Goal: Task Accomplishment & Management: Complete application form

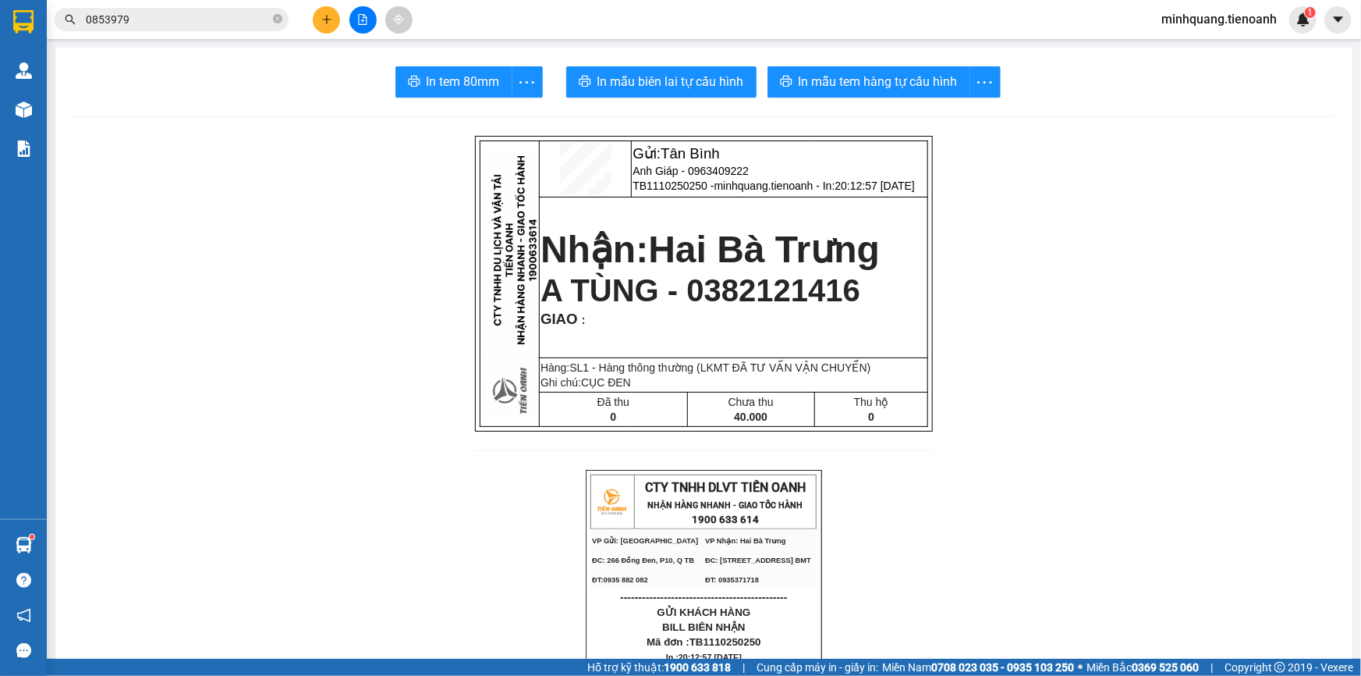
click at [313, 42] on main "In tem 80mm In mẫu biên lai tự cấu hình In mẫu tem hàng tự cấu hình Gửi: [GEOGR…" at bounding box center [680, 329] width 1361 height 658
click at [325, 6] on button at bounding box center [326, 19] width 27 height 27
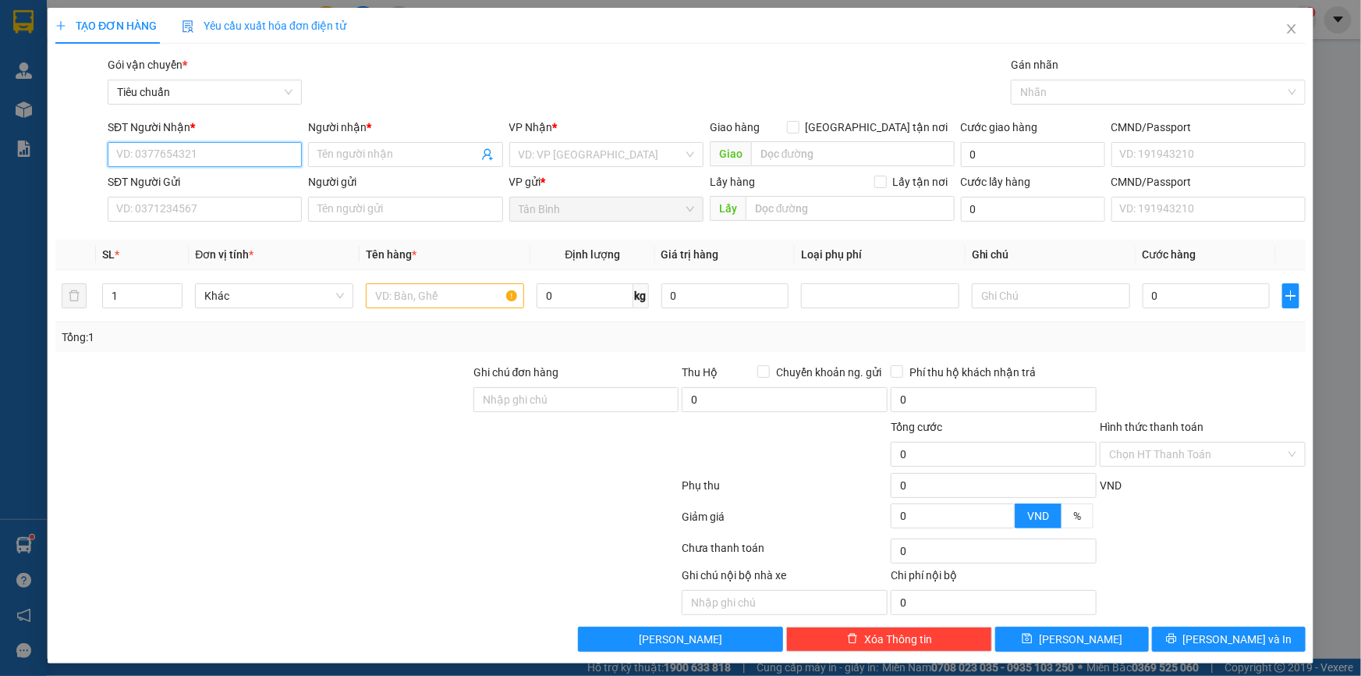
click at [216, 164] on input "SĐT Người Nhận *" at bounding box center [205, 154] width 194 height 25
click at [211, 158] on input "SĐT Người Nhận *" at bounding box center [205, 154] width 194 height 25
click at [226, 186] on div "0909091504 - A THÀNH" at bounding box center [203, 185] width 174 height 17
type input "0909091504"
type input "A THÀNH"
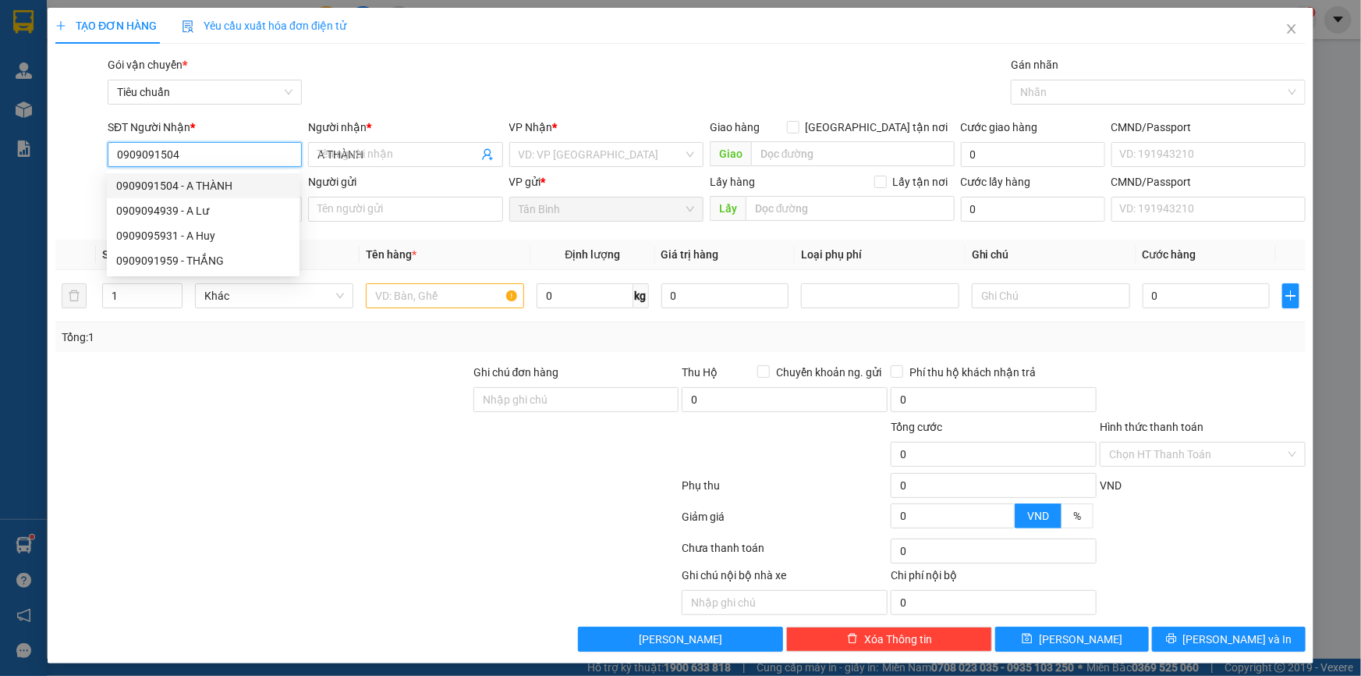
type input "490.000"
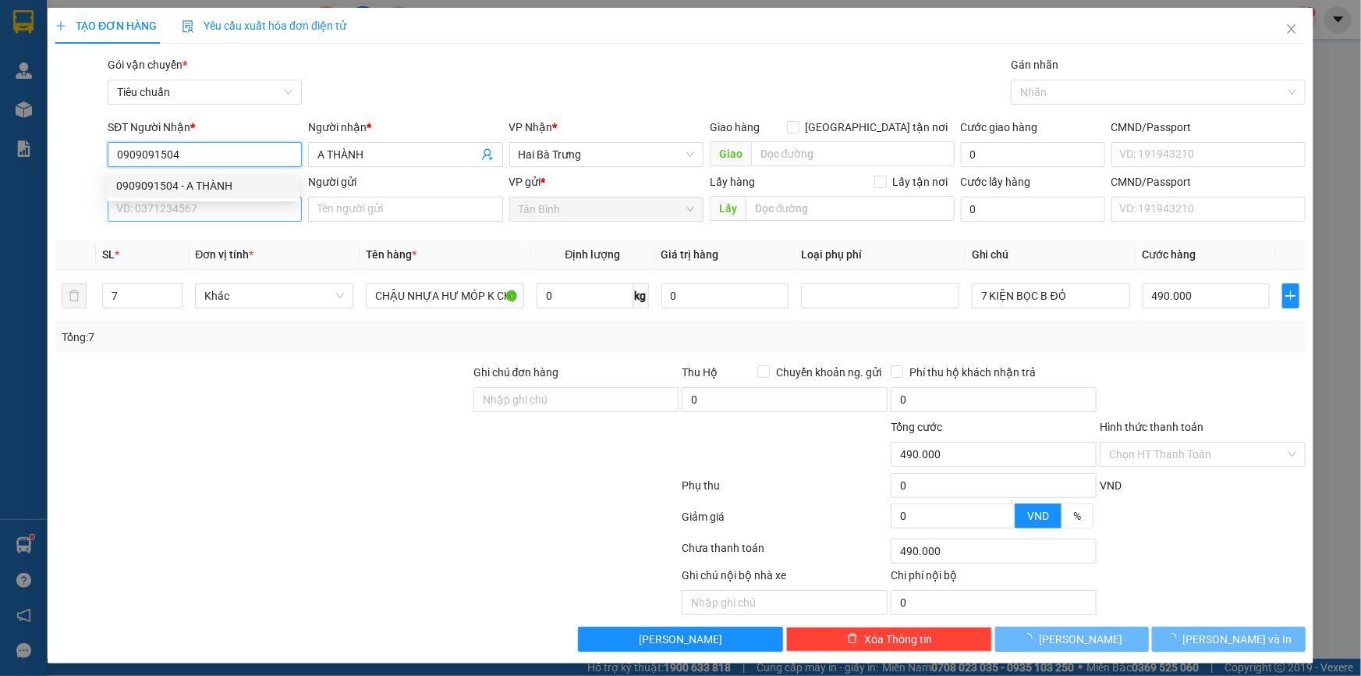
type input "0909091504"
click at [218, 208] on input "SĐT Người Gửi" at bounding box center [205, 209] width 194 height 25
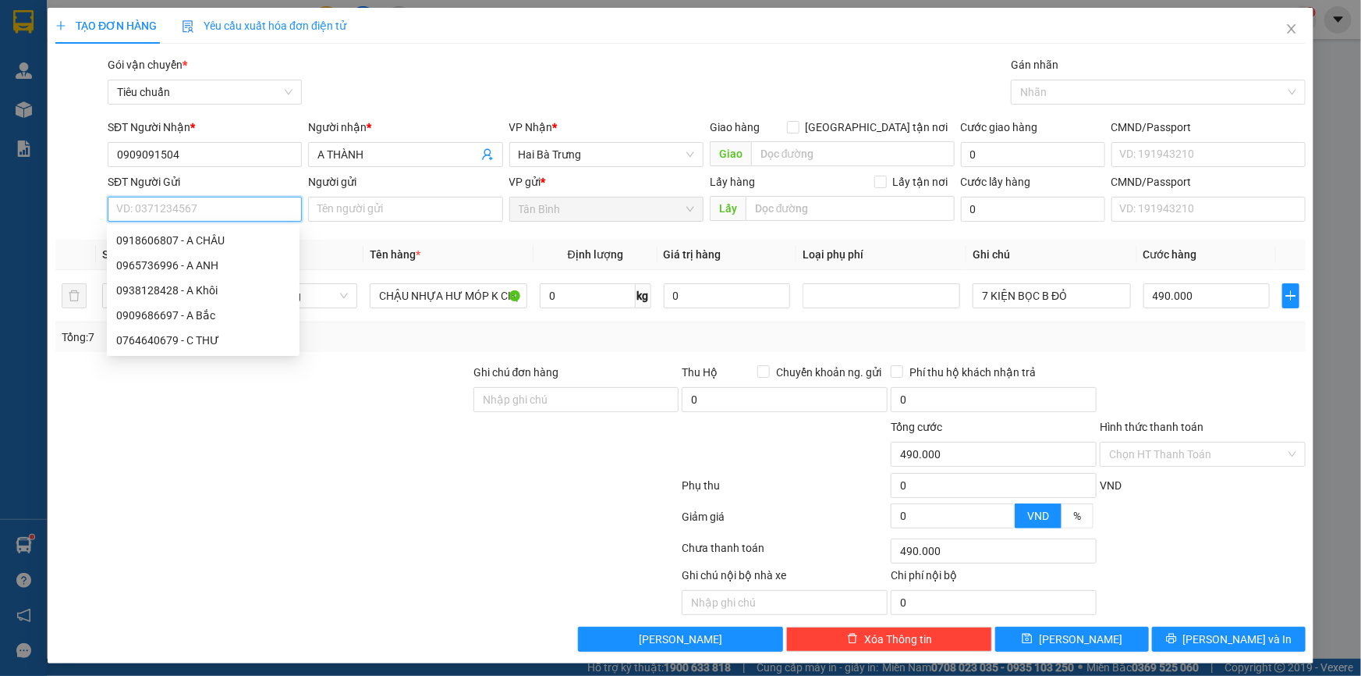
click at [203, 209] on input "SĐT Người Gửi" at bounding box center [205, 209] width 194 height 25
click at [204, 209] on input "SĐT Người Gửi" at bounding box center [205, 209] width 194 height 25
click at [204, 235] on div "0909686697 - A Bắc" at bounding box center [203, 240] width 174 height 17
type input "0909686697"
type input "A Bắc"
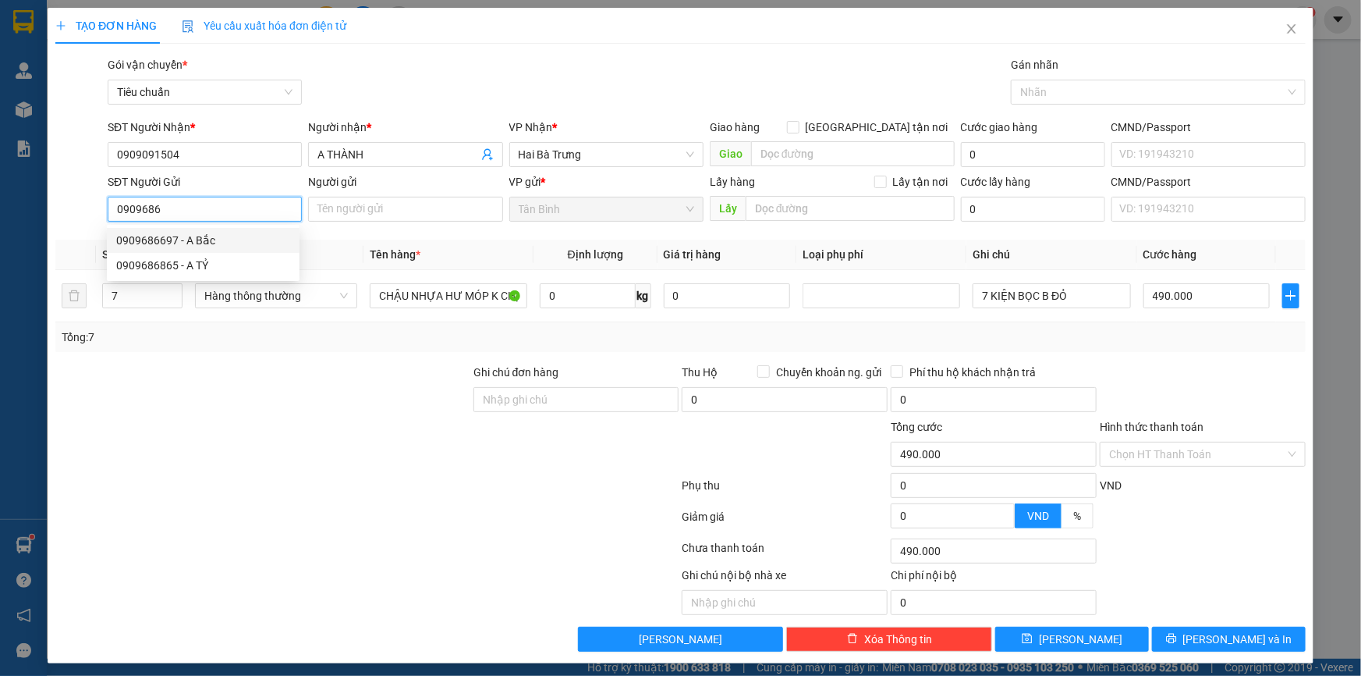
type input "066083005448"
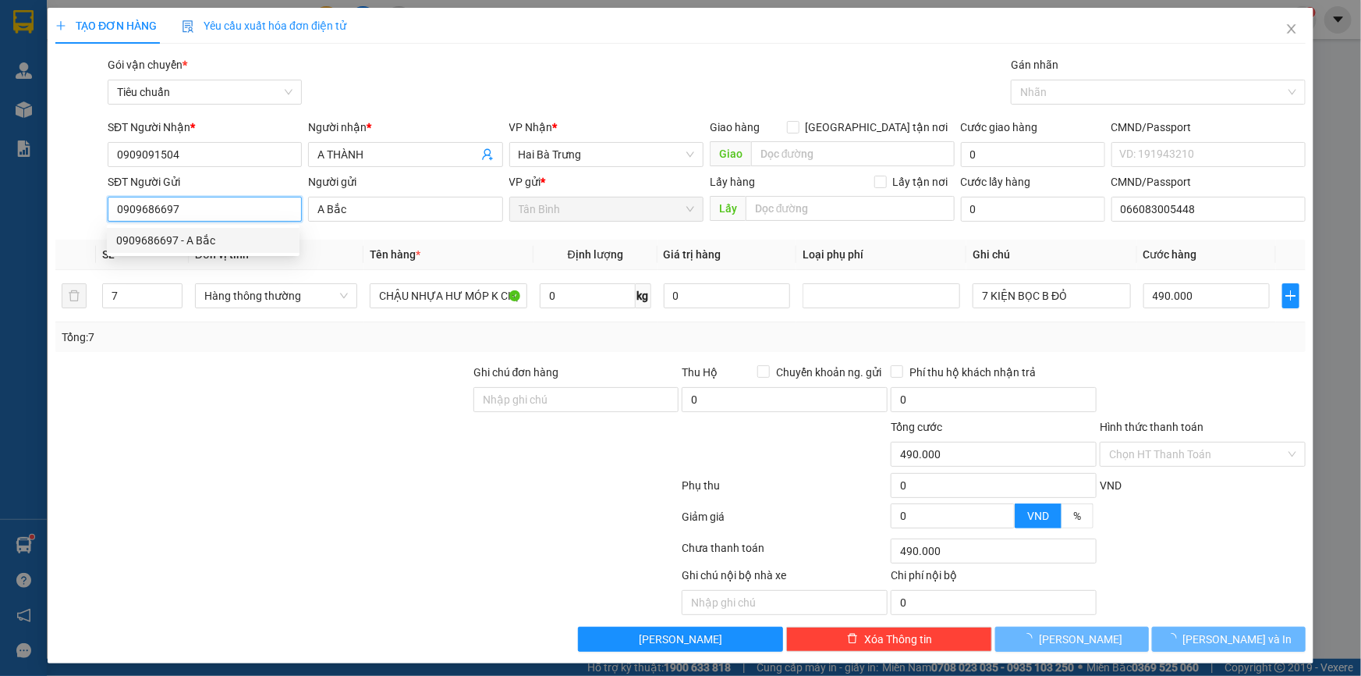
type input "0909686697"
type input "30.000"
click at [296, 375] on div at bounding box center [263, 391] width 418 height 55
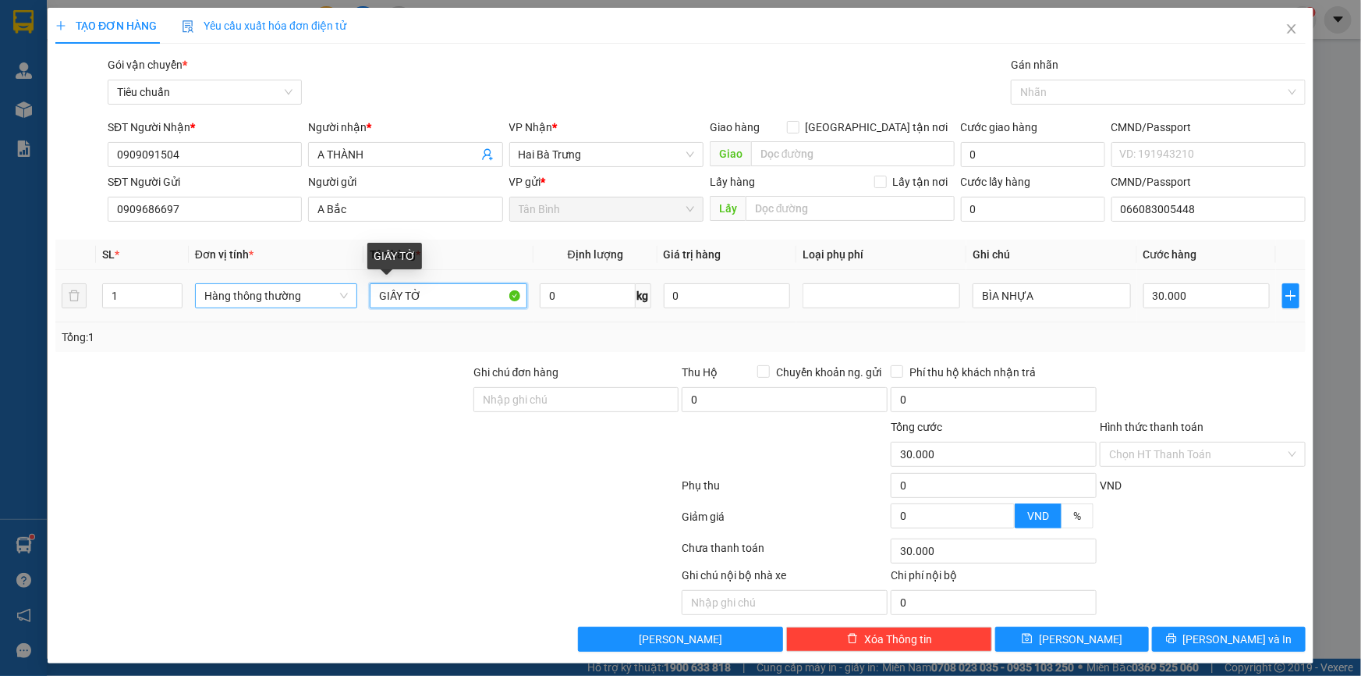
drag, startPoint x: 422, startPoint y: 299, endPoint x: 252, endPoint y: 296, distance: 170.1
click at [269, 298] on tr "1 Hàng thông thường GIẤY TỜ 0 kg 0 BÌA NHỰA 30.000" at bounding box center [680, 296] width 1251 height 52
type input "HOA ĐÃ TƯ VẤN VẬN CHUYỂN"
drag, startPoint x: 250, startPoint y: 408, endPoint x: 148, endPoint y: 293, distance: 153.7
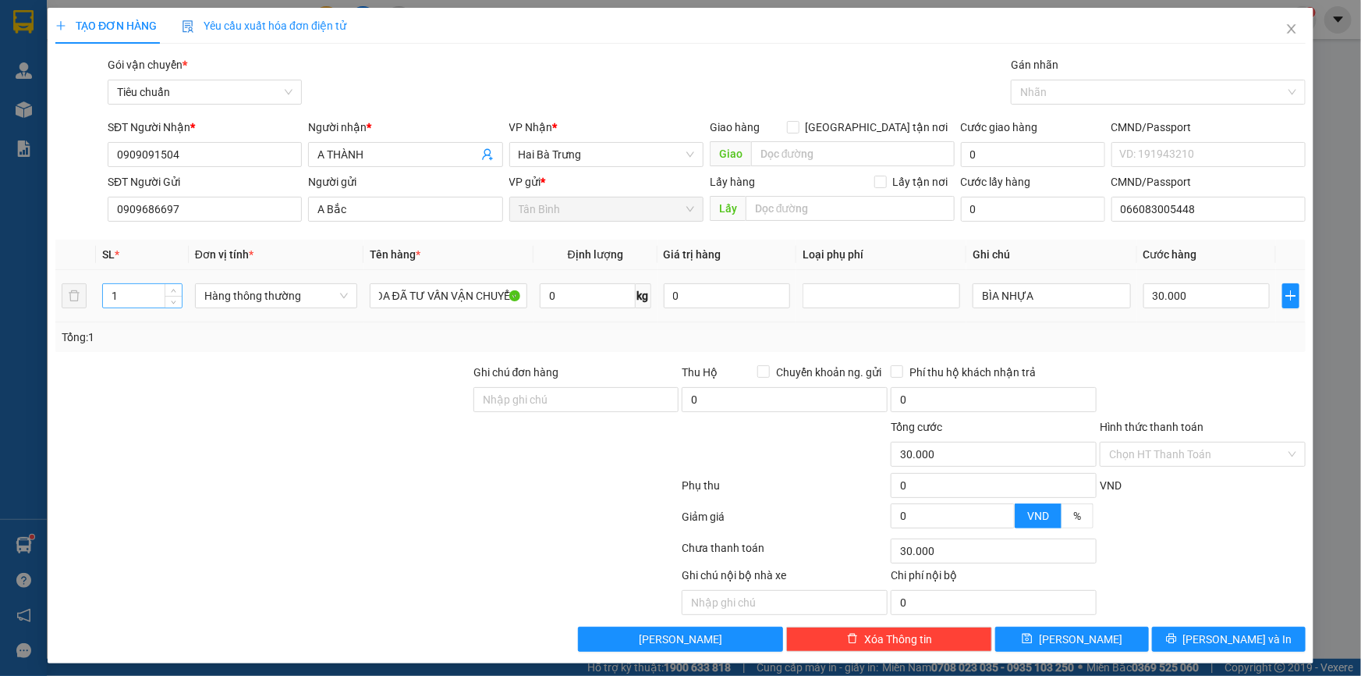
click at [250, 407] on div at bounding box center [263, 391] width 418 height 55
drag, startPoint x: 136, startPoint y: 296, endPoint x: 35, endPoint y: 313, distance: 102.1
click at [50, 307] on div "TẠO ĐƠN HÀNG Yêu cầu xuất hóa đơn điện tử Transit Pickup Surcharge Ids Transit …" at bounding box center [681, 335] width 1266 height 655
type input "2"
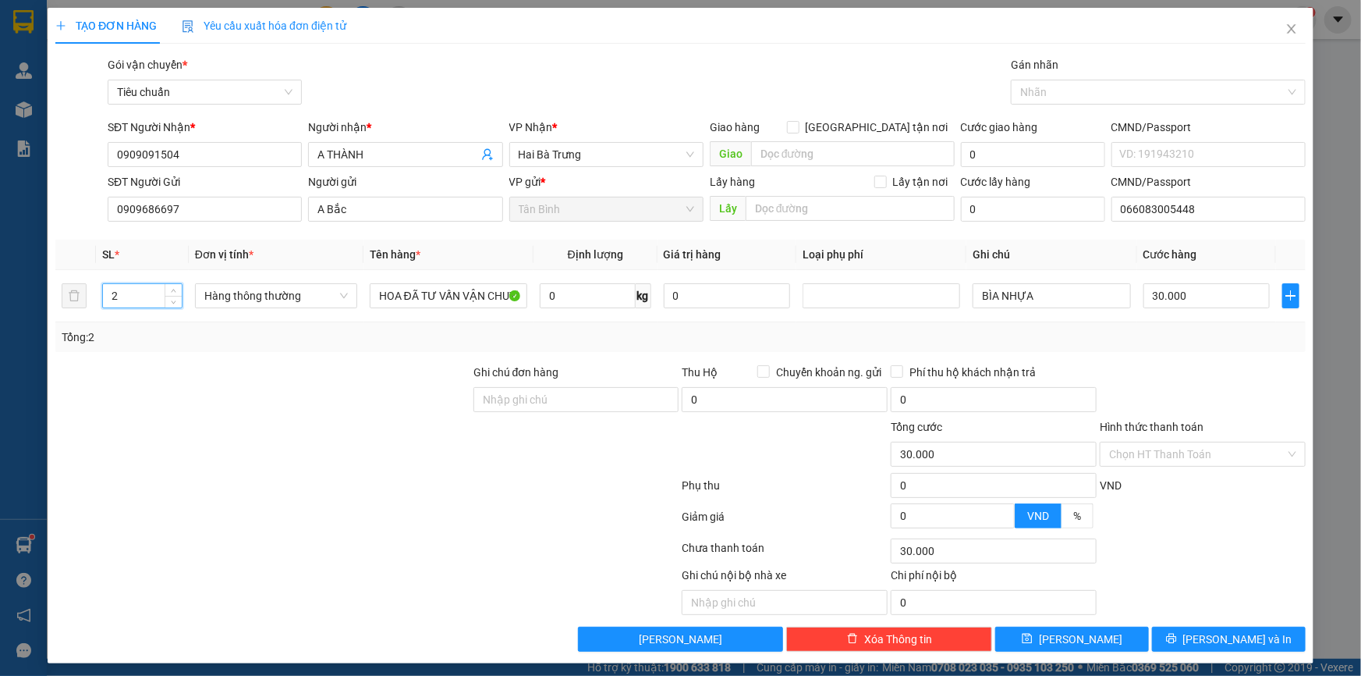
click at [179, 358] on div "Transit Pickup Surcharge Ids Transit Deliver Surcharge Ids Transit Deliver Surc…" at bounding box center [680, 353] width 1251 height 595
type input "0"
click at [455, 364] on div at bounding box center [263, 391] width 418 height 55
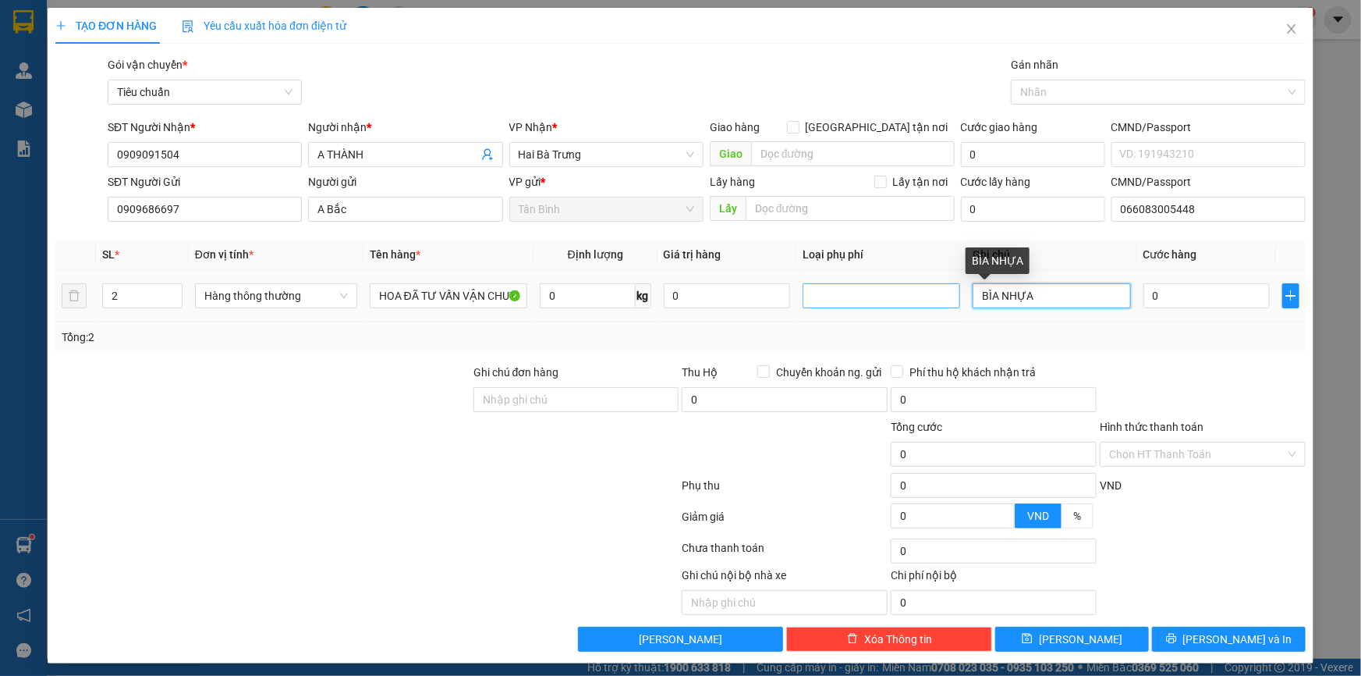
click at [954, 301] on tr "2 Hàng thông thường HOA ĐÃ TƯ VẤN VẬN CHUYỂN 0 kg 0 BÌA NHỰA 0" at bounding box center [680, 296] width 1251 height 52
drag, startPoint x: 1040, startPoint y: 366, endPoint x: 1038, endPoint y: 345, distance: 21.2
click at [1041, 365] on div "Phí thu hộ khách nhận trả" at bounding box center [994, 372] width 206 height 17
click at [576, 302] on input "0" at bounding box center [588, 295] width 96 height 25
click at [1024, 300] on input "T CHỮ ĐỎ + T DÀI" at bounding box center [1052, 295] width 158 height 25
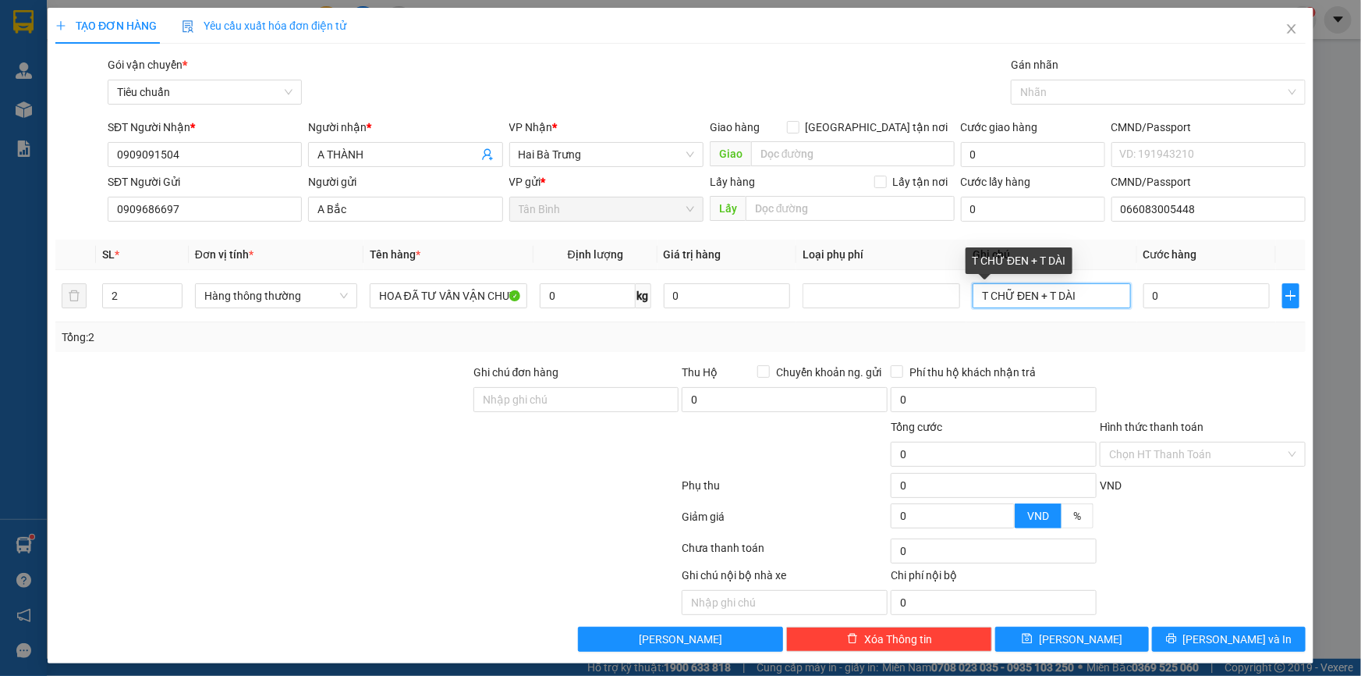
type input "T CHỮ ĐEN + T DÀI"
click at [1054, 328] on div "Tổng: 2" at bounding box center [681, 336] width 1238 height 17
click at [1120, 335] on div "Tổng: 2" at bounding box center [681, 336] width 1238 height 17
click at [1172, 290] on input "0" at bounding box center [1207, 295] width 127 height 25
click at [381, 332] on div "Tổng: 2" at bounding box center [294, 336] width 464 height 17
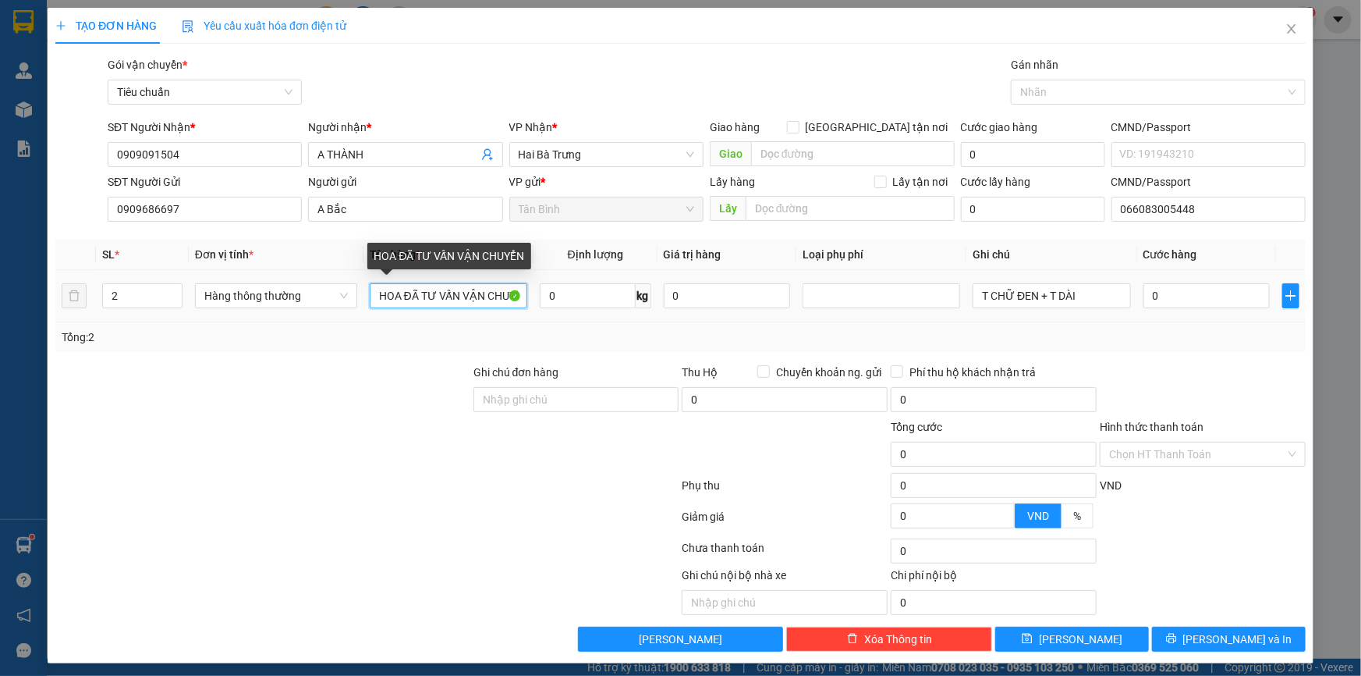
click at [402, 300] on input "HOA ĐÃ TƯ VẤN VẬN CHUYỂN" at bounding box center [449, 295] width 158 height 25
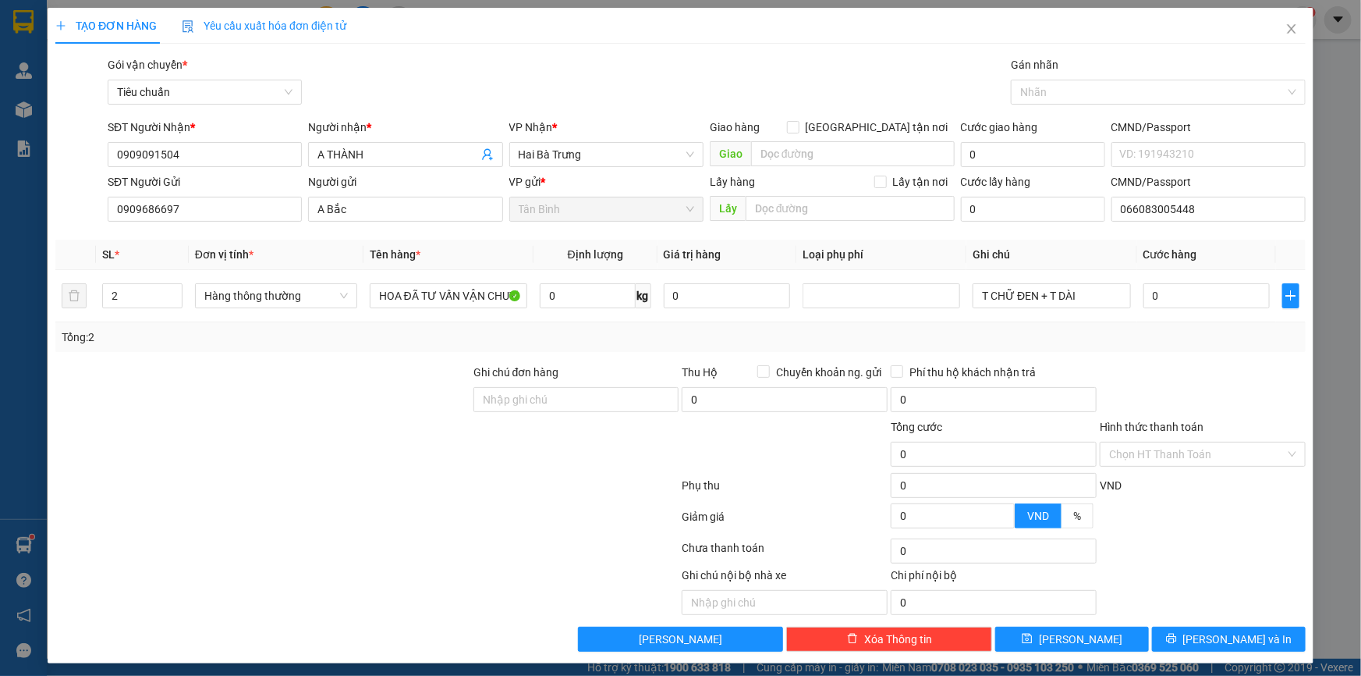
click at [421, 350] on div "Tổng: 2" at bounding box center [680, 337] width 1251 height 30
click at [561, 298] on input "0" at bounding box center [588, 295] width 96 height 25
click at [241, 385] on div at bounding box center [263, 391] width 418 height 55
click at [1043, 304] on input "T CHỮ ĐEN + T DÀI" at bounding box center [1052, 295] width 158 height 25
click at [554, 342] on div "Tổng: 2" at bounding box center [681, 336] width 1238 height 17
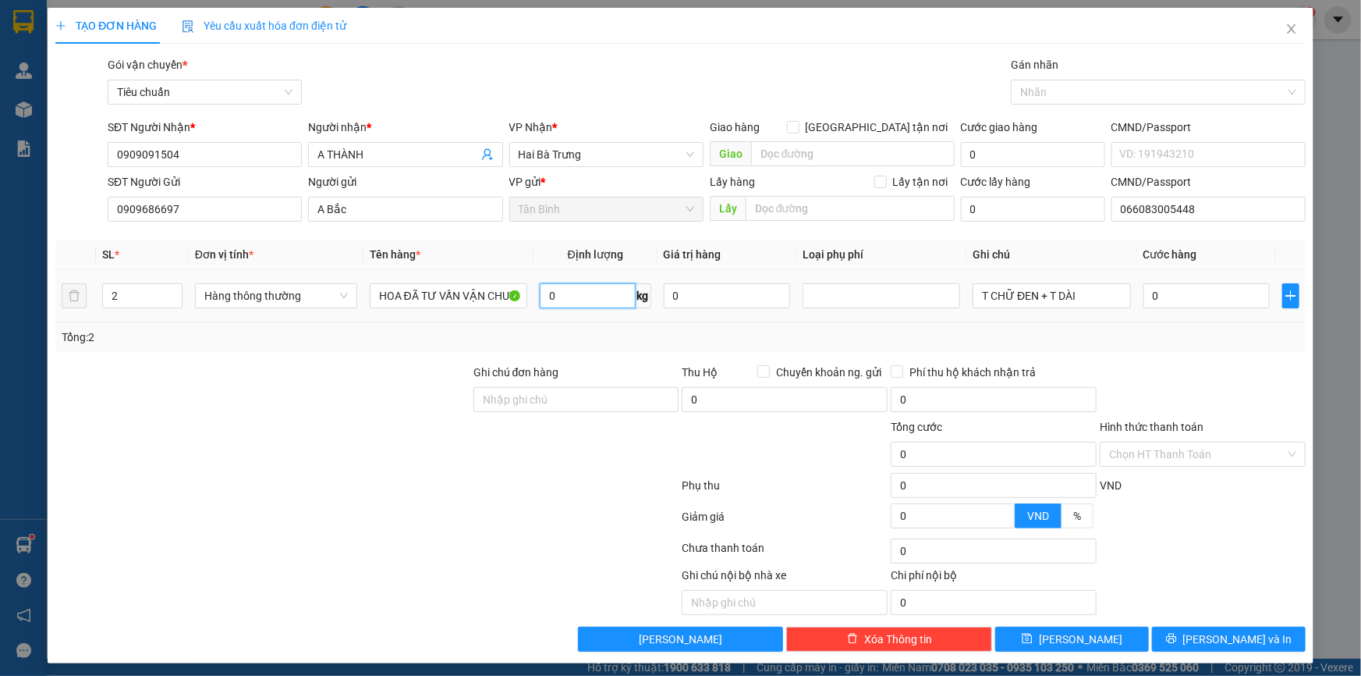
click at [552, 304] on input "0" at bounding box center [588, 295] width 96 height 25
type input "2"
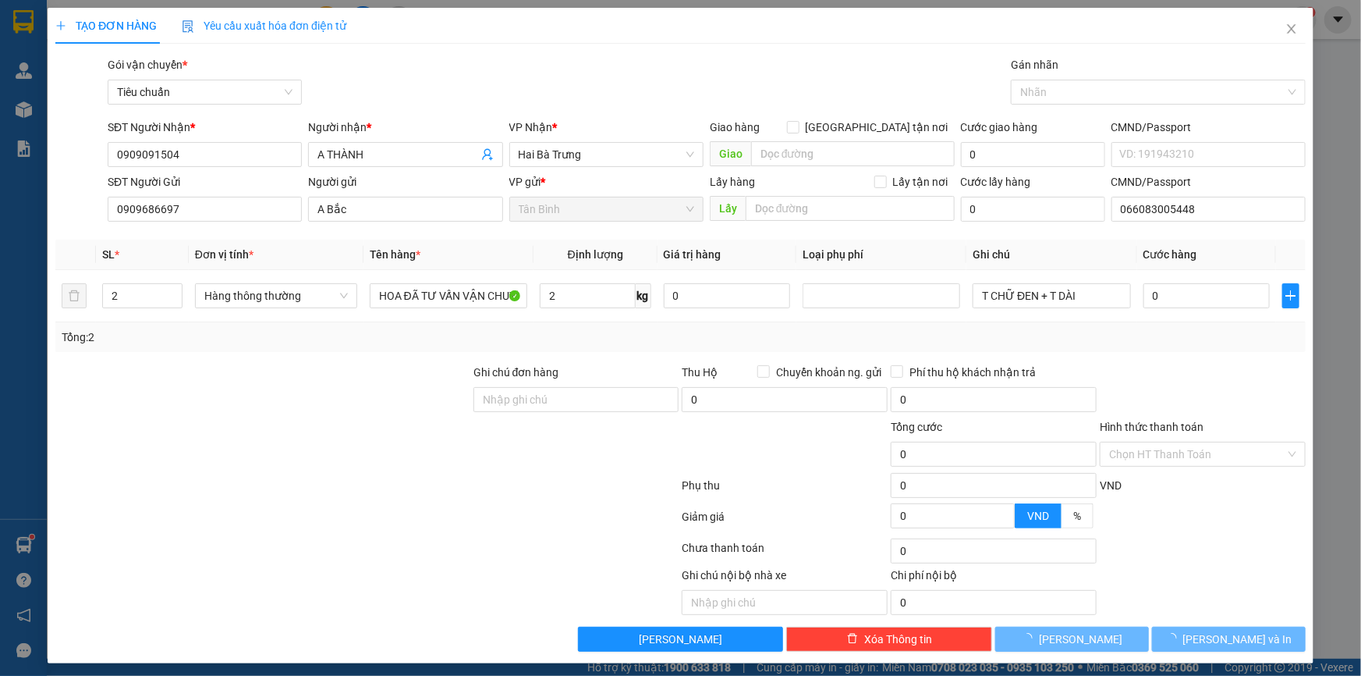
drag, startPoint x: 410, startPoint y: 346, endPoint x: 431, endPoint y: 346, distance: 21.1
click at [416, 346] on div "Tổng: 2" at bounding box center [680, 337] width 1251 height 30
type input "30.000"
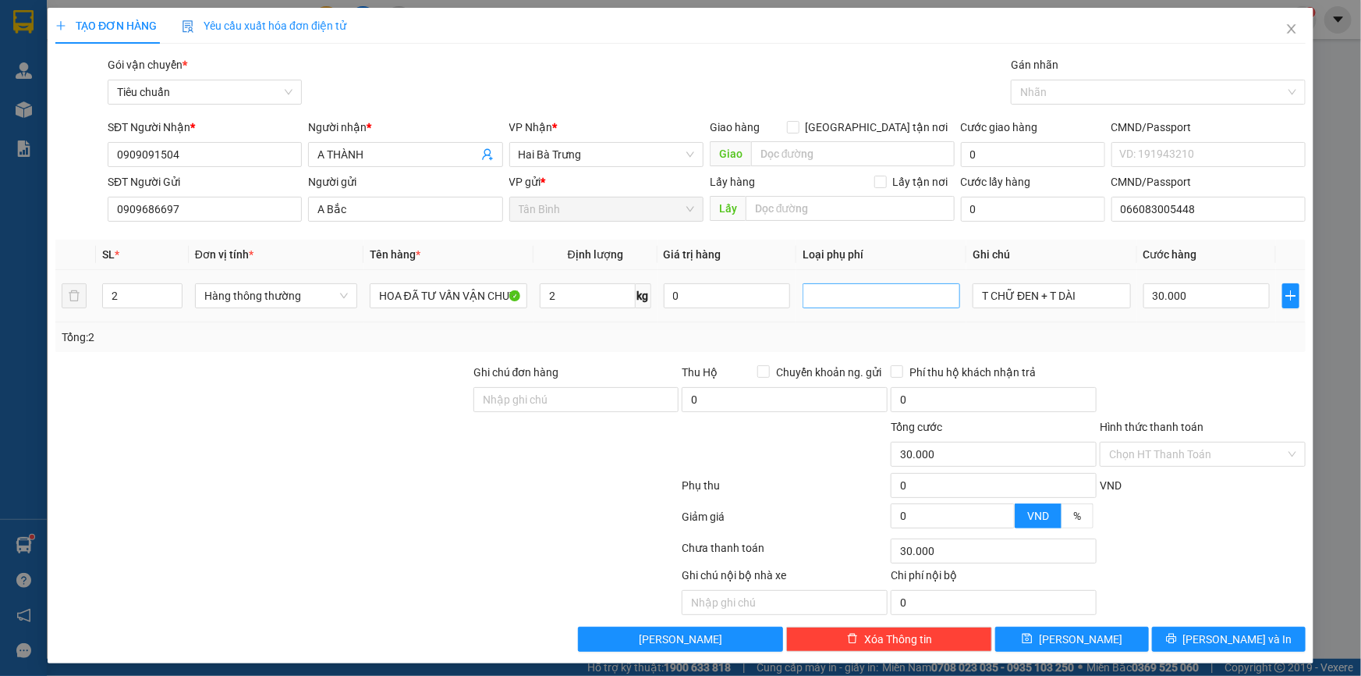
click at [848, 299] on div at bounding box center [882, 295] width 150 height 19
click at [850, 352] on div "Cây xanh-hoa tươi" at bounding box center [875, 350] width 137 height 17
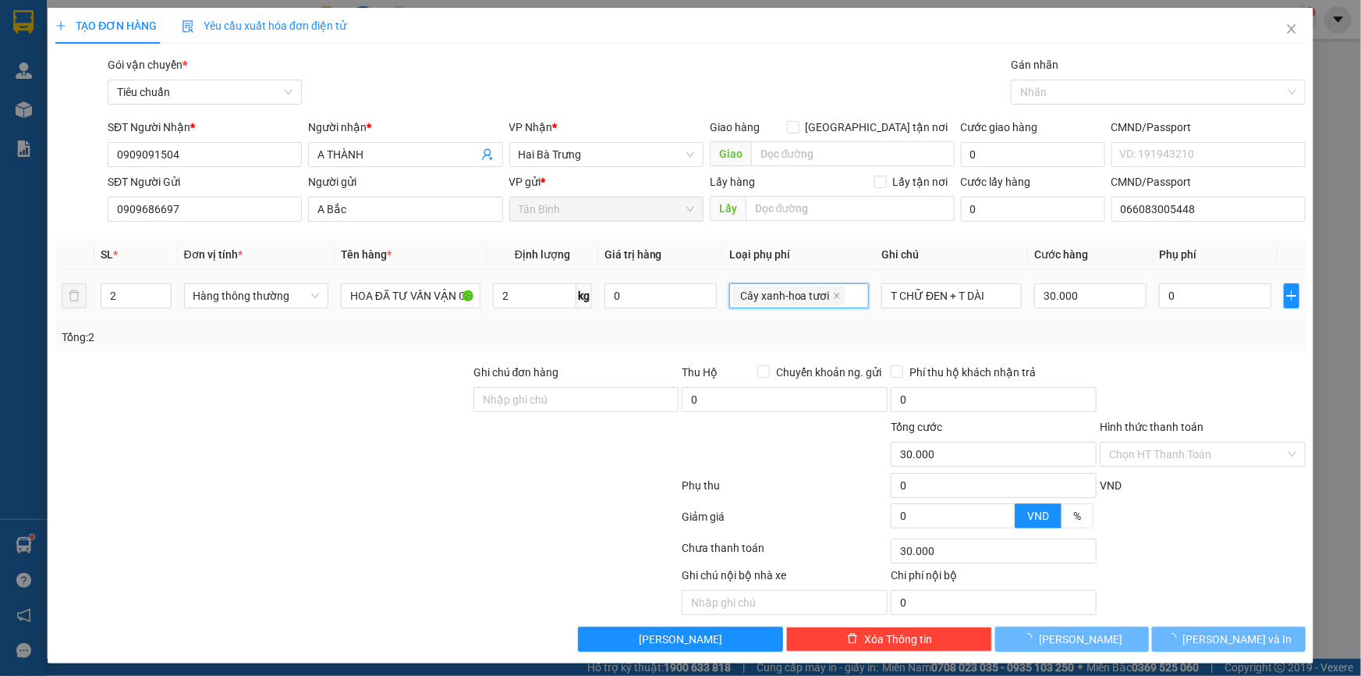
click at [1194, 346] on div "Tổng: 2" at bounding box center [680, 337] width 1251 height 30
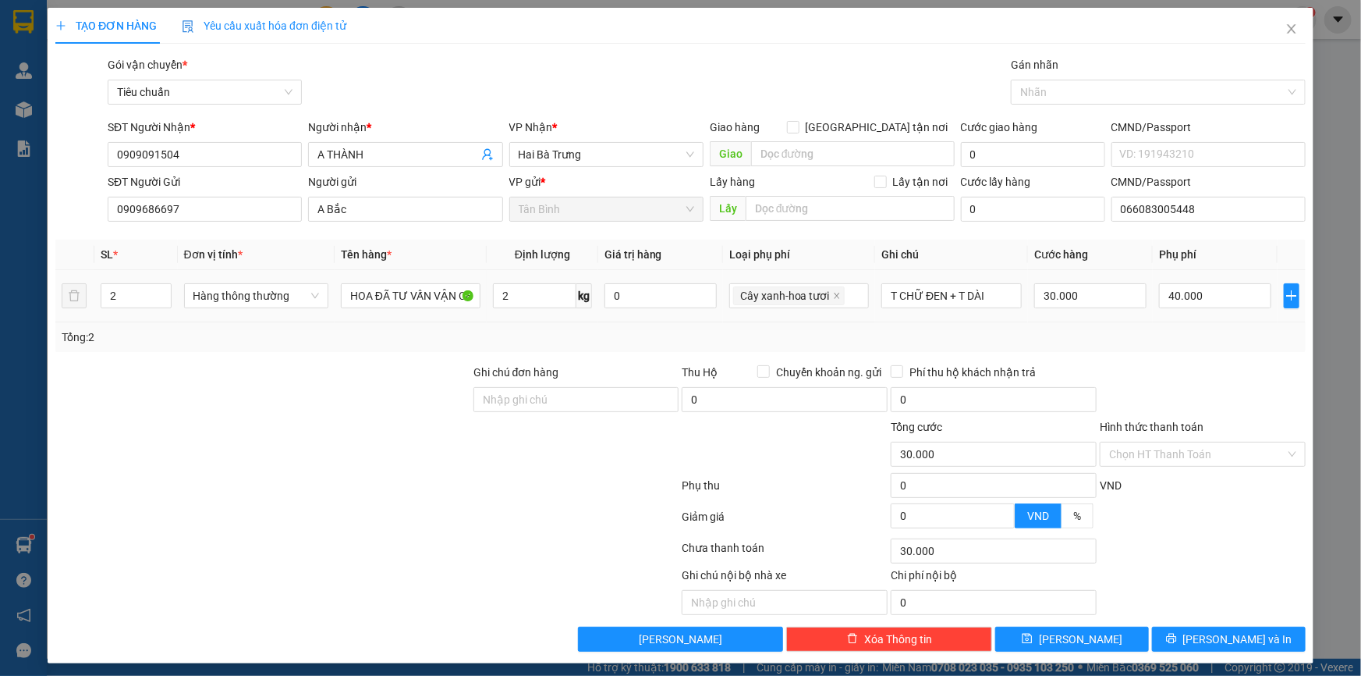
type input "70.000"
type input "40.000"
click at [1089, 292] on input "30.000" at bounding box center [1091, 295] width 112 height 25
type input "40.006"
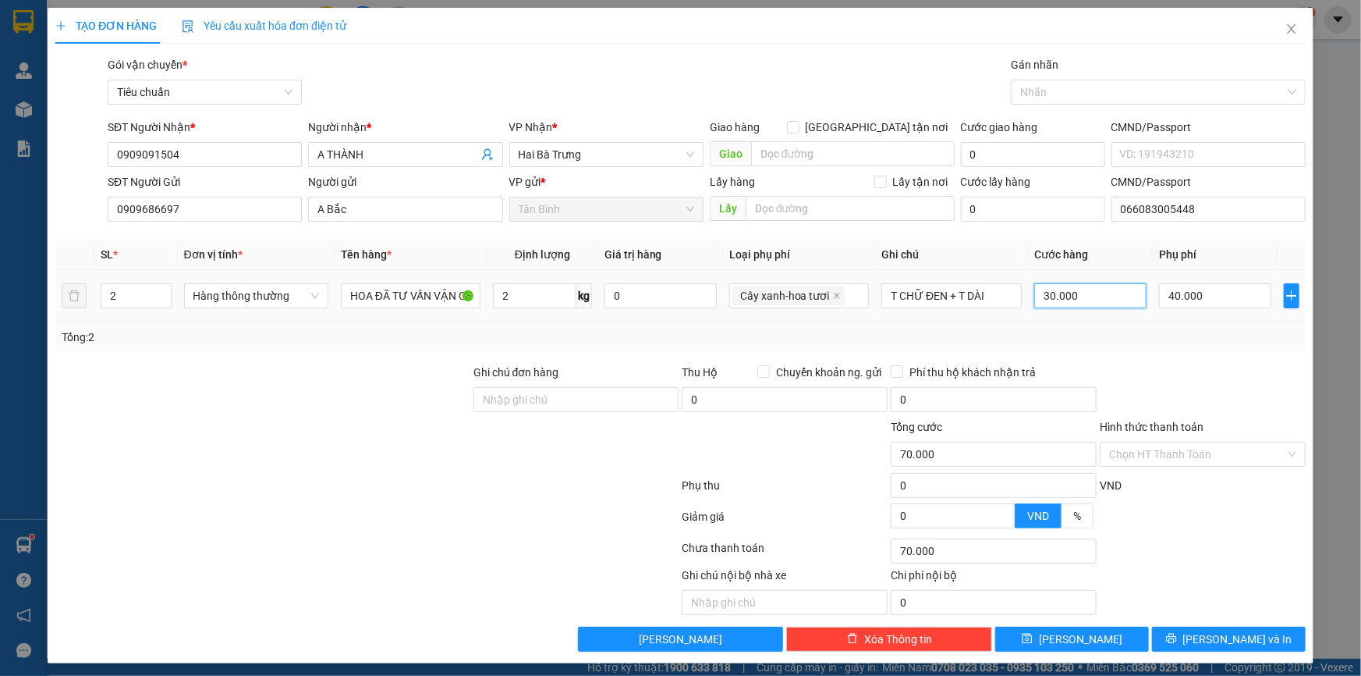
type input "40.006"
type input "6"
type input "40.060"
type input "60"
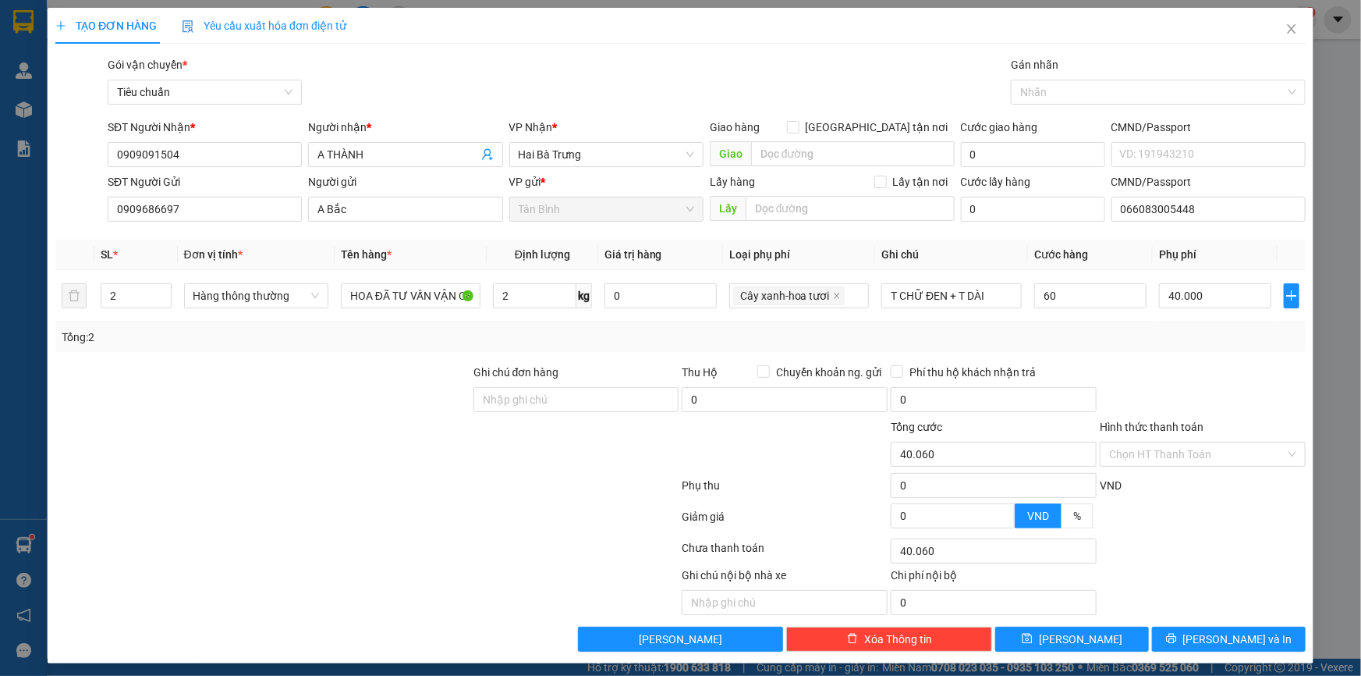
type input "100.000"
type input "60.000"
click at [1200, 376] on div at bounding box center [1202, 391] width 209 height 55
click at [1057, 320] on td "60.000" at bounding box center [1090, 296] width 125 height 52
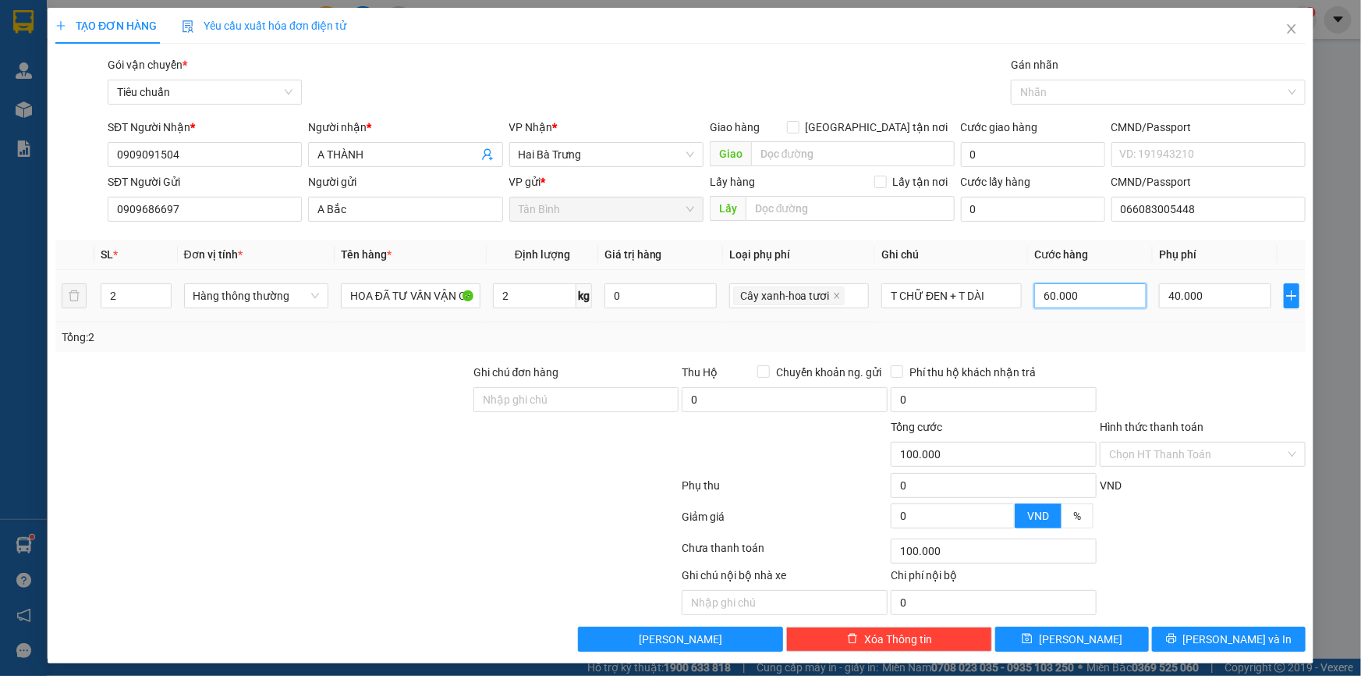
click at [1067, 294] on input "60.000" at bounding box center [1091, 295] width 112 height 25
type input "40.004"
type input "40"
type input "40.040"
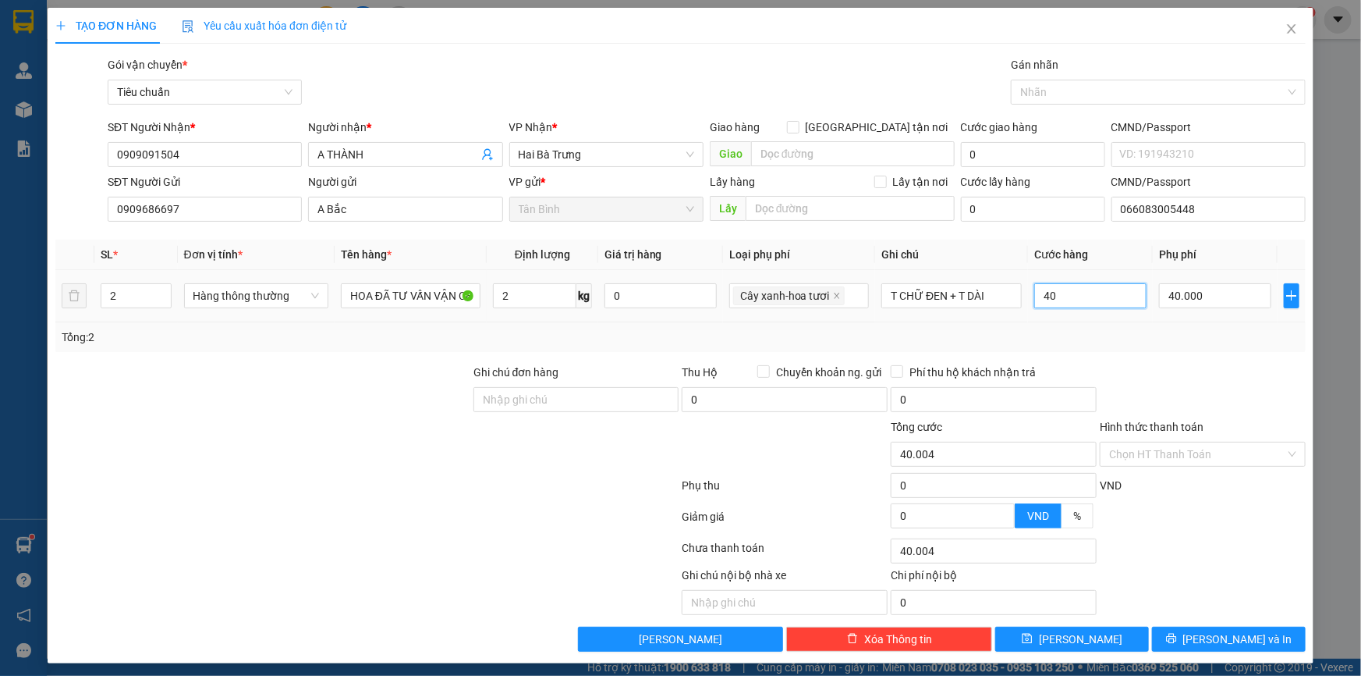
type input "40.040"
type input "40"
type input "80.000"
type input "40.000"
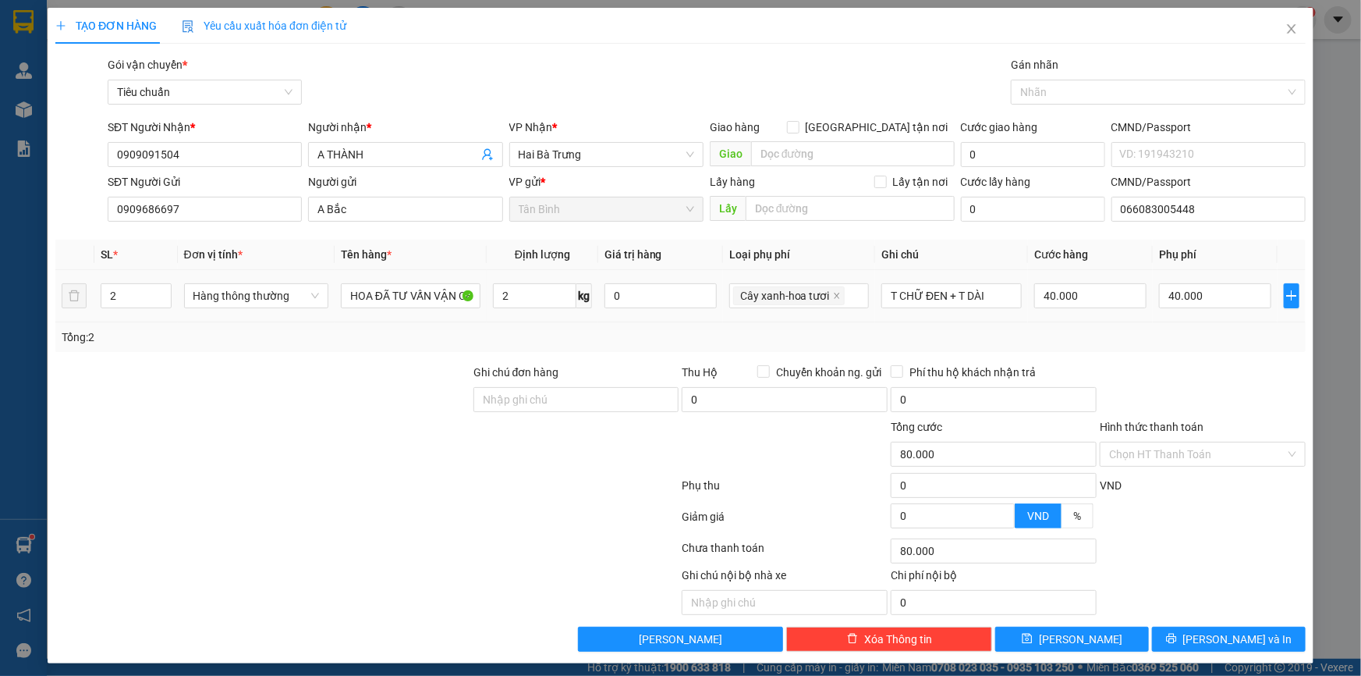
click at [1069, 320] on td "40.000" at bounding box center [1090, 296] width 125 height 52
click at [1078, 292] on input "40.000" at bounding box center [1091, 295] width 112 height 25
type input "40.008"
type input "8"
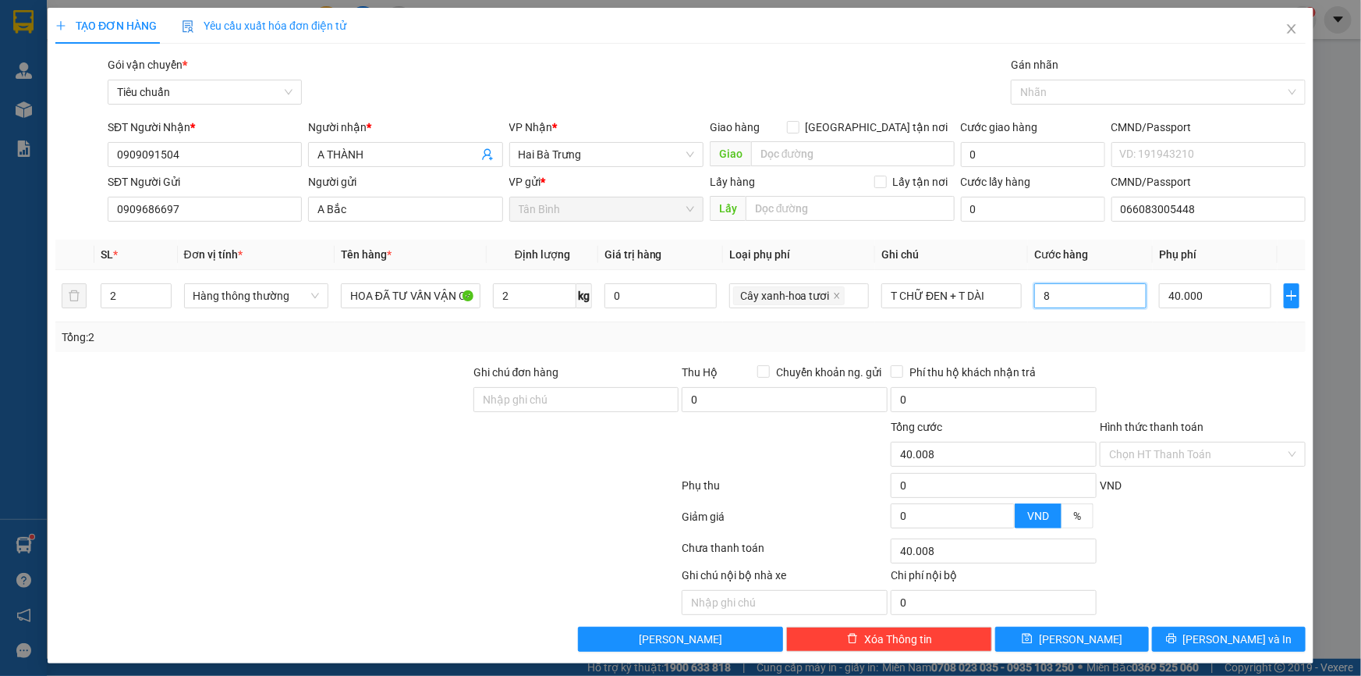
type input "40.080"
type input "80"
type input "120.000"
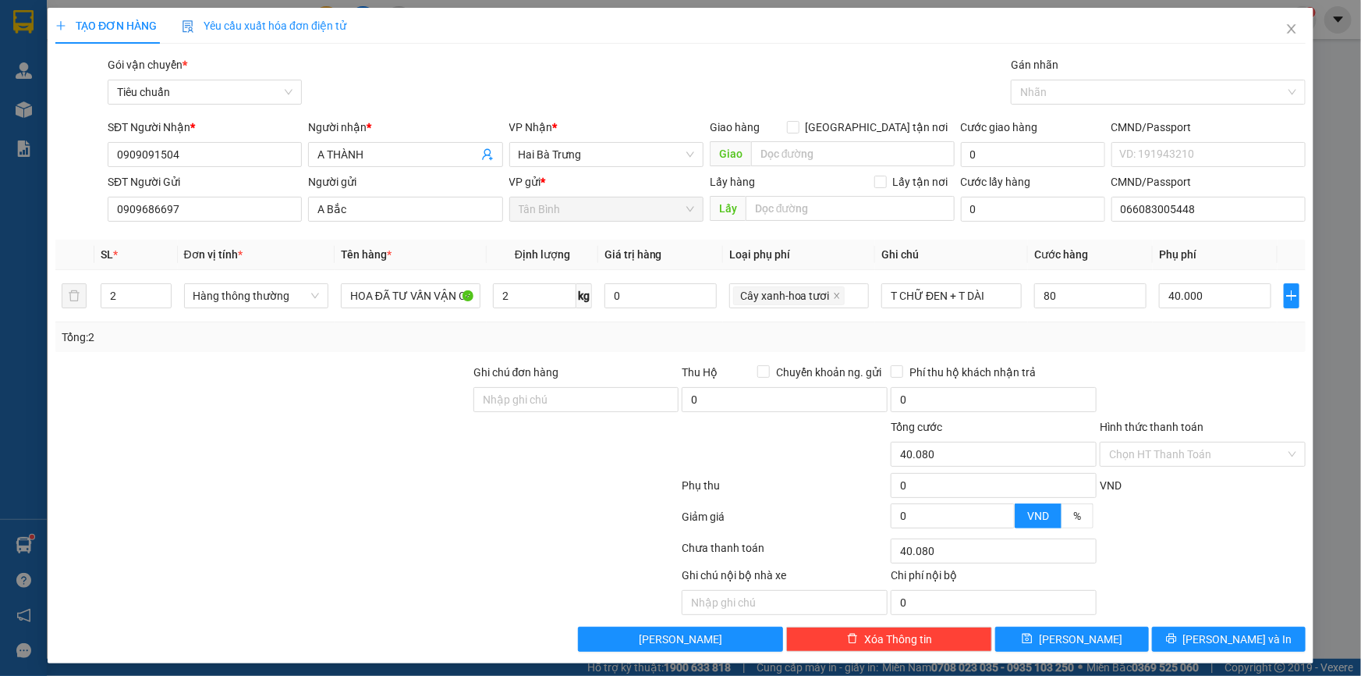
type input "80.000"
click at [1077, 322] on div "Tổng: 2" at bounding box center [680, 337] width 1251 height 30
click at [1066, 303] on input "80.000" at bounding box center [1091, 295] width 112 height 25
type input "40.006"
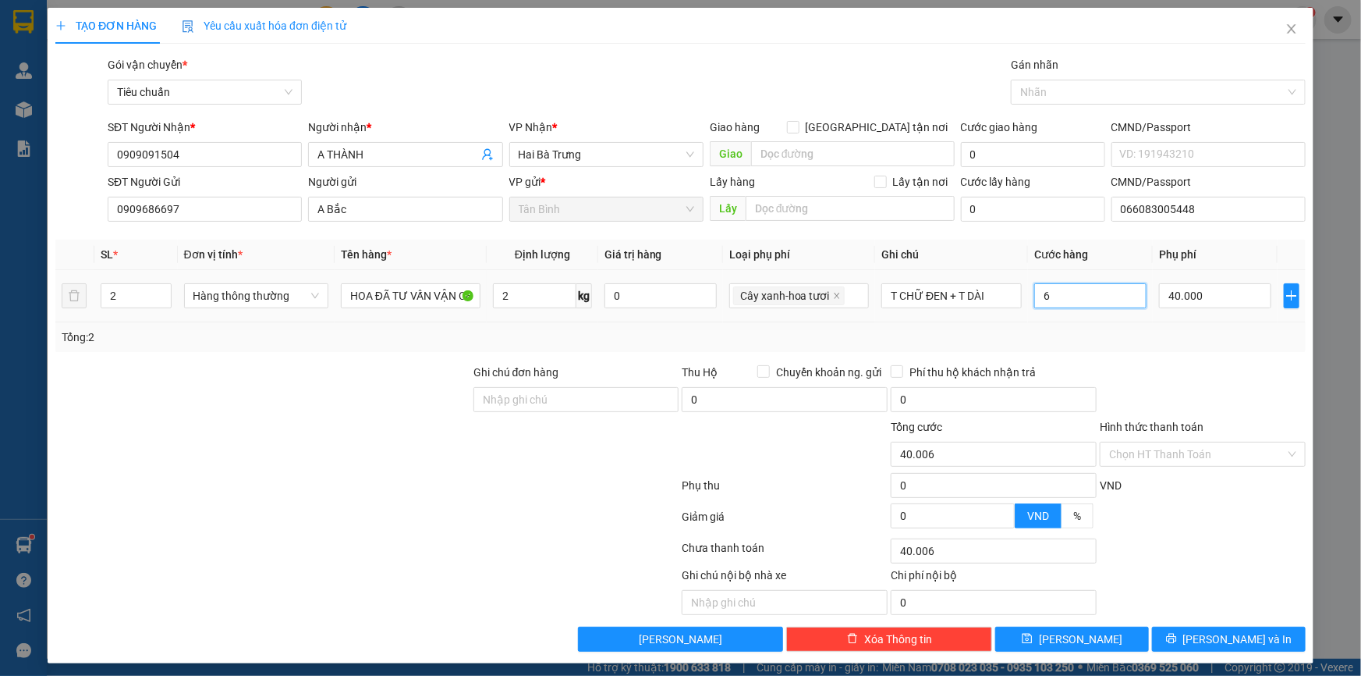
type input "60"
type input "40.060"
type input "60"
type input "100.000"
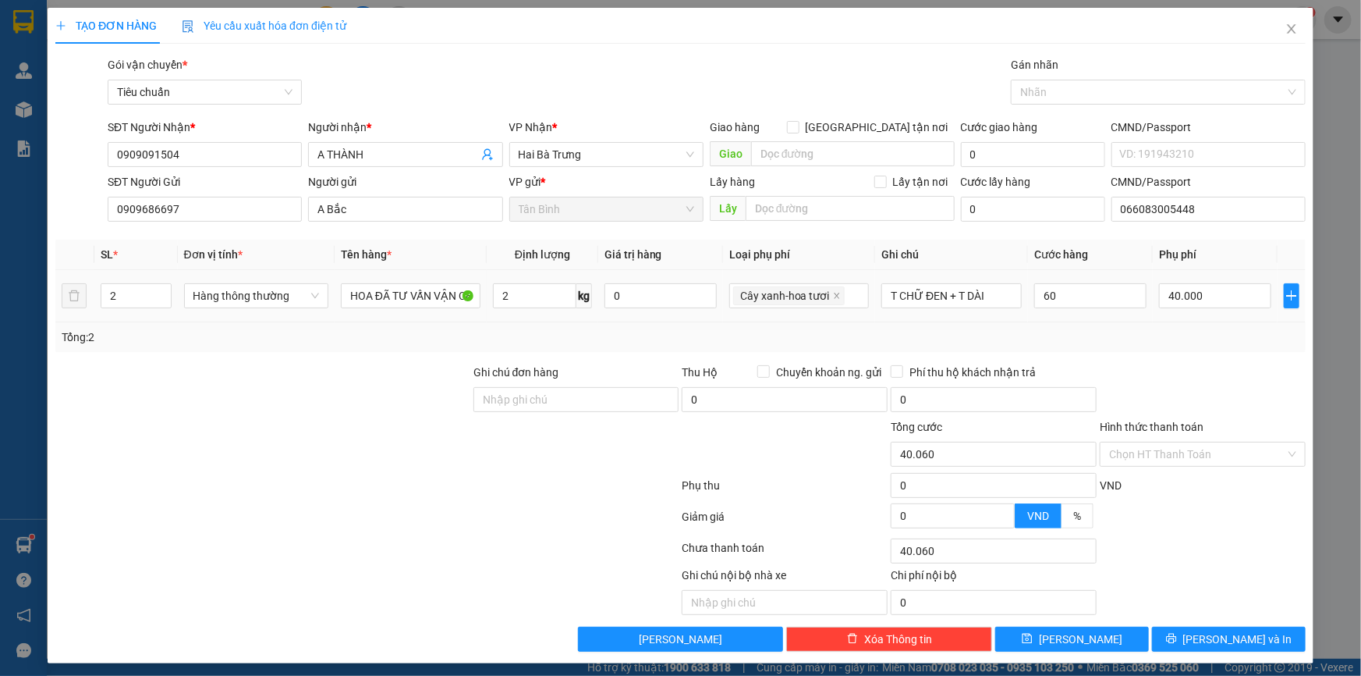
type input "100.000"
type input "60.000"
click at [1067, 314] on td "60.000" at bounding box center [1090, 296] width 125 height 52
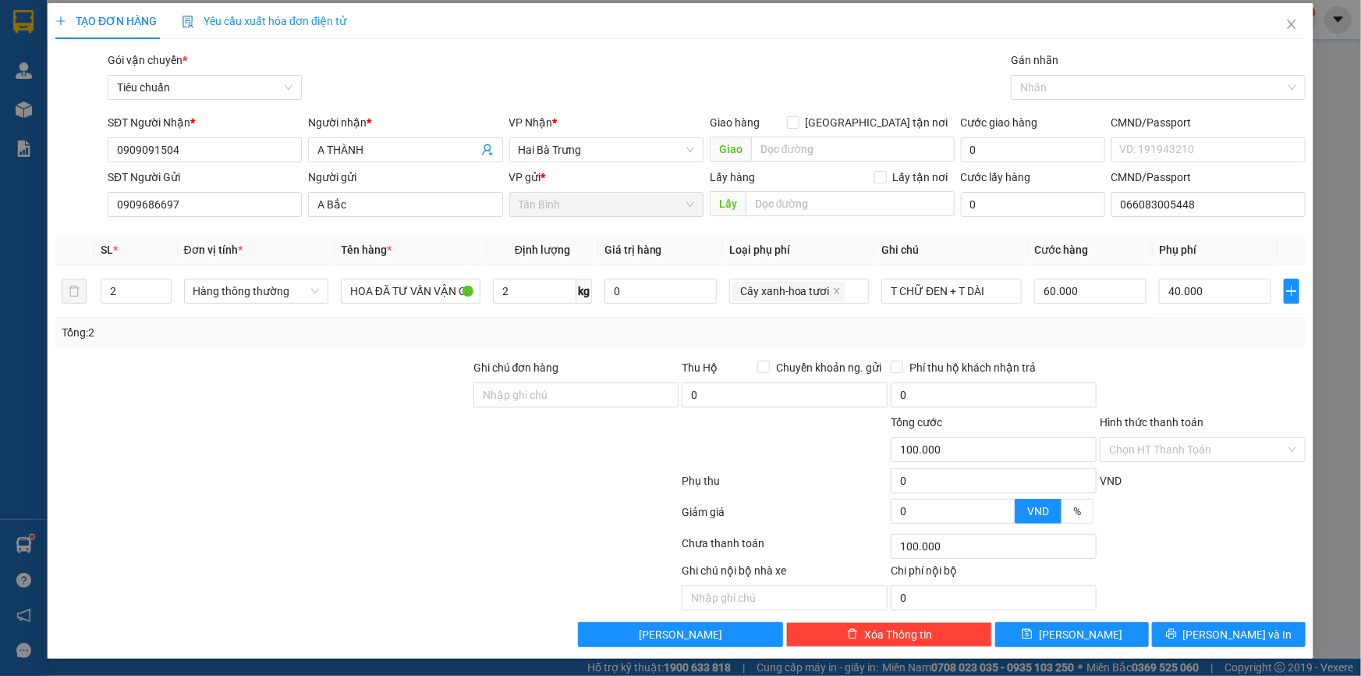
click at [527, 406] on div "Ghi chú đơn hàng" at bounding box center [577, 386] width 206 height 55
click at [1186, 312] on td "40.000" at bounding box center [1215, 291] width 125 height 52
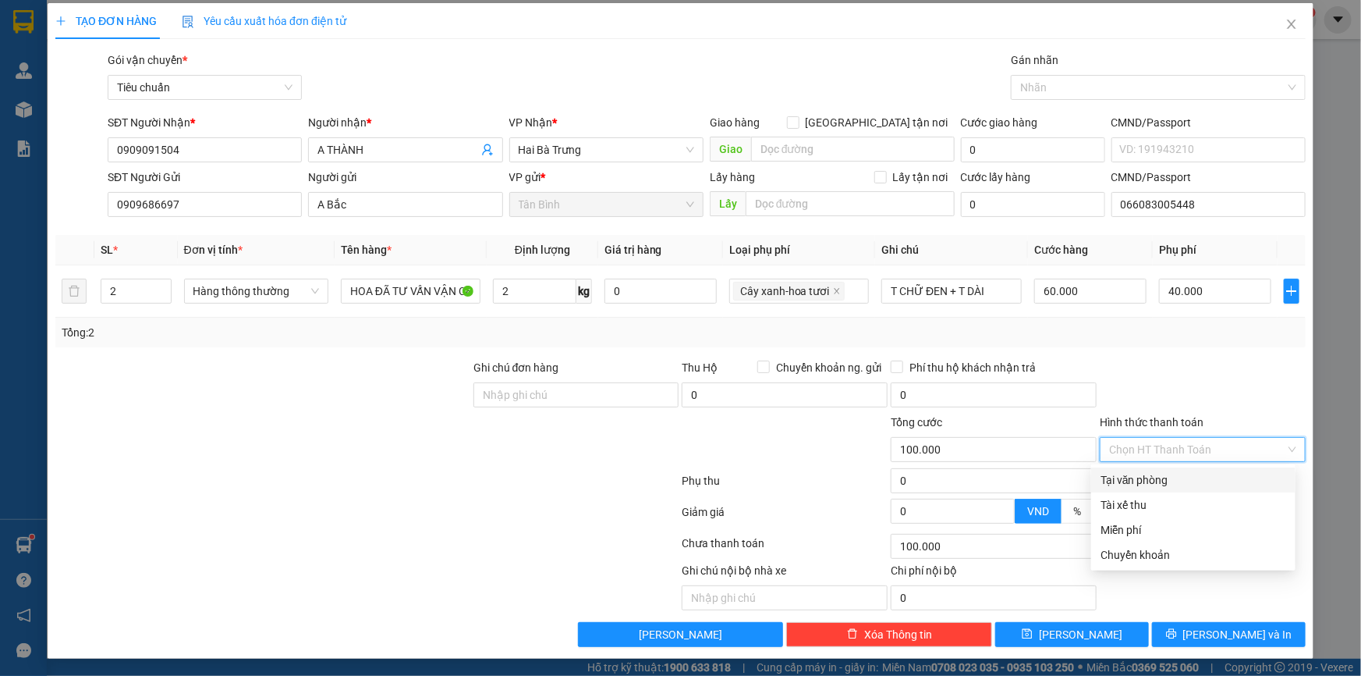
click at [1168, 446] on input "Hình thức thanh toán" at bounding box center [1197, 449] width 176 height 23
click at [1162, 396] on div at bounding box center [1202, 386] width 209 height 55
click at [1161, 442] on input "Hình thức thanh toán" at bounding box center [1197, 449] width 176 height 23
click at [1155, 478] on div "Tại văn phòng" at bounding box center [1194, 479] width 186 height 17
type input "0"
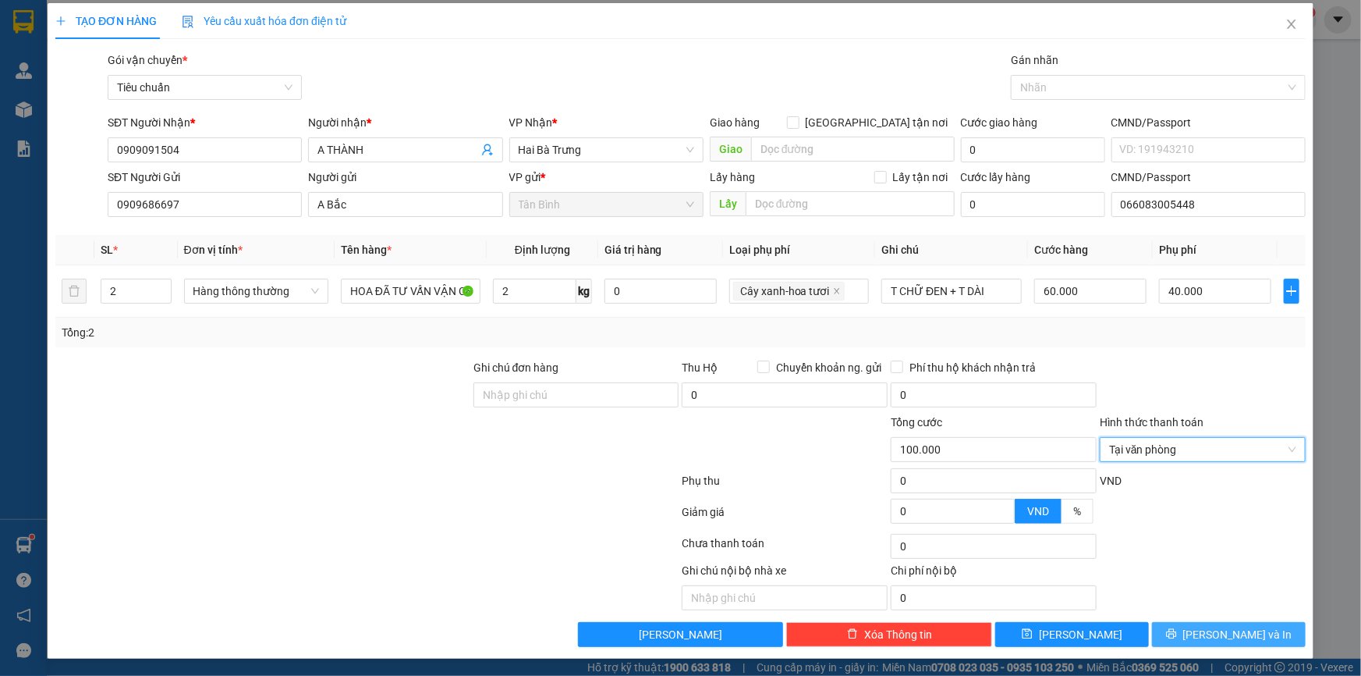
click at [1177, 633] on icon "printer" at bounding box center [1171, 634] width 10 height 10
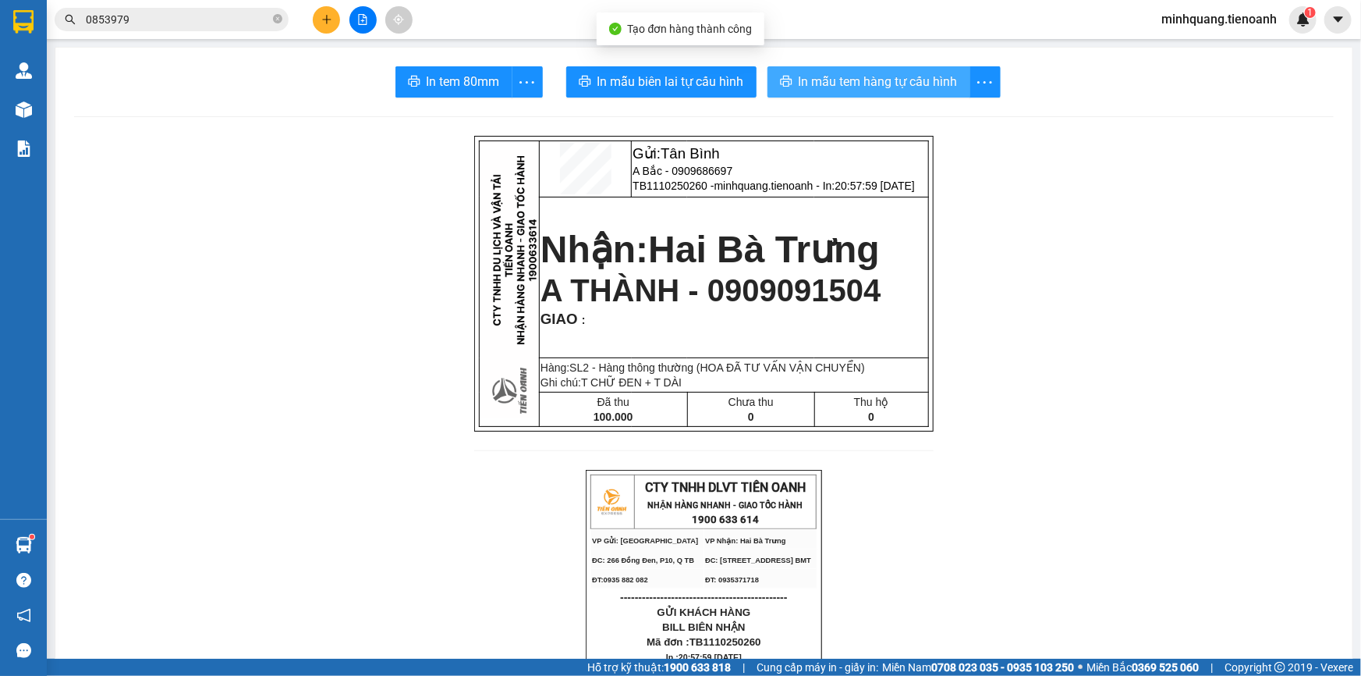
click at [832, 80] on span "In mẫu tem hàng tự cấu hình" at bounding box center [878, 82] width 159 height 20
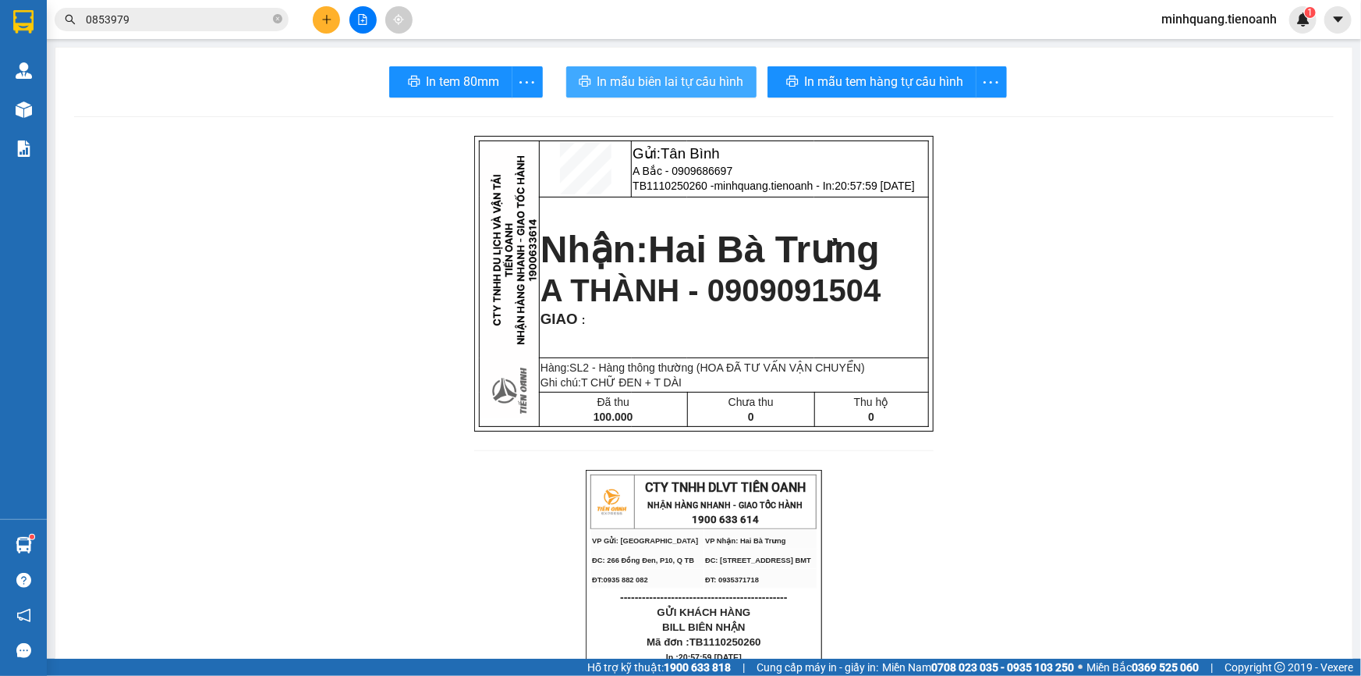
click at [662, 84] on span "In mẫu biên lai tự cấu hình" at bounding box center [671, 82] width 147 height 20
click at [197, 26] on input "0853979" at bounding box center [178, 19] width 184 height 17
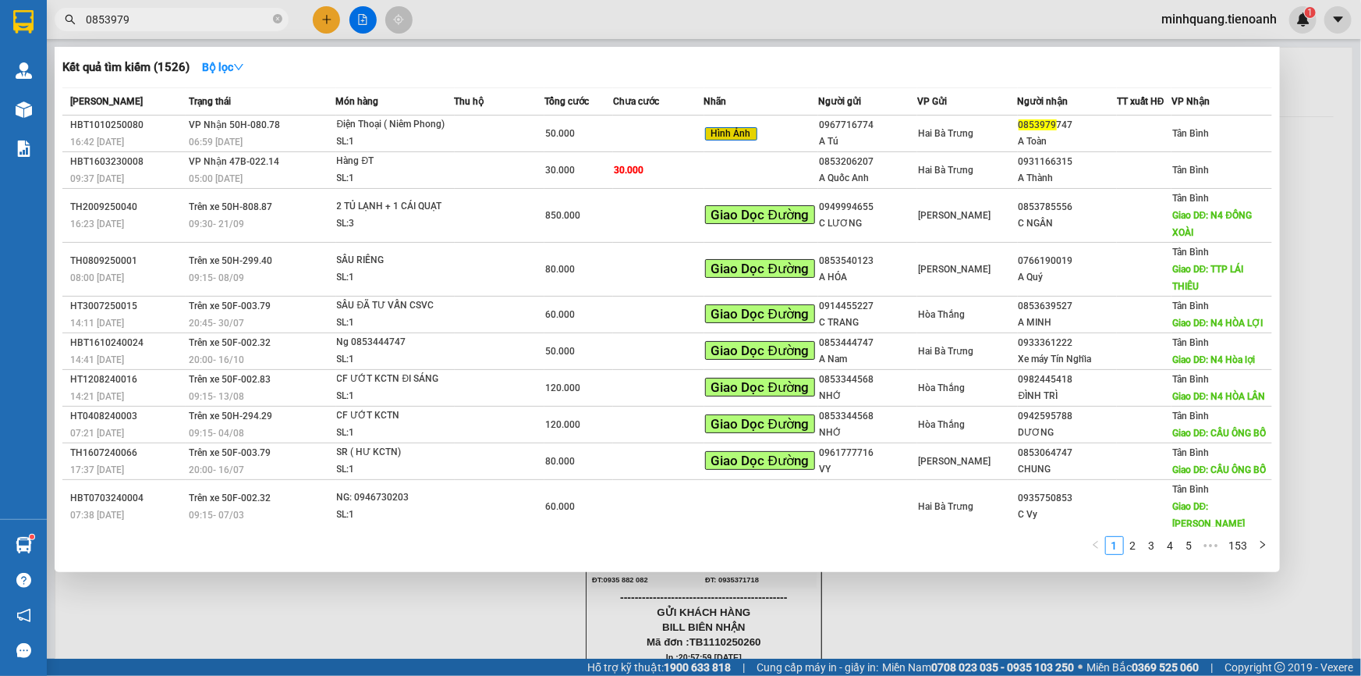
click at [264, 19] on input "0853979" at bounding box center [178, 19] width 184 height 17
click at [265, 21] on input "0853979" at bounding box center [178, 19] width 184 height 17
click at [276, 23] on icon "close-circle" at bounding box center [277, 18] width 9 height 9
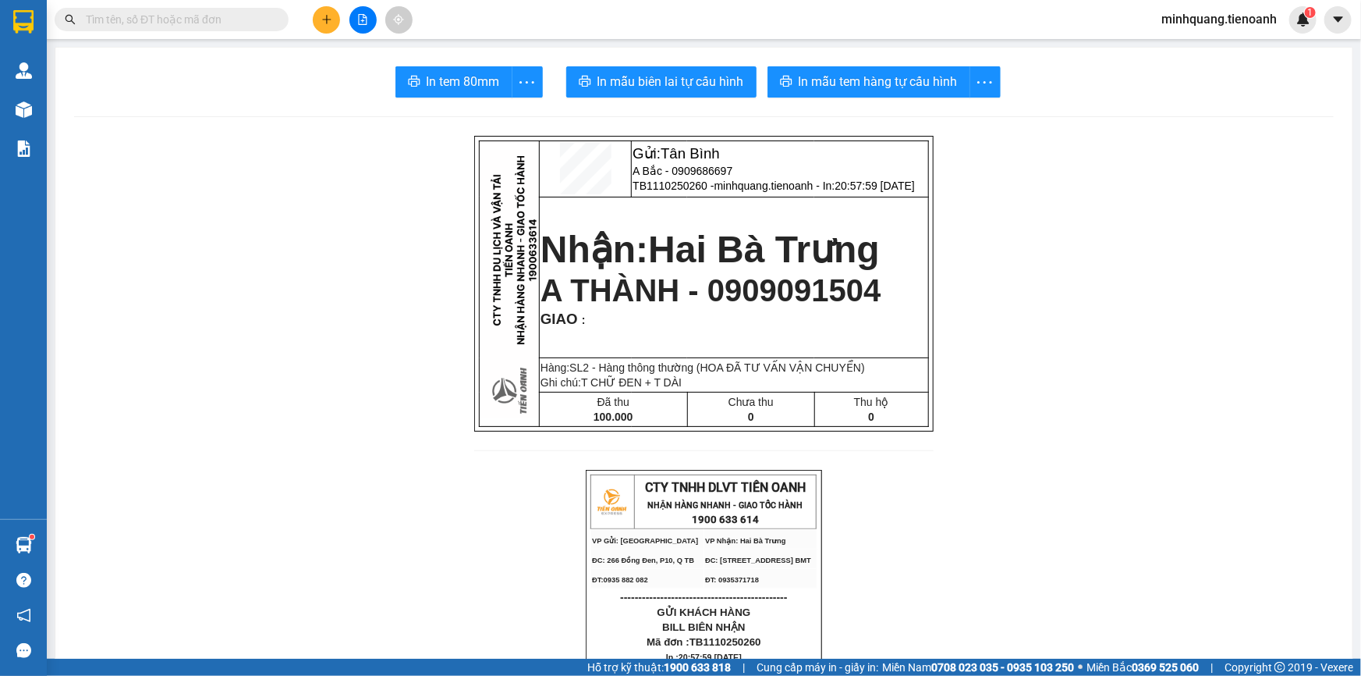
click at [222, 23] on input "text" at bounding box center [178, 19] width 184 height 17
click at [325, 19] on icon "plus" at bounding box center [326, 19] width 9 height 1
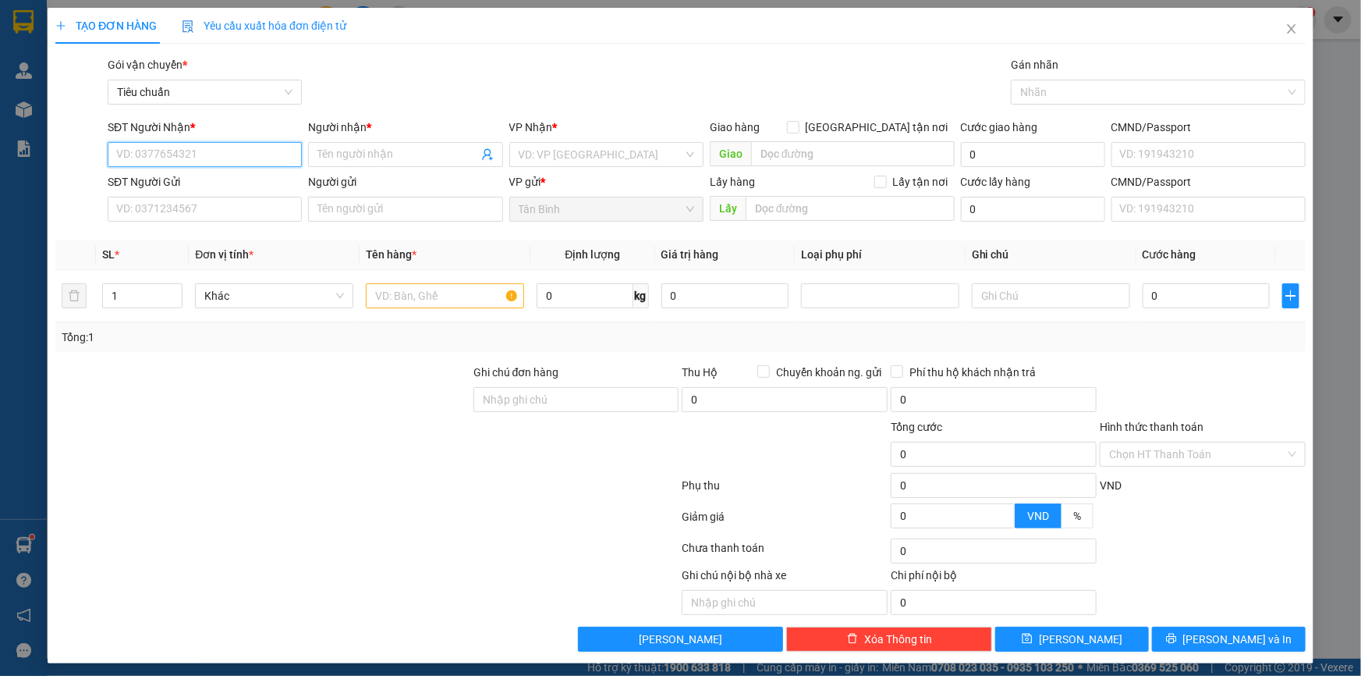
click at [182, 157] on input "SĐT Người Nhận *" at bounding box center [205, 154] width 194 height 25
drag, startPoint x: 208, startPoint y: 183, endPoint x: 215, endPoint y: 191, distance: 10.5
click at [209, 184] on div "0967099494 - C Phượng ( Nhật Tài )" at bounding box center [204, 185] width 176 height 17
type input "0967099494"
type input "C Phượng ( Nhật Tài )"
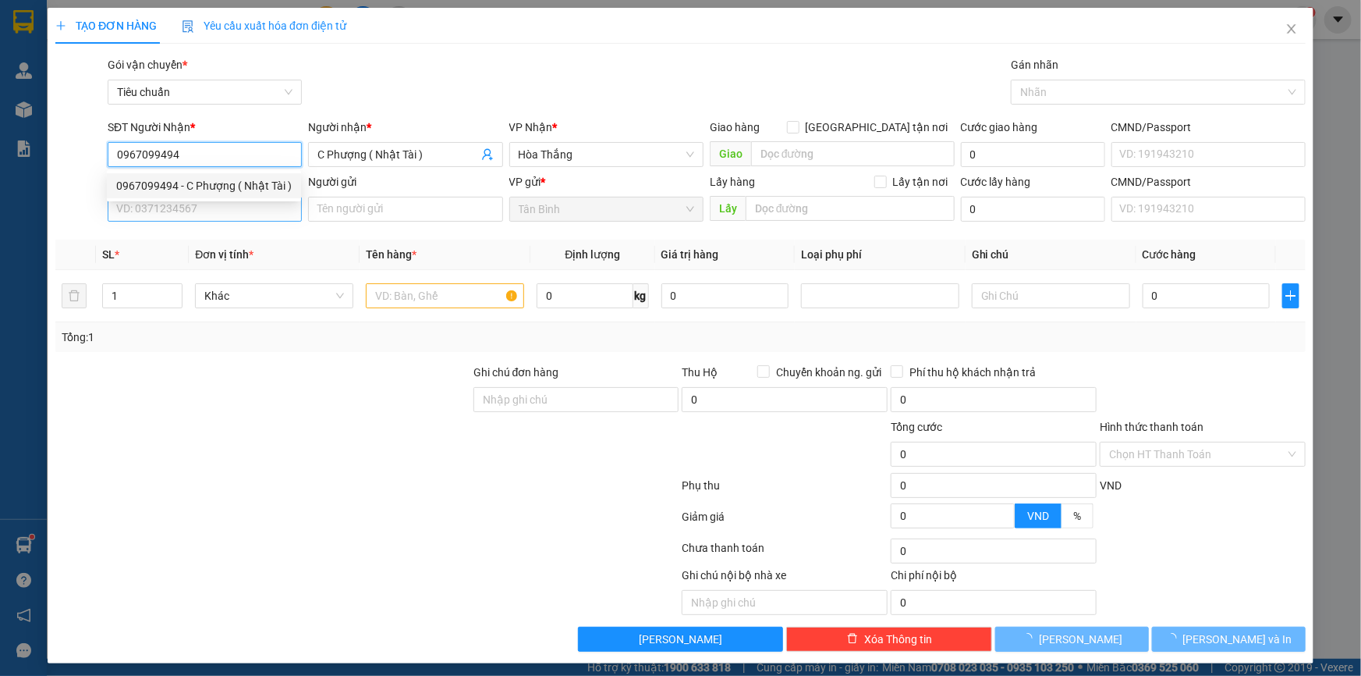
type input "70.000"
type input "0967099494"
click at [218, 211] on input "SĐT Người Gửi" at bounding box center [205, 209] width 194 height 25
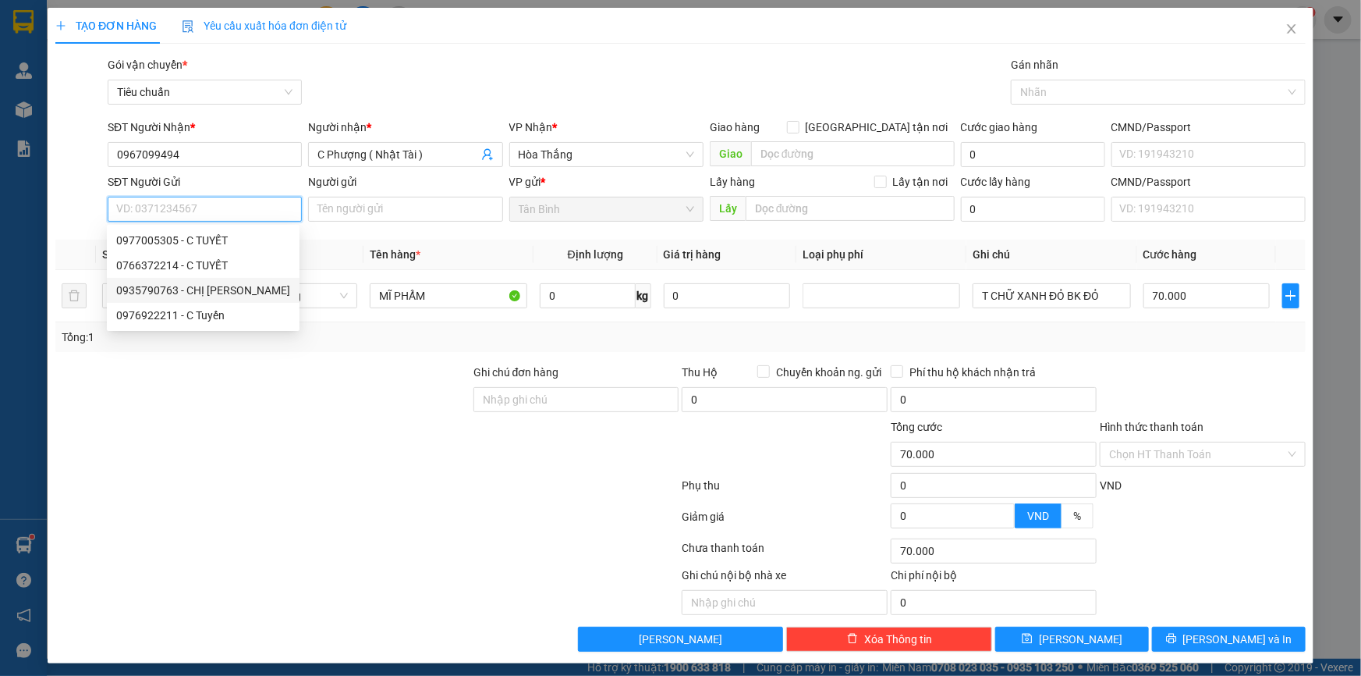
click at [218, 288] on div "0935790763 - CHỊ [PERSON_NAME]" at bounding box center [203, 290] width 174 height 17
type input "0935790763"
type input "CHỊ [PERSON_NAME]"
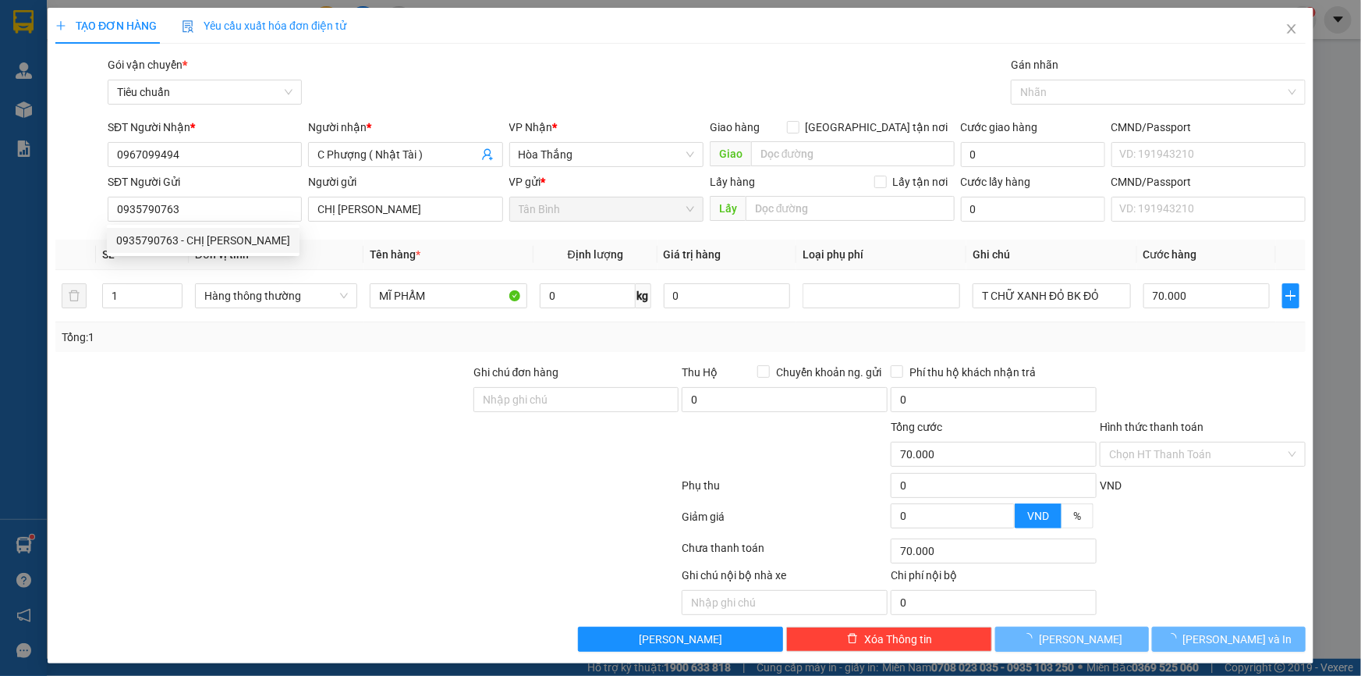
drag, startPoint x: 404, startPoint y: 373, endPoint x: 402, endPoint y: 335, distance: 38.3
click at [405, 370] on div at bounding box center [263, 391] width 418 height 55
type input "240.000"
click at [580, 295] on input "0" at bounding box center [585, 295] width 96 height 25
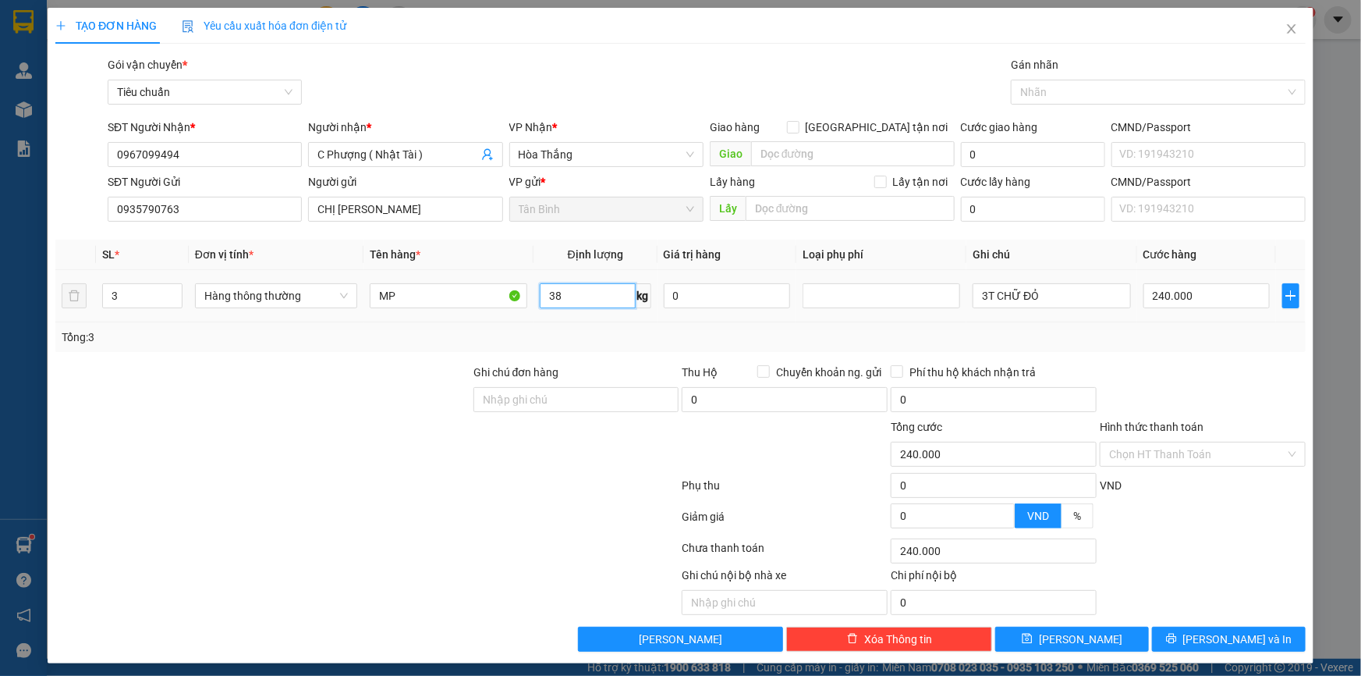
type input "38"
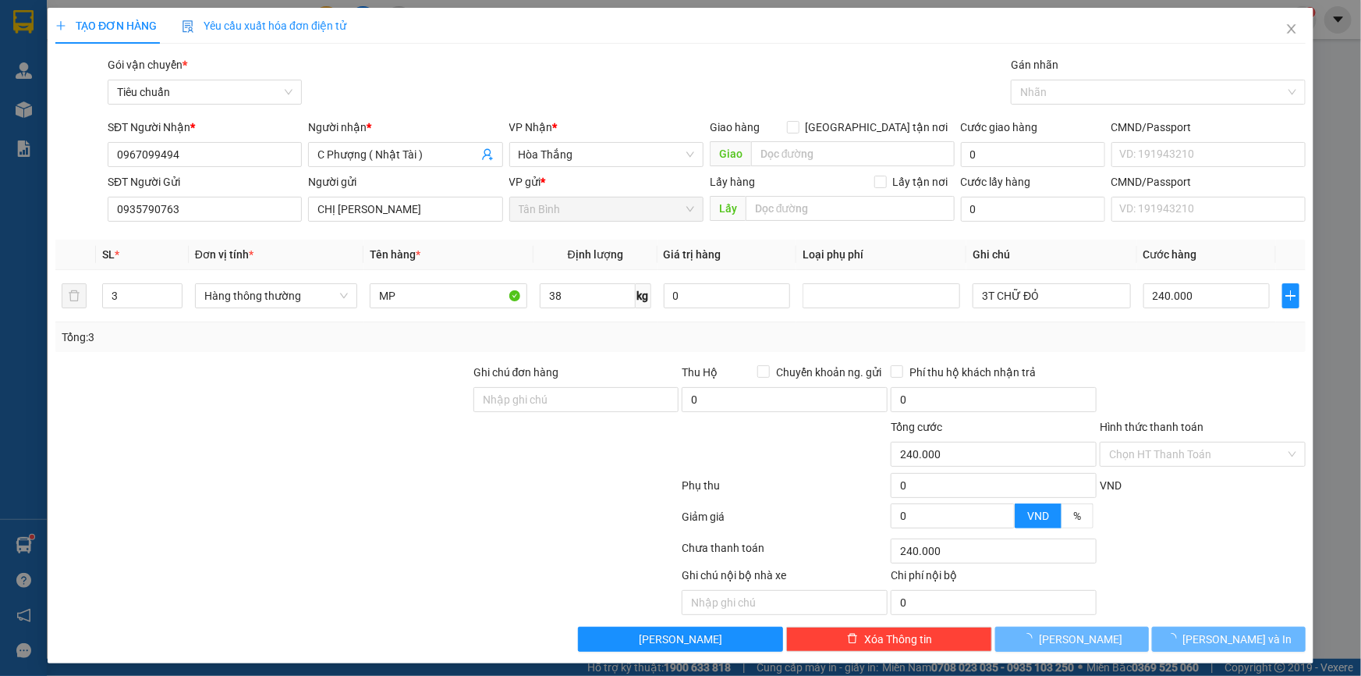
click at [298, 395] on div at bounding box center [263, 391] width 418 height 55
type input "80.000"
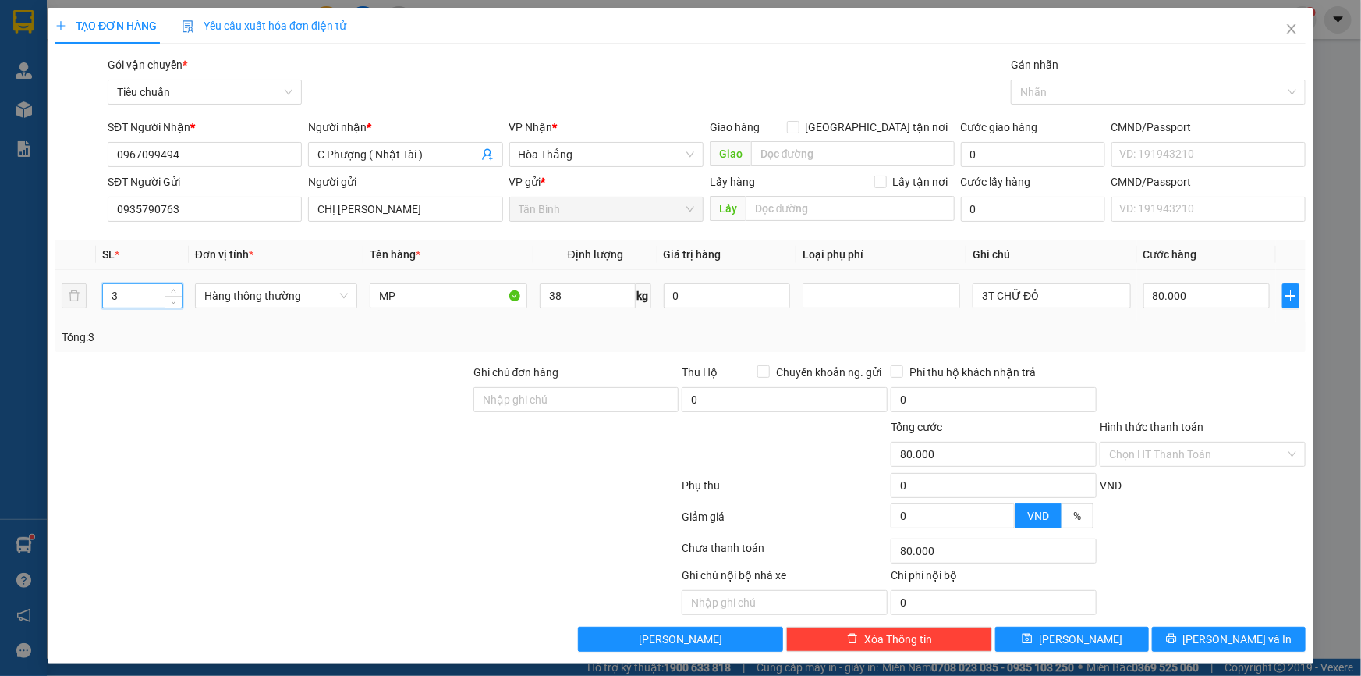
drag, startPoint x: 142, startPoint y: 296, endPoint x: 51, endPoint y: 296, distance: 90.5
click at [51, 296] on div "TẠO ĐƠN HÀNG Yêu cầu xuất hóa đơn điện tử Transit Pickup Surcharge Ids Transit …" at bounding box center [681, 335] width 1266 height 655
type input "2"
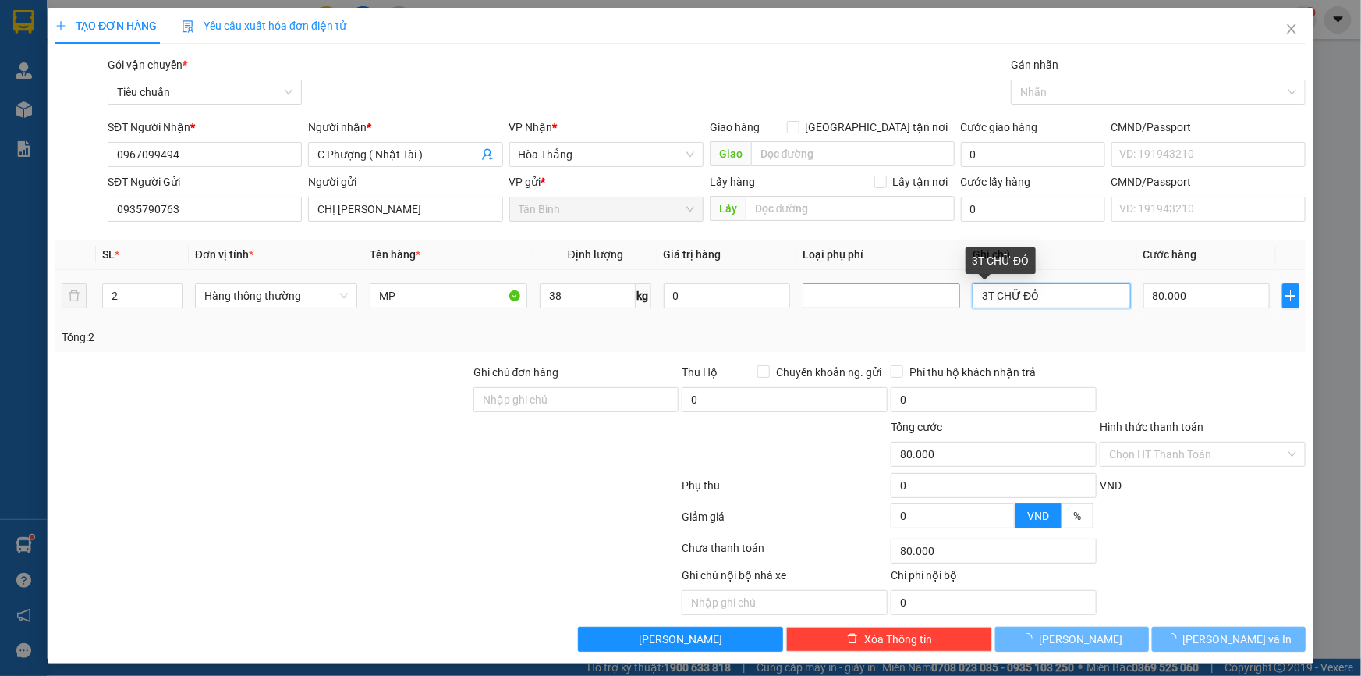
drag, startPoint x: 982, startPoint y: 304, endPoint x: 930, endPoint y: 306, distance: 52.3
click at [928, 306] on tr "2 Hàng thông thường MP 38 kg 0 3T CHỮ ĐỎ 80.000" at bounding box center [680, 296] width 1251 height 52
type input "2T CHỮ ĐỎ"
drag, startPoint x: 1127, startPoint y: 342, endPoint x: 1058, endPoint y: 299, distance: 81.6
click at [1127, 340] on div "Tổng: 2" at bounding box center [681, 336] width 1238 height 17
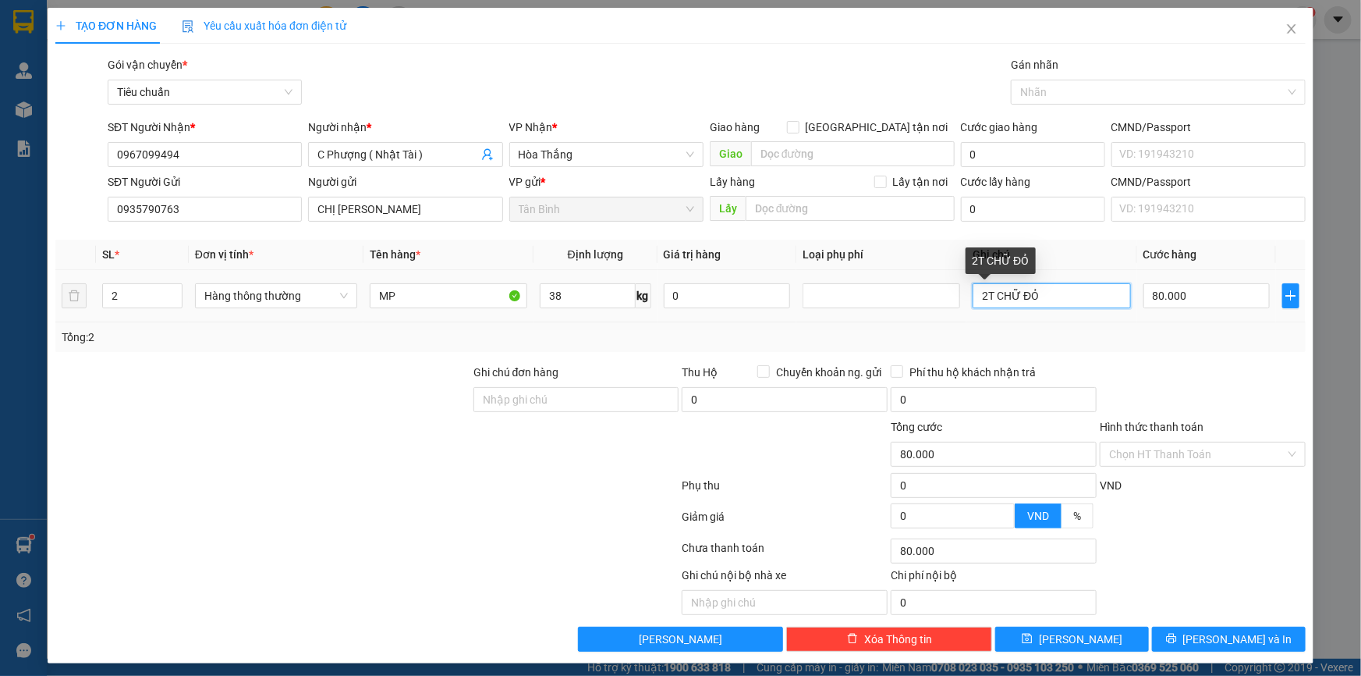
click at [1056, 296] on input "2T CHỮ ĐỎ" at bounding box center [1052, 295] width 158 height 25
click at [1162, 302] on input "80.000" at bounding box center [1207, 295] width 127 height 25
type input "1"
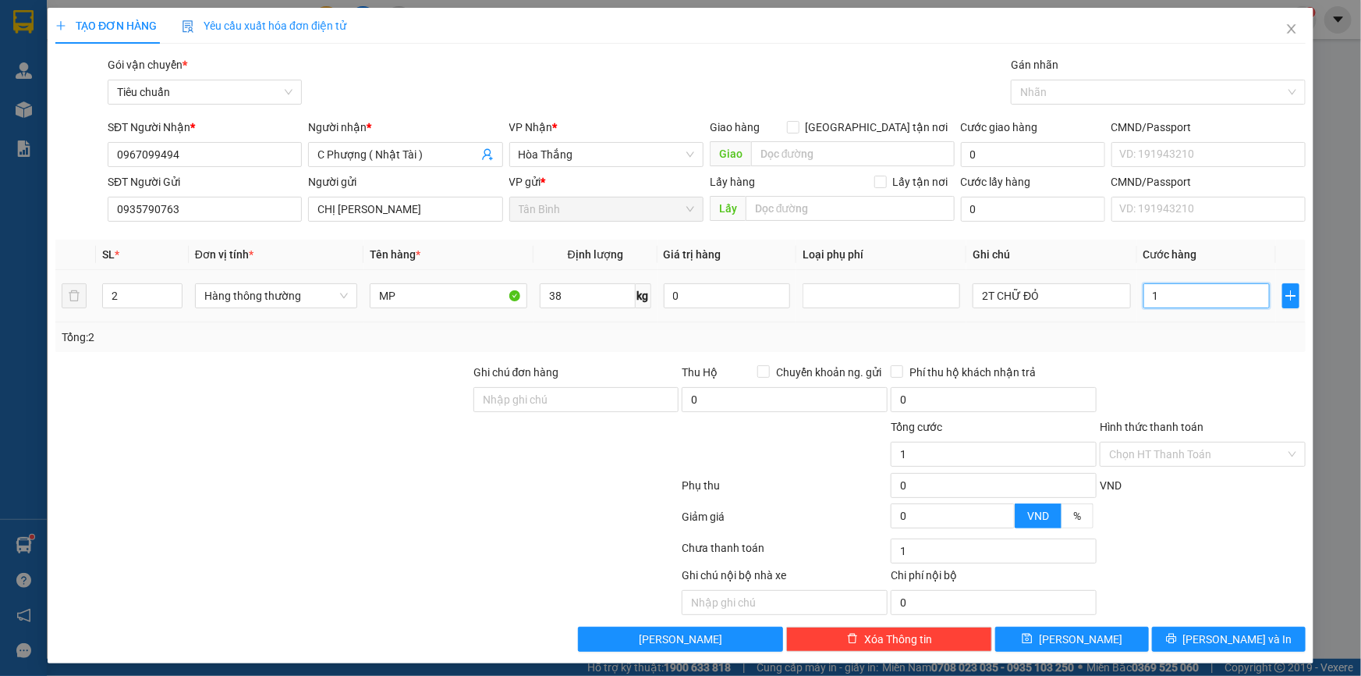
type input "16"
type input "160"
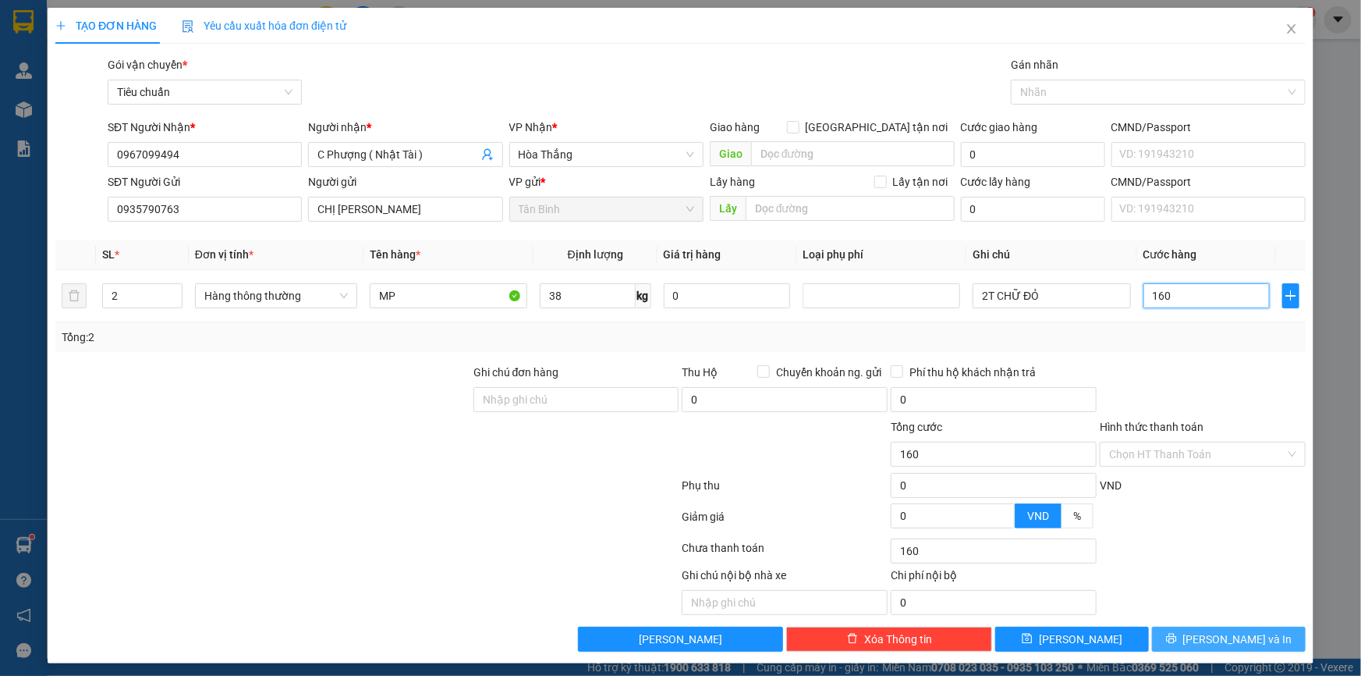
type input "160"
type input "160.000"
click at [1212, 640] on span "[PERSON_NAME] và In" at bounding box center [1238, 638] width 109 height 17
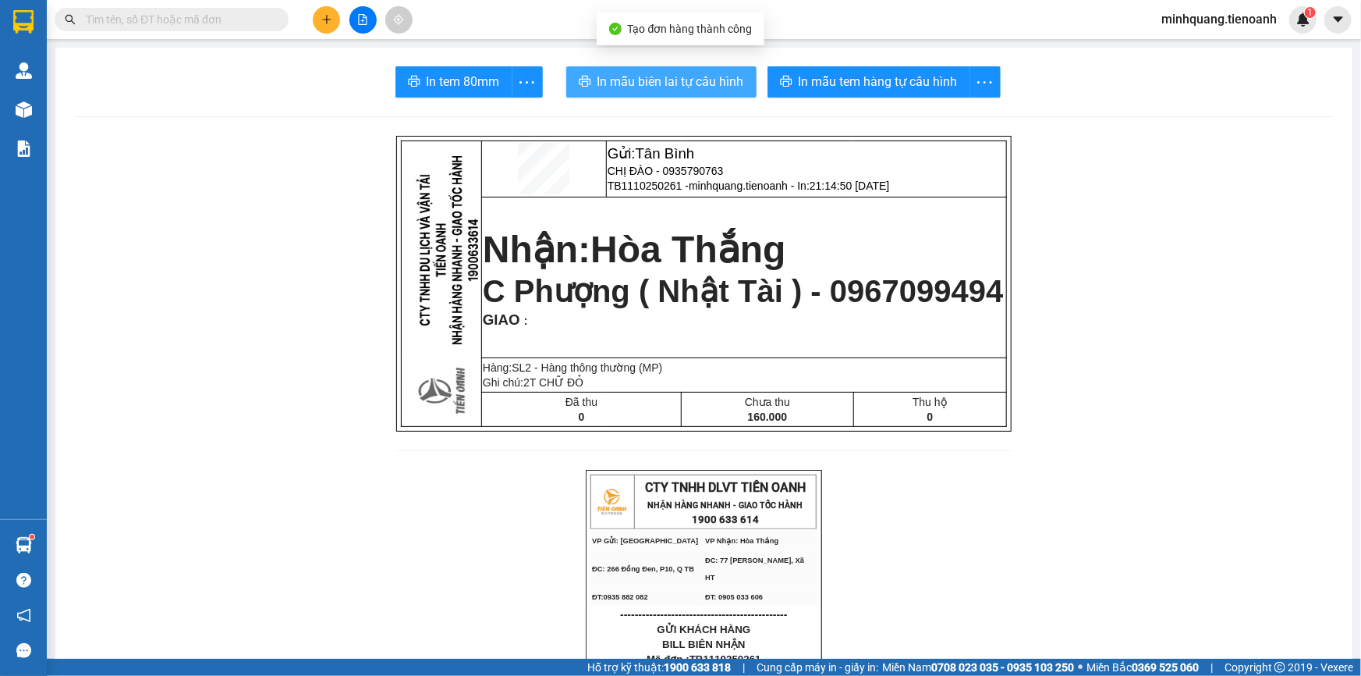
click at [678, 96] on button "In mẫu biên lai tự cấu hình" at bounding box center [661, 81] width 190 height 31
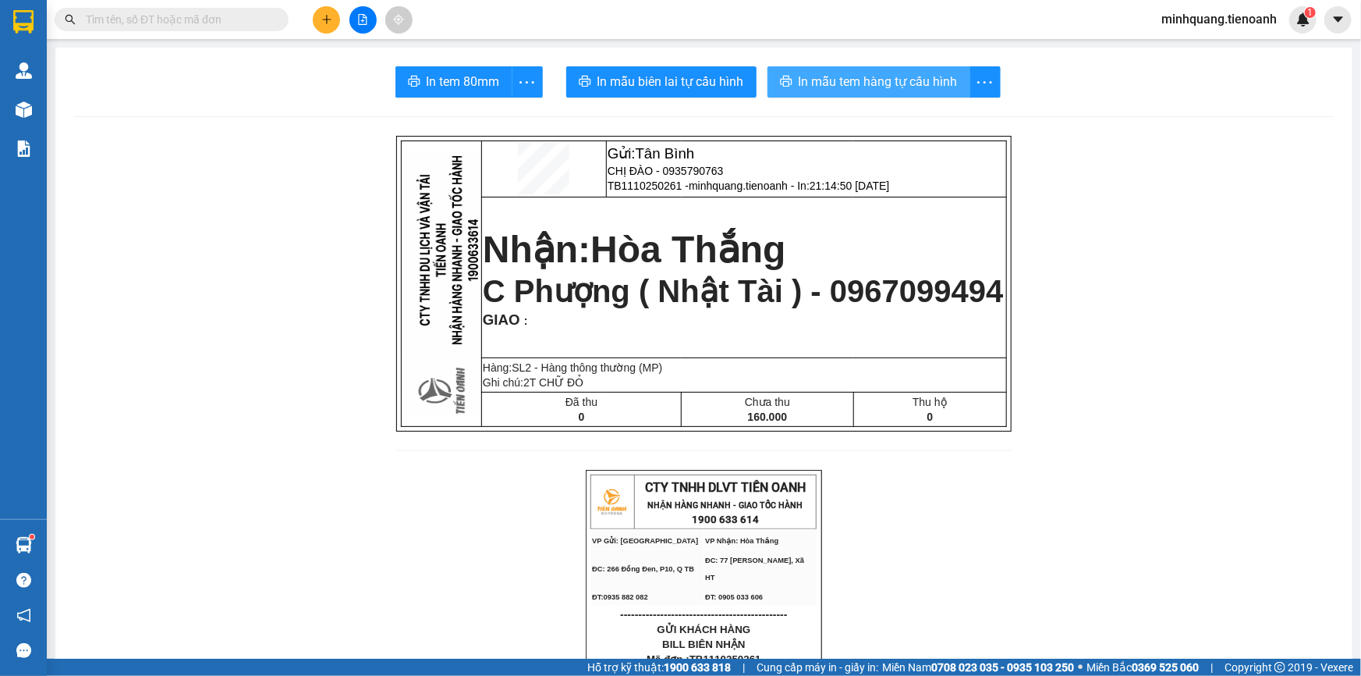
click at [855, 88] on span "In mẫu tem hàng tự cấu hình" at bounding box center [878, 82] width 159 height 20
click at [186, 15] on input "text" at bounding box center [178, 19] width 184 height 17
click at [319, 17] on button at bounding box center [326, 19] width 27 height 27
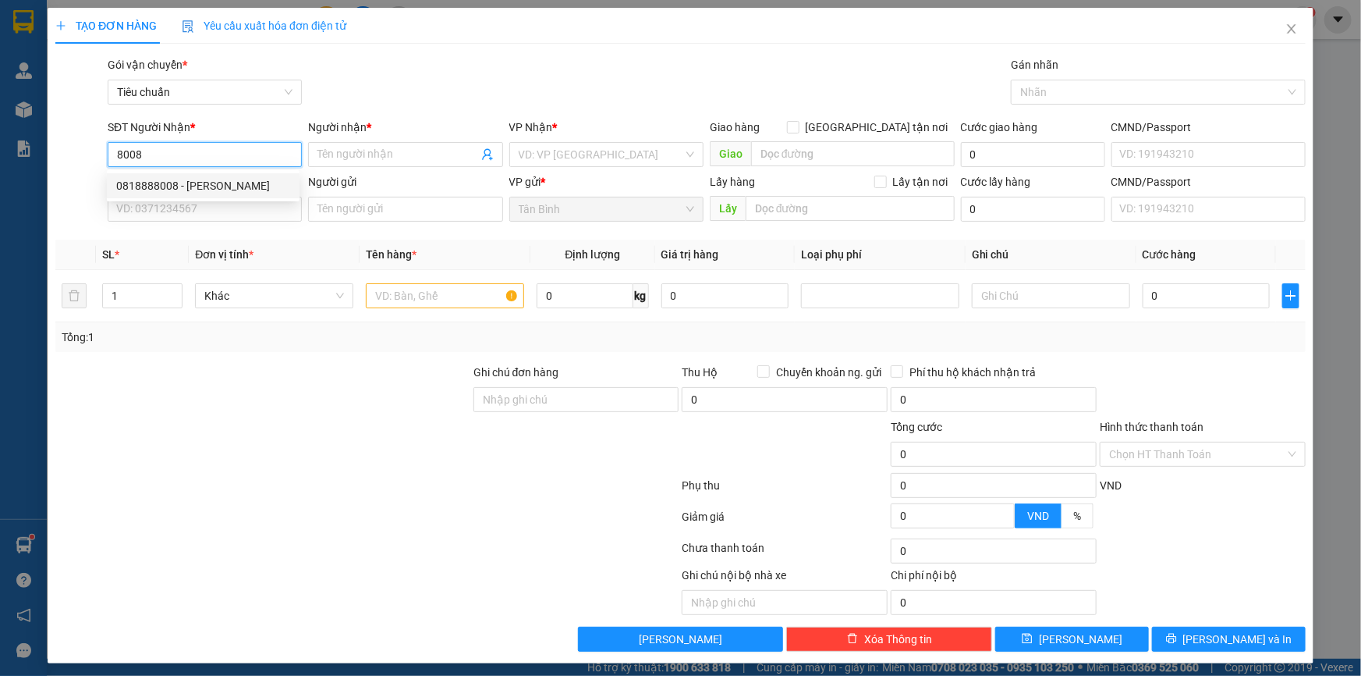
click at [224, 186] on div "0818888008 - [PERSON_NAME]" at bounding box center [203, 185] width 174 height 17
type input "0818888008"
type input "C LAN"
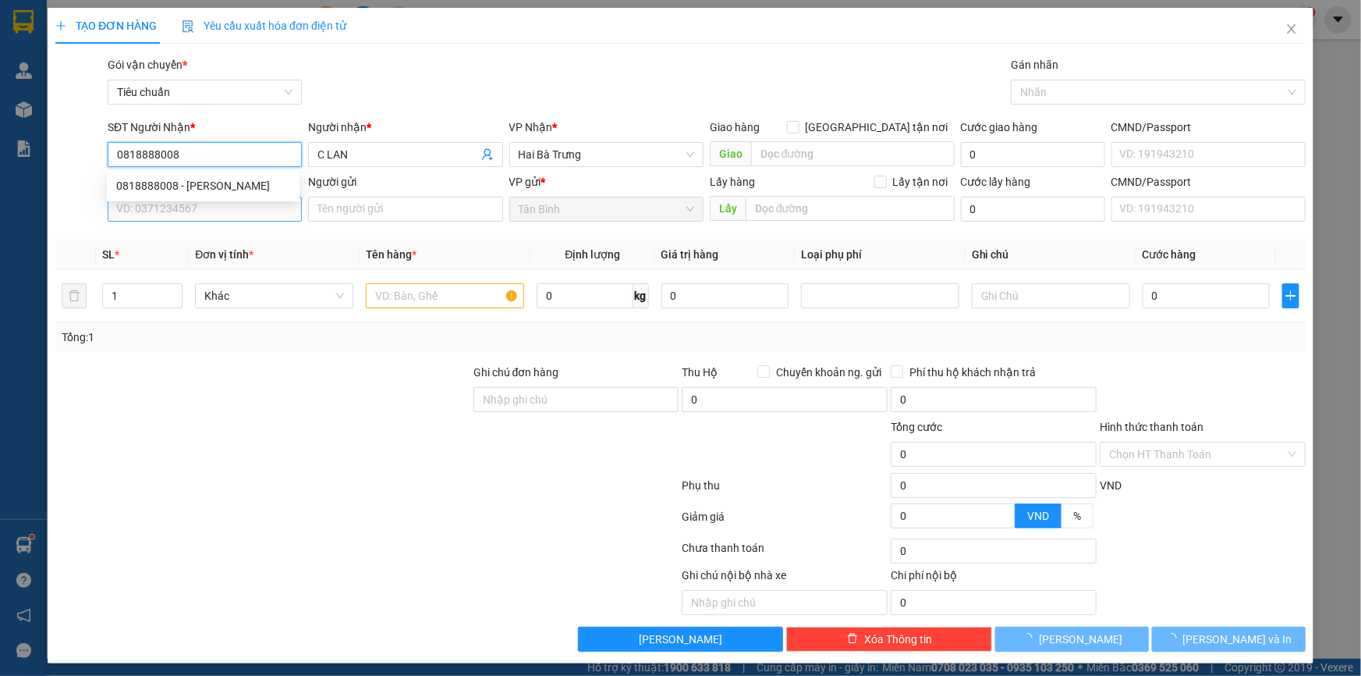
type input "0818888008"
type input "60.000"
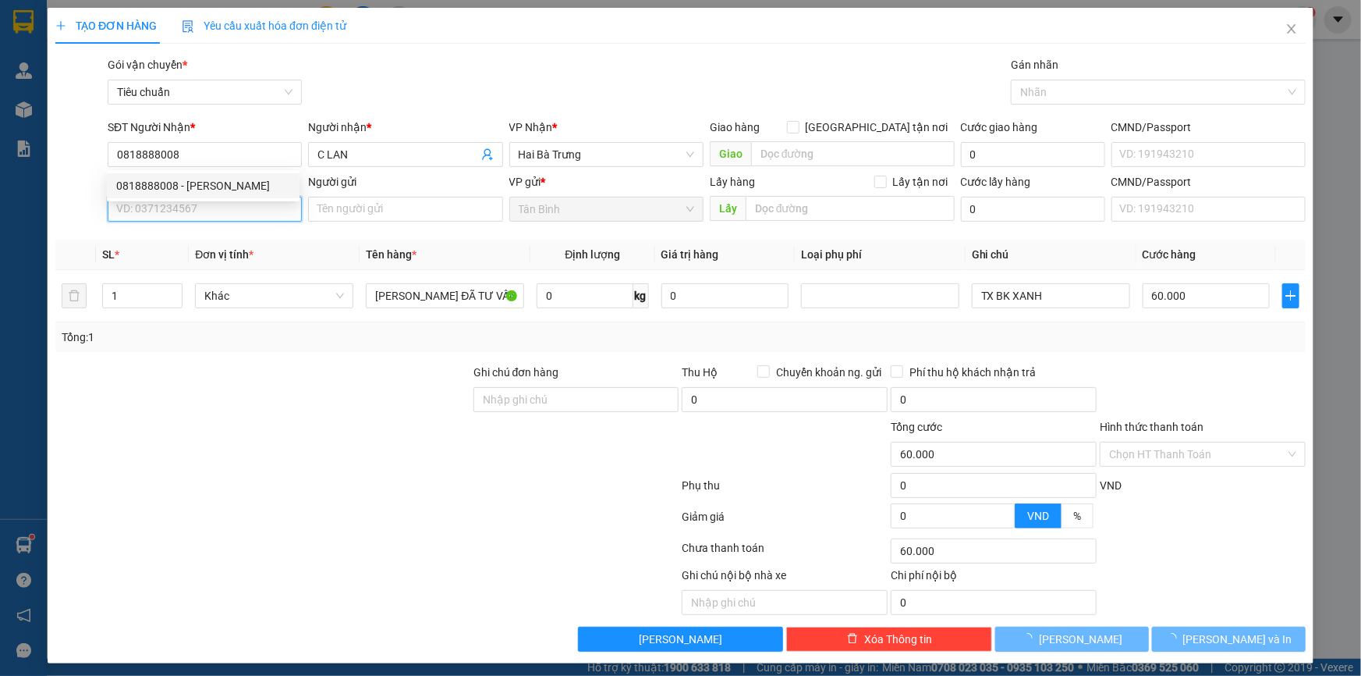
click at [207, 204] on input "SĐT Người Gửi" at bounding box center [205, 209] width 194 height 25
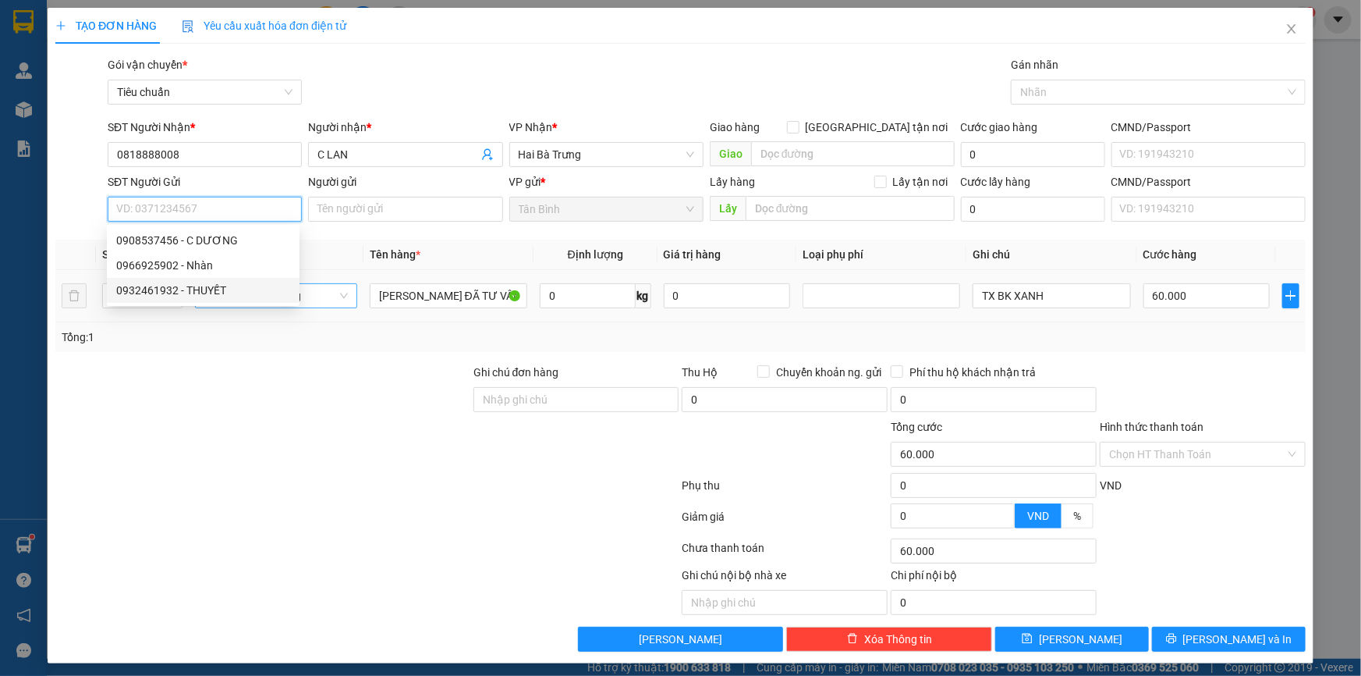
click at [211, 283] on div "0932461932 - THUYẾT" at bounding box center [203, 290] width 174 height 17
type input "0932461932"
type input "THUYẾT"
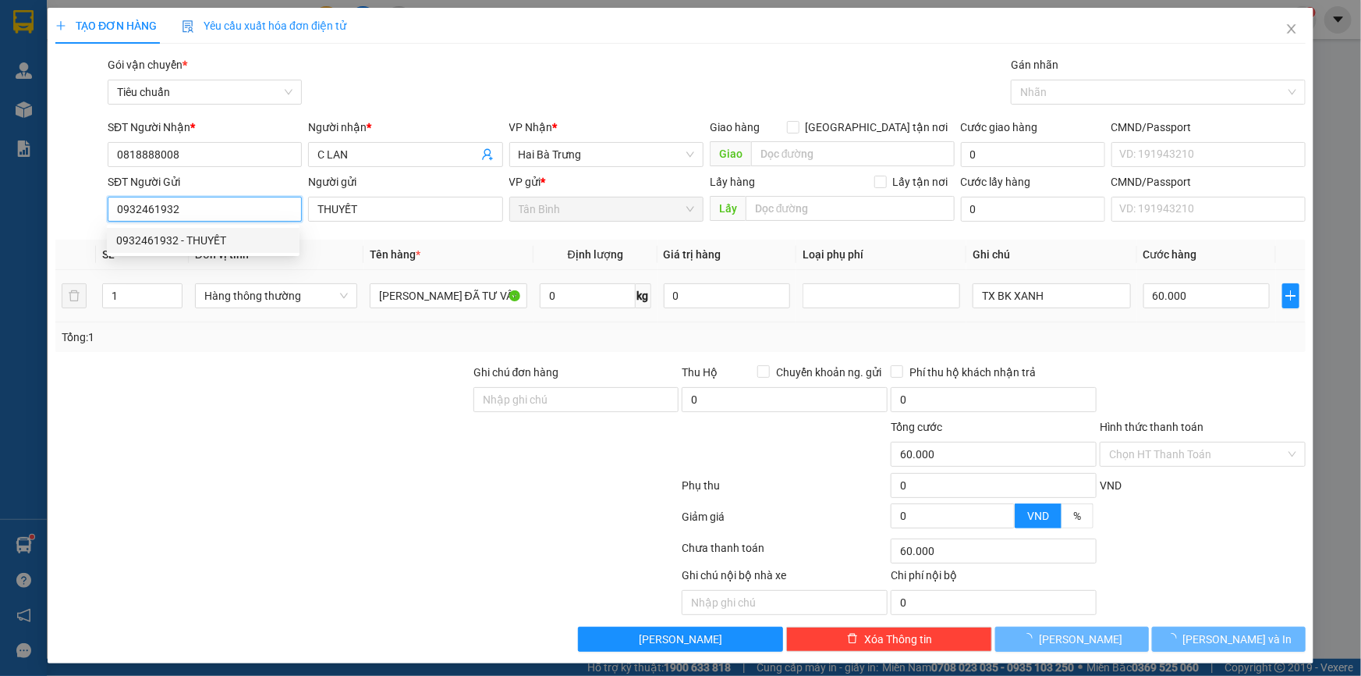
type input "120.000"
click at [321, 345] on div "Tổng: 1" at bounding box center [680, 337] width 1251 height 30
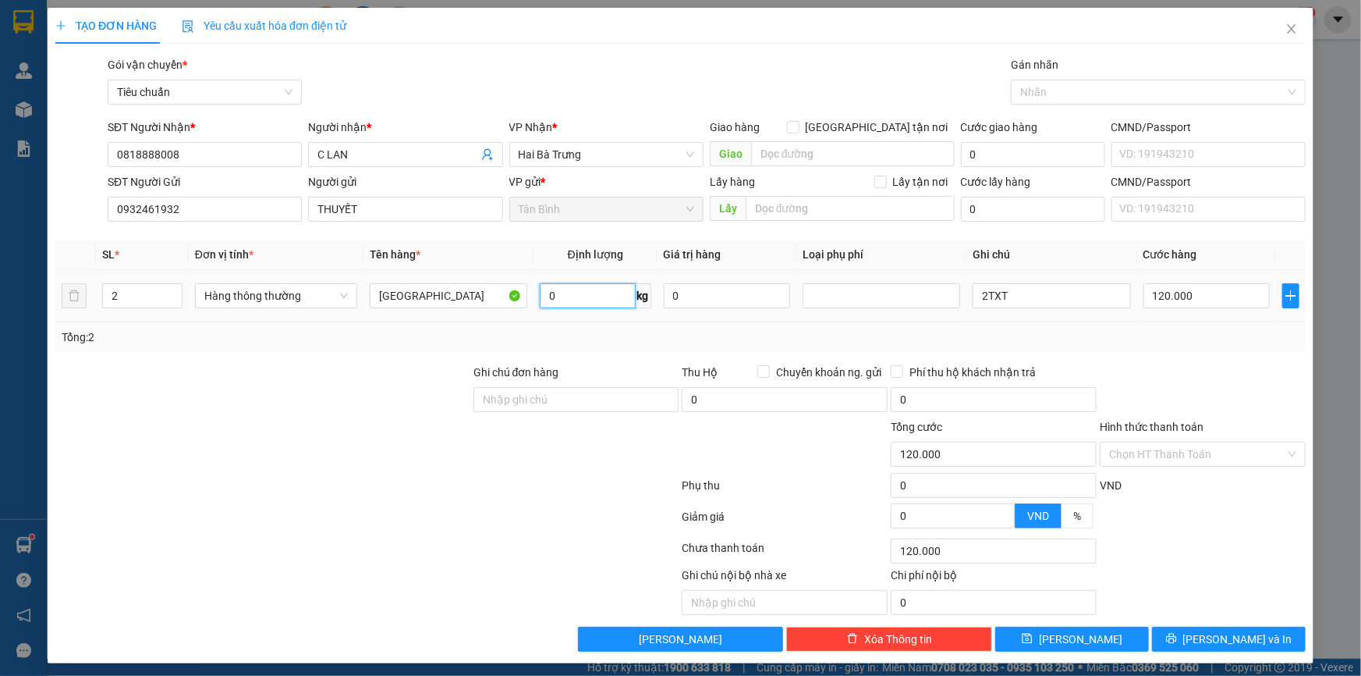
click at [563, 304] on input "0" at bounding box center [588, 295] width 96 height 25
type input "20"
click at [440, 343] on div "Tổng: 2" at bounding box center [294, 336] width 464 height 17
type input "55.000"
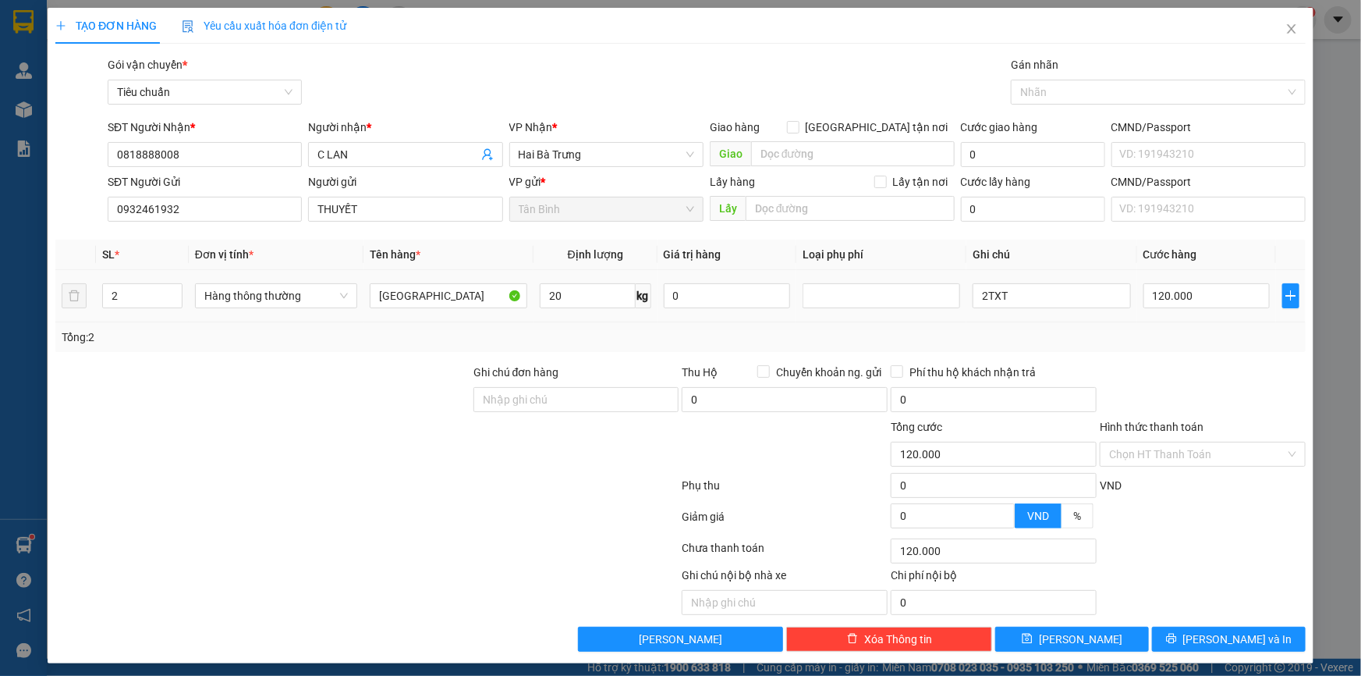
type input "55.000"
drag, startPoint x: 978, startPoint y: 300, endPoint x: 983, endPoint y: 324, distance: 24.6
click at [967, 304] on td "2TXT" at bounding box center [1052, 296] width 170 height 52
type input "TXT"
click at [1187, 290] on input "55.000" at bounding box center [1207, 295] width 127 height 25
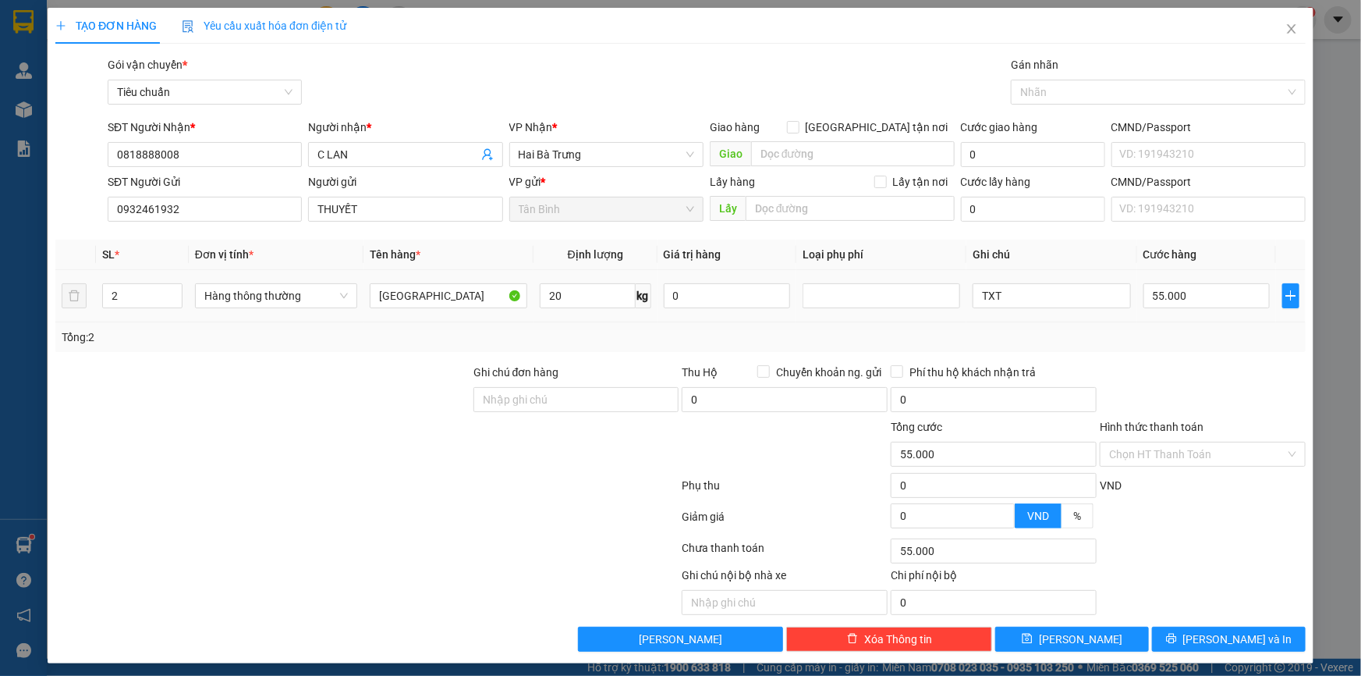
drag, startPoint x: 118, startPoint y: 298, endPoint x: 101, endPoint y: 303, distance: 18.0
click at [104, 303] on input "2" at bounding box center [142, 295] width 79 height 23
click at [66, 303] on tr "21 Hàng thông thường Đông Lạnh 20 kg 0 TXT 55.000" at bounding box center [680, 296] width 1251 height 52
type input "1"
click at [176, 350] on div "Tổng: 1" at bounding box center [680, 337] width 1251 height 30
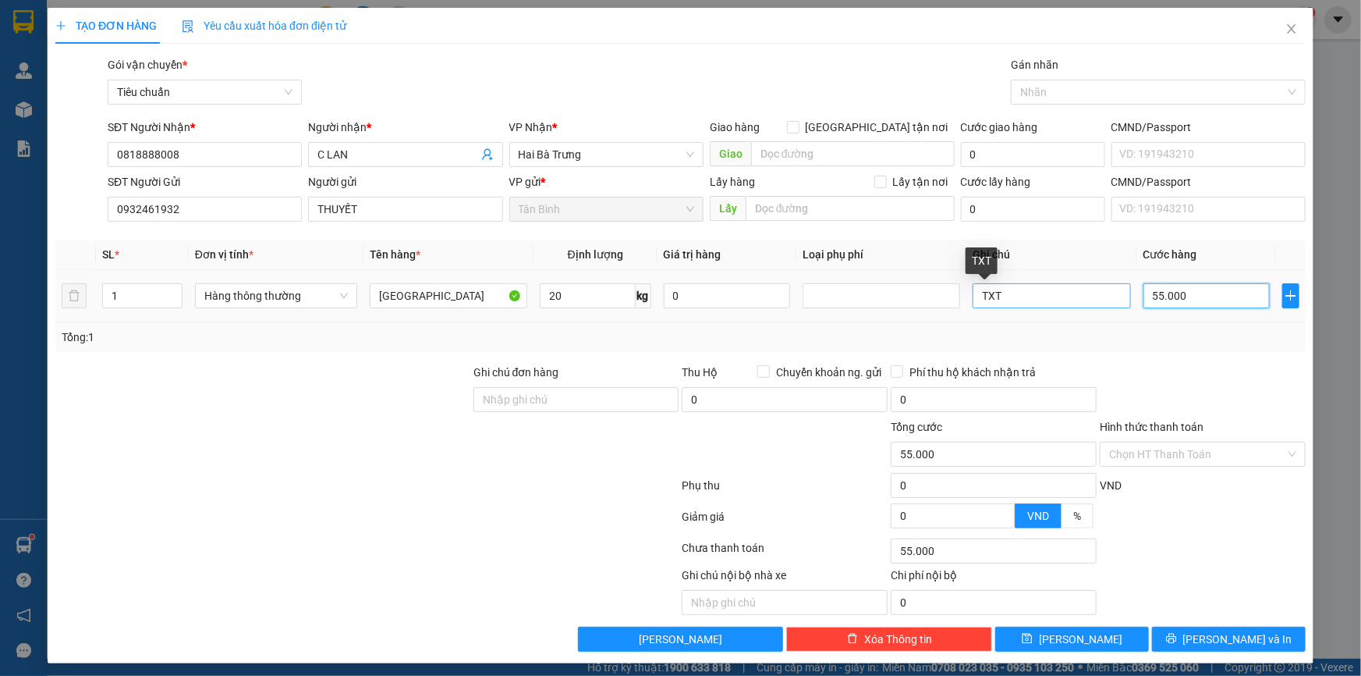
type input "6"
type input "60"
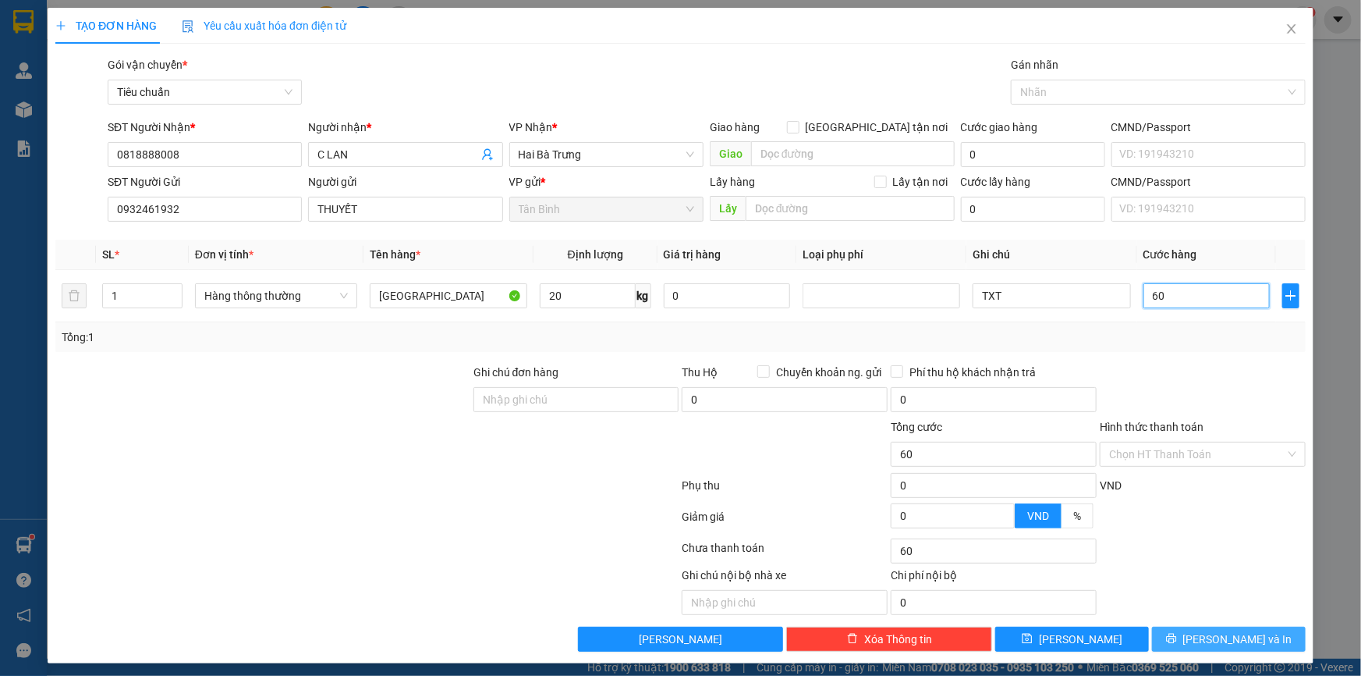
type input "60"
type input "60.000"
click at [1234, 634] on span "[PERSON_NAME] và In" at bounding box center [1238, 638] width 109 height 17
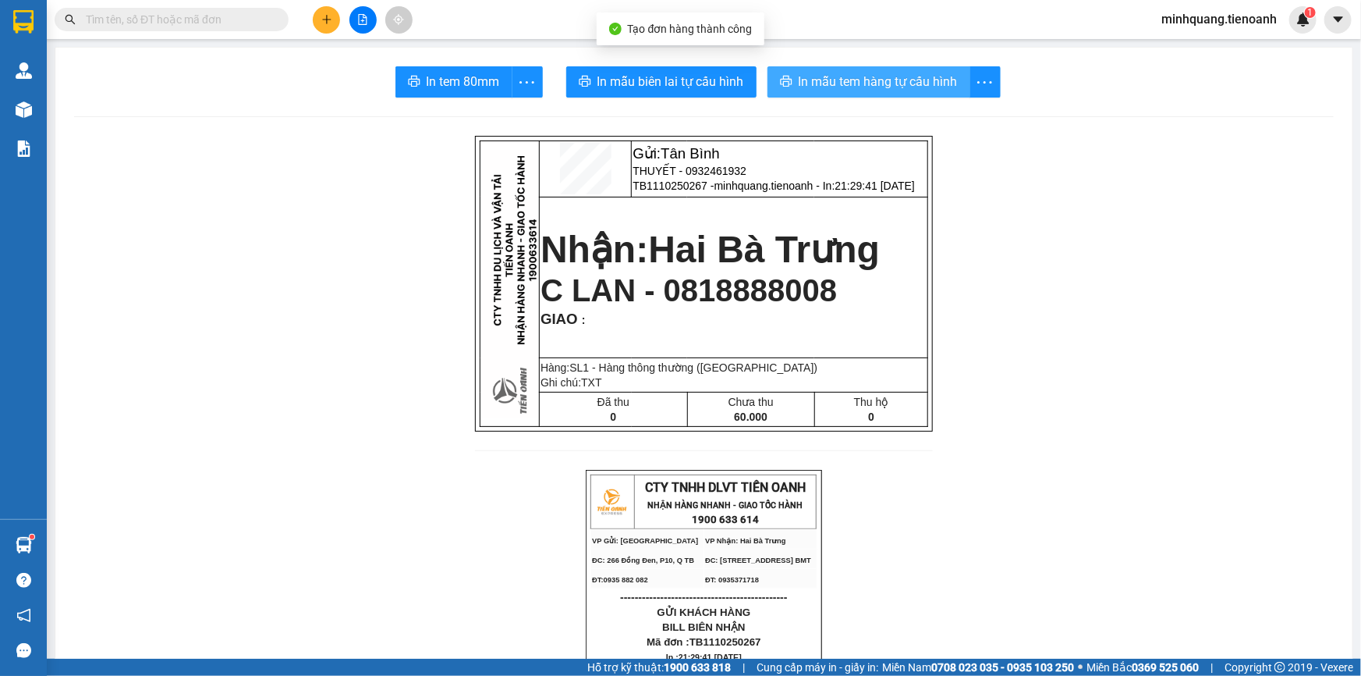
click at [861, 87] on span "In mẫu tem hàng tự cấu hình" at bounding box center [878, 82] width 159 height 20
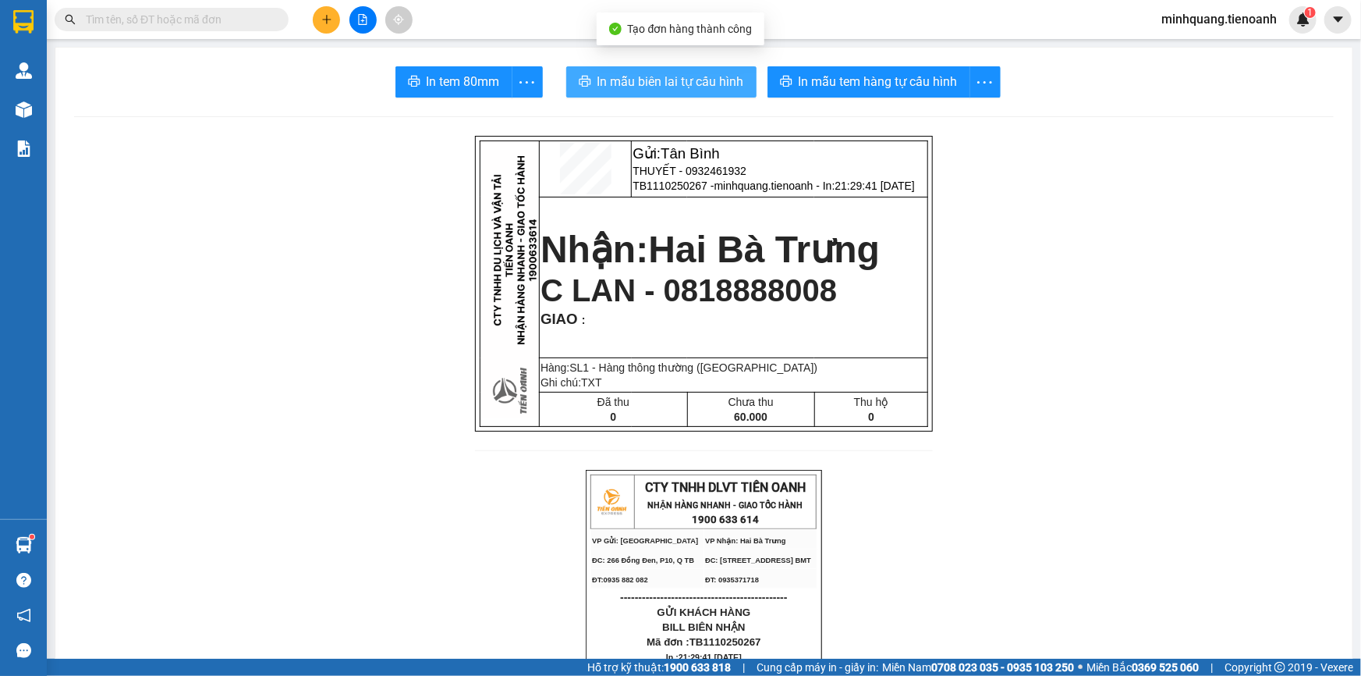
click at [644, 72] on span "In mẫu biên lai tự cấu hình" at bounding box center [671, 82] width 147 height 20
click at [321, 29] on button at bounding box center [326, 19] width 27 height 27
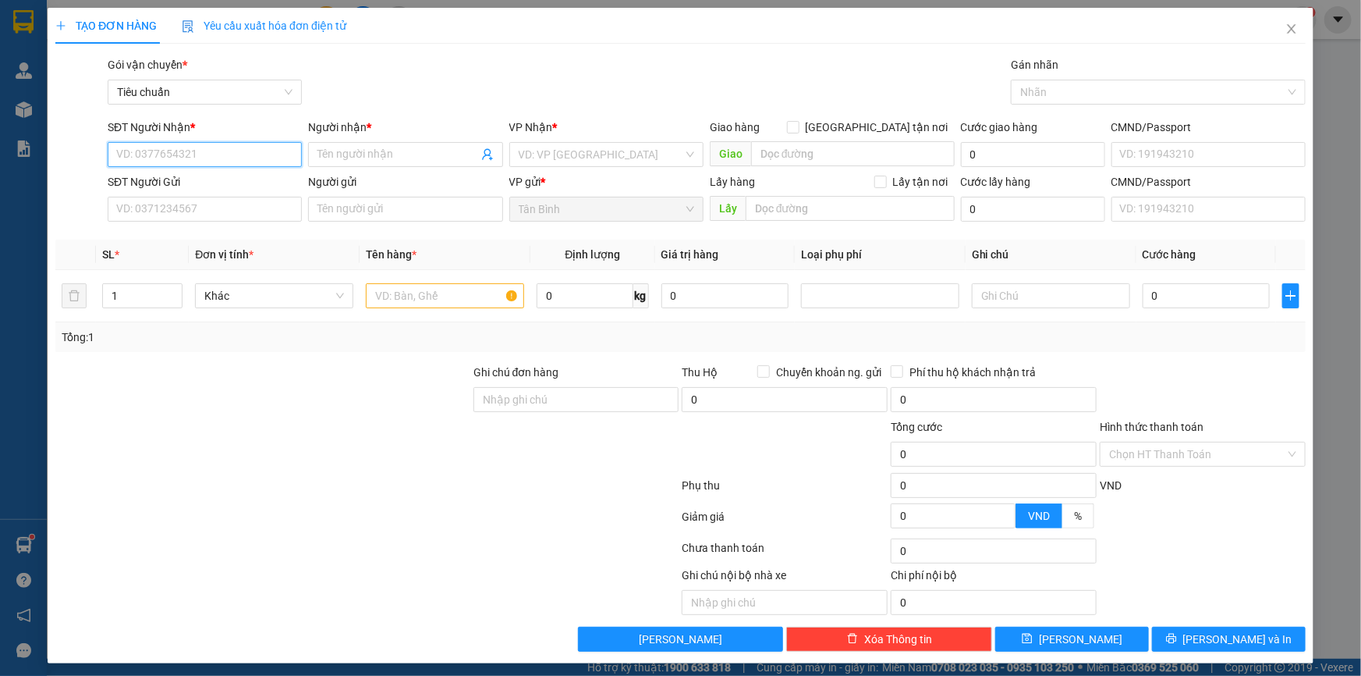
click at [196, 153] on input "SĐT Người Nhận *" at bounding box center [205, 154] width 194 height 25
click at [206, 180] on div "0844441111 - A HUY" at bounding box center [203, 185] width 174 height 17
type input "0844441111"
type input "A HUY"
type input "60.000"
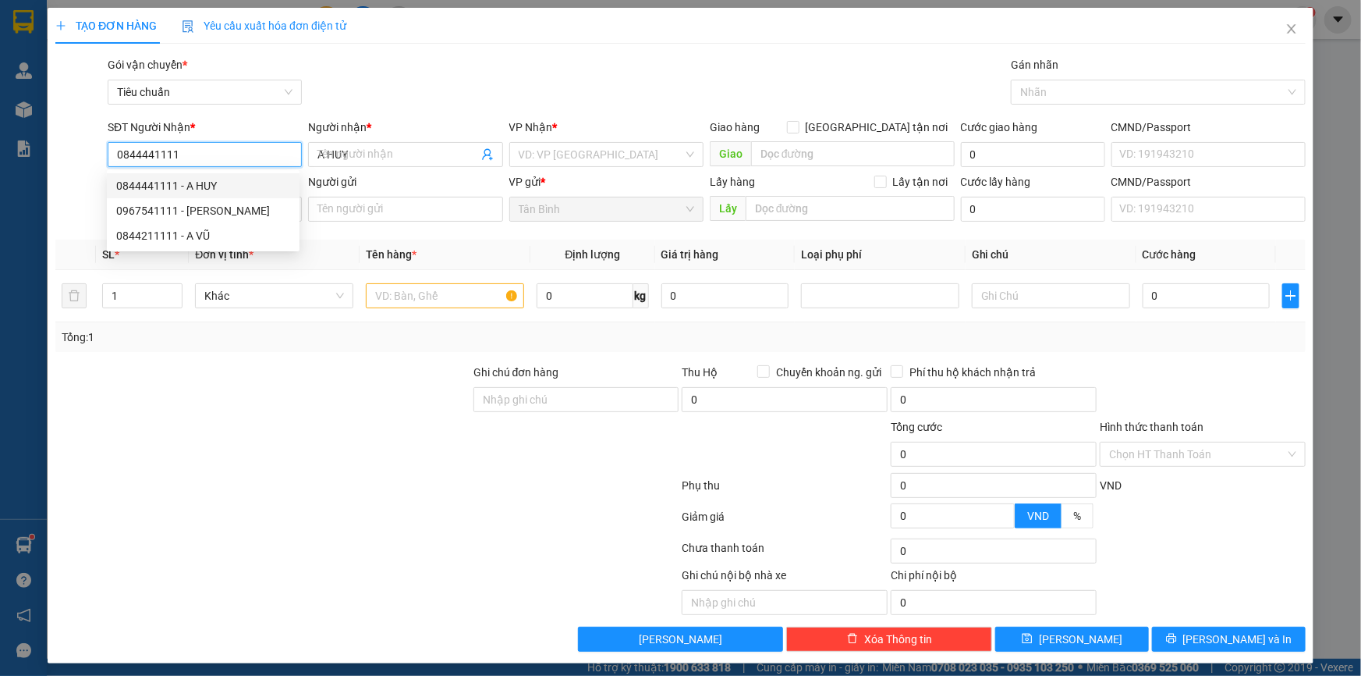
type input "60.000"
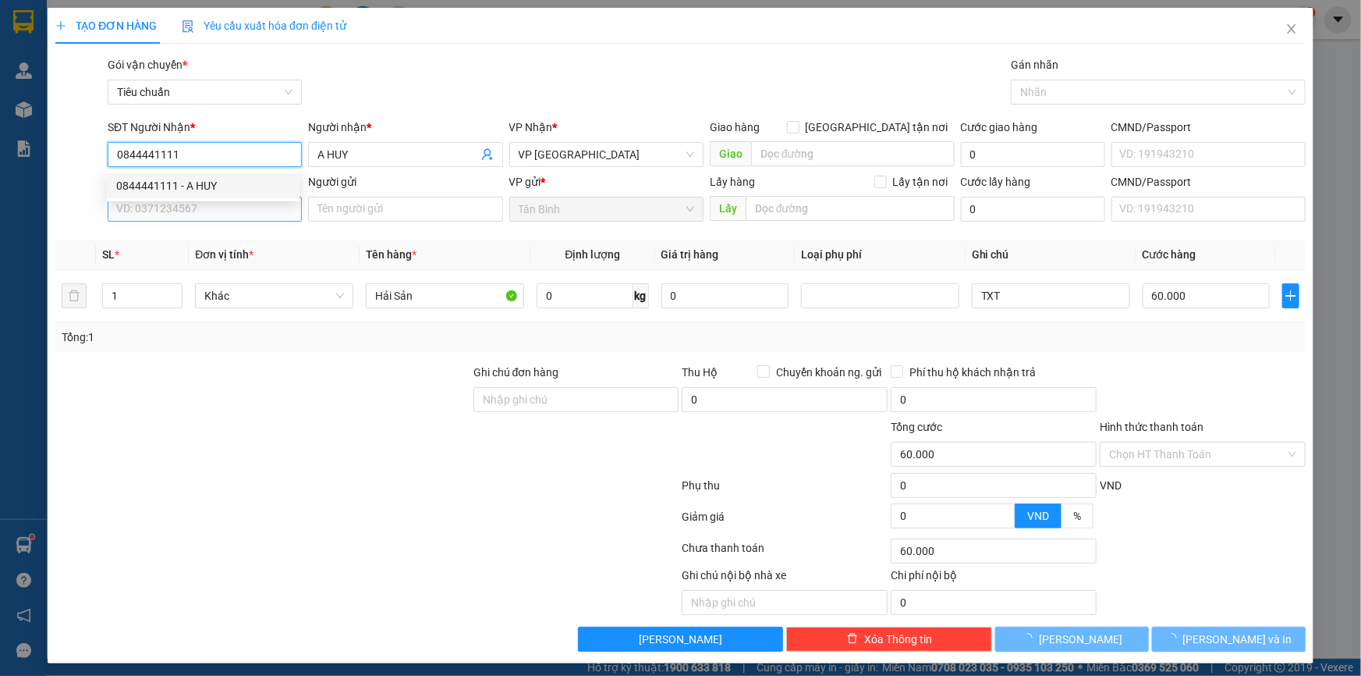
type input "0844441111"
click at [188, 204] on input "SĐT Người Gửi" at bounding box center [205, 209] width 194 height 25
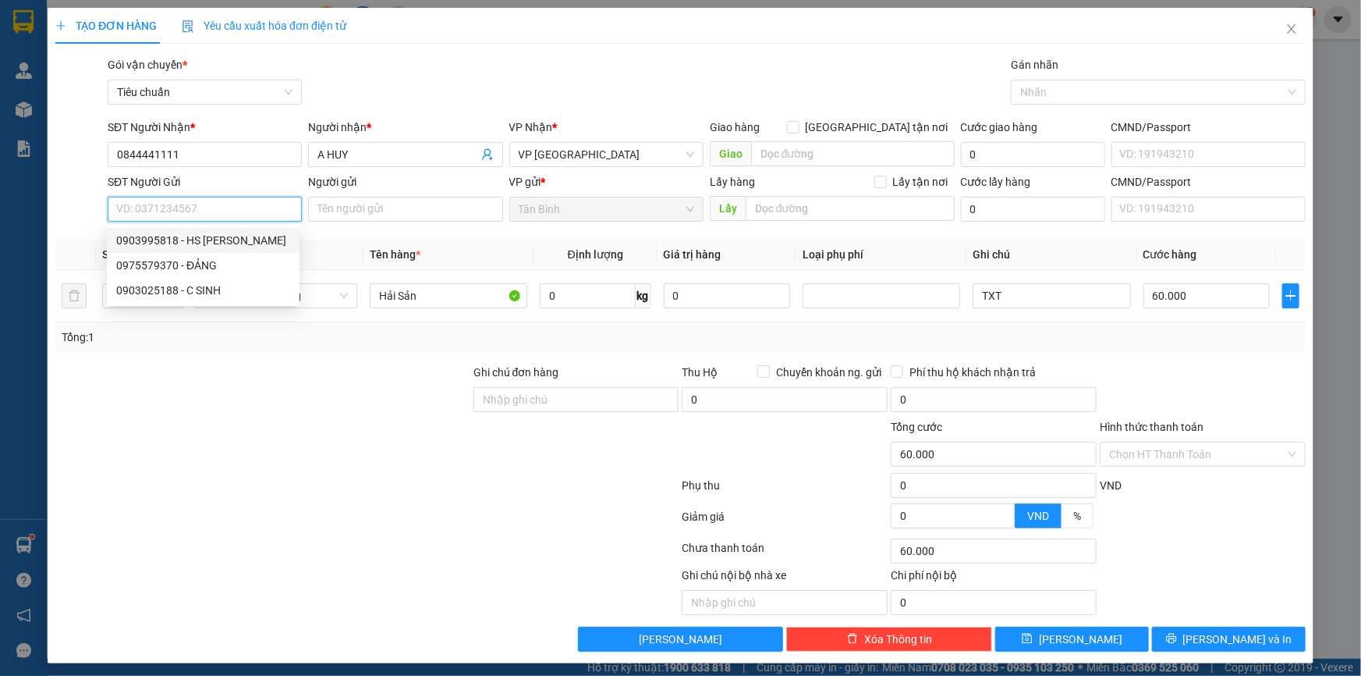
click at [221, 244] on div "0903995818 - HS [PERSON_NAME]" at bounding box center [203, 240] width 174 height 17
type input "0903995818"
type input "HS [PERSON_NAME]"
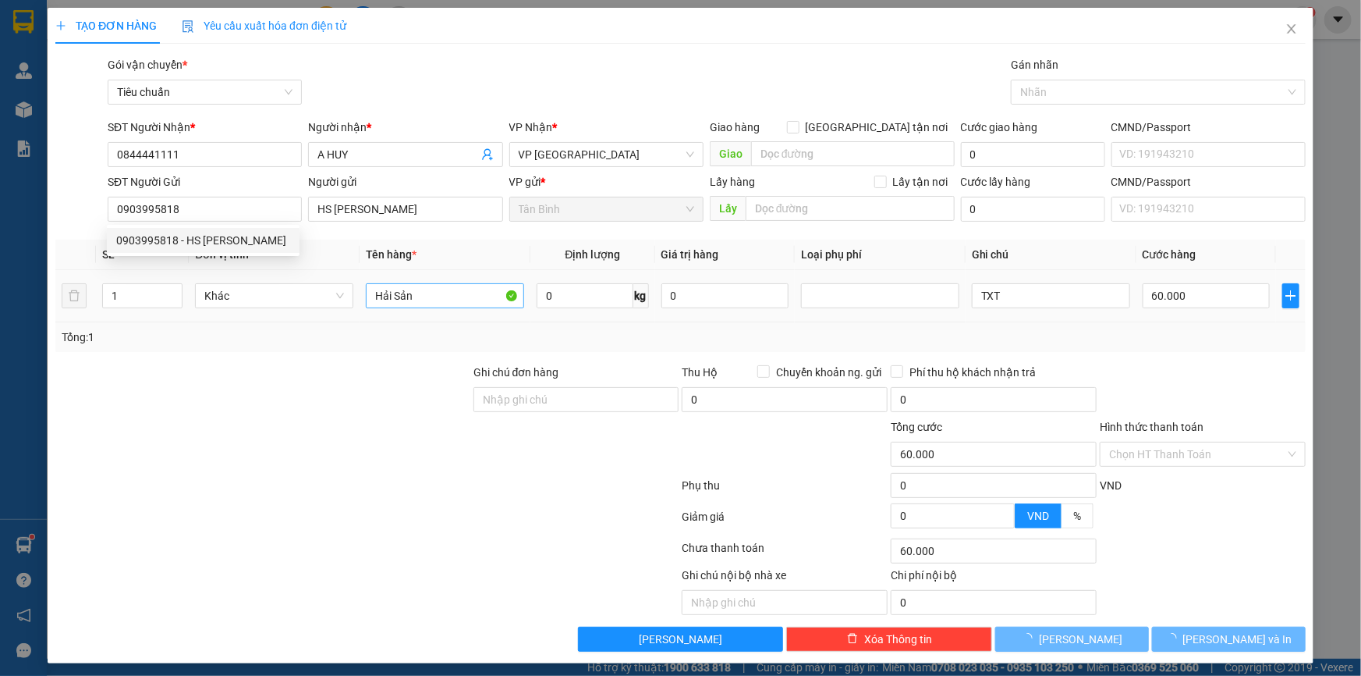
drag, startPoint x: 317, startPoint y: 382, endPoint x: 519, endPoint y: 296, distance: 219.2
click at [328, 380] on div at bounding box center [263, 391] width 418 height 55
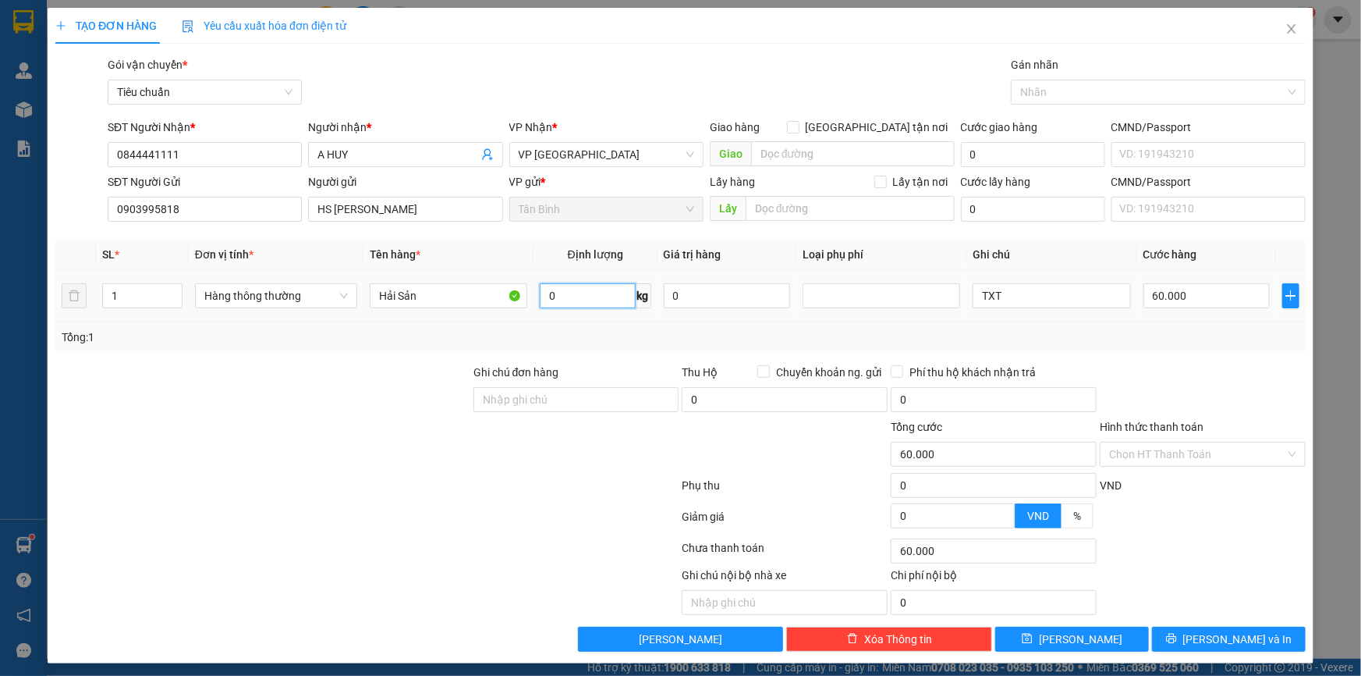
click at [594, 296] on input "0" at bounding box center [588, 295] width 96 height 25
type input "21"
click at [334, 366] on div at bounding box center [263, 391] width 418 height 55
click at [1216, 623] on div "Transit Pickup Surcharge Ids Transit Deliver Surcharge Ids Transit Deliver Surc…" at bounding box center [680, 353] width 1251 height 595
drag, startPoint x: 1216, startPoint y: 630, endPoint x: 1206, endPoint y: 632, distance: 9.5
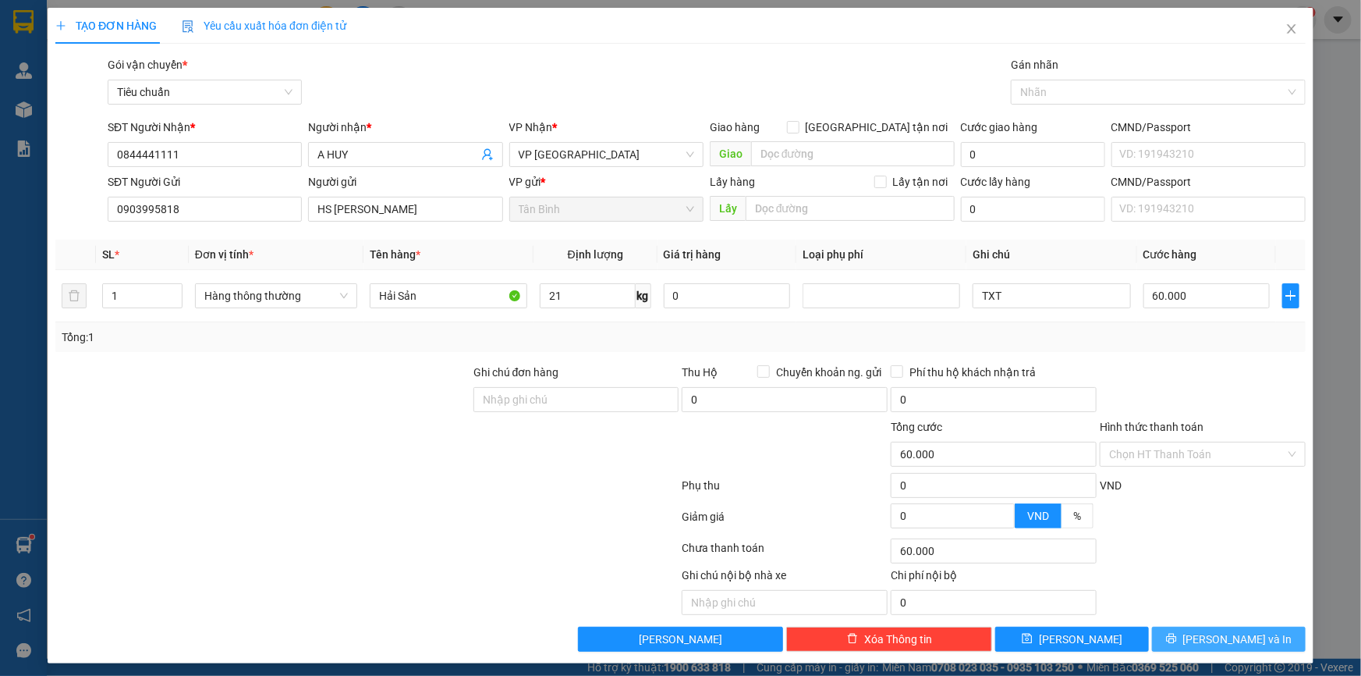
click at [1216, 631] on span "[PERSON_NAME] và In" at bounding box center [1238, 638] width 109 height 17
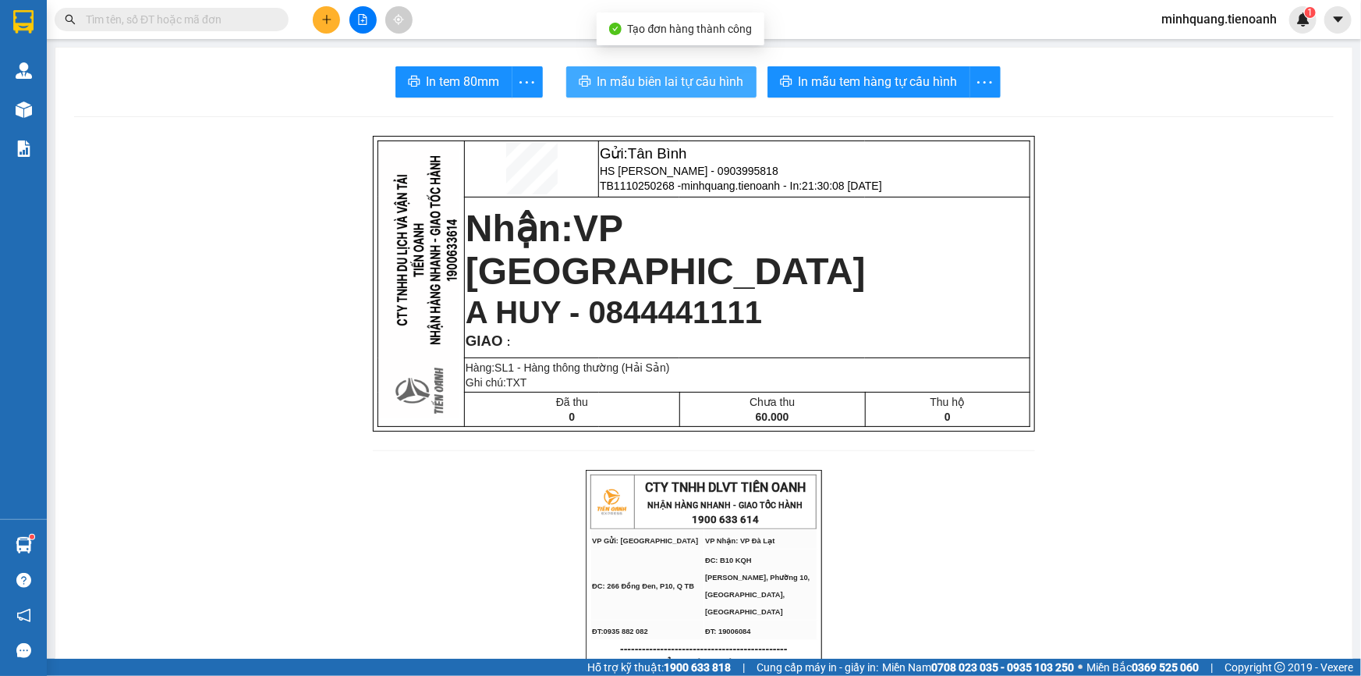
click at [681, 92] on button "In mẫu biên lai tự cấu hình" at bounding box center [661, 81] width 190 height 31
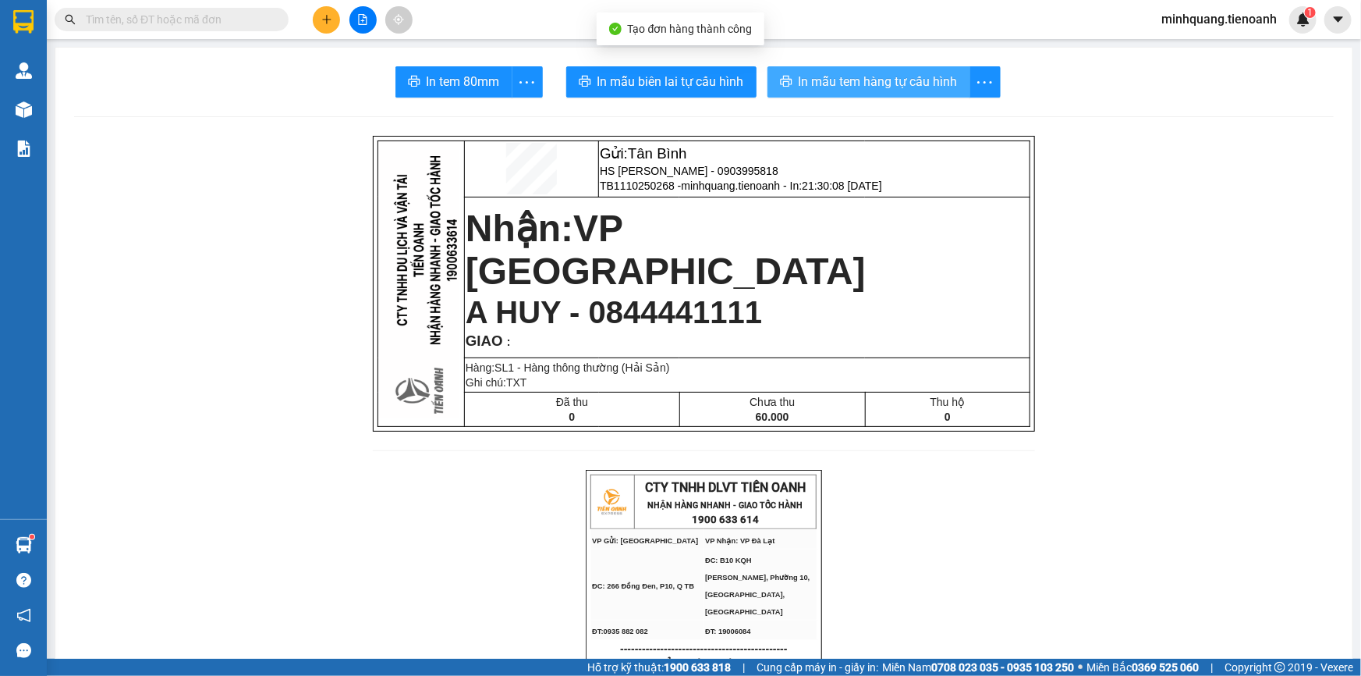
click at [867, 70] on button "In mẫu tem hàng tự cấu hình" at bounding box center [869, 81] width 203 height 31
click at [861, 74] on span "In mẫu tem hàng tự cấu hình" at bounding box center [878, 82] width 159 height 20
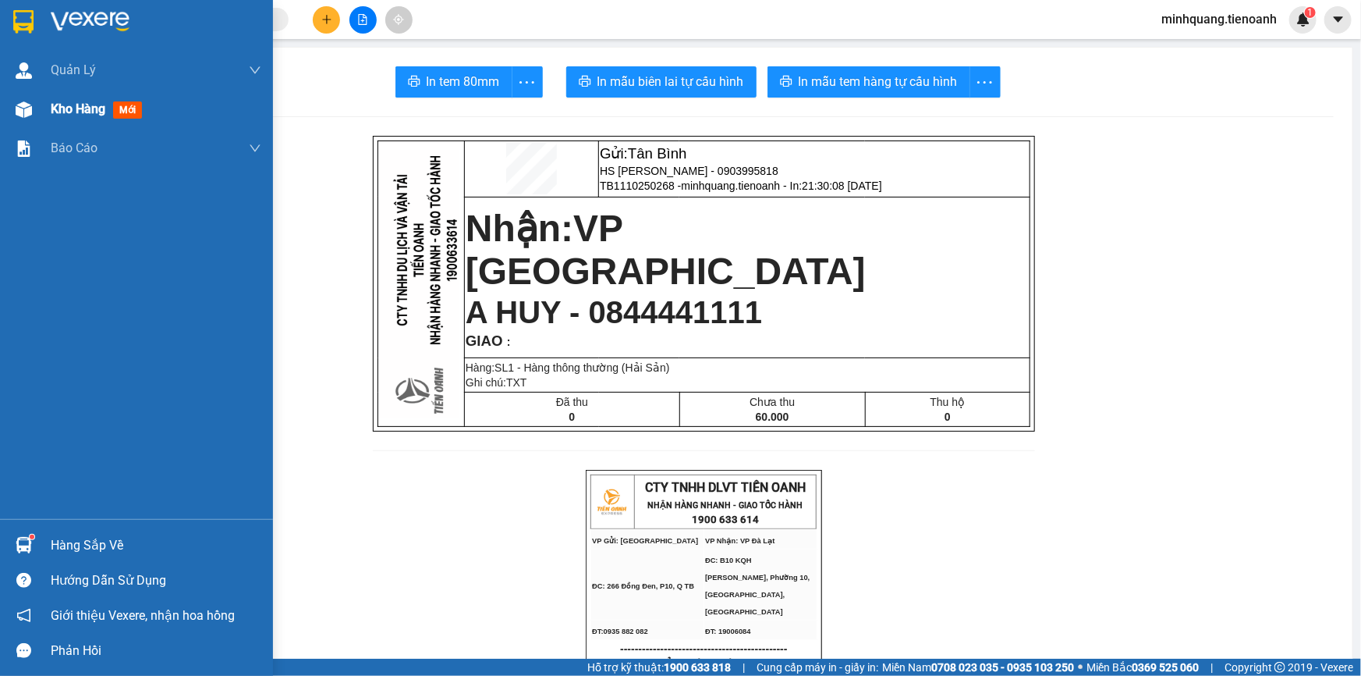
click at [74, 123] on div "Kho hàng mới" at bounding box center [156, 109] width 211 height 39
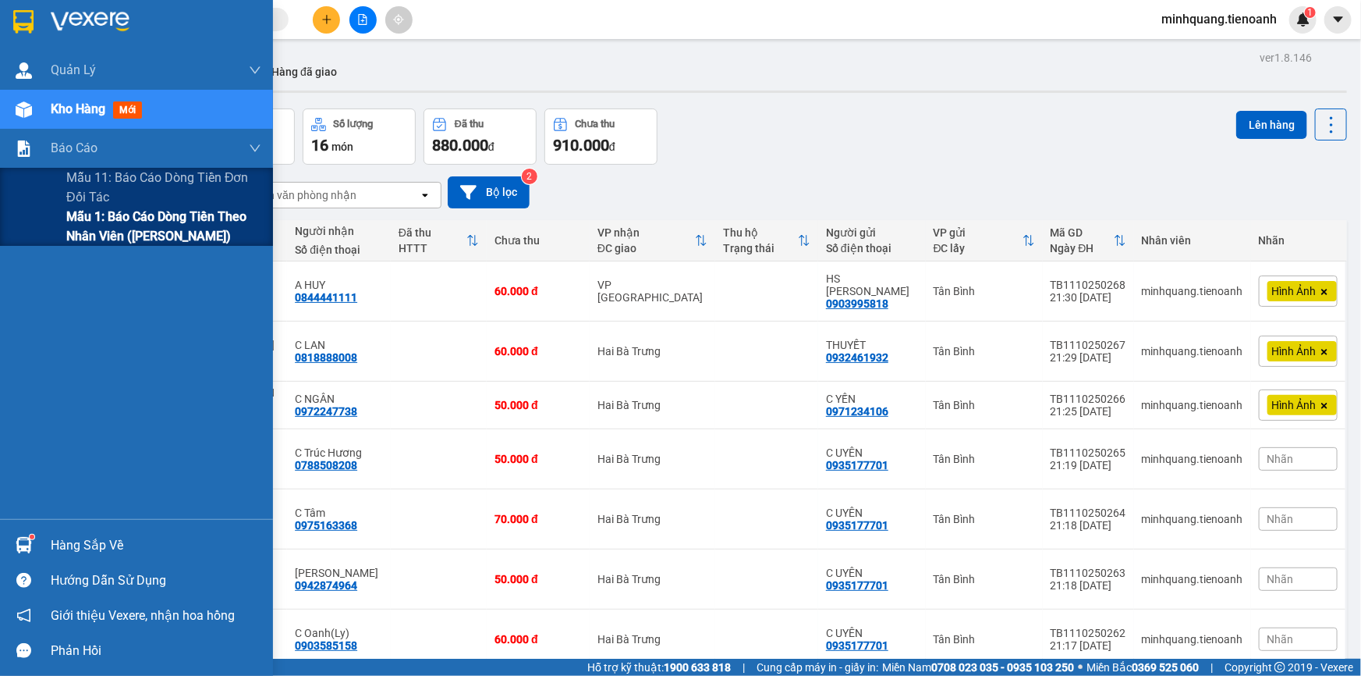
click at [140, 226] on span "Mẫu 1: Báo cáo dòng tiền theo nhân viên ([PERSON_NAME])" at bounding box center [163, 226] width 195 height 39
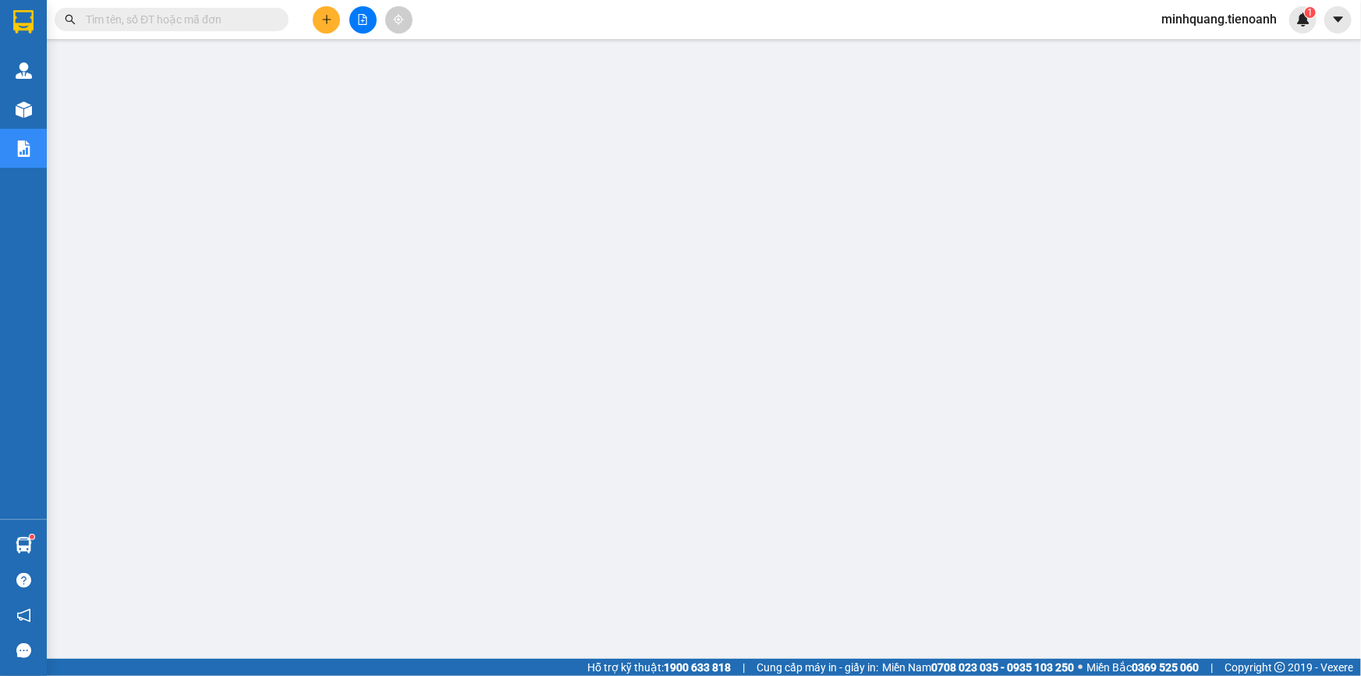
click at [224, 12] on input "text" at bounding box center [178, 19] width 184 height 17
click at [215, 21] on input "text" at bounding box center [178, 19] width 184 height 17
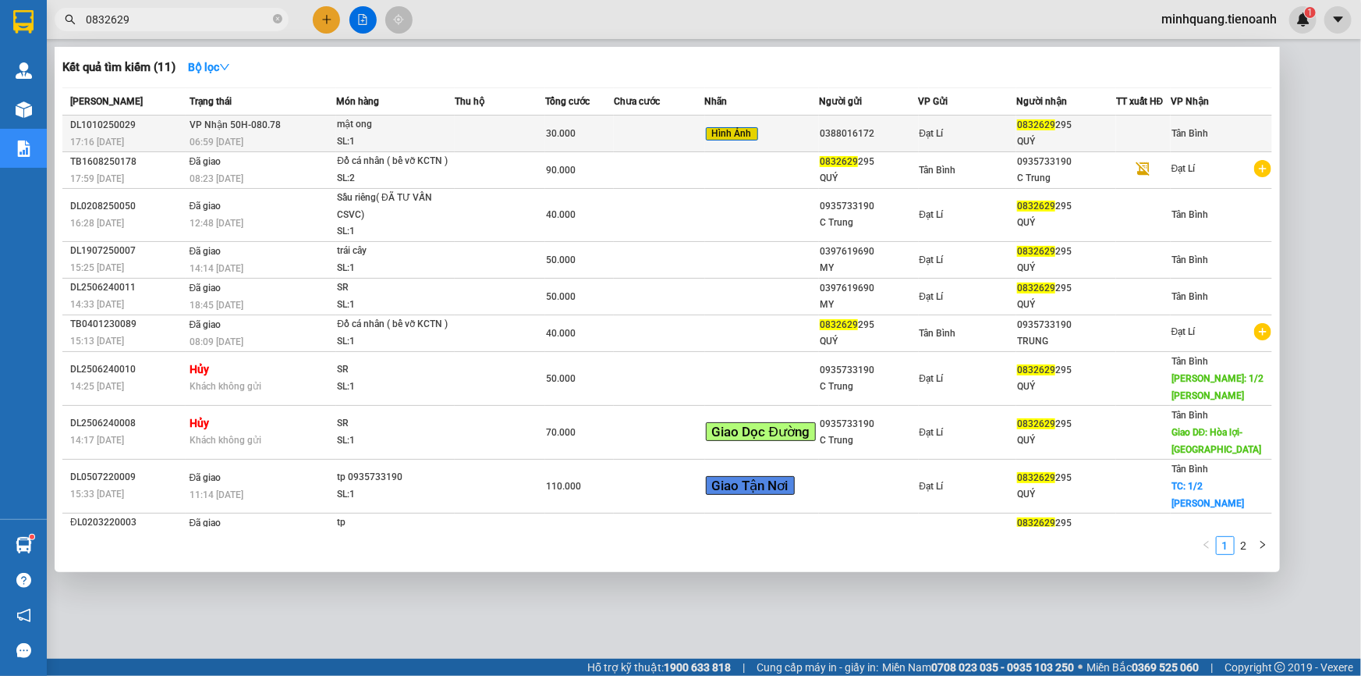
type input "0832629"
click at [559, 132] on span "30.000" at bounding box center [561, 133] width 30 height 11
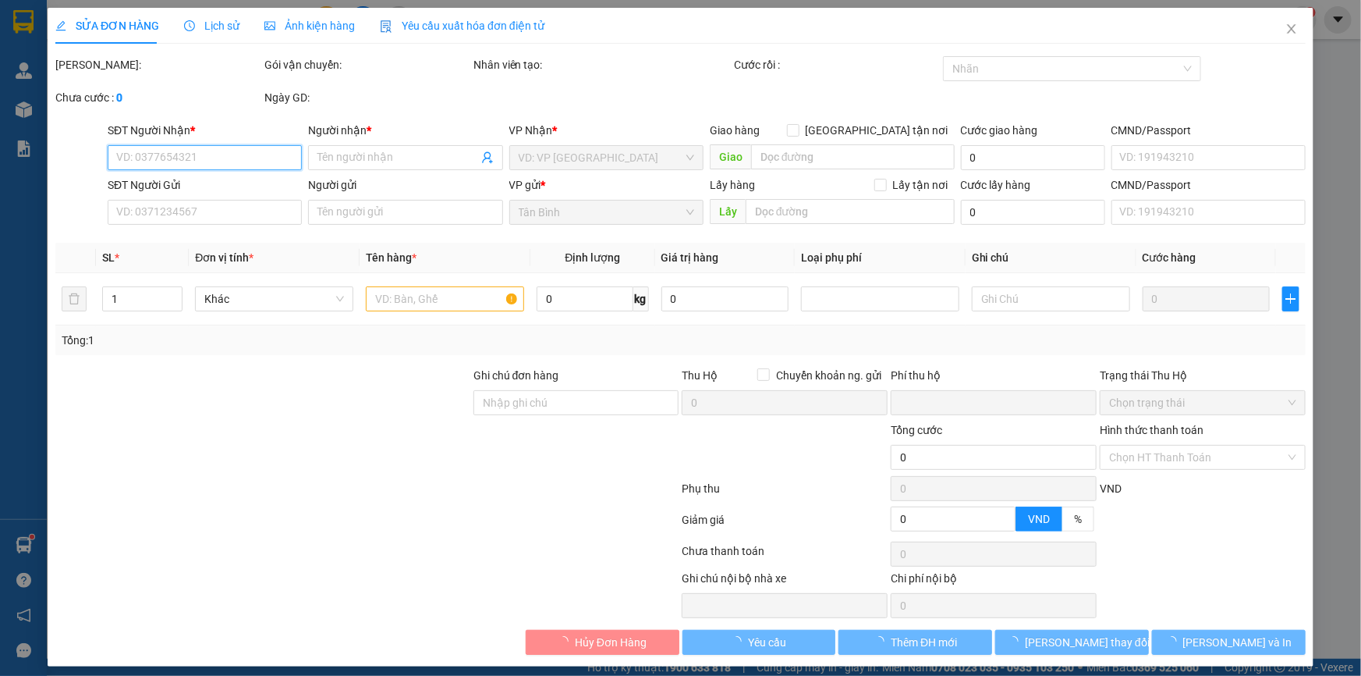
type input "0832629295"
type input "QUÝ"
type input "0388016172"
type input "0"
type input "30.000"
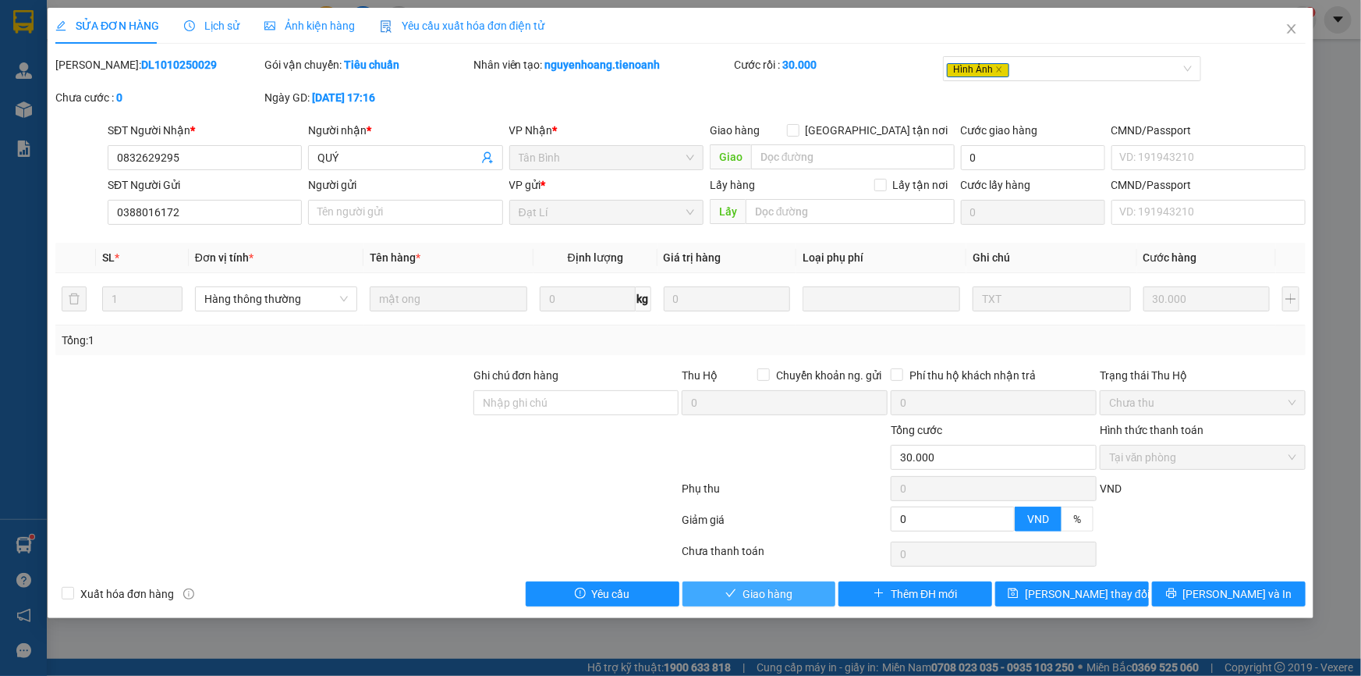
click at [799, 589] on button "Giao hàng" at bounding box center [760, 593] width 154 height 25
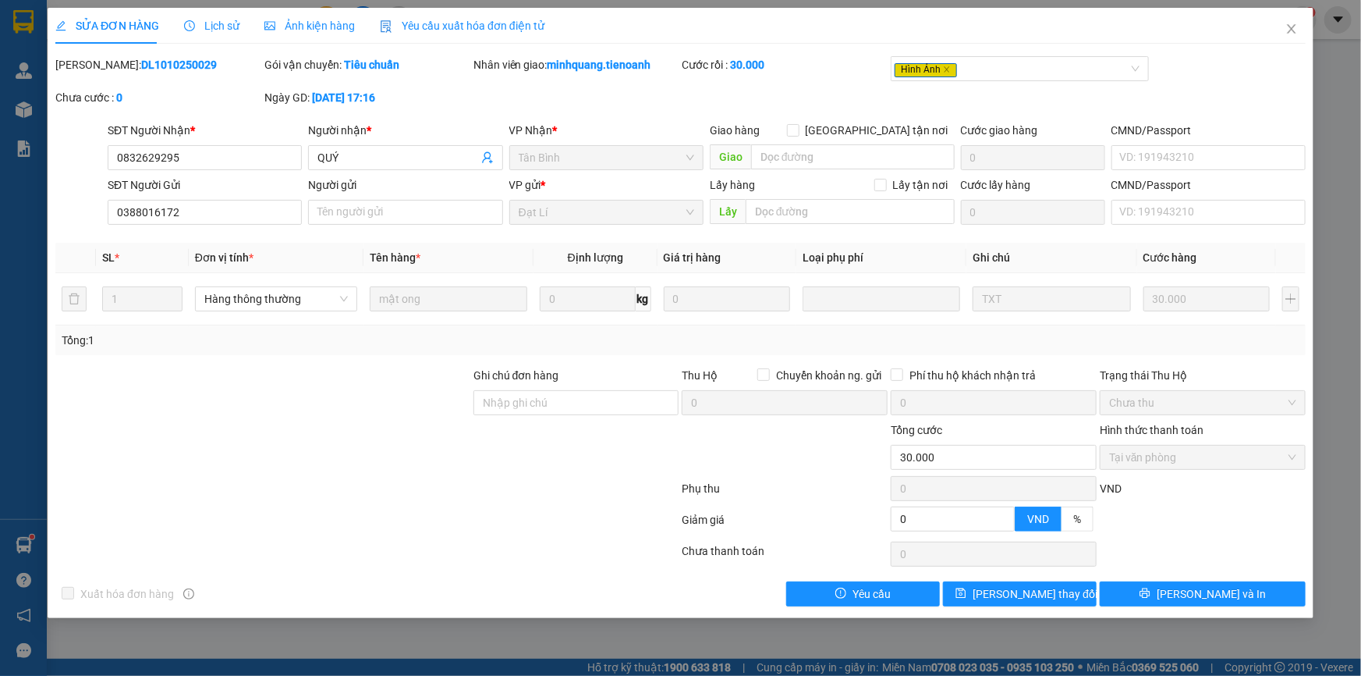
click at [329, 31] on span "Ảnh kiện hàng" at bounding box center [309, 26] width 91 height 12
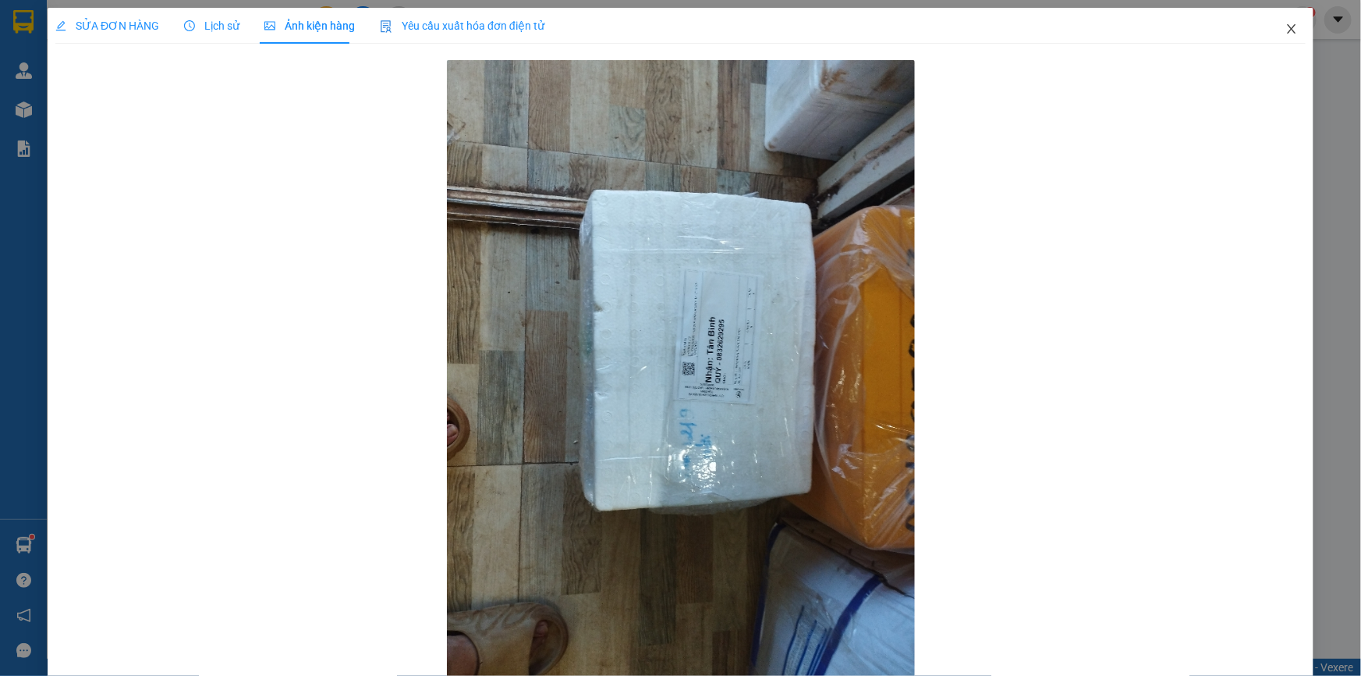
click at [1289, 31] on span "Close" at bounding box center [1292, 30] width 44 height 44
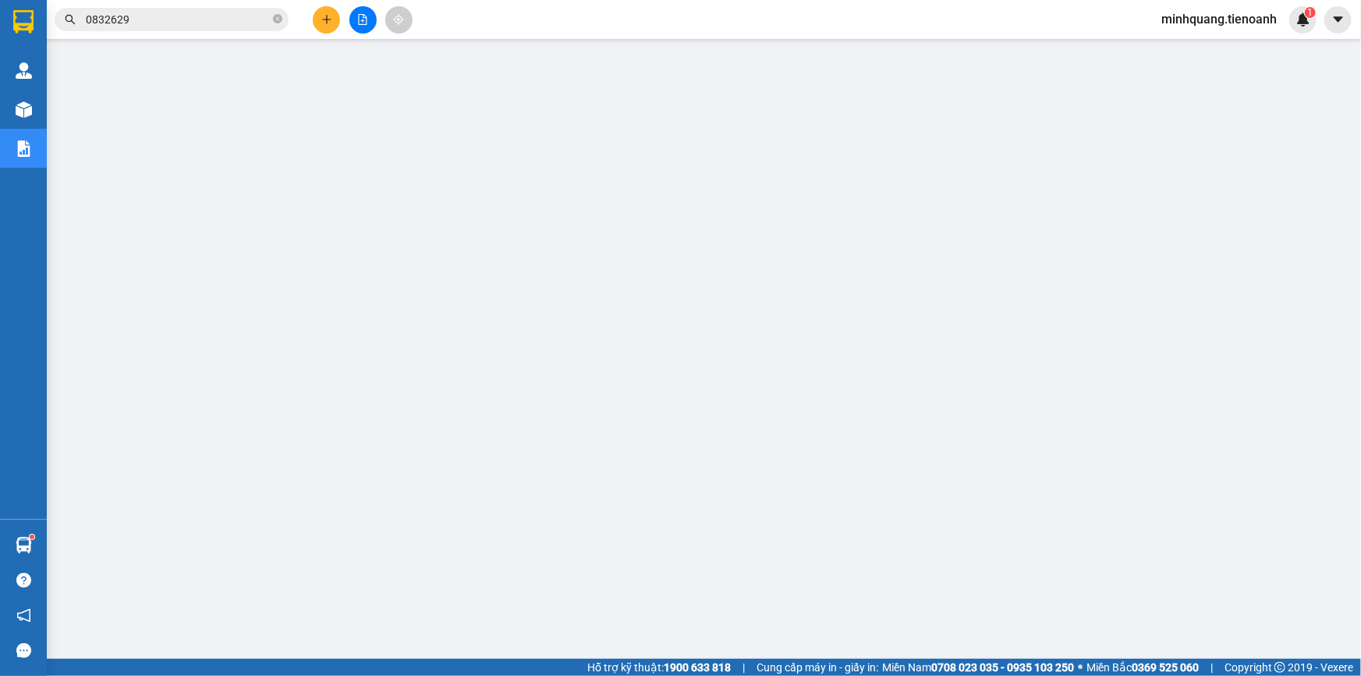
click at [241, 21] on input "0832629" at bounding box center [178, 19] width 184 height 17
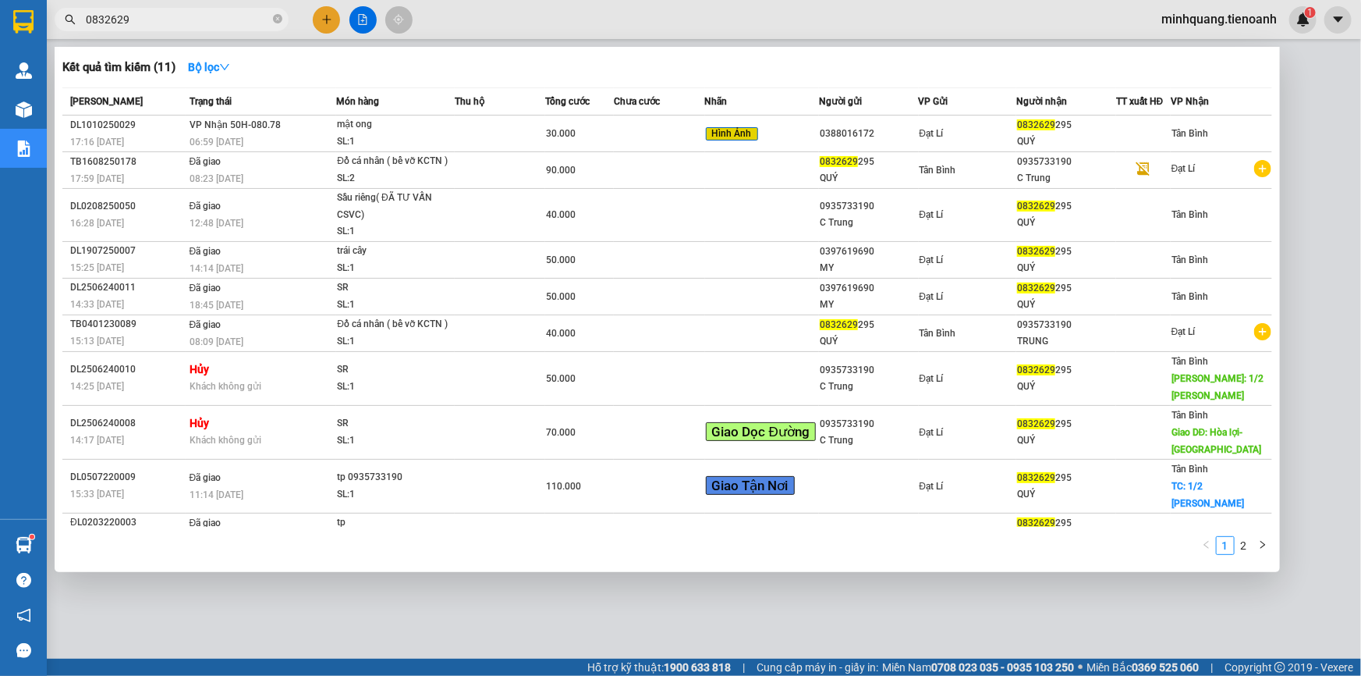
drag, startPoint x: 290, startPoint y: 21, endPoint x: 274, endPoint y: 21, distance: 16.4
click at [289, 21] on div "0832629" at bounding box center [152, 19] width 304 height 23
click at [274, 21] on icon "close-circle" at bounding box center [277, 18] width 9 height 9
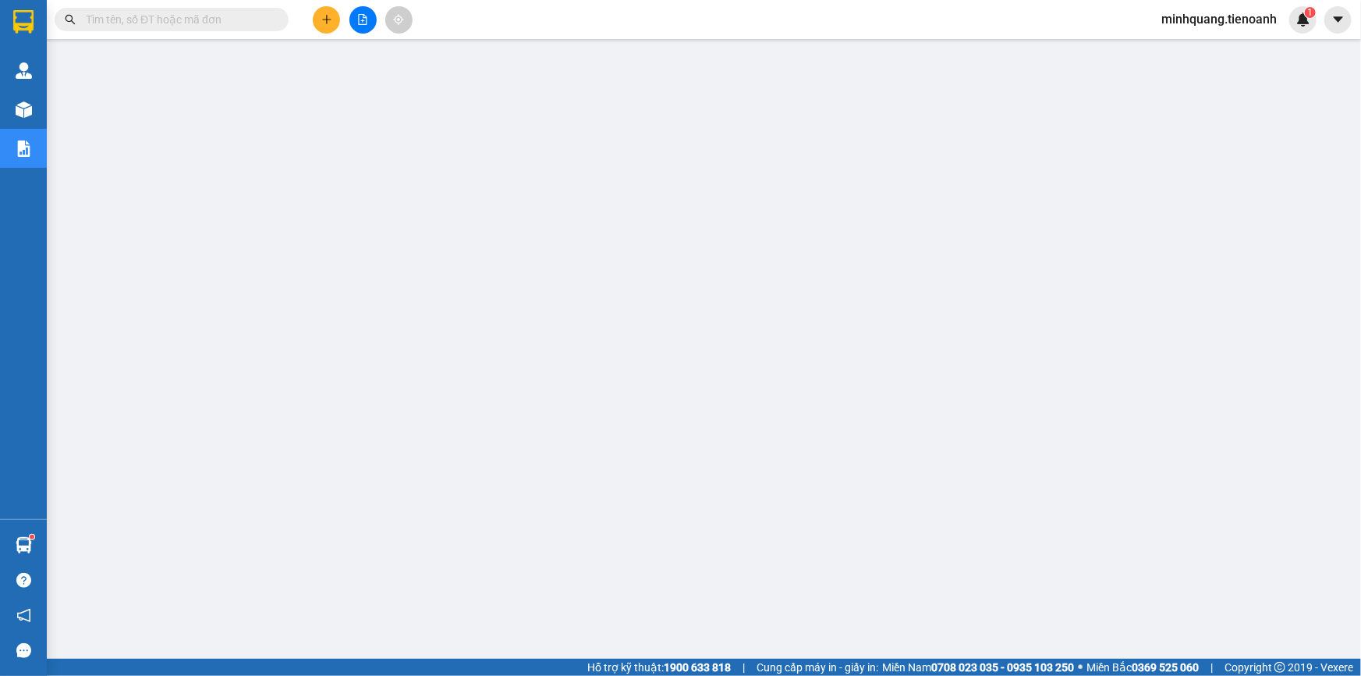
drag, startPoint x: 233, startPoint y: 20, endPoint x: 324, endPoint y: 20, distance: 90.5
click at [238, 20] on input "text" at bounding box center [178, 19] width 184 height 17
click at [325, 20] on icon "plus" at bounding box center [326, 19] width 11 height 11
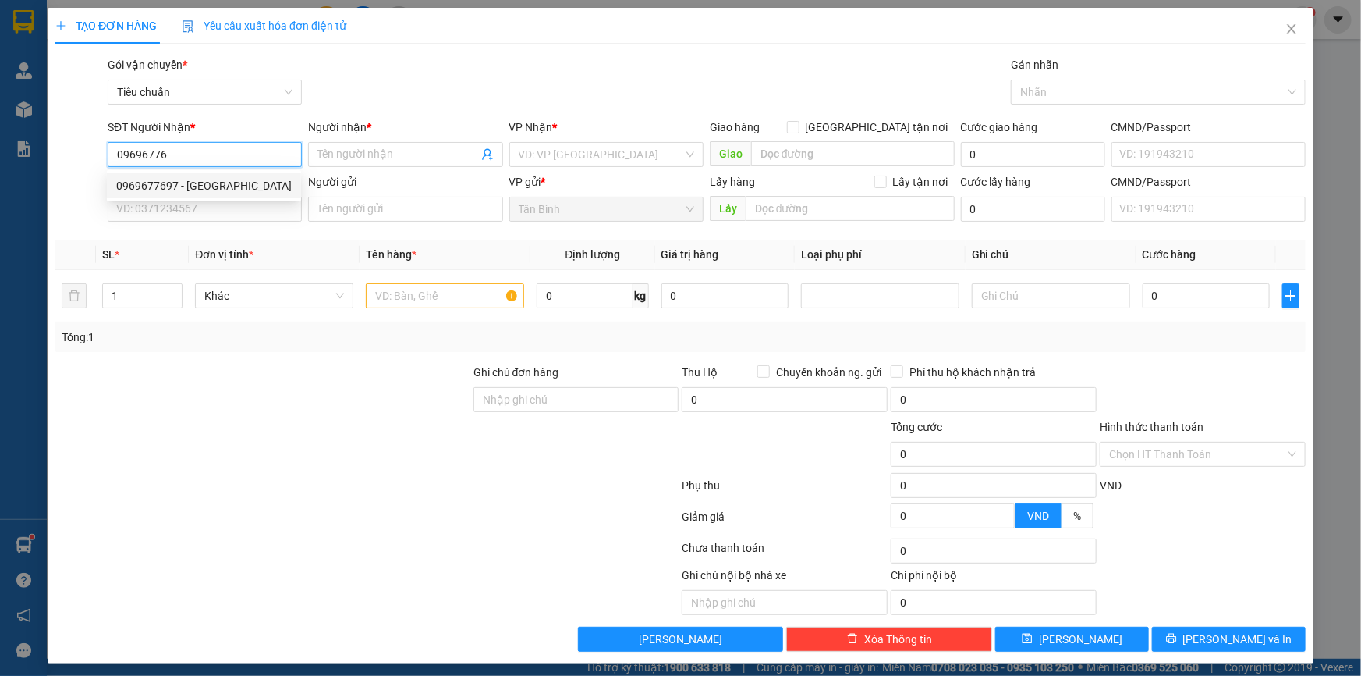
click at [183, 182] on div "0969677697 - [GEOGRAPHIC_DATA]" at bounding box center [204, 185] width 176 height 17
type input "0969677697"
type input "HÀO ANH"
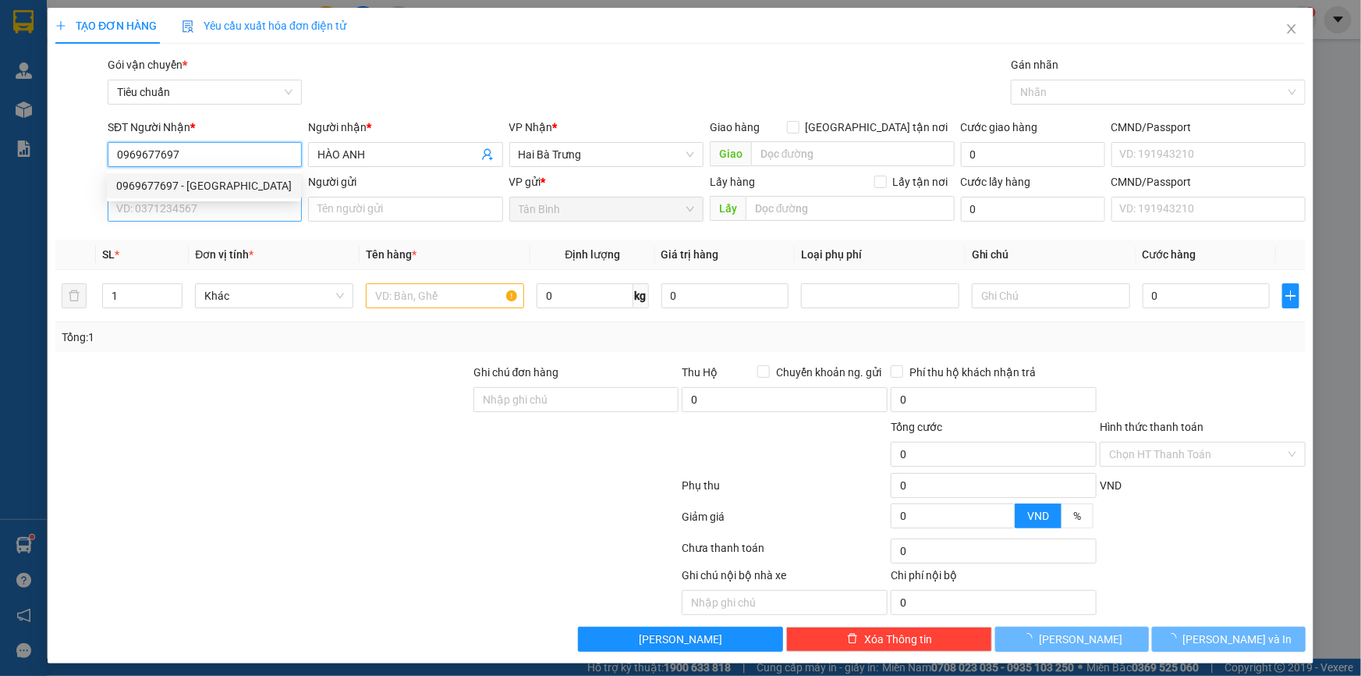
type input "0969677697"
type input "50.000"
click at [174, 207] on input "SĐT Người Gửi" at bounding box center [205, 209] width 194 height 25
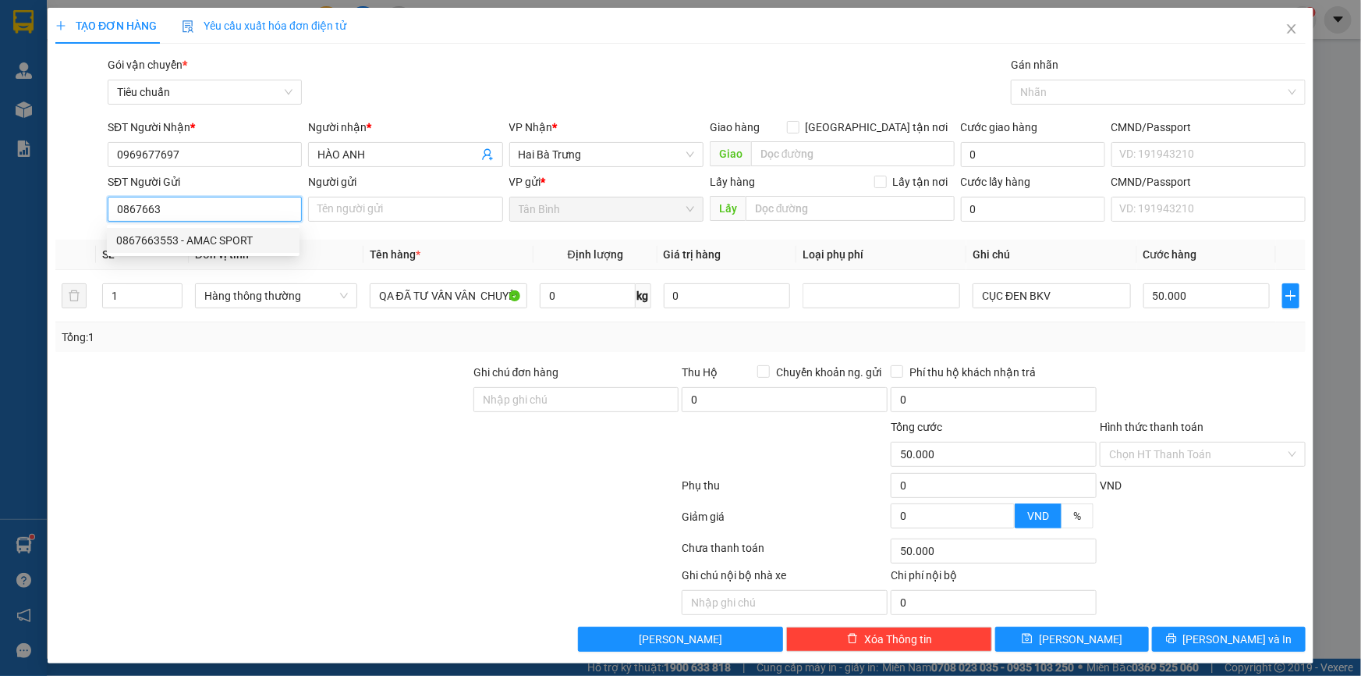
click at [218, 233] on div "0867663553 - AMAC SPORT" at bounding box center [203, 240] width 174 height 17
type input "0867663553"
type input "AMAC SPORT"
type input "30.000"
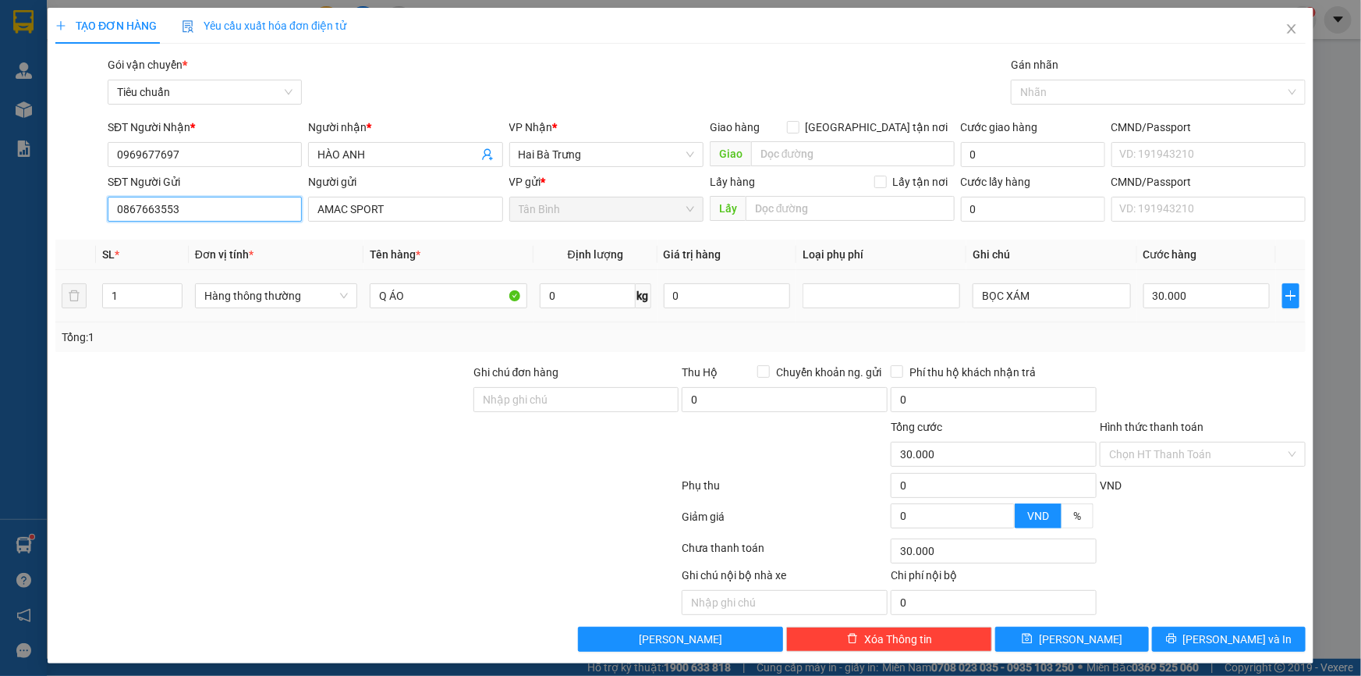
type input "0867663553"
click at [278, 309] on div "Hàng thông thường" at bounding box center [276, 295] width 162 height 31
click at [269, 298] on span "Hàng thông thường" at bounding box center [276, 295] width 144 height 23
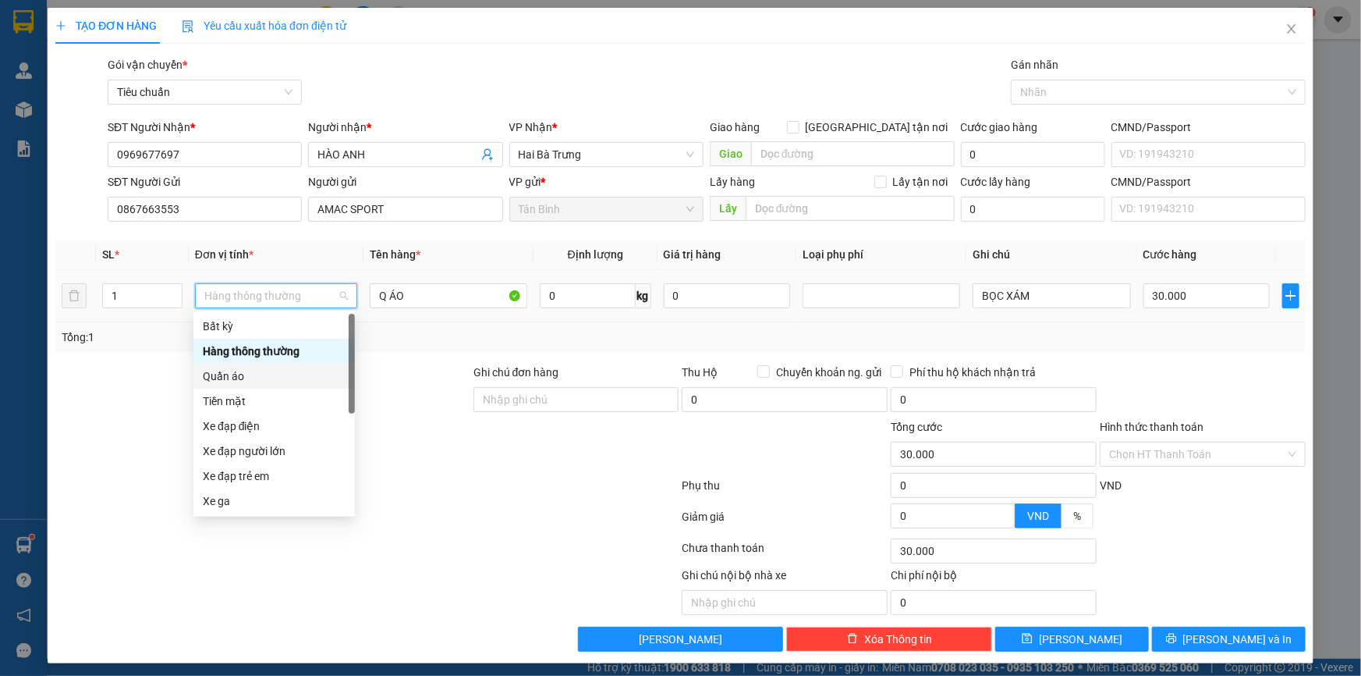
drag, startPoint x: 250, startPoint y: 378, endPoint x: 114, endPoint y: 386, distance: 136.0
click at [243, 377] on div "Quần áo" at bounding box center [274, 375] width 143 height 17
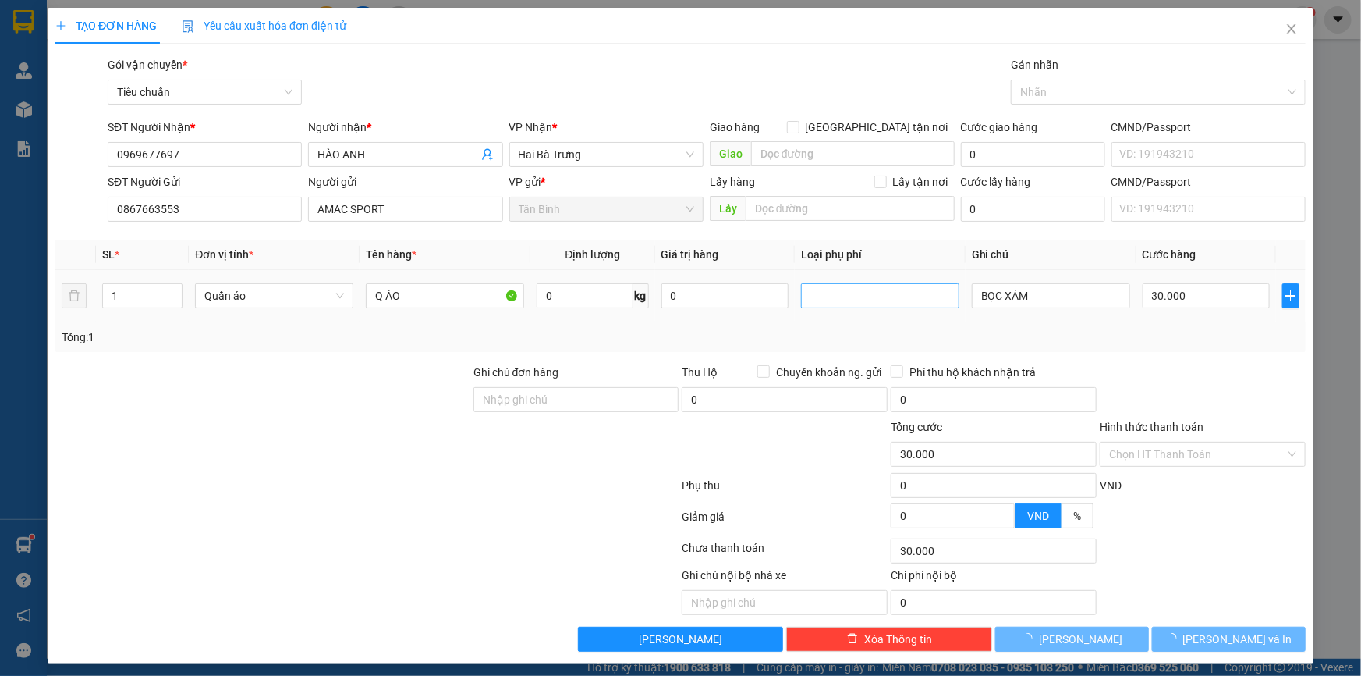
drag, startPoint x: 114, startPoint y: 386, endPoint x: 900, endPoint y: 302, distance: 790.9
click at [144, 382] on div at bounding box center [263, 391] width 418 height 55
type input "0"
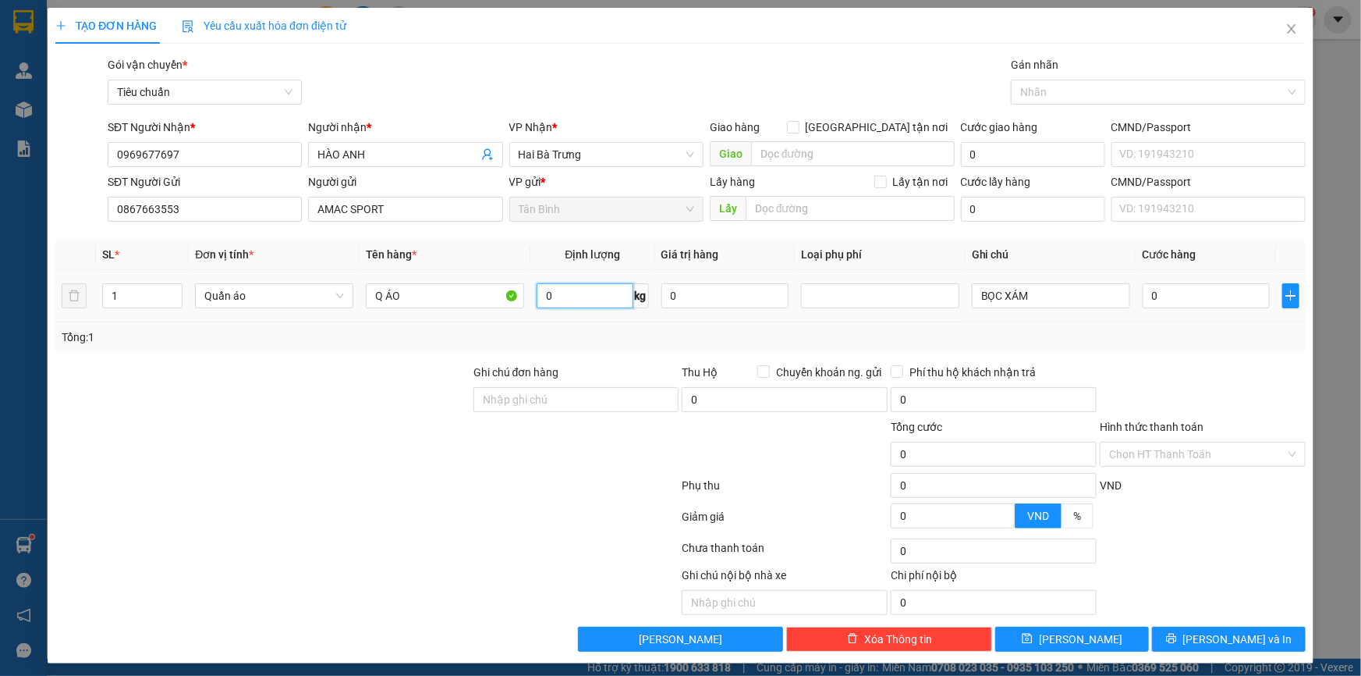
click at [598, 293] on input "0" at bounding box center [585, 295] width 96 height 25
type input "3"
drag, startPoint x: 408, startPoint y: 358, endPoint x: 994, endPoint y: 318, distance: 587.3
click at [410, 358] on div "Transit Pickup Surcharge Ids Transit Deliver Surcharge Ids Transit Deliver Surc…" at bounding box center [680, 353] width 1251 height 595
type input "30.000"
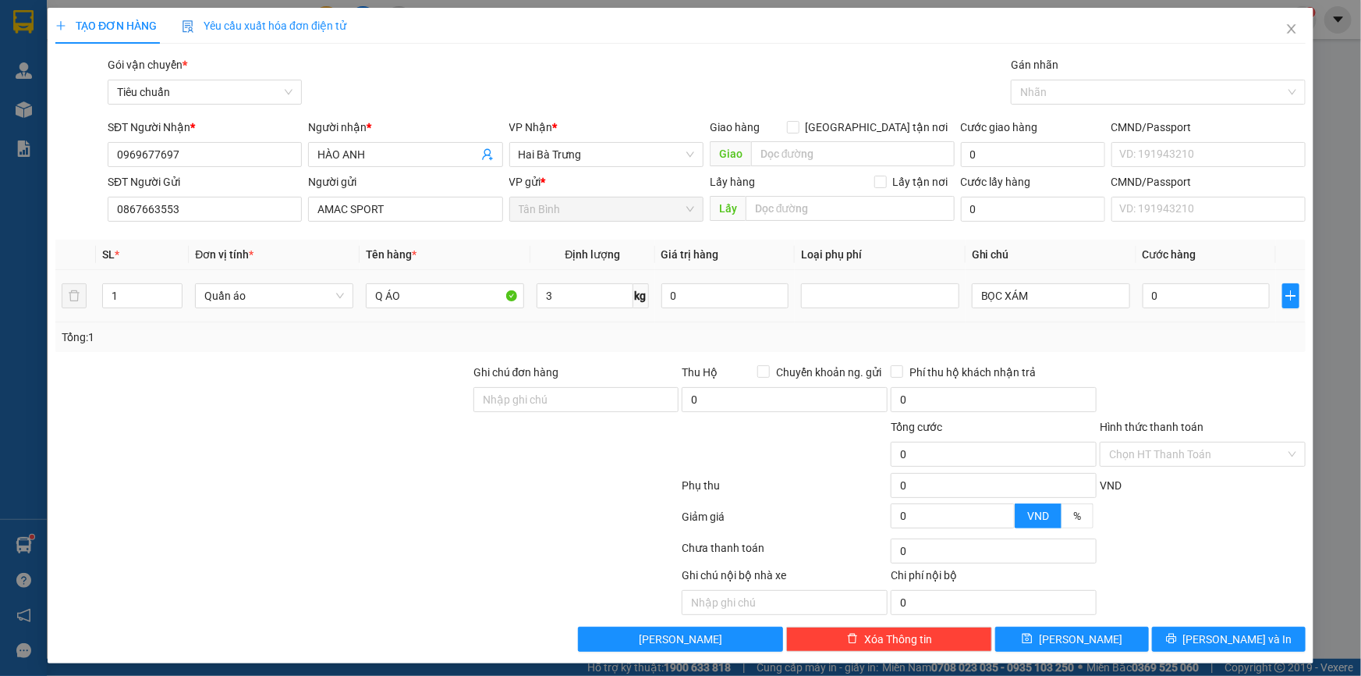
type input "30.000"
drag, startPoint x: 945, startPoint y: 302, endPoint x: 889, endPoint y: 304, distance: 55.4
click at [908, 304] on tr "1 Quần áo Q ÁO 3 kg 0 BỌC XÁM 30.000" at bounding box center [680, 296] width 1251 height 52
type input "CỤC ĐEN"
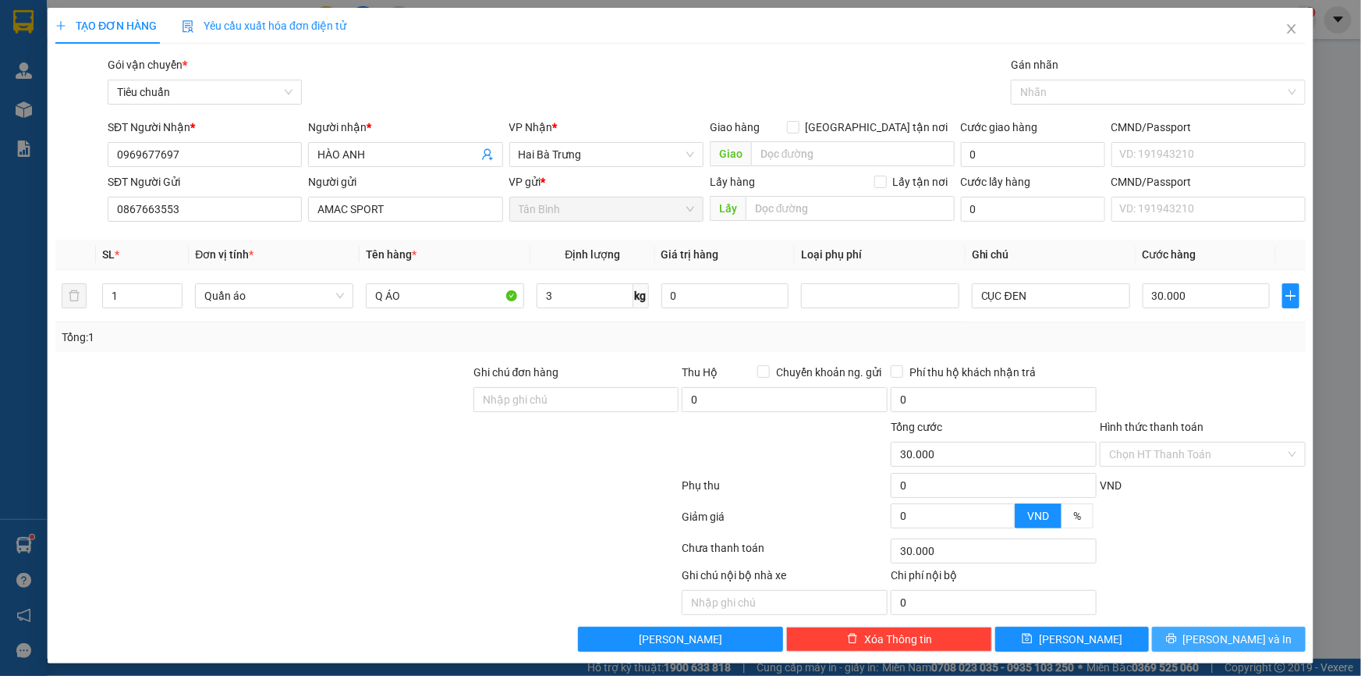
click at [1225, 627] on button "[PERSON_NAME] và In" at bounding box center [1229, 638] width 154 height 25
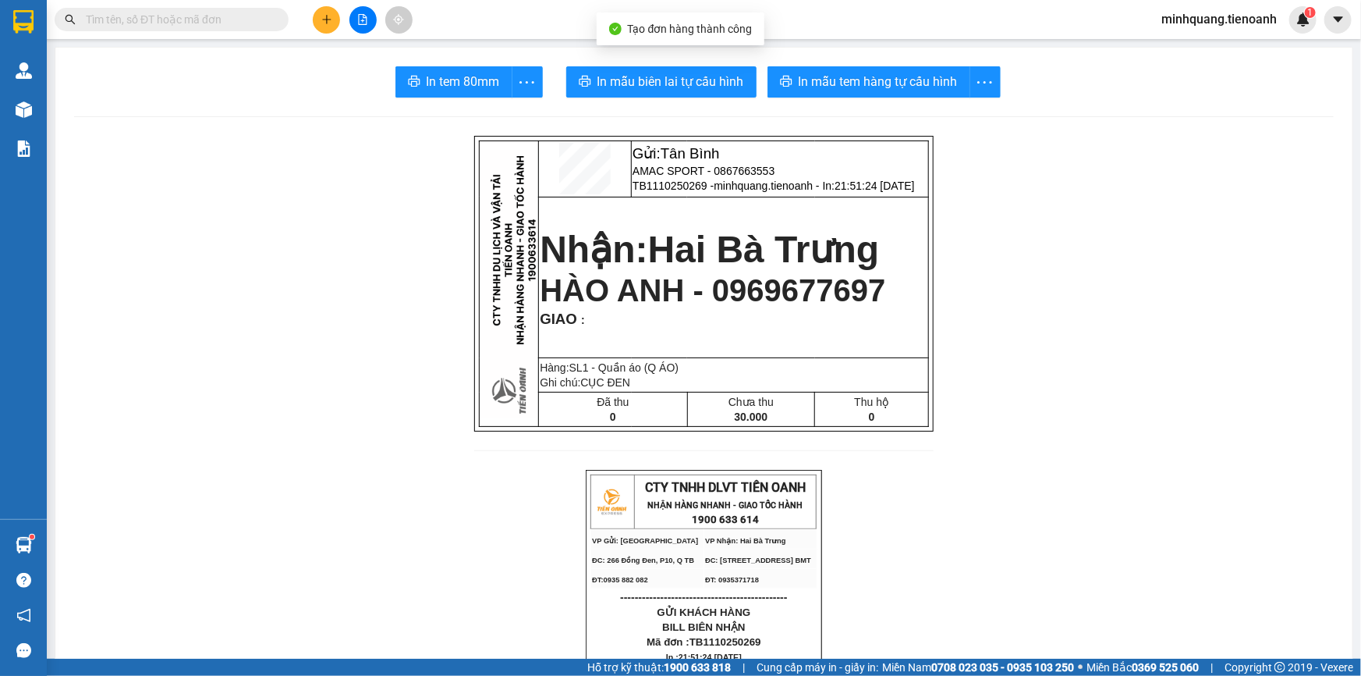
click at [875, 80] on span "In mẫu tem hàng tự cấu hình" at bounding box center [878, 82] width 159 height 20
click at [637, 81] on span "In mẫu biên lai tự cấu hình" at bounding box center [671, 82] width 147 height 20
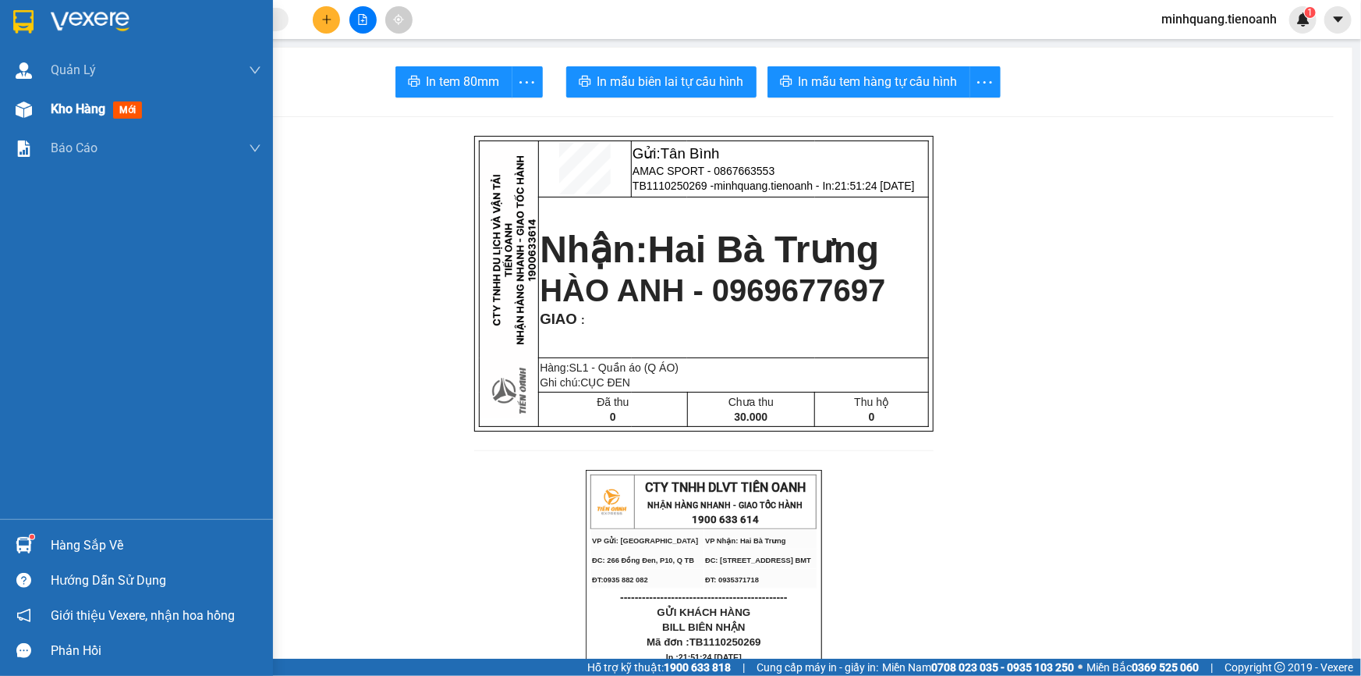
click at [47, 108] on div "Kho hàng mới" at bounding box center [136, 109] width 273 height 39
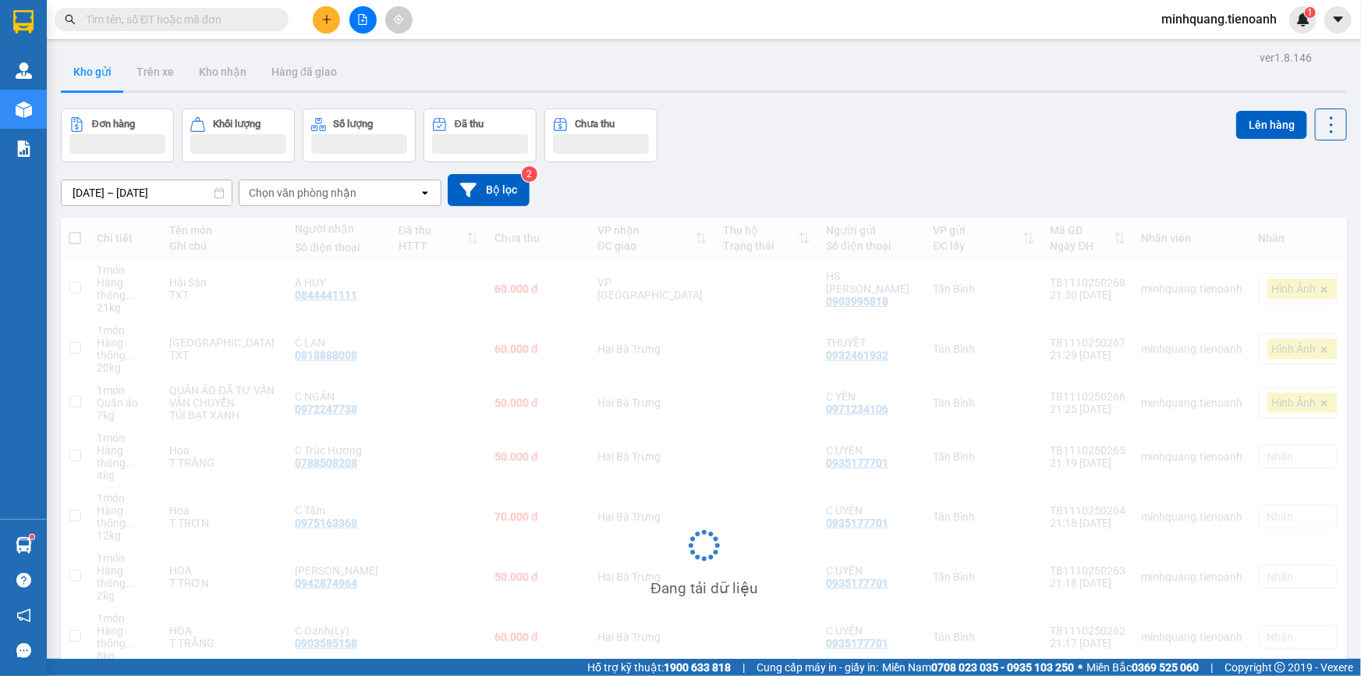
click at [238, 23] on input "text" at bounding box center [178, 19] width 184 height 17
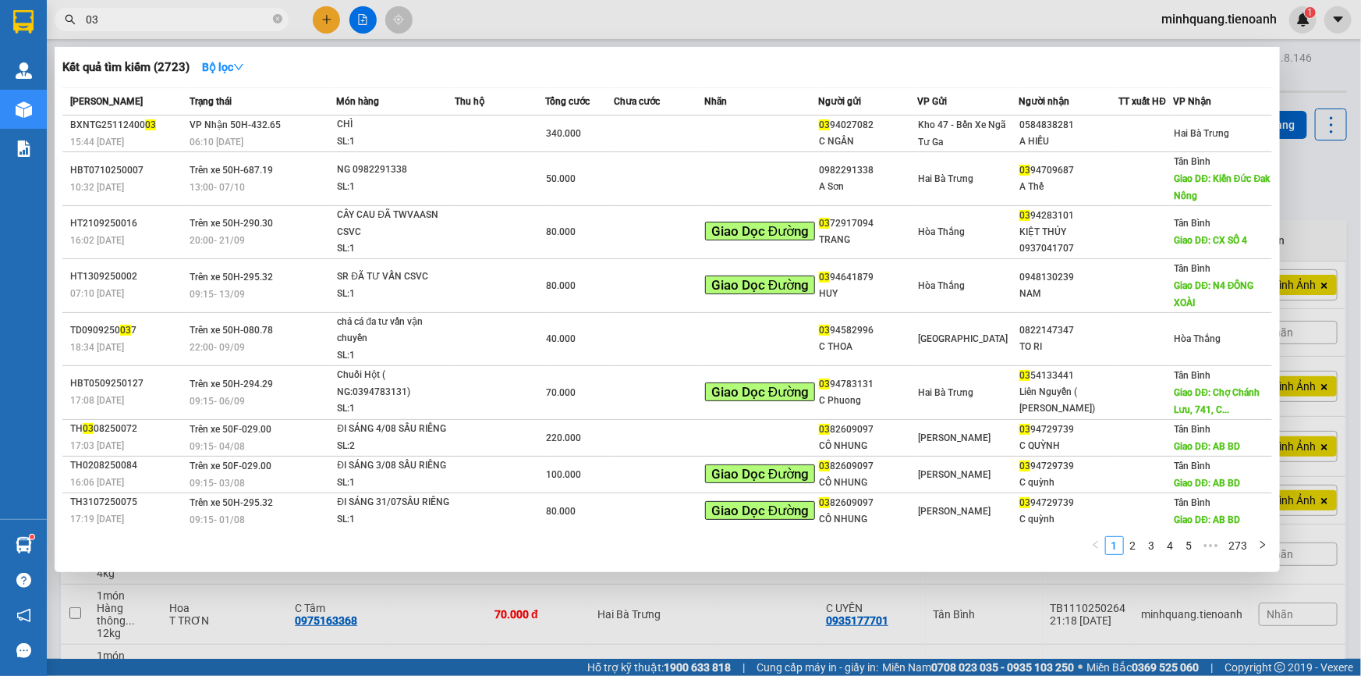
type input "0"
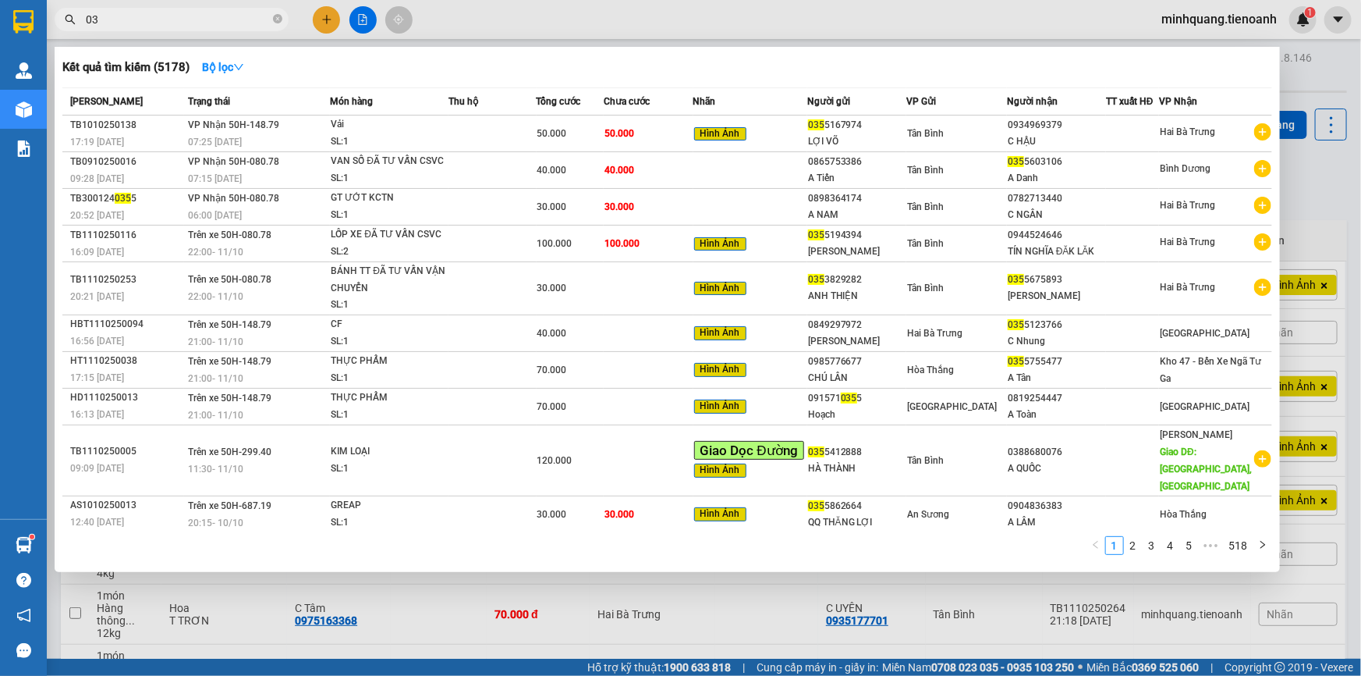
type input "0"
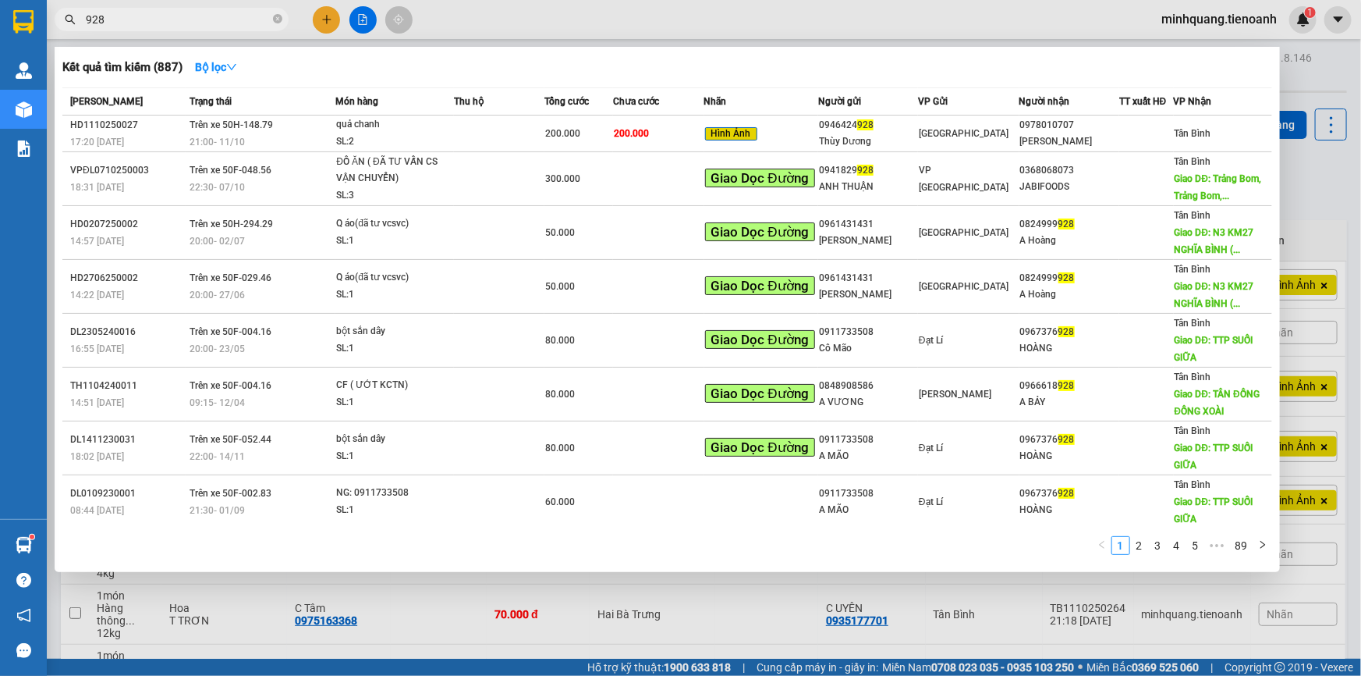
click at [88, 23] on input "928" at bounding box center [178, 19] width 184 height 17
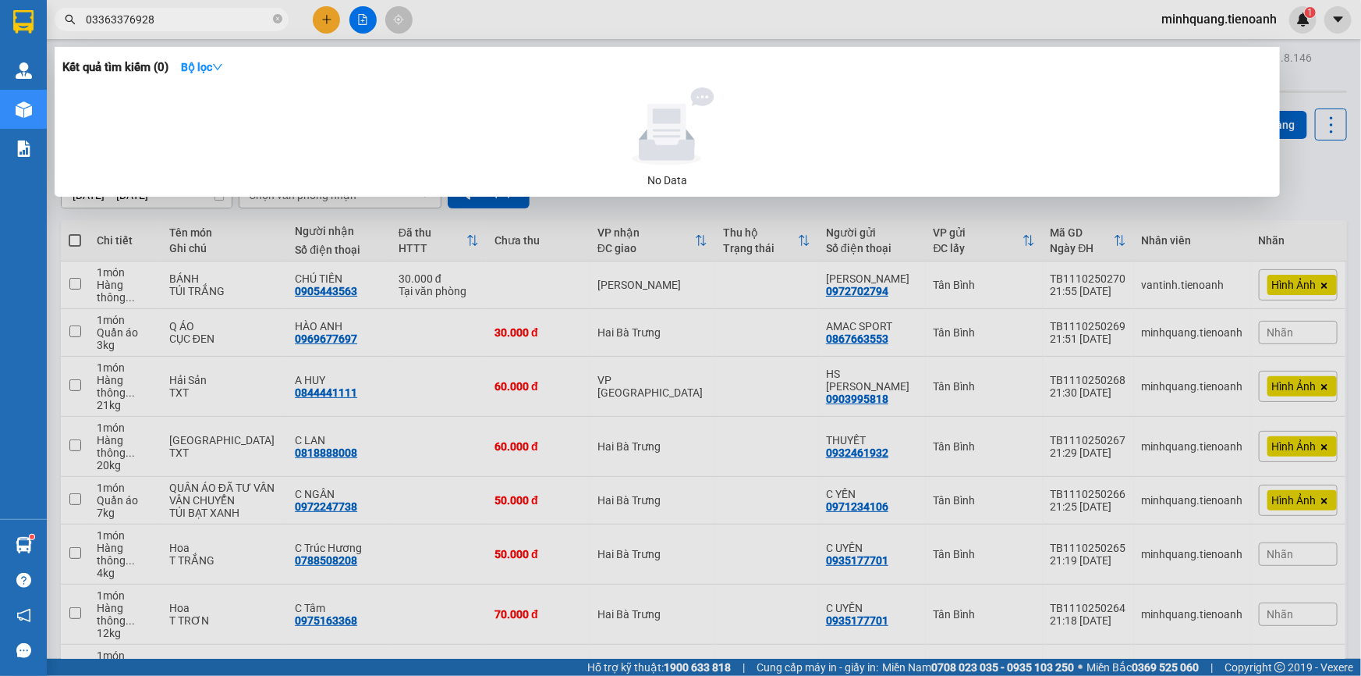
click at [108, 22] on input "03363376928" at bounding box center [178, 19] width 184 height 17
click at [110, 20] on input "03363376928" at bounding box center [178, 19] width 184 height 17
click at [128, 18] on input "03363376928" at bounding box center [178, 19] width 184 height 17
click at [123, 20] on input "03363376928" at bounding box center [178, 19] width 184 height 17
click at [121, 19] on input "03363376928" at bounding box center [178, 19] width 184 height 17
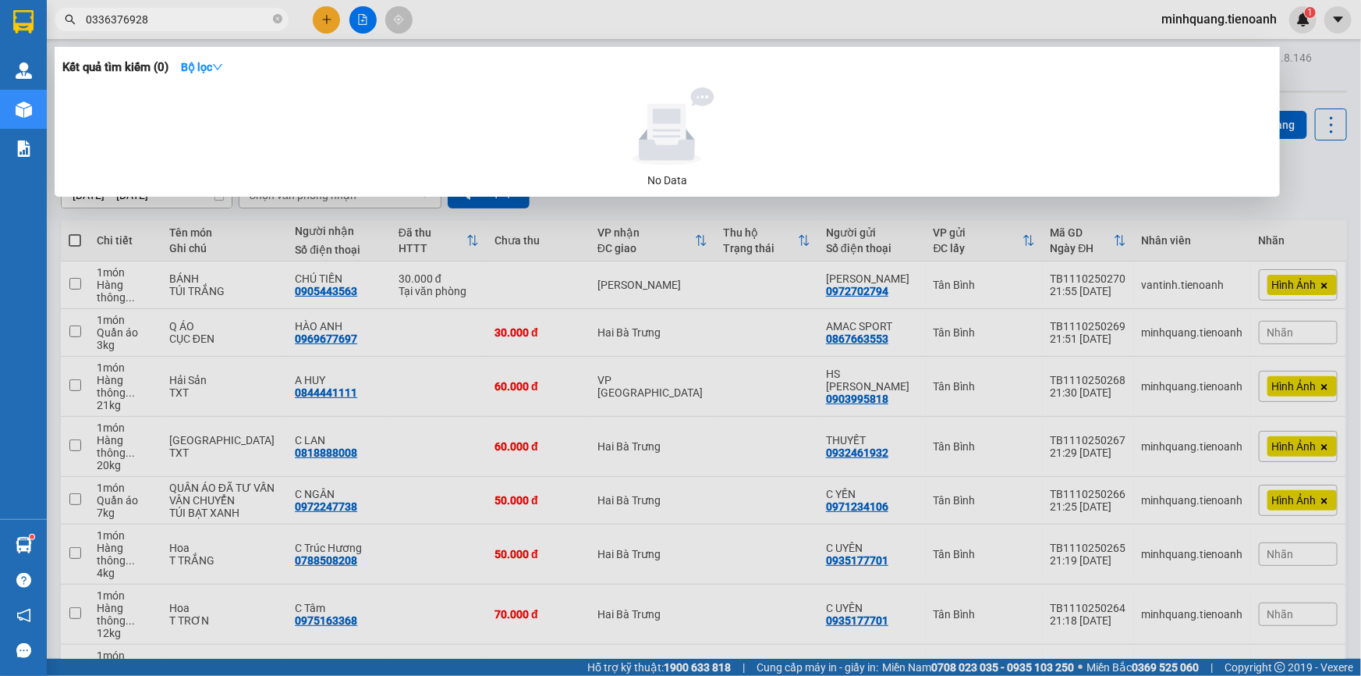
click at [211, 21] on input "0336376928" at bounding box center [178, 19] width 184 height 17
click at [176, 16] on input "0336376928" at bounding box center [178, 19] width 184 height 17
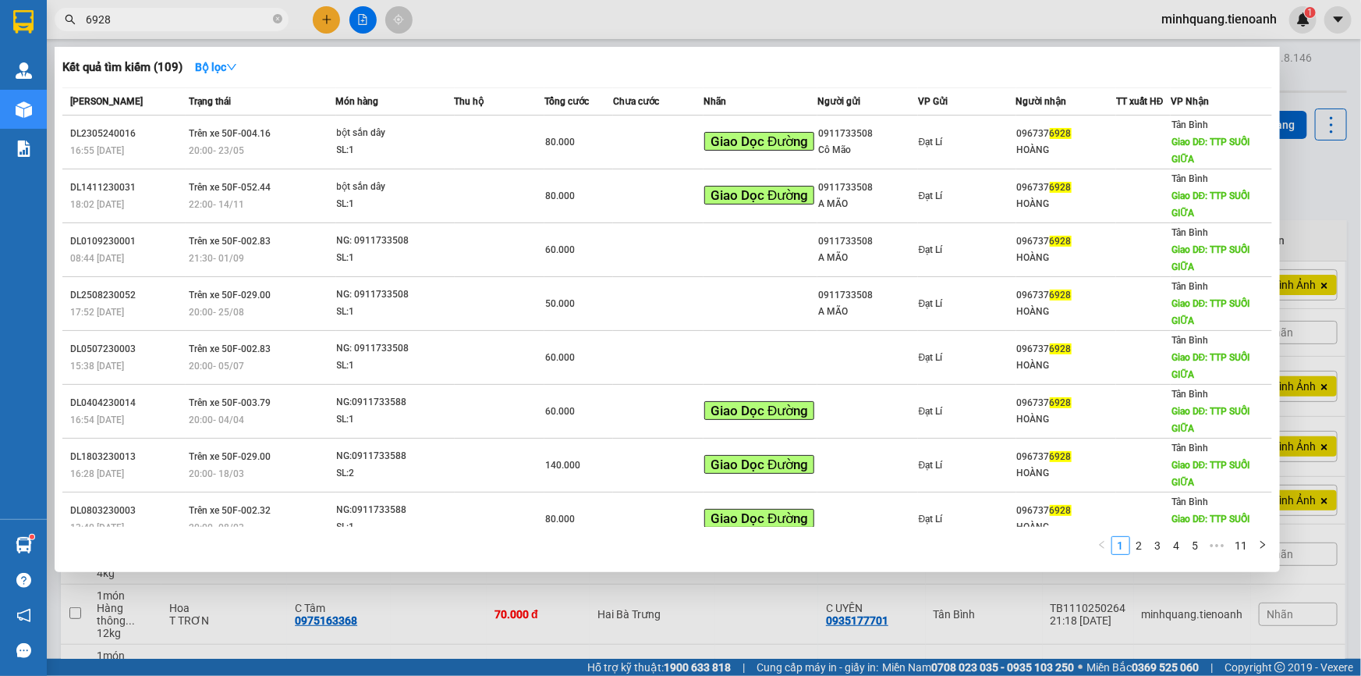
type input "6928"
click at [1073, 34] on div at bounding box center [680, 338] width 1361 height 676
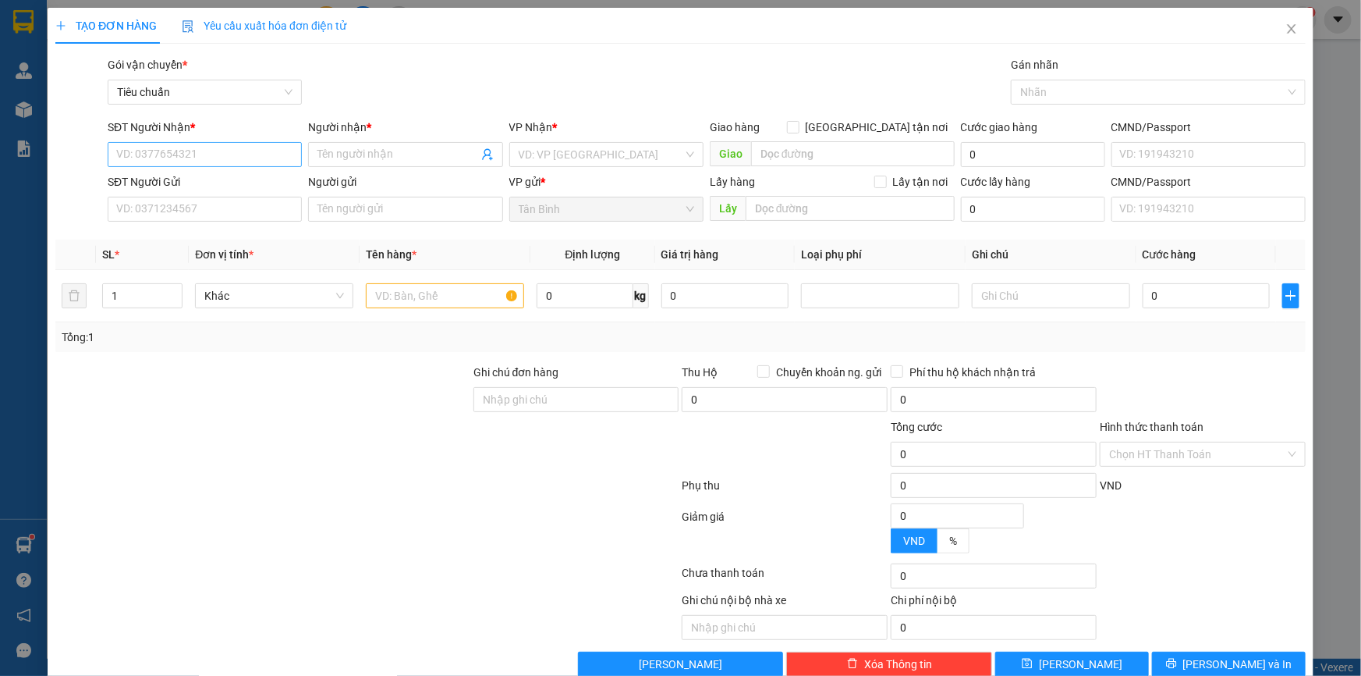
click at [221, 151] on input "SĐT Người Nhận *" at bounding box center [205, 154] width 194 height 25
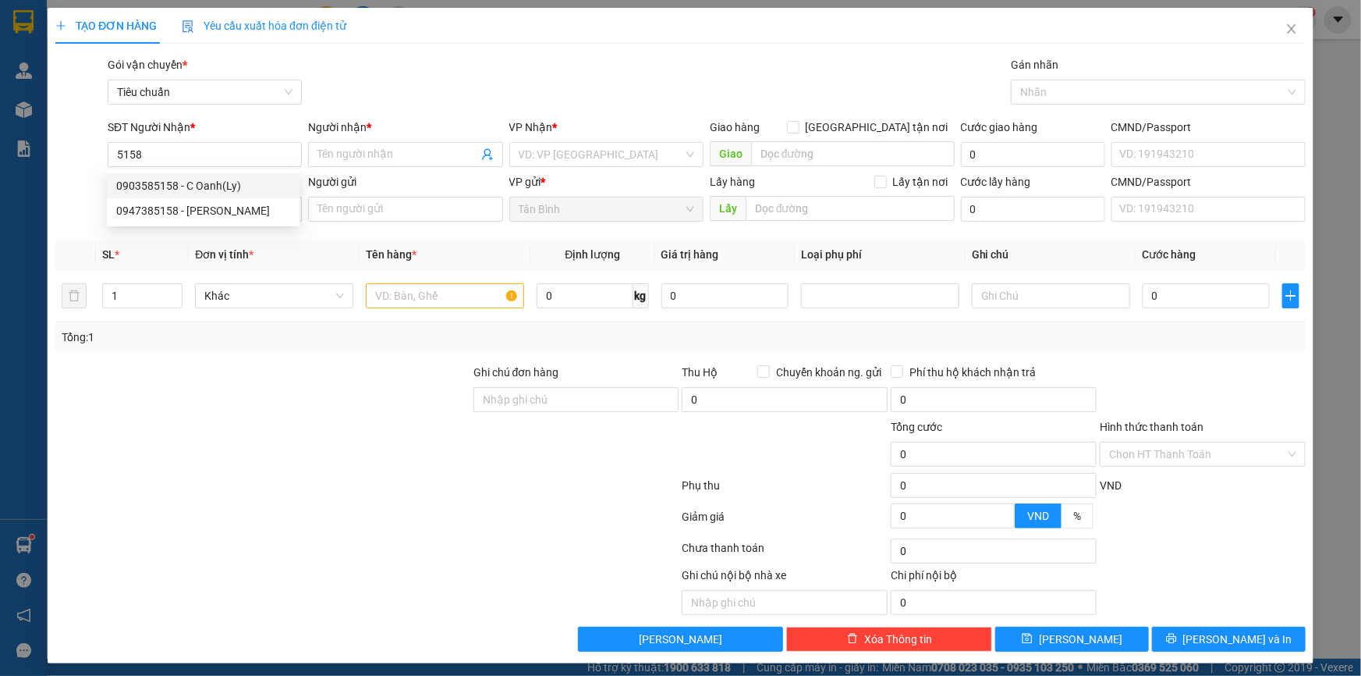
click at [199, 183] on div "0903585158 - C Oanh(Ly)" at bounding box center [203, 185] width 174 height 17
type input "0903585158"
type input "C Oanh(Ly)"
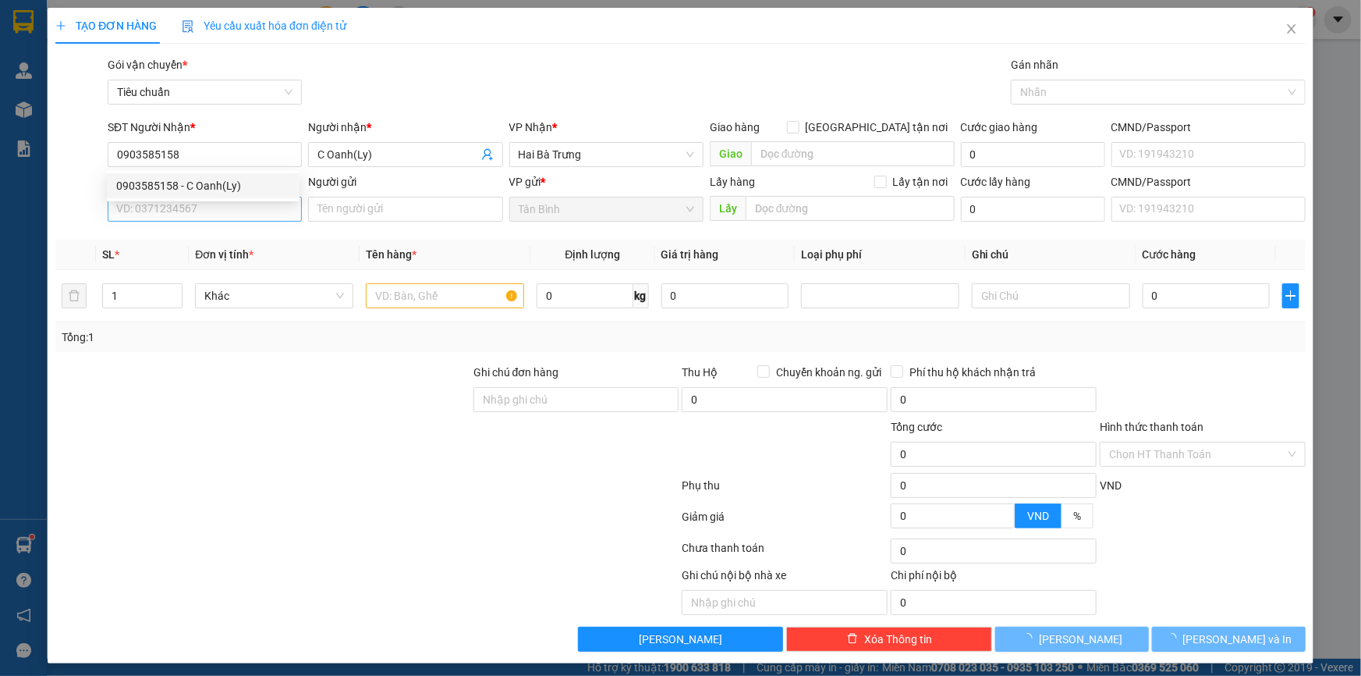
type input "0903585158"
click at [194, 209] on input "SĐT Người Gửi" at bounding box center [205, 209] width 194 height 25
type input "110.000"
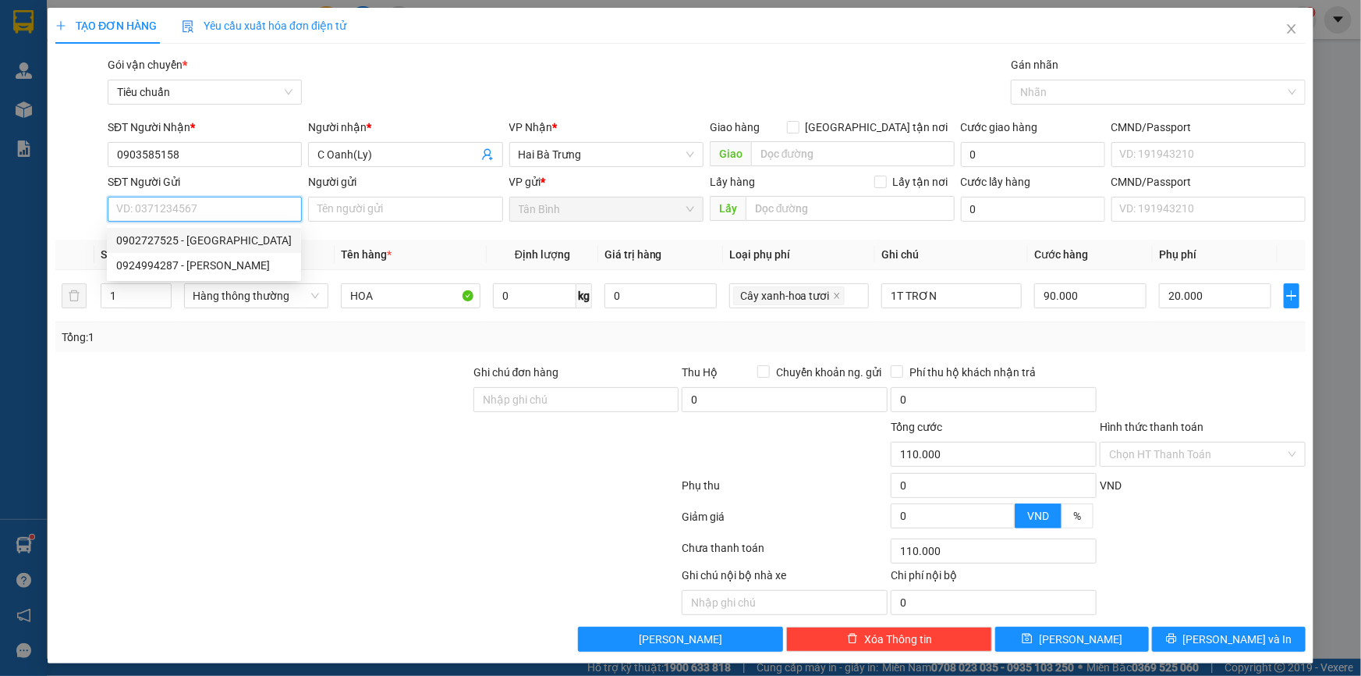
click at [208, 197] on input "SĐT Người Gửi" at bounding box center [205, 209] width 194 height 25
click at [203, 236] on div "0935177701 - C UYÊN" at bounding box center [203, 240] width 174 height 17
type input "0935177701"
type input "C UYÊN"
type input "186322656"
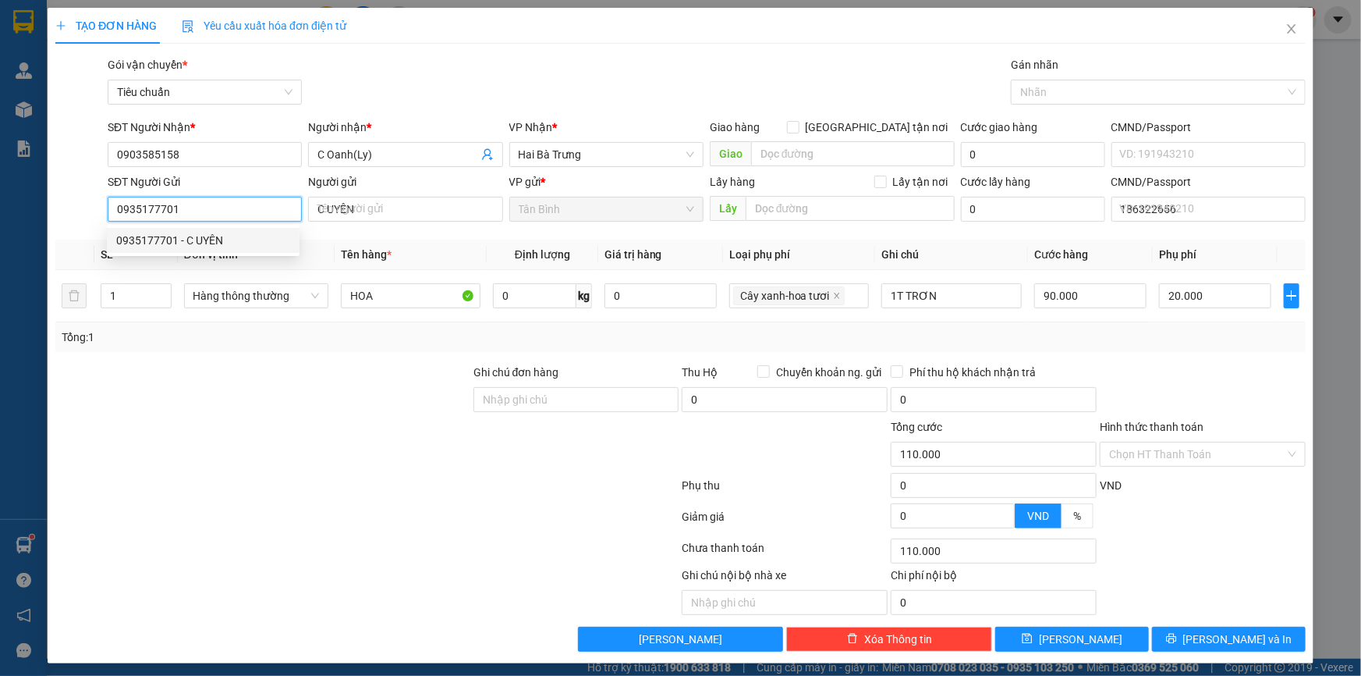
type input "0935177701"
click at [269, 364] on div "Transit Pickup Surcharge Ids Transit Deliver Surcharge Ids Transit Deliver Surc…" at bounding box center [680, 353] width 1251 height 595
type input "50.000"
click at [532, 296] on input "0" at bounding box center [534, 295] width 83 height 25
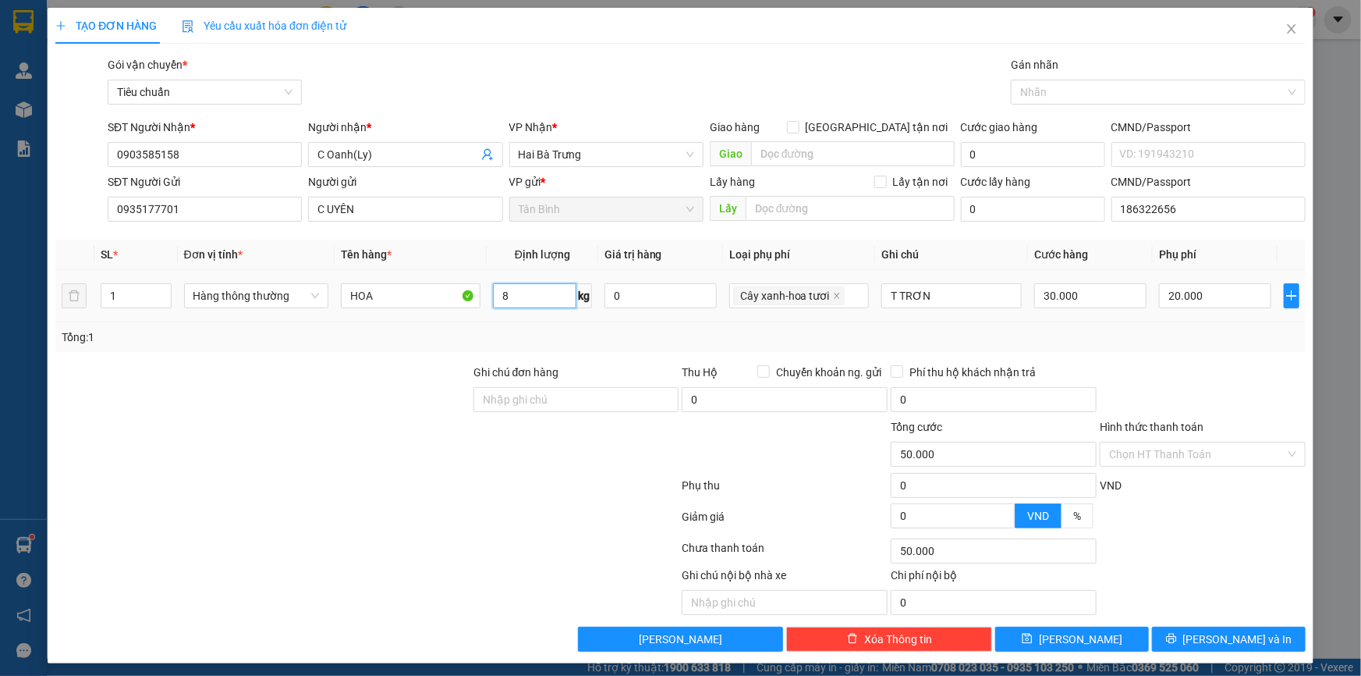
type input "8"
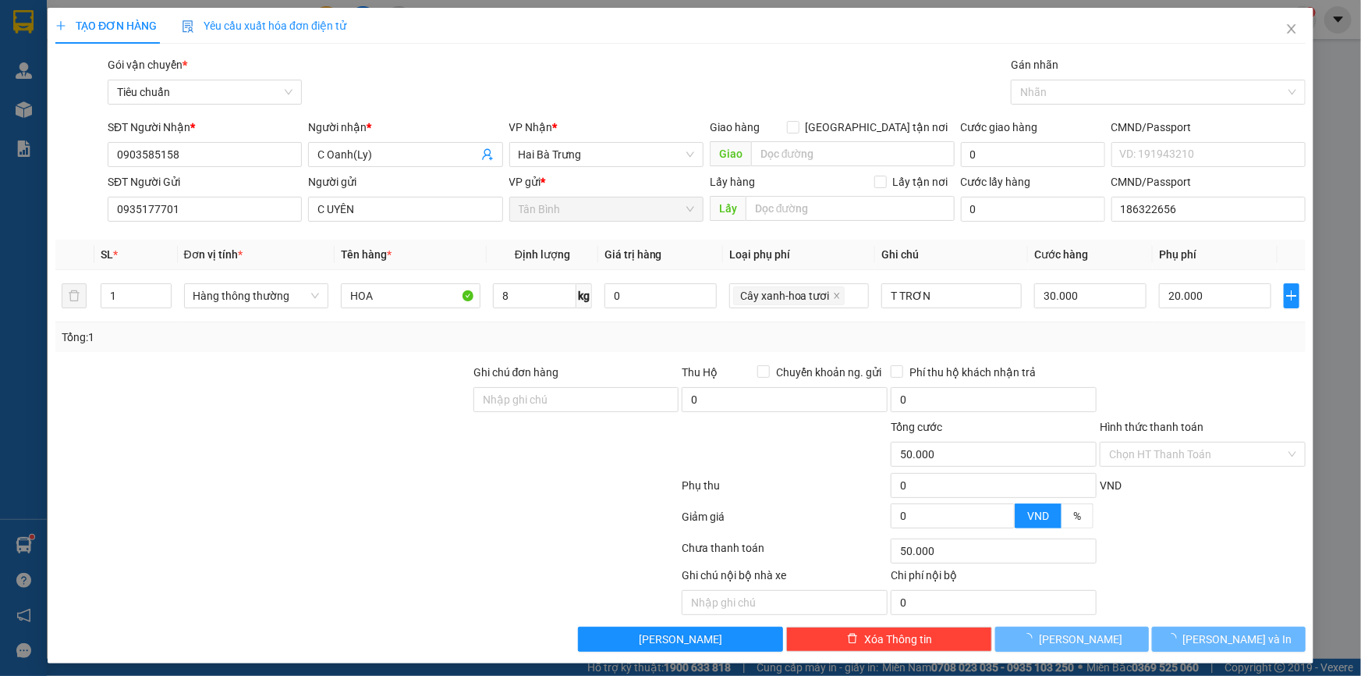
drag, startPoint x: 314, startPoint y: 392, endPoint x: 328, endPoint y: 387, distance: 15.5
click at [316, 392] on div at bounding box center [263, 391] width 418 height 55
type input "60.000"
type input "40.000"
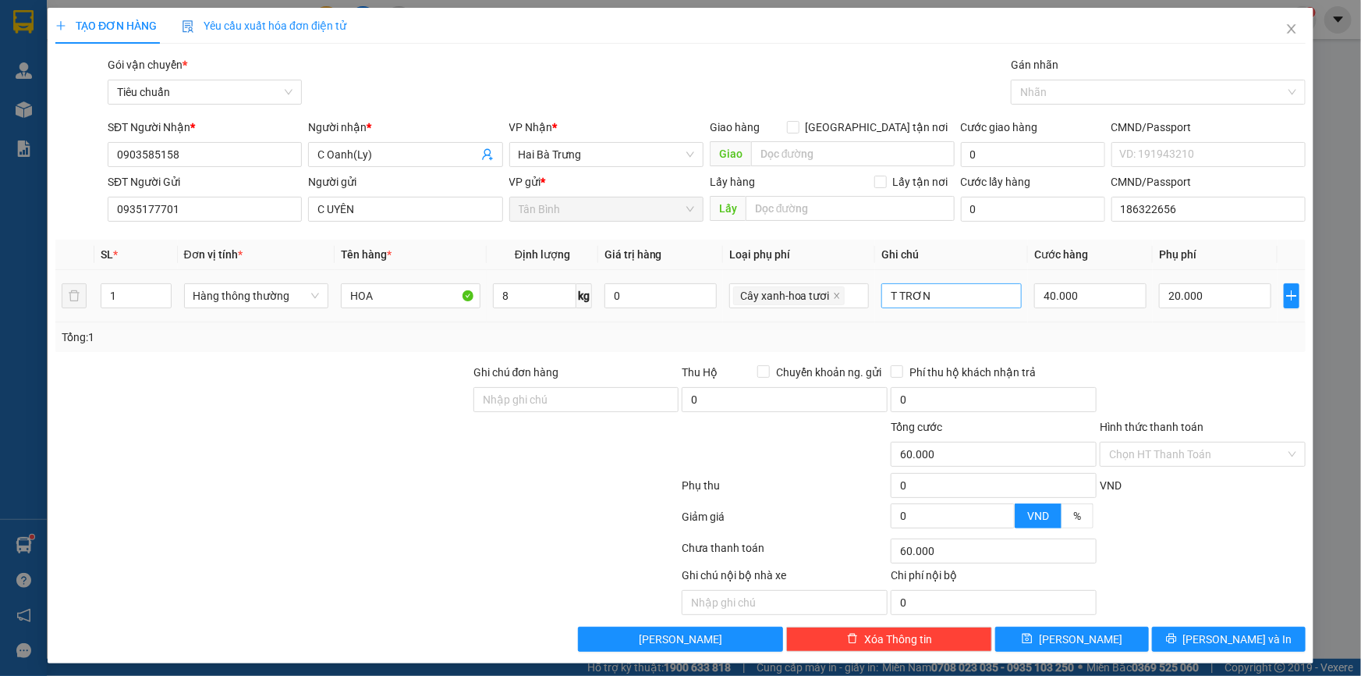
drag, startPoint x: 952, startPoint y: 277, endPoint x: 904, endPoint y: 289, distance: 49.2
click at [886, 289] on td "T TRƠN" at bounding box center [951, 296] width 153 height 52
drag, startPoint x: 930, startPoint y: 290, endPoint x: 905, endPoint y: 296, distance: 25.7
click at [905, 296] on input "T TRƠN" at bounding box center [952, 295] width 140 height 25
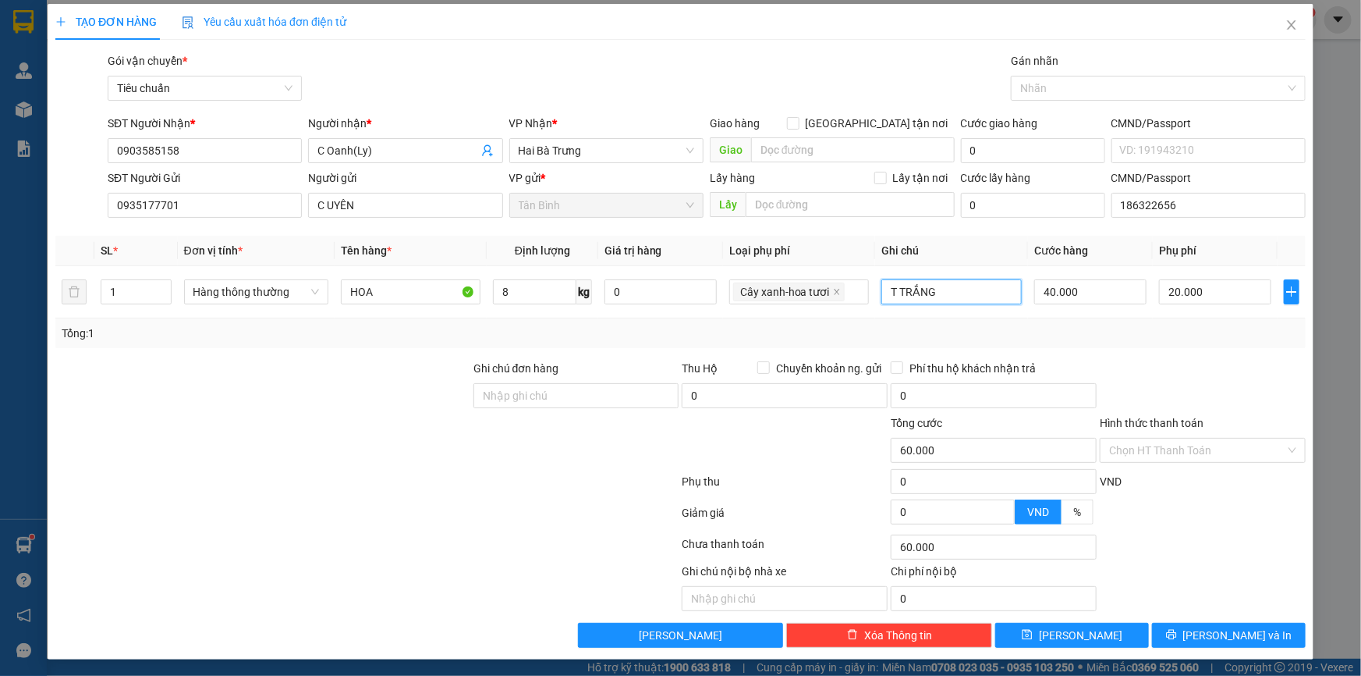
scroll to position [5, 0]
type input "T TRẮNG"
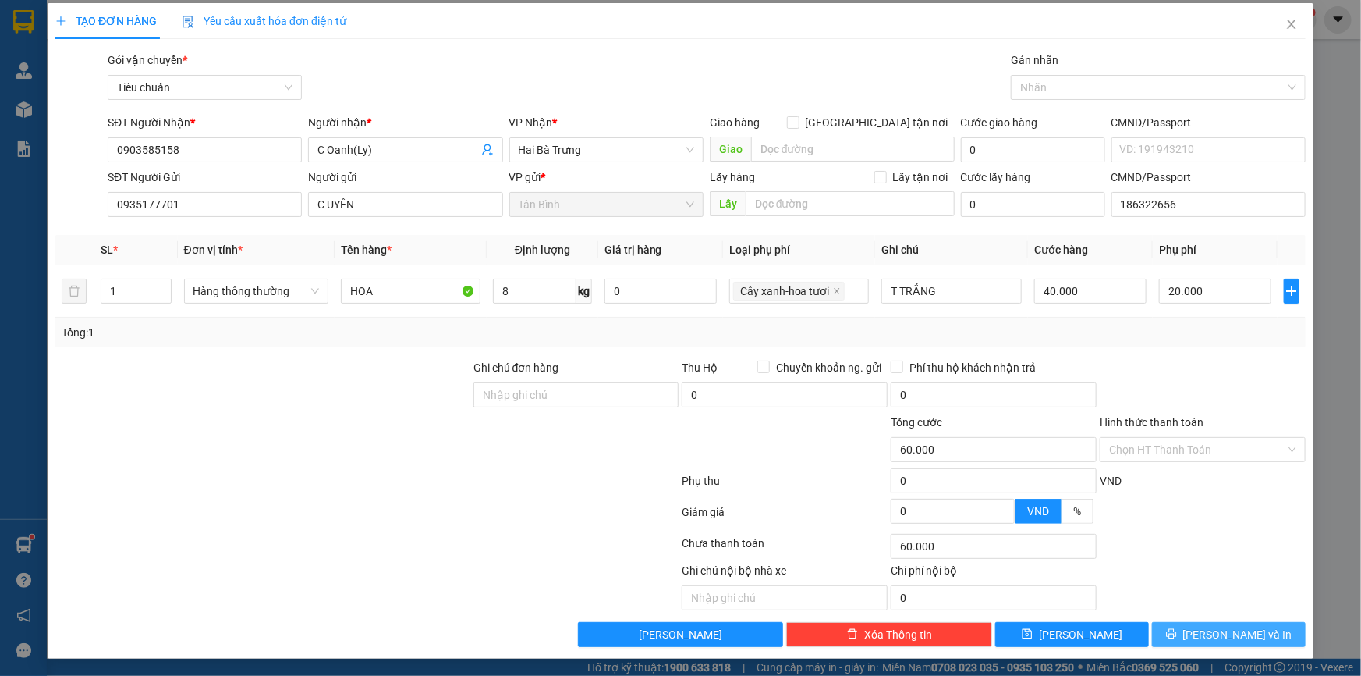
drag, startPoint x: 1226, startPoint y: 615, endPoint x: 1214, endPoint y: 620, distance: 12.9
click at [1223, 616] on div "Transit Pickup Surcharge Ids Transit Deliver Surcharge Ids Transit Deliver Surc…" at bounding box center [680, 348] width 1251 height 595
click at [1213, 622] on button "[PERSON_NAME] và In" at bounding box center [1229, 634] width 154 height 25
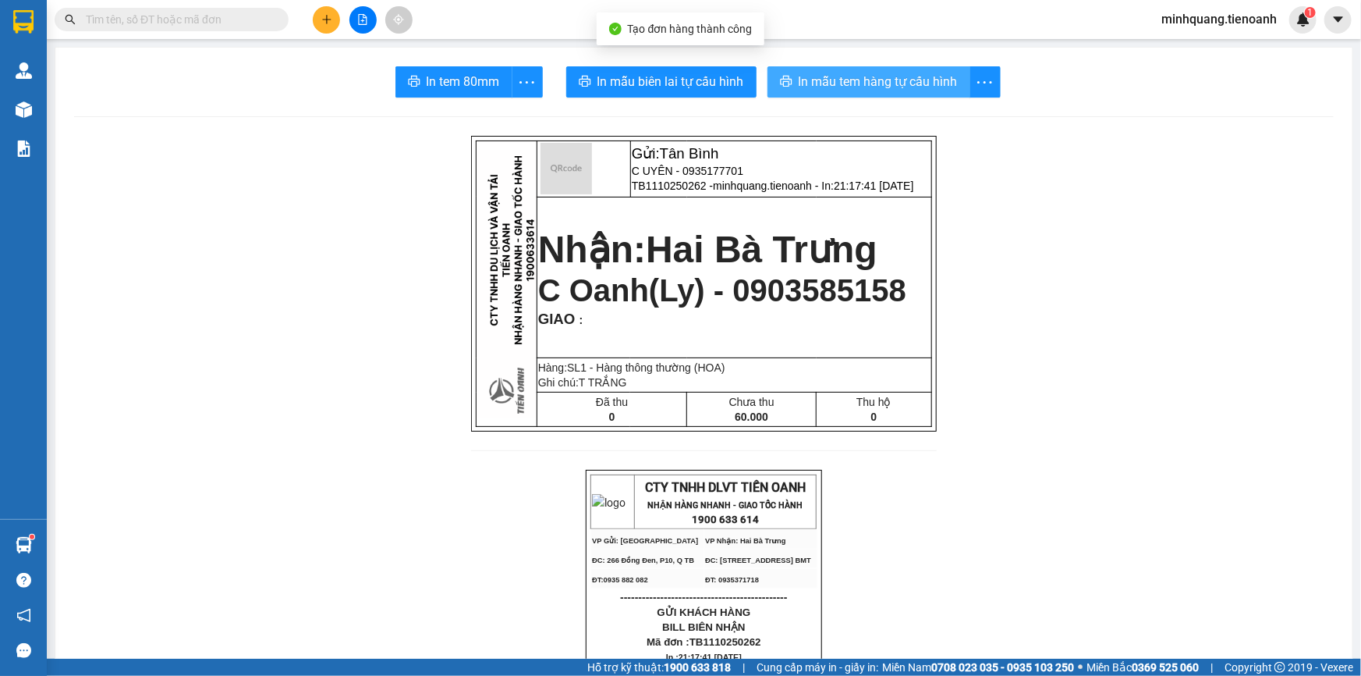
click at [790, 88] on button "In mẫu tem hàng tự cấu hình" at bounding box center [869, 81] width 203 height 31
click at [619, 69] on button "In mẫu biên lai tự cấu hình" at bounding box center [661, 81] width 190 height 31
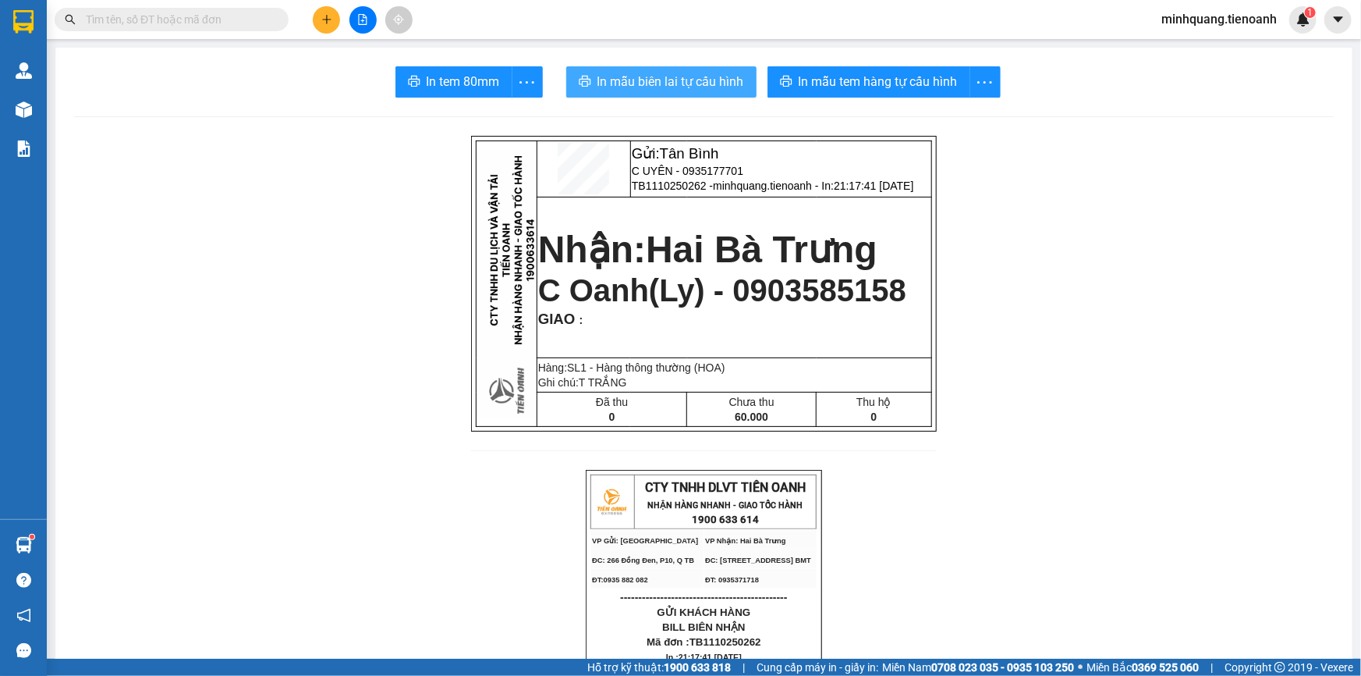
click at [645, 78] on span "In mẫu biên lai tự cấu hình" at bounding box center [671, 82] width 147 height 20
click at [338, 19] on button at bounding box center [326, 19] width 27 height 27
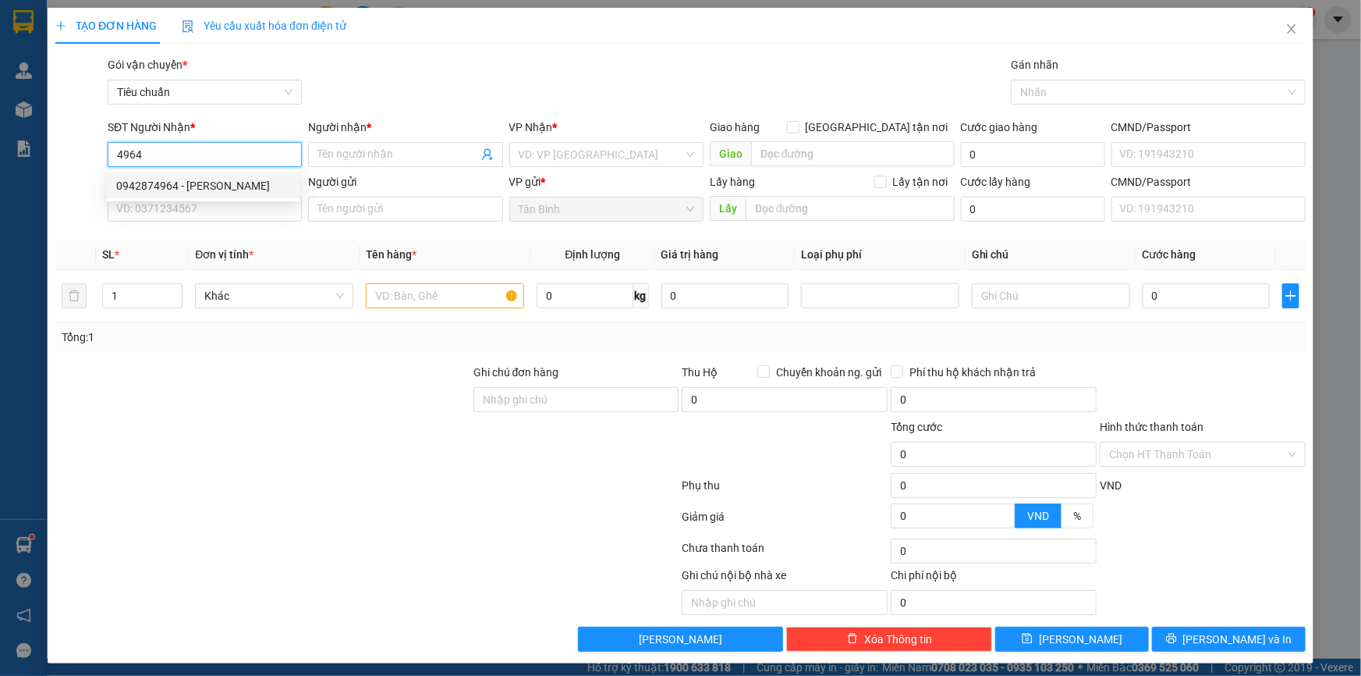
click at [214, 183] on div "0942874964 - KIỀU TRINH" at bounding box center [203, 185] width 174 height 17
type input "0942874964"
type input "[PERSON_NAME]"
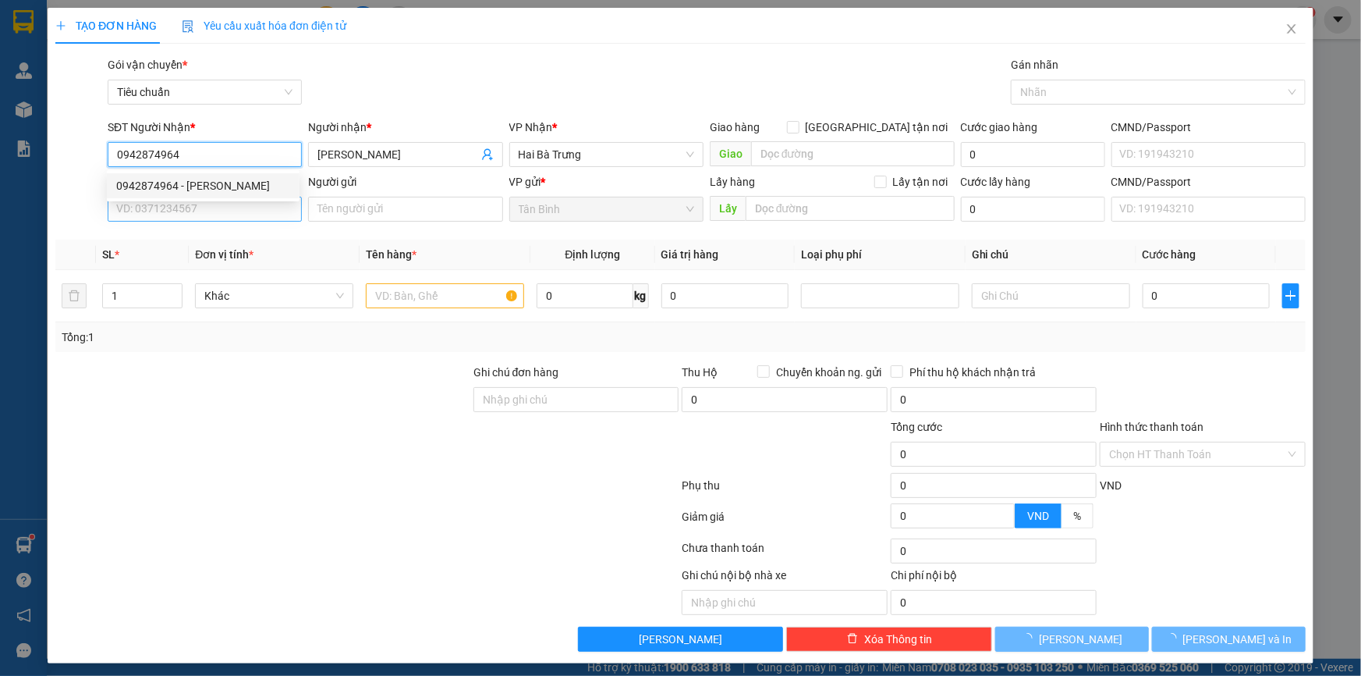
type input "0942874964"
click at [208, 208] on input "SĐT Người Gửi" at bounding box center [205, 209] width 194 height 25
type input "50.000"
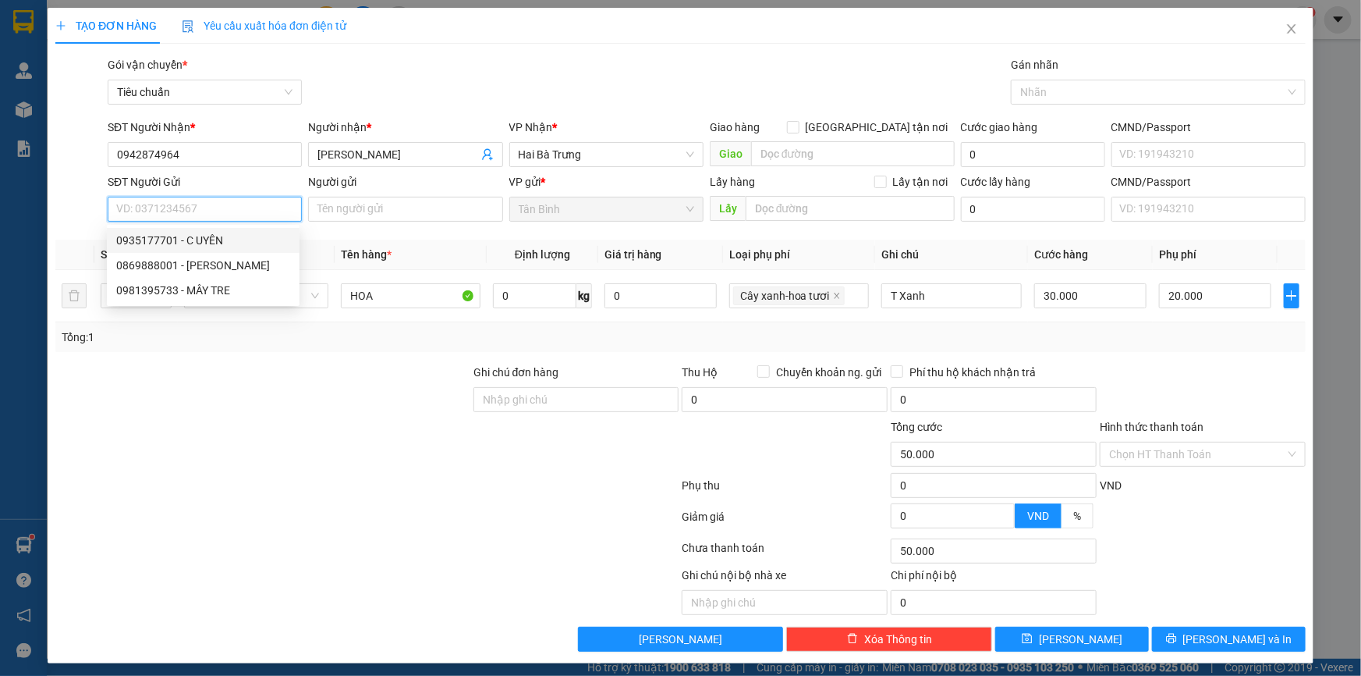
click at [223, 240] on div "0935177701 - C UYÊN" at bounding box center [203, 240] width 174 height 17
type input "0935177701"
type input "C UYÊN"
type input "186322656"
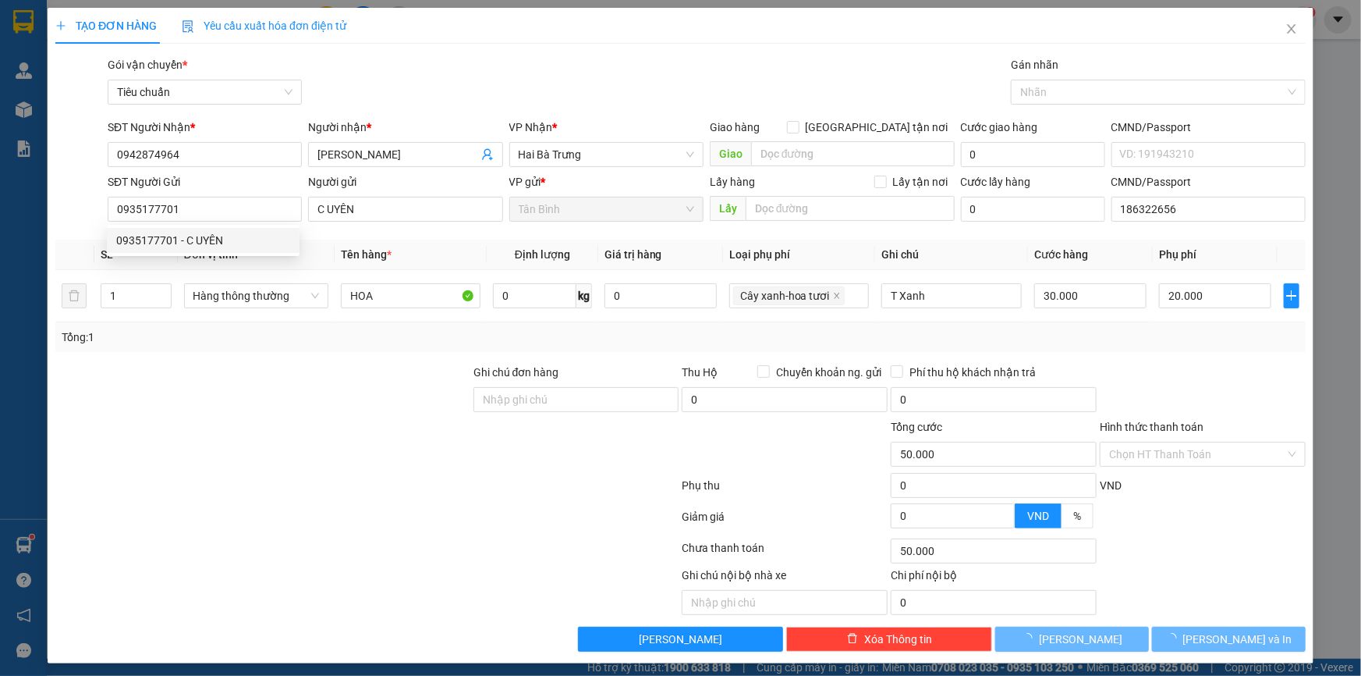
drag, startPoint x: 301, startPoint y: 346, endPoint x: 461, endPoint y: 296, distance: 167.8
click at [312, 346] on div "Tổng: 1" at bounding box center [680, 337] width 1251 height 30
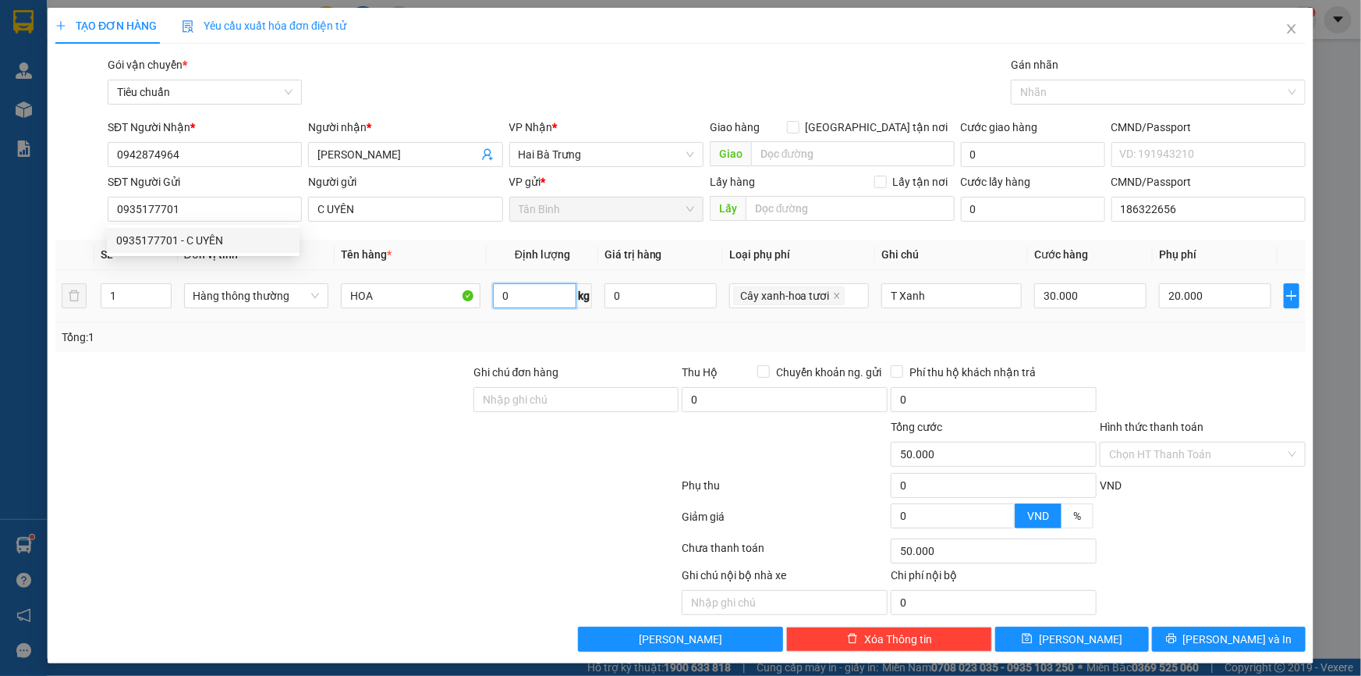
click at [542, 297] on input "0" at bounding box center [534, 295] width 83 height 25
type input "2"
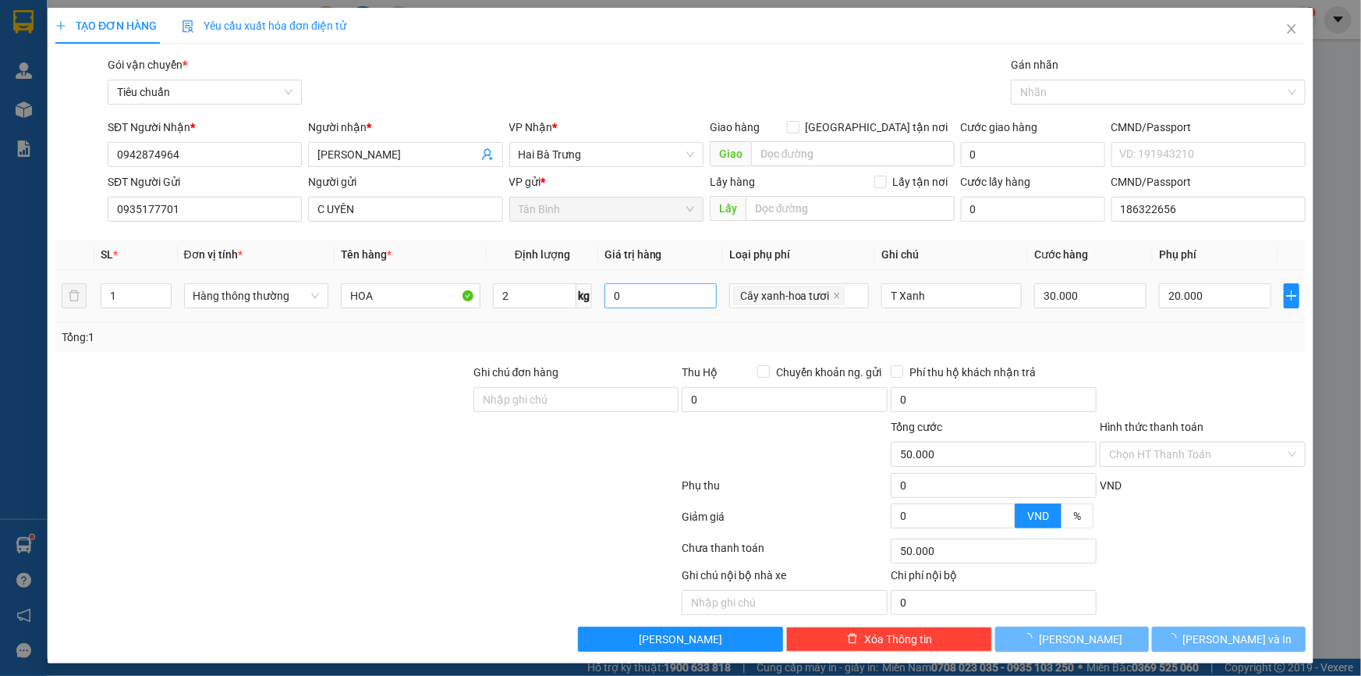
drag, startPoint x: 296, startPoint y: 396, endPoint x: 665, endPoint y: 292, distance: 384.1
click at [289, 396] on div at bounding box center [263, 391] width 418 height 55
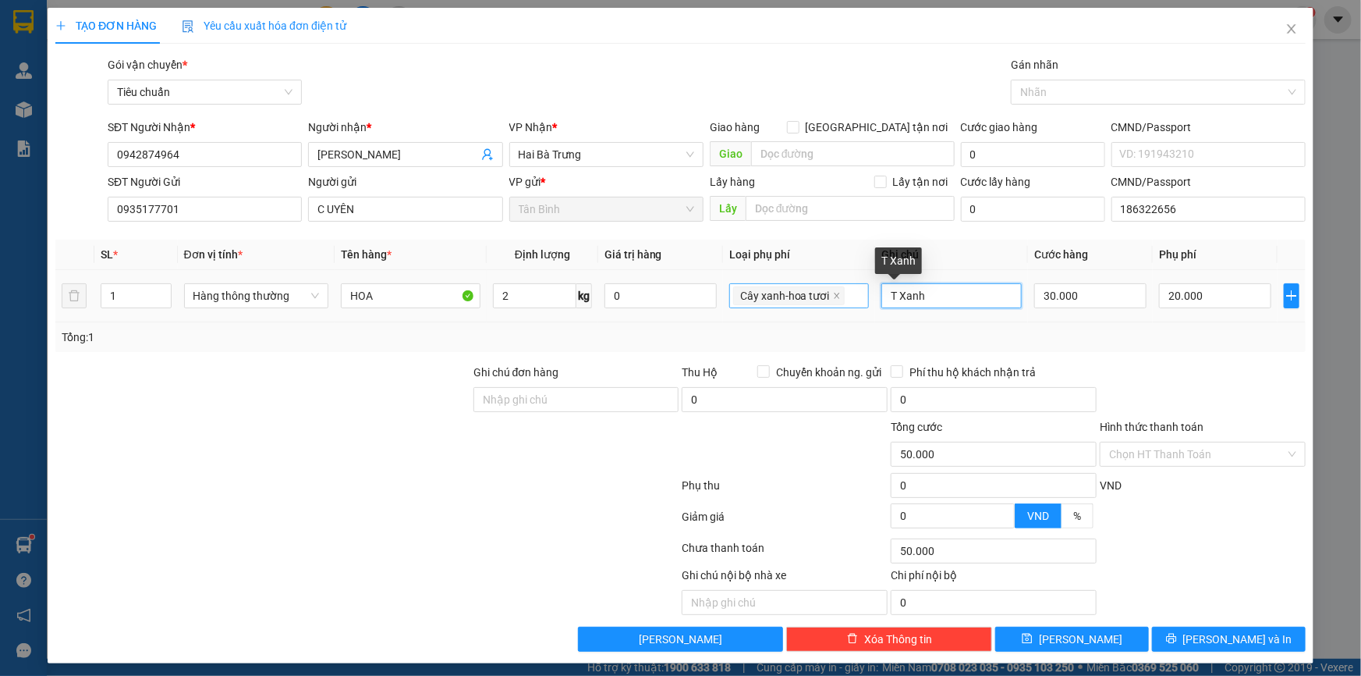
drag, startPoint x: 820, startPoint y: 300, endPoint x: 797, endPoint y: 293, distance: 24.7
click at [784, 300] on tr "1 Hàng thông thường HOA 2 kg 0 Cây xanh-hoa tươi T Xanh 30.000 20.000" at bounding box center [680, 296] width 1251 height 52
type input "T TRƠN"
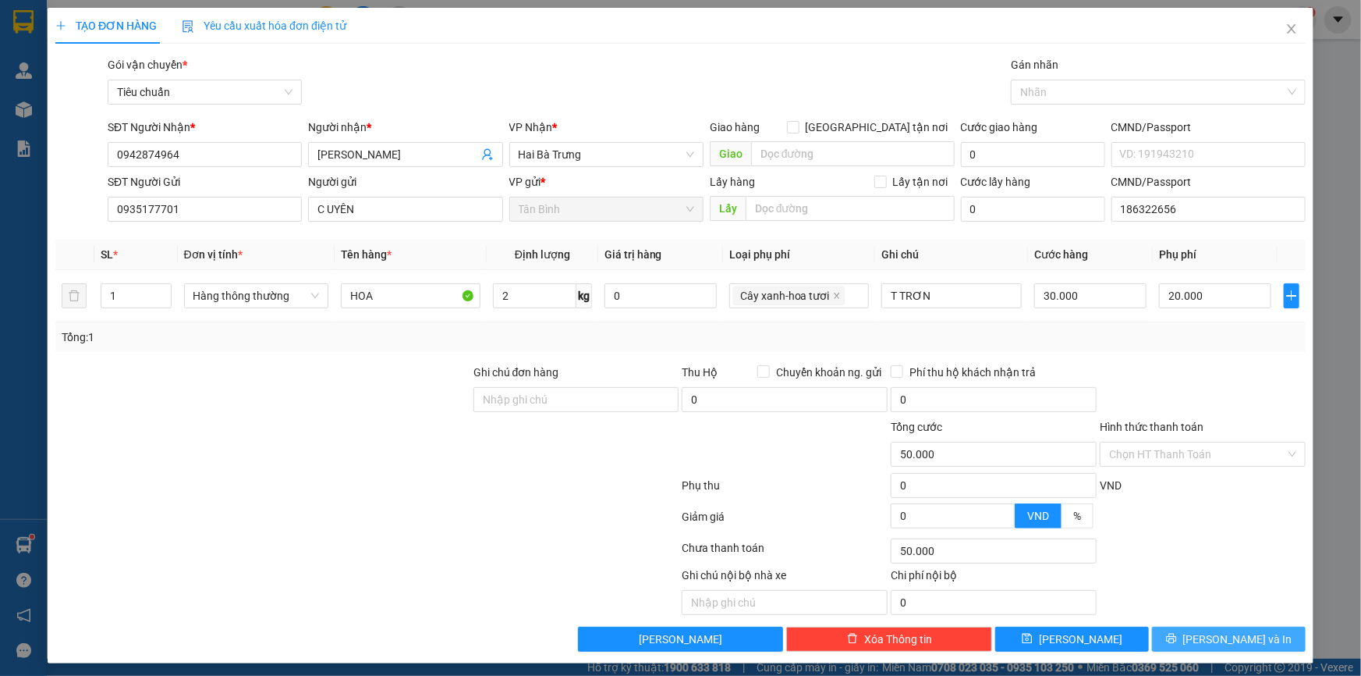
drag, startPoint x: 1196, startPoint y: 643, endPoint x: 1165, endPoint y: 621, distance: 38.1
click at [1177, 642] on icon "printer" at bounding box center [1171, 638] width 11 height 11
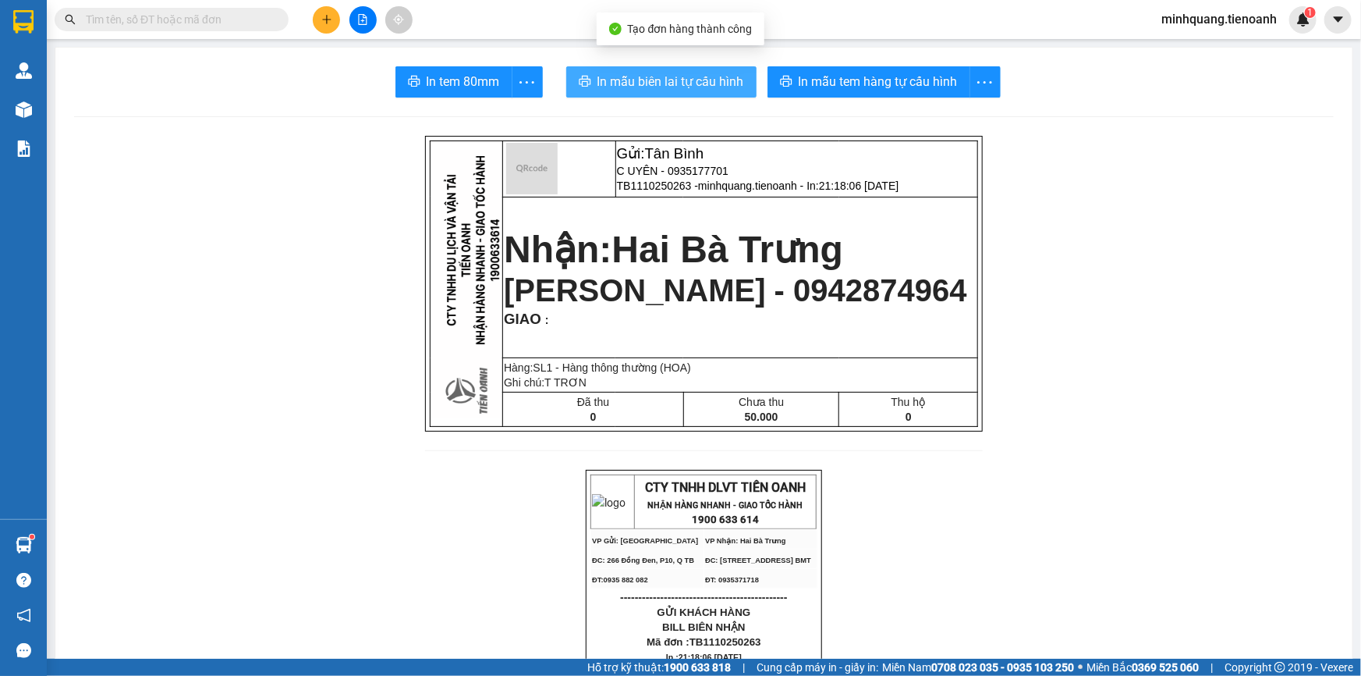
click at [612, 91] on span "In mẫu biên lai tự cấu hình" at bounding box center [671, 82] width 147 height 20
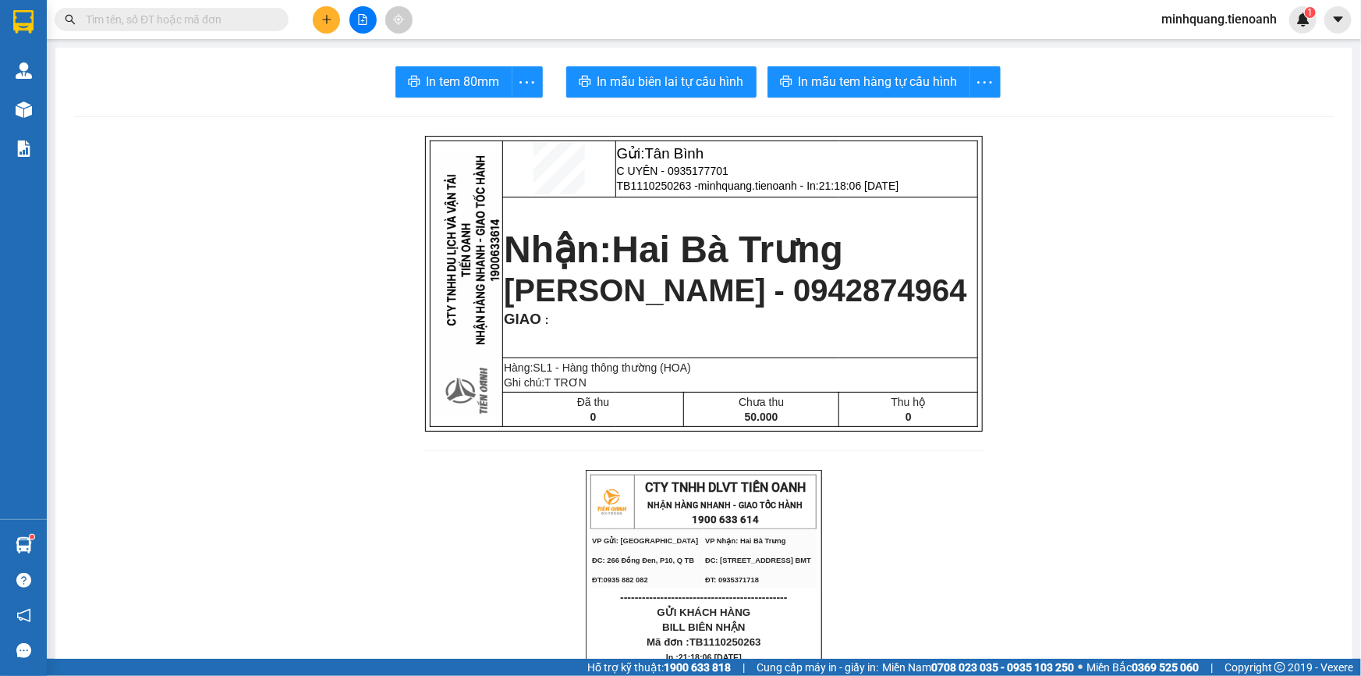
click at [856, 73] on span "In mẫu tem hàng tự cấu hình" at bounding box center [878, 82] width 159 height 20
click at [325, 22] on icon "plus" at bounding box center [326, 19] width 11 height 11
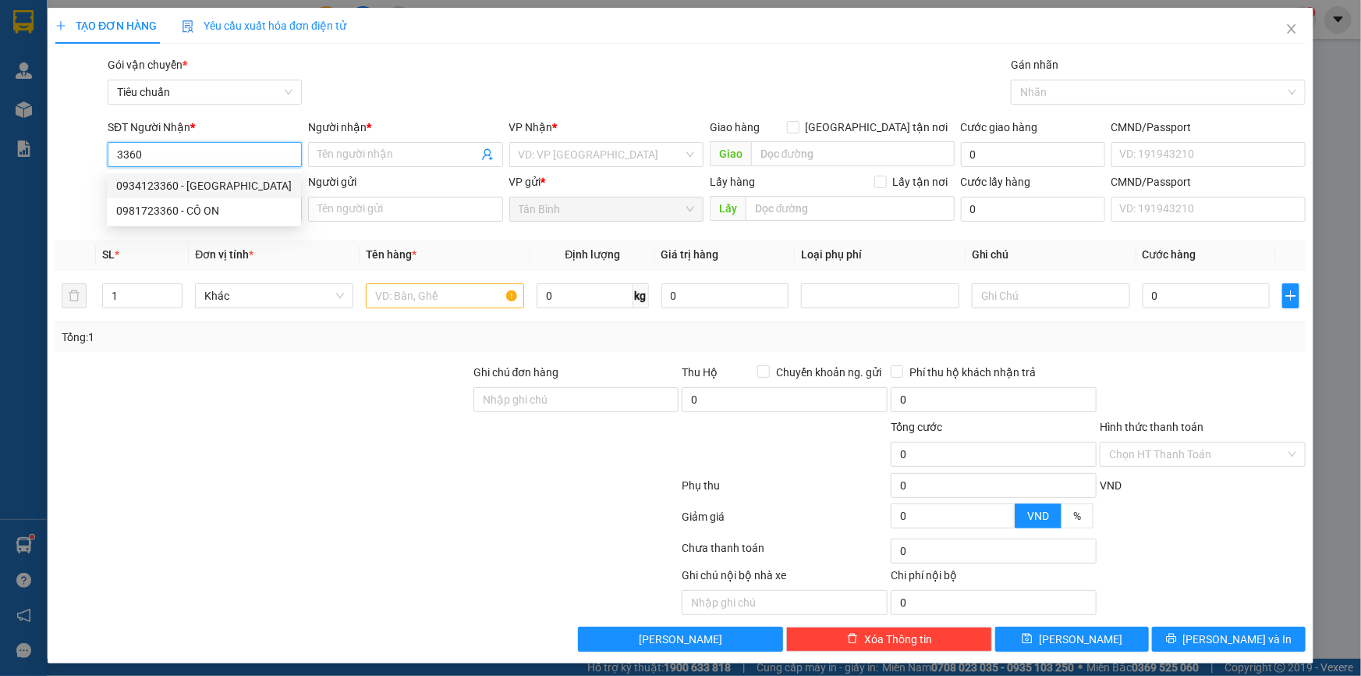
click at [219, 187] on div "0934123360 - Minh Nhật" at bounding box center [204, 185] width 176 height 17
type input "0934123360"
type input "Minh Nhật"
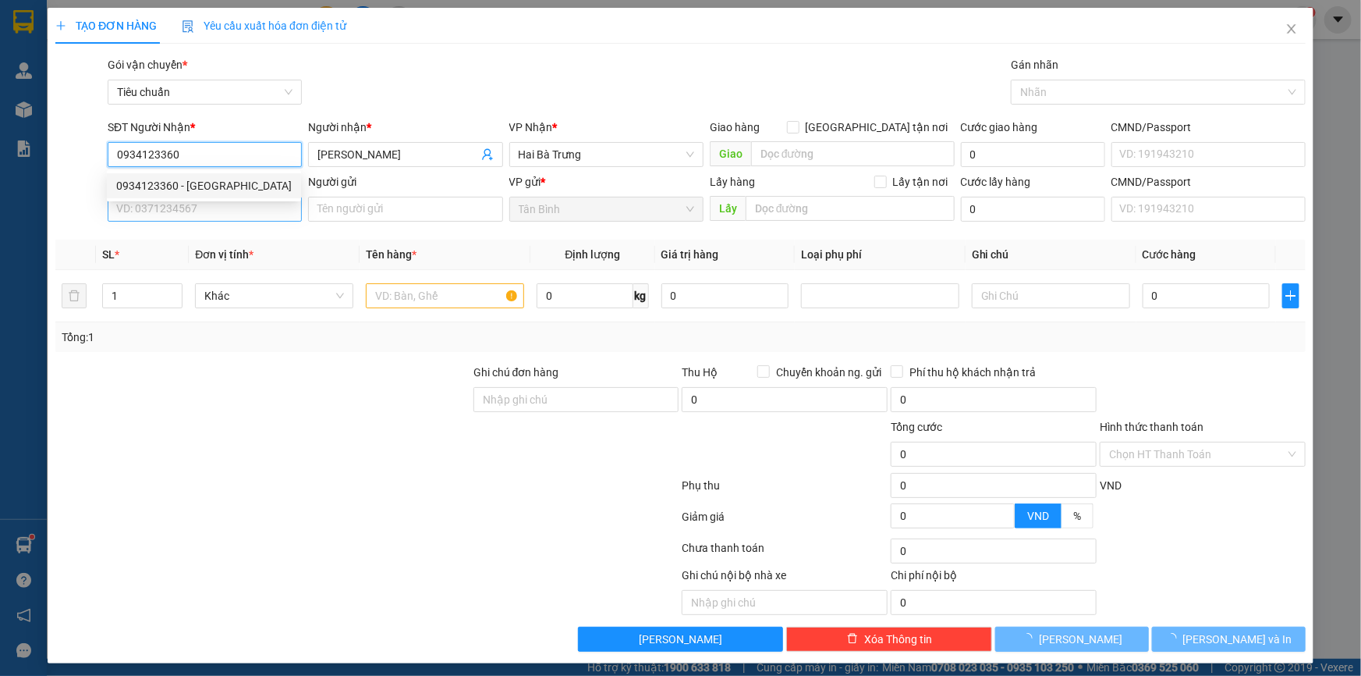
type input "60.000"
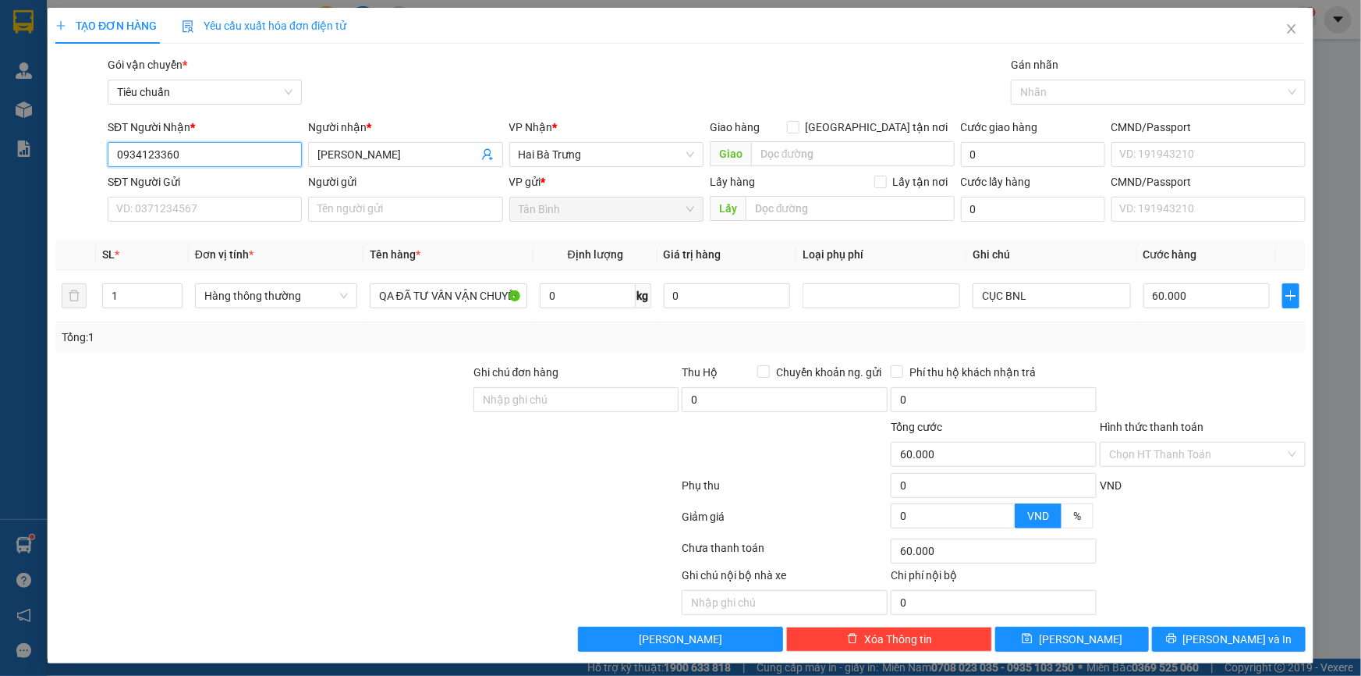
click at [197, 154] on input "0934123360" at bounding box center [205, 154] width 194 height 25
click at [222, 215] on div "0981723360 - CÔ ON" at bounding box center [204, 210] width 176 height 17
type input "0981723360"
type input "CÔ ON"
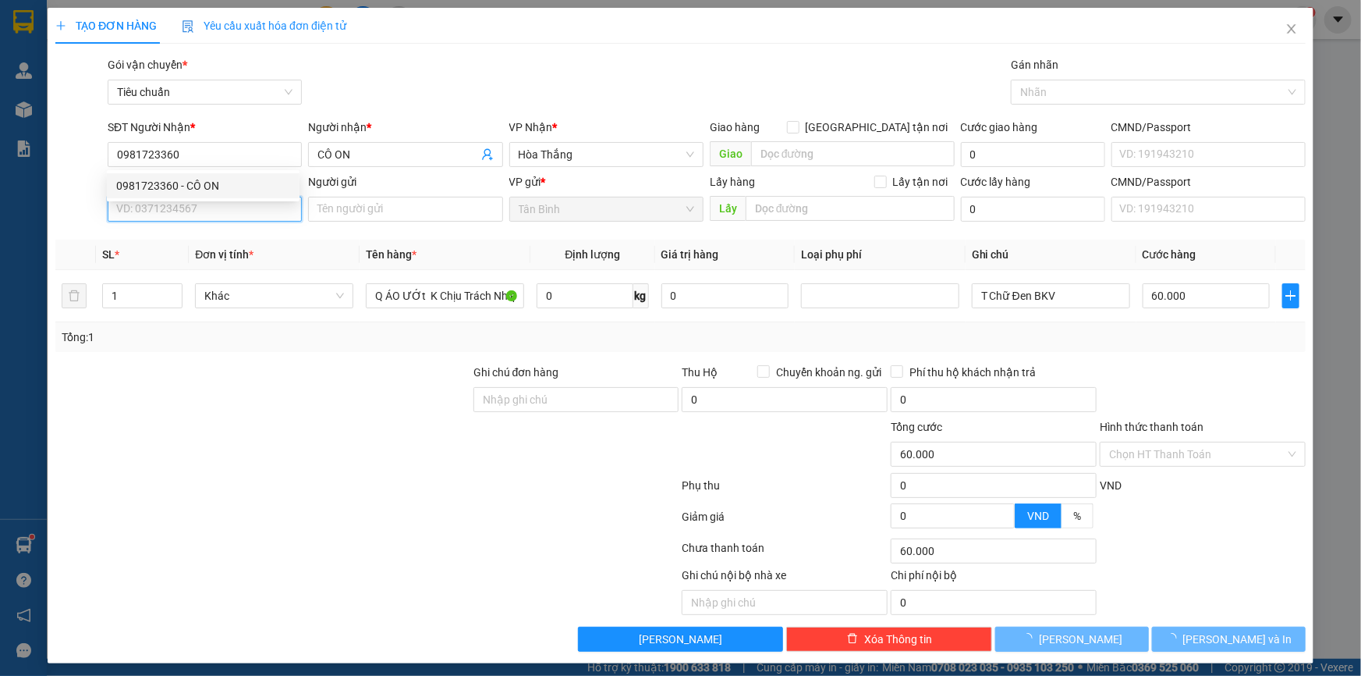
click at [223, 210] on input "SĐT Người Gửi" at bounding box center [205, 209] width 194 height 25
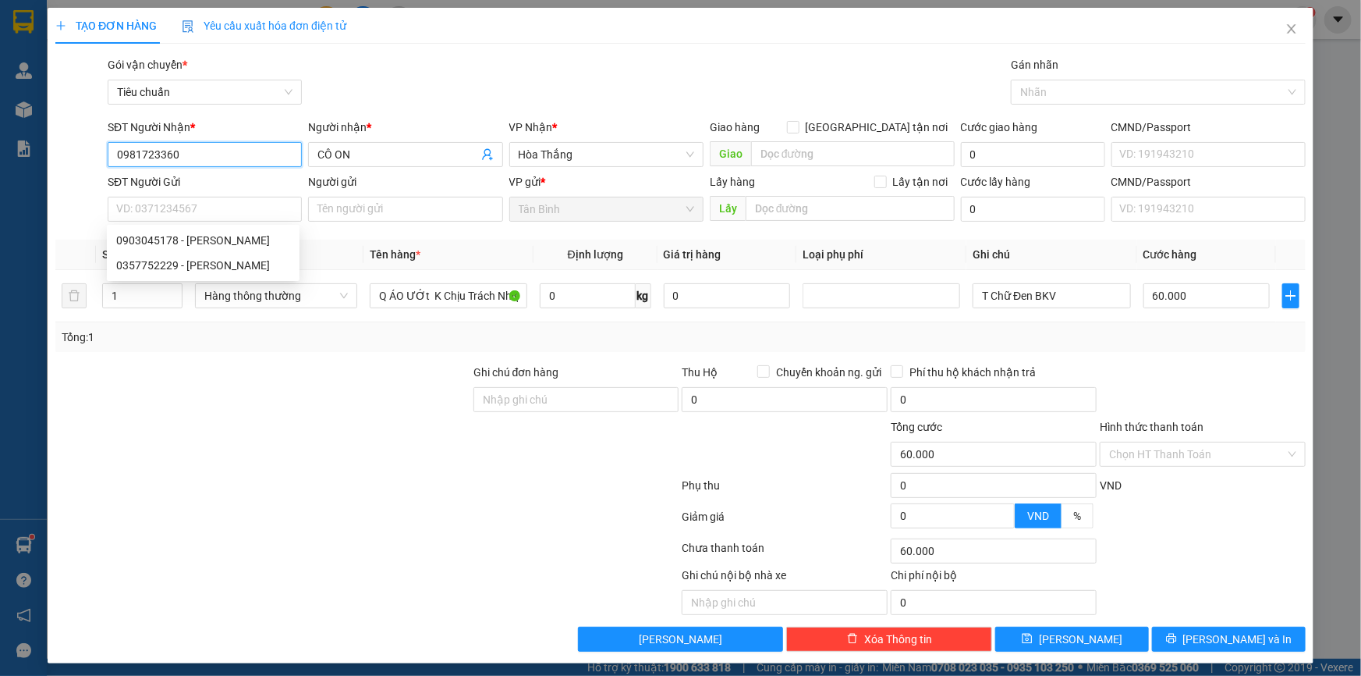
click at [200, 151] on input "0981723360" at bounding box center [205, 154] width 194 height 25
click at [218, 182] on div "0975163368 - C Tâm" at bounding box center [203, 185] width 174 height 17
type input "0975163368"
type input "C Tâm"
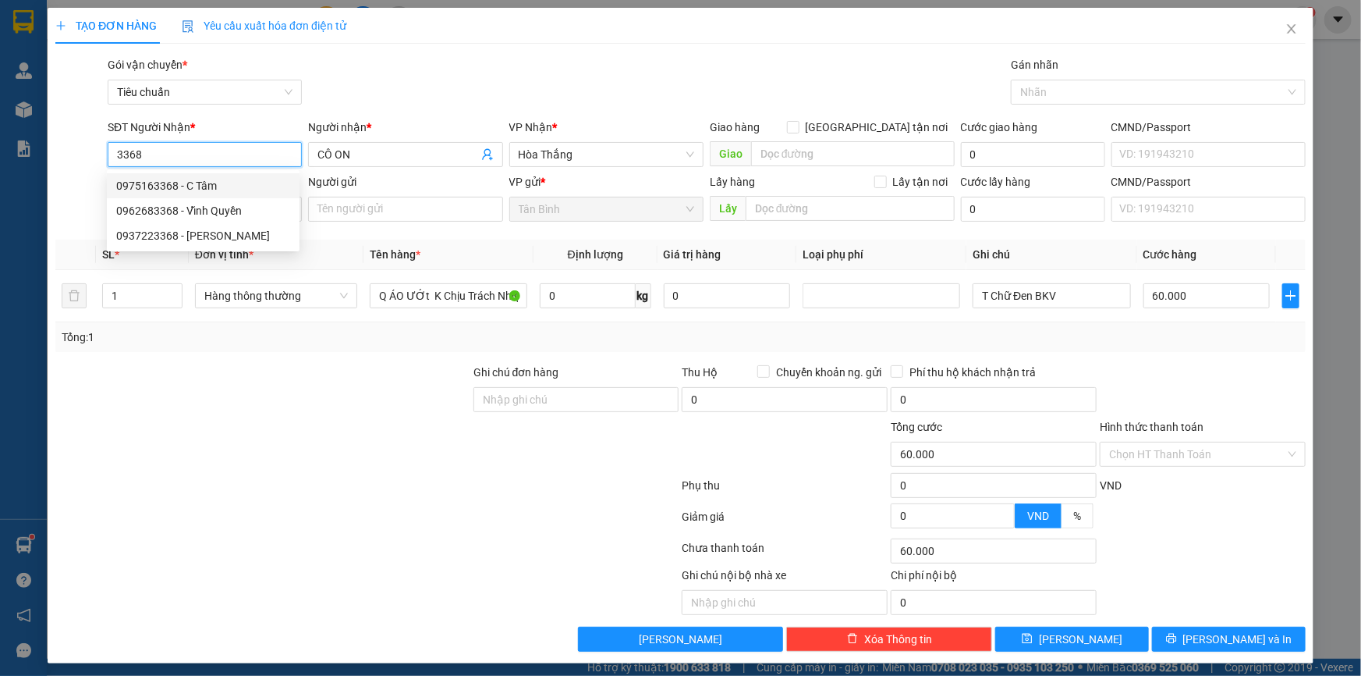
type input "240979007"
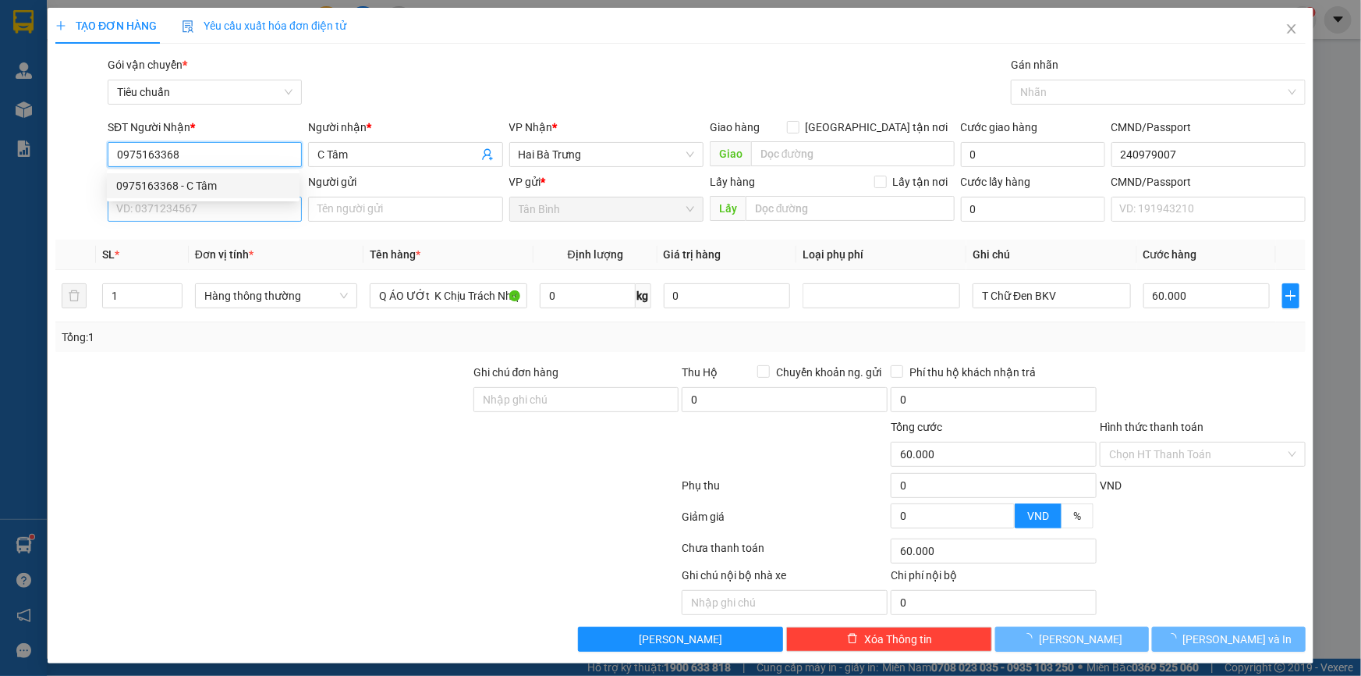
type input "0975163368"
type input "70.000"
click at [230, 207] on input "SĐT Người Gửi" at bounding box center [205, 209] width 194 height 25
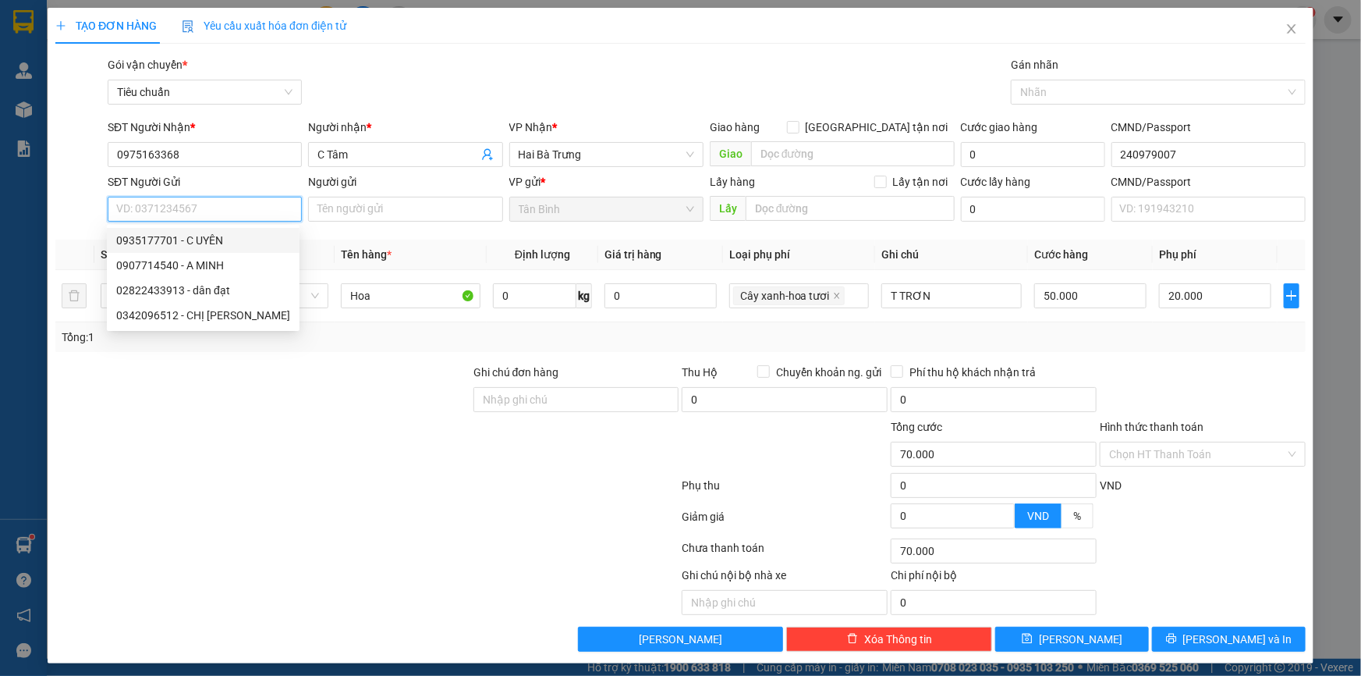
click at [219, 236] on div "0935177701 - C UYÊN" at bounding box center [203, 240] width 174 height 17
type input "0935177701"
type input "C UYÊN"
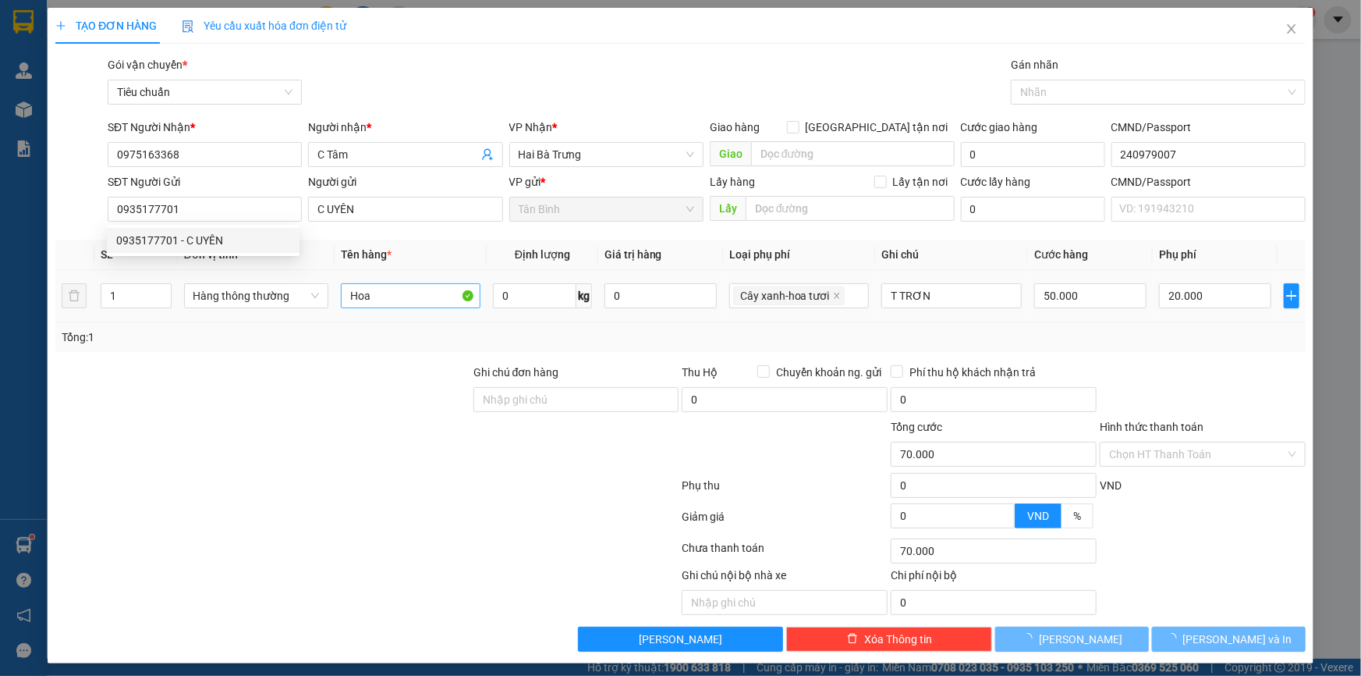
drag, startPoint x: 358, startPoint y: 358, endPoint x: 458, endPoint y: 307, distance: 112.4
click at [359, 358] on div "Transit Pickup Surcharge Ids Transit Deliver Surcharge Ids Transit Deliver Surc…" at bounding box center [680, 353] width 1251 height 595
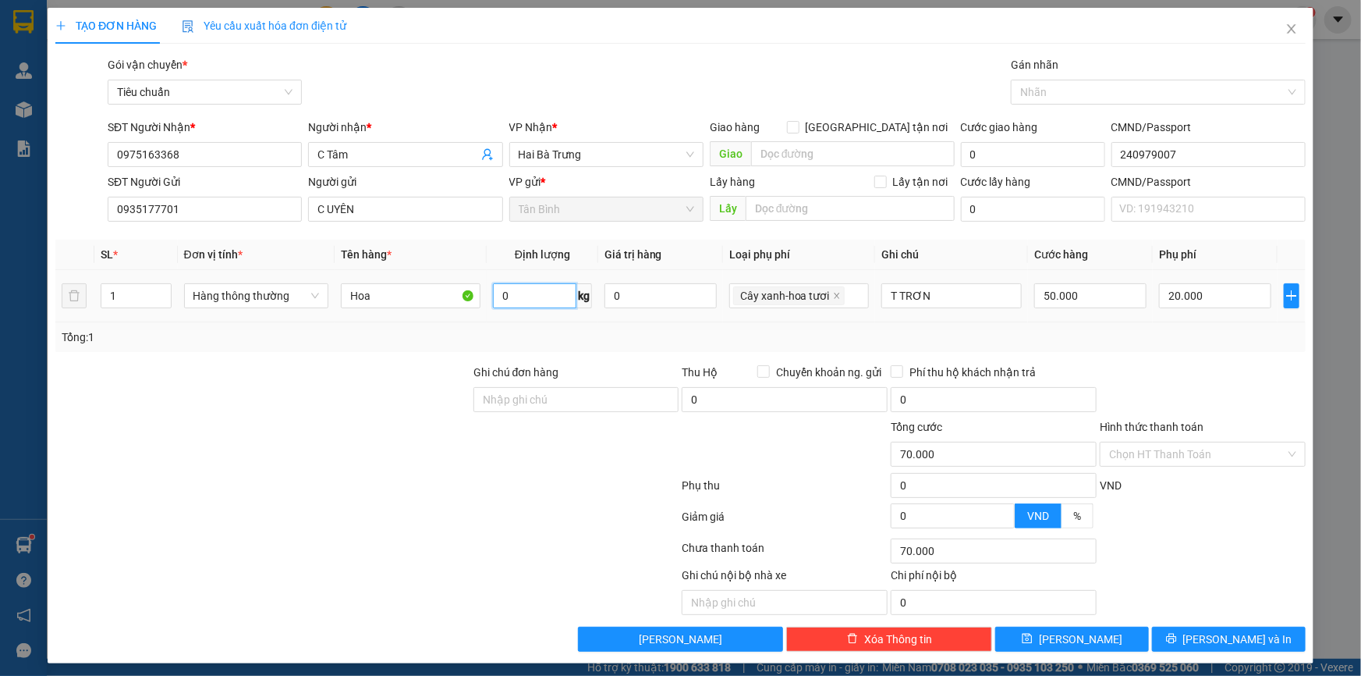
click at [513, 303] on input "0" at bounding box center [534, 295] width 83 height 25
type input "12"
click at [389, 337] on div "Tổng: 1" at bounding box center [294, 336] width 464 height 17
click at [1216, 634] on span "[PERSON_NAME] và In" at bounding box center [1238, 638] width 109 height 17
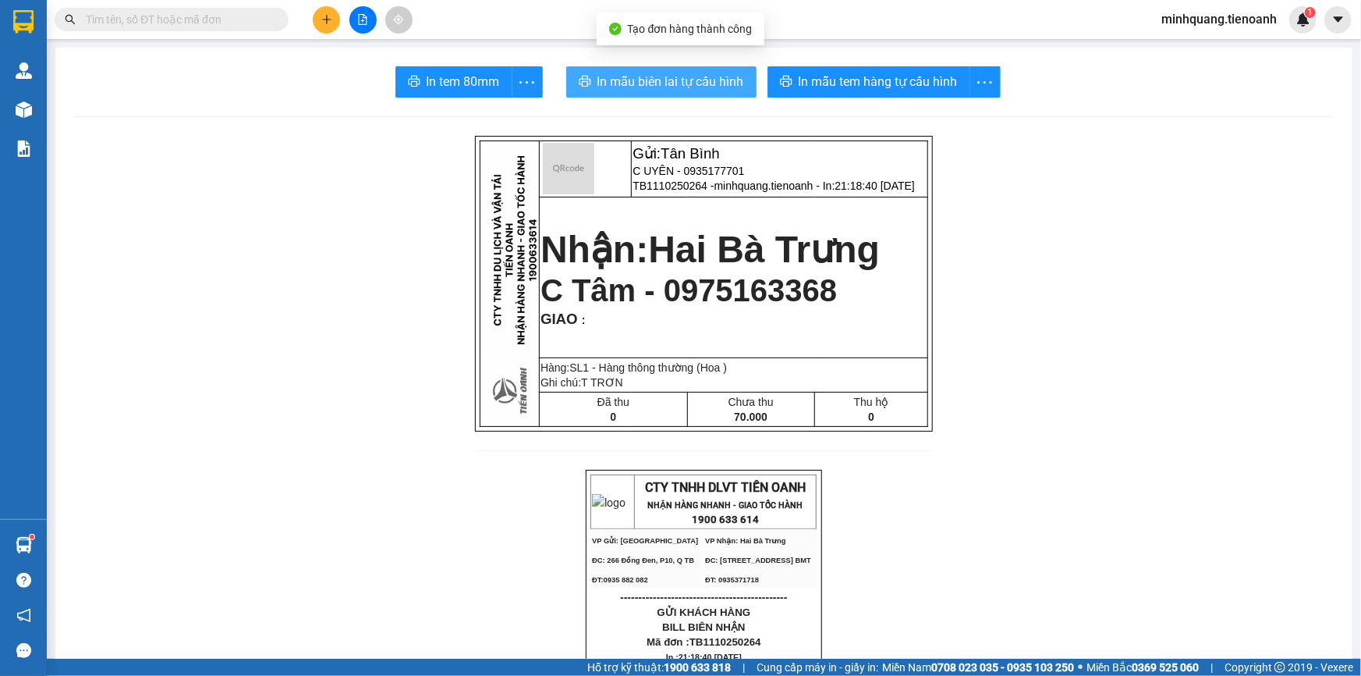
click at [661, 83] on span "In mẫu biên lai tự cấu hình" at bounding box center [671, 82] width 147 height 20
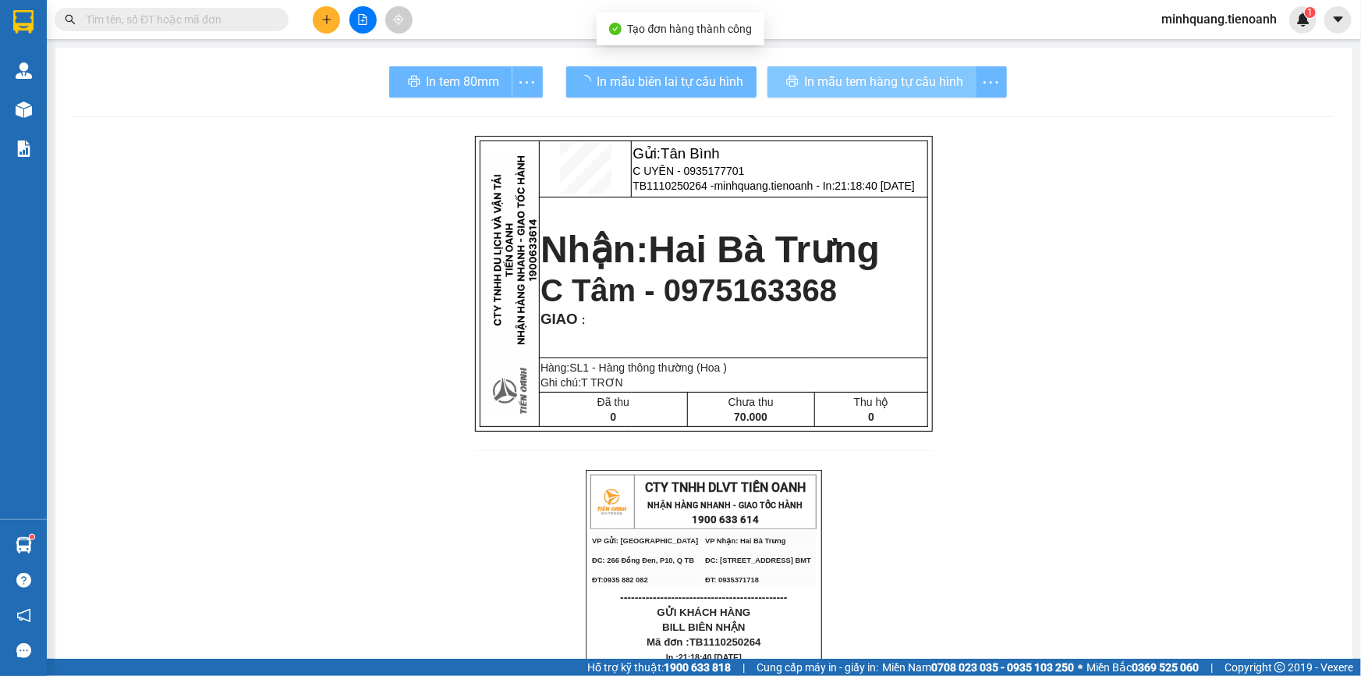
click at [805, 73] on span "In mẫu tem hàng tự cấu hình" at bounding box center [884, 82] width 159 height 20
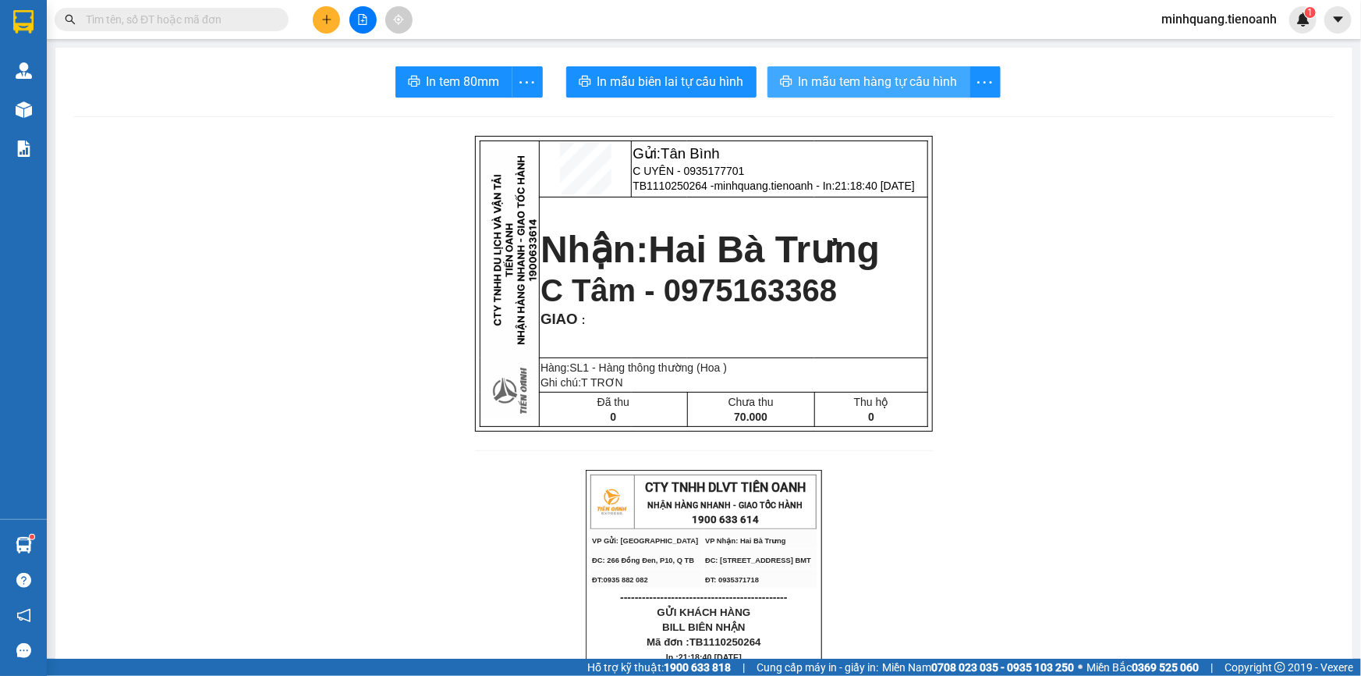
click at [799, 74] on span "In mẫu tem hàng tự cấu hình" at bounding box center [878, 82] width 159 height 20
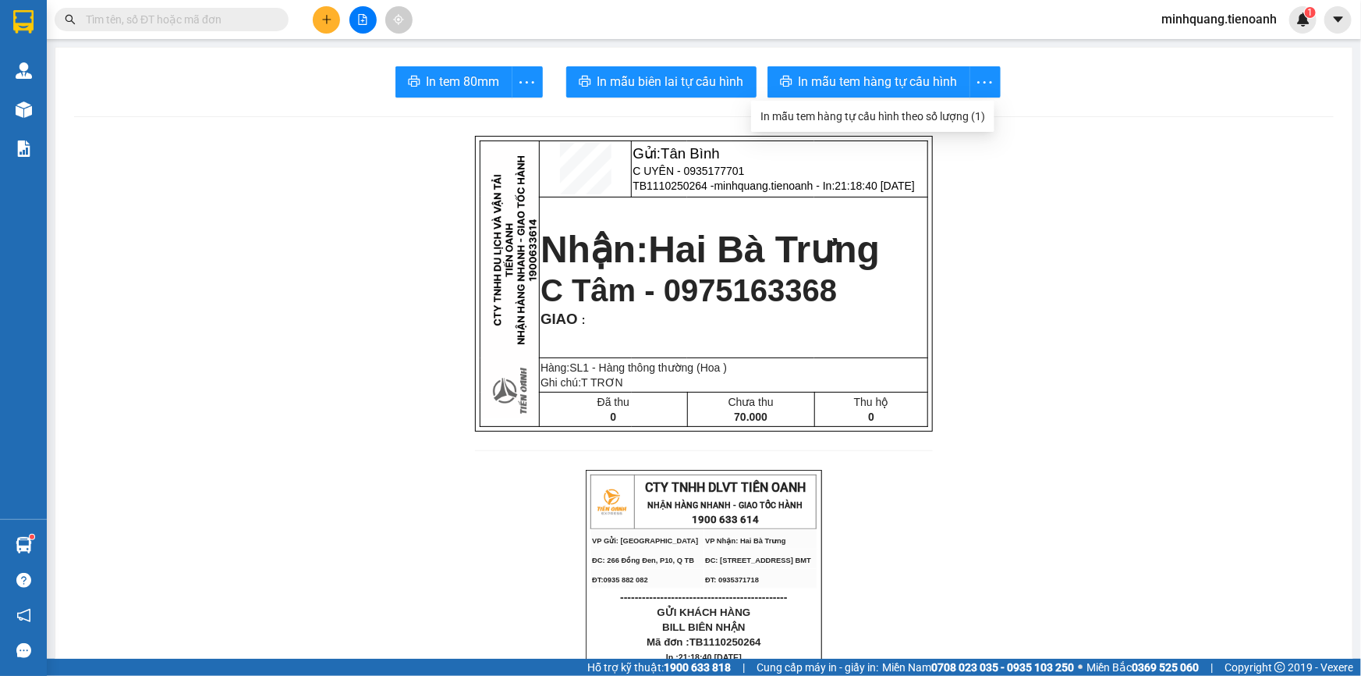
click at [337, 20] on button at bounding box center [326, 19] width 27 height 27
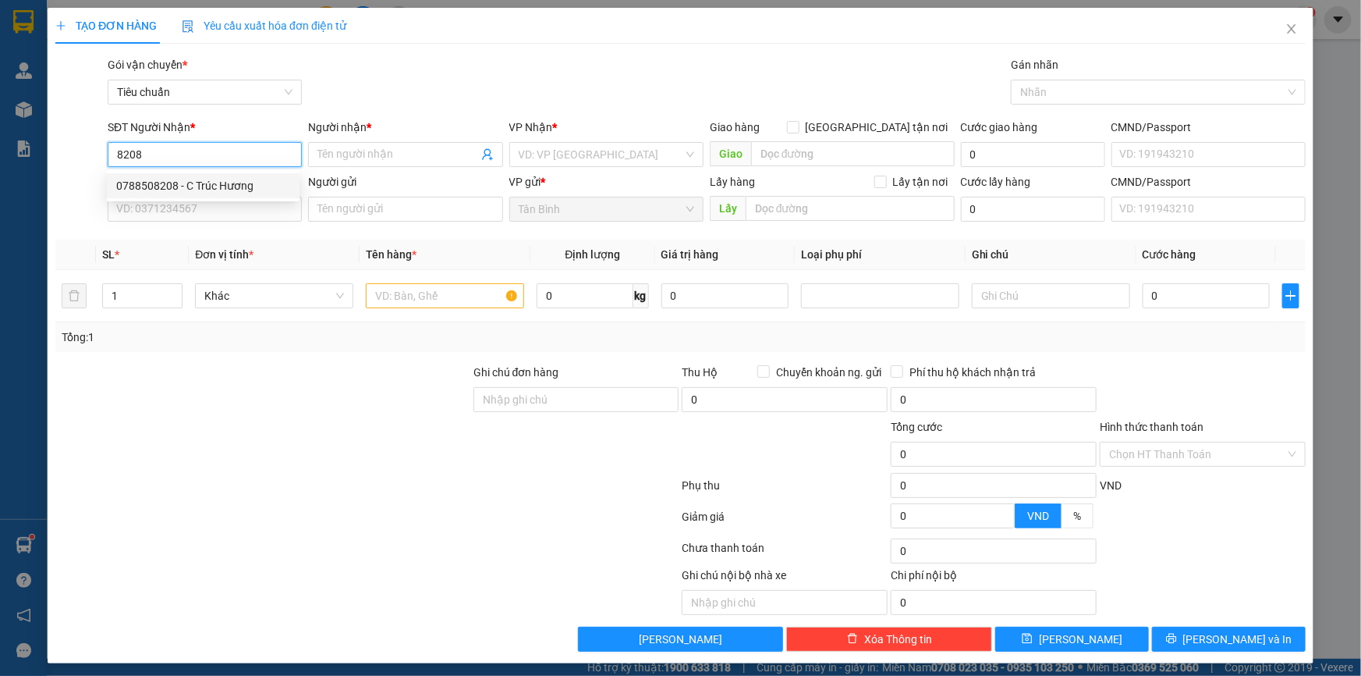
click at [218, 179] on div "0788508208 - C Trúc Hương" at bounding box center [203, 185] width 174 height 17
type input "0788508208"
type input "C Trúc Hương"
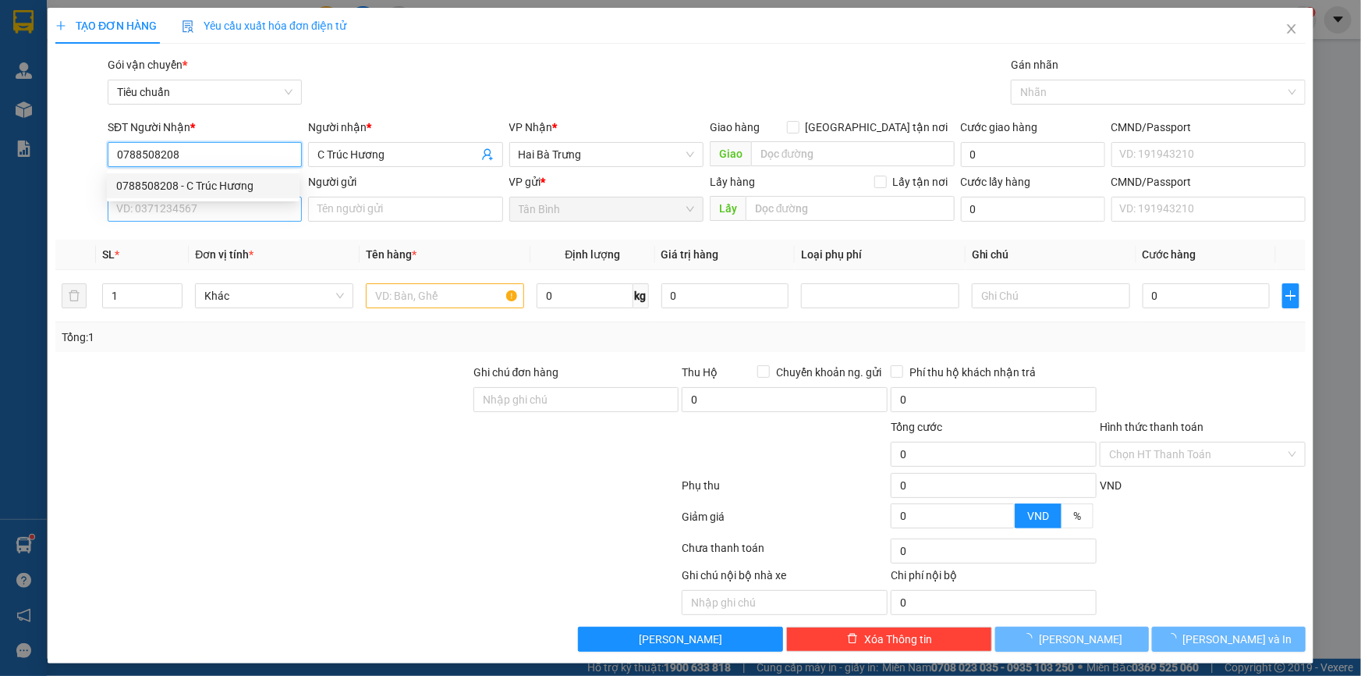
type input "0788508208"
click at [223, 215] on input "SĐT Người Gửi" at bounding box center [205, 209] width 194 height 25
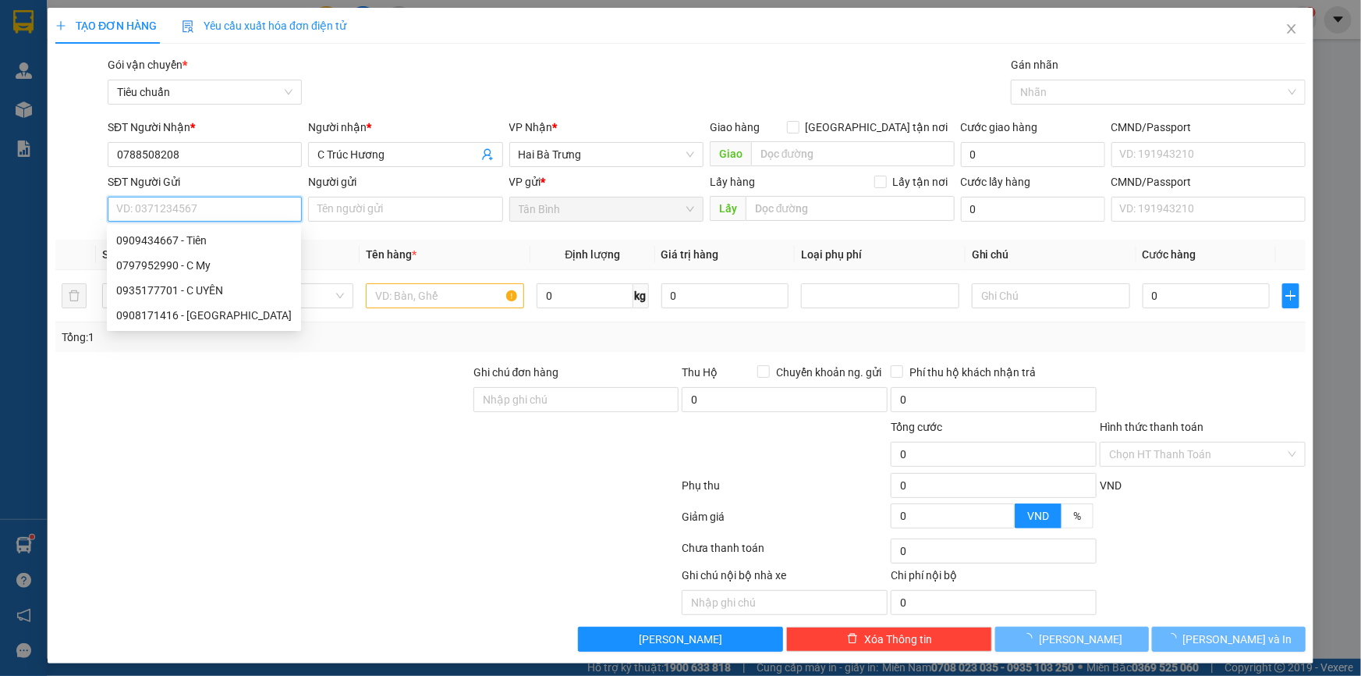
type input "50.000"
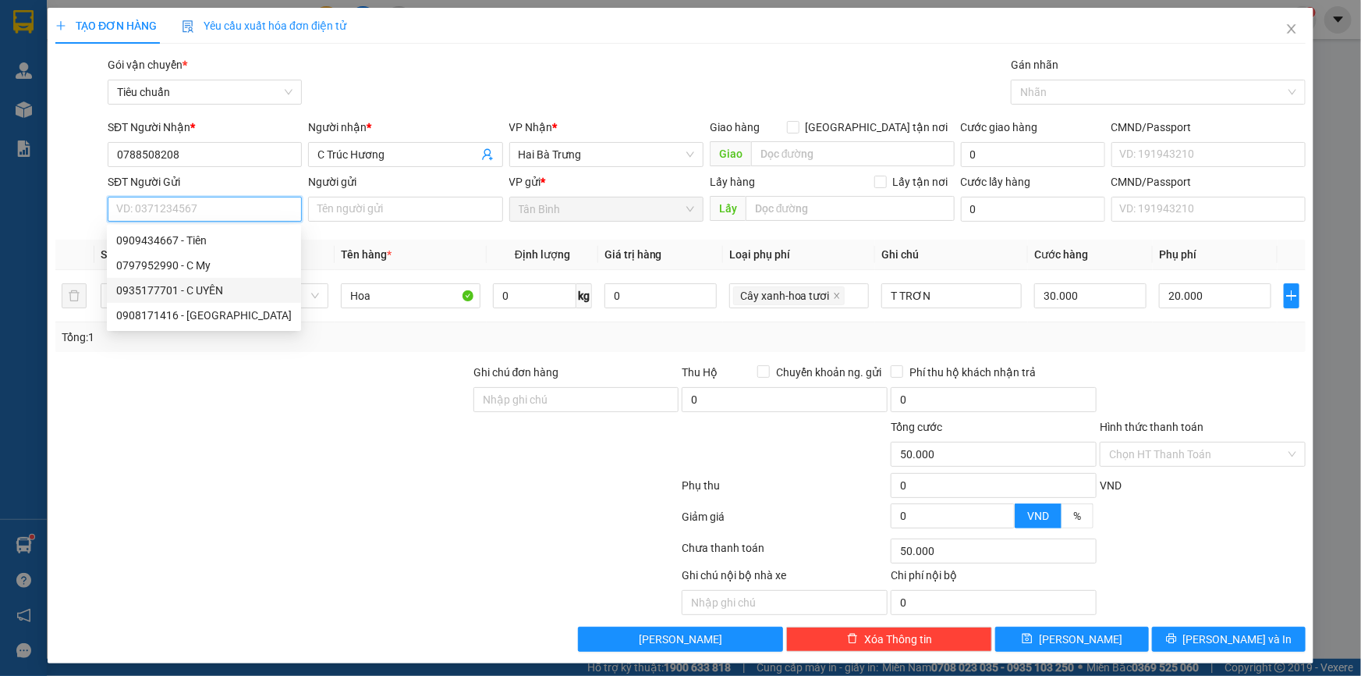
click at [218, 290] on div "0935177701 - C UYÊN" at bounding box center [204, 290] width 176 height 17
type input "0935177701"
type input "C UYÊN"
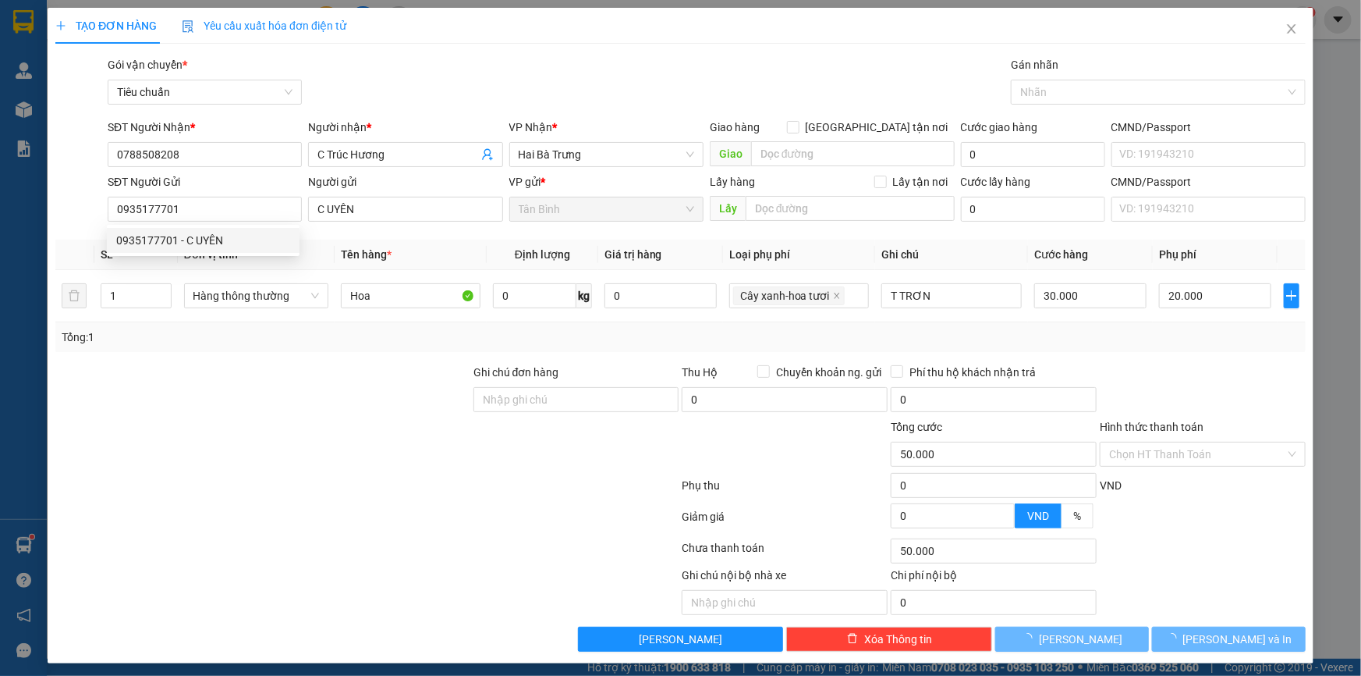
drag, startPoint x: 439, startPoint y: 382, endPoint x: 431, endPoint y: 359, distance: 24.2
click at [440, 382] on div at bounding box center [263, 391] width 418 height 55
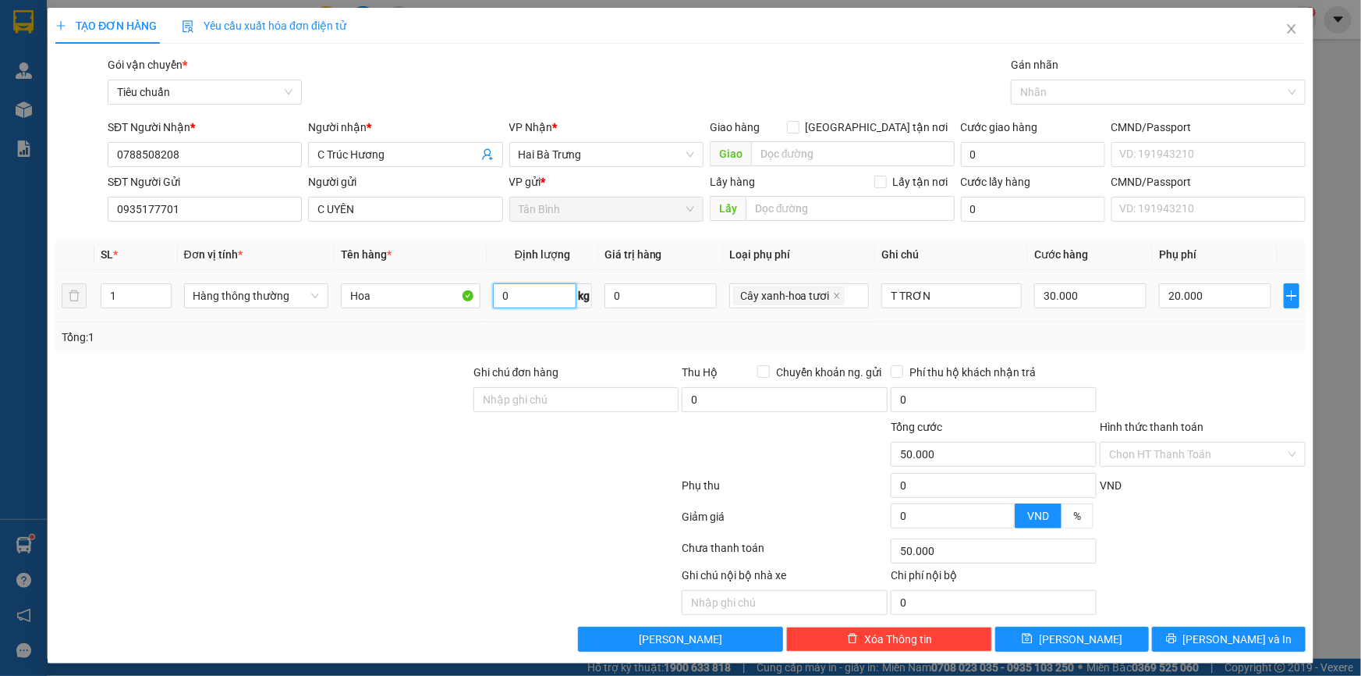
click at [526, 292] on input "0" at bounding box center [534, 295] width 83 height 25
type input "4"
drag, startPoint x: 203, startPoint y: 403, endPoint x: 945, endPoint y: 353, distance: 743.6
click at [213, 403] on div at bounding box center [263, 391] width 418 height 55
click at [964, 303] on input "T TRƠN" at bounding box center [952, 295] width 140 height 25
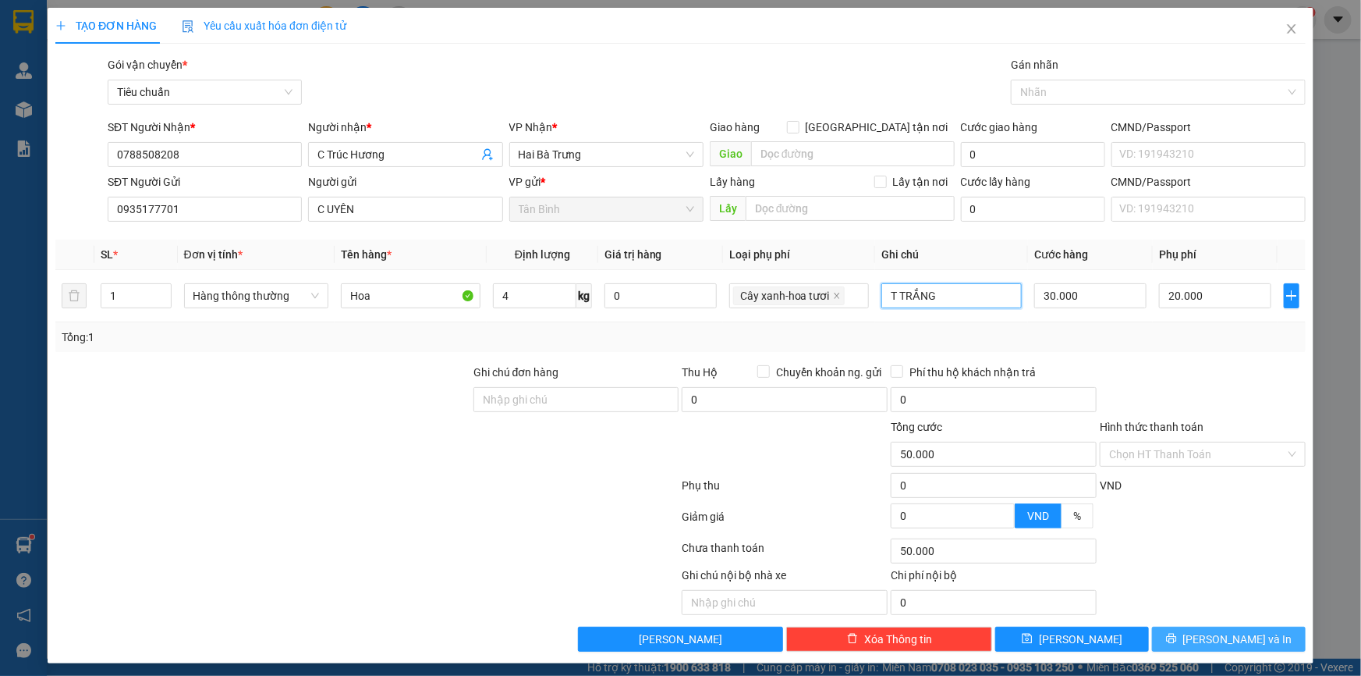
type input "T TRẮNG"
click at [1201, 640] on button "[PERSON_NAME] và In" at bounding box center [1229, 638] width 154 height 25
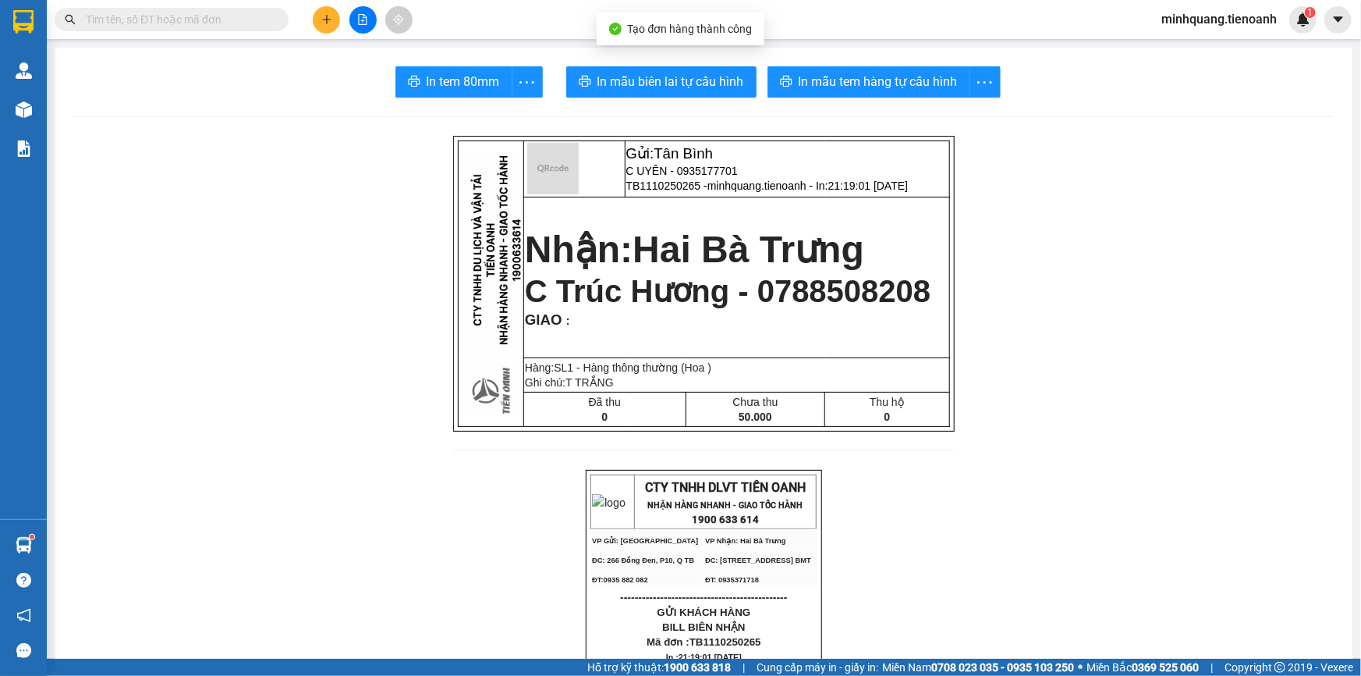
click at [698, 81] on span "In mẫu biên lai tự cấu hình" at bounding box center [671, 82] width 147 height 20
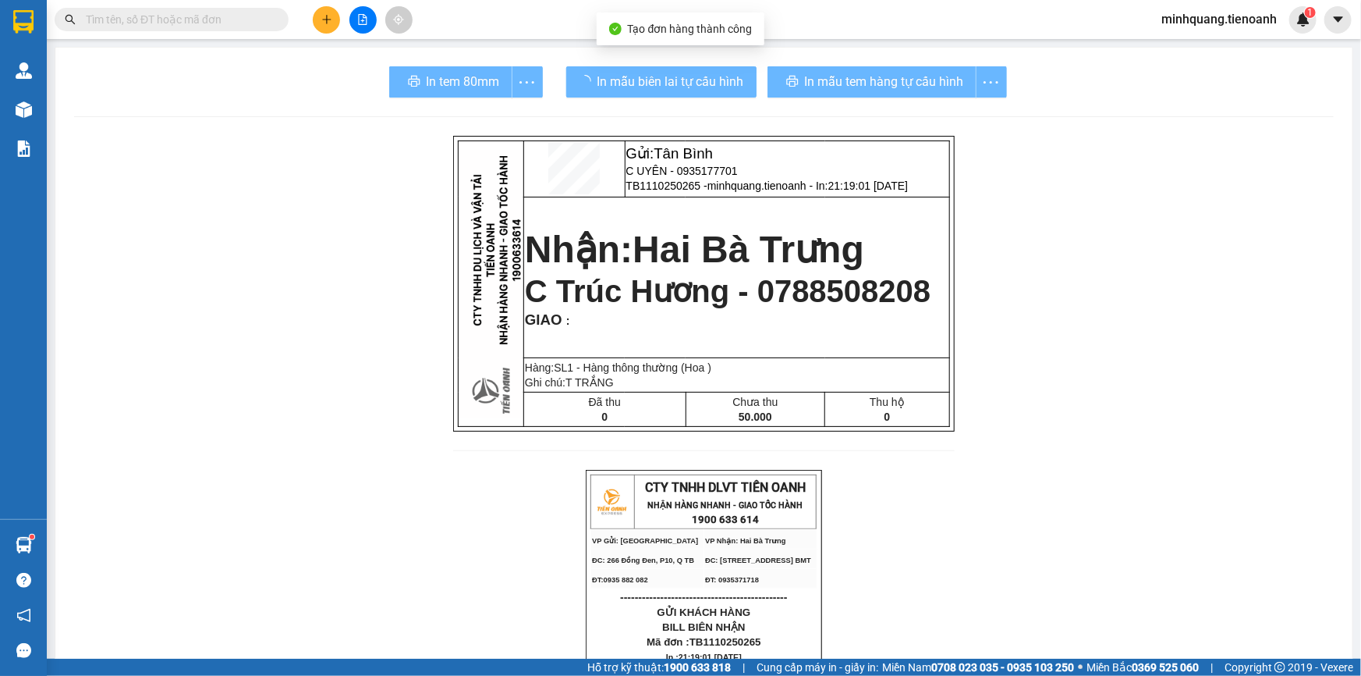
click at [849, 84] on div "In mẫu tem hàng tự cấu hình" at bounding box center [888, 81] width 240 height 31
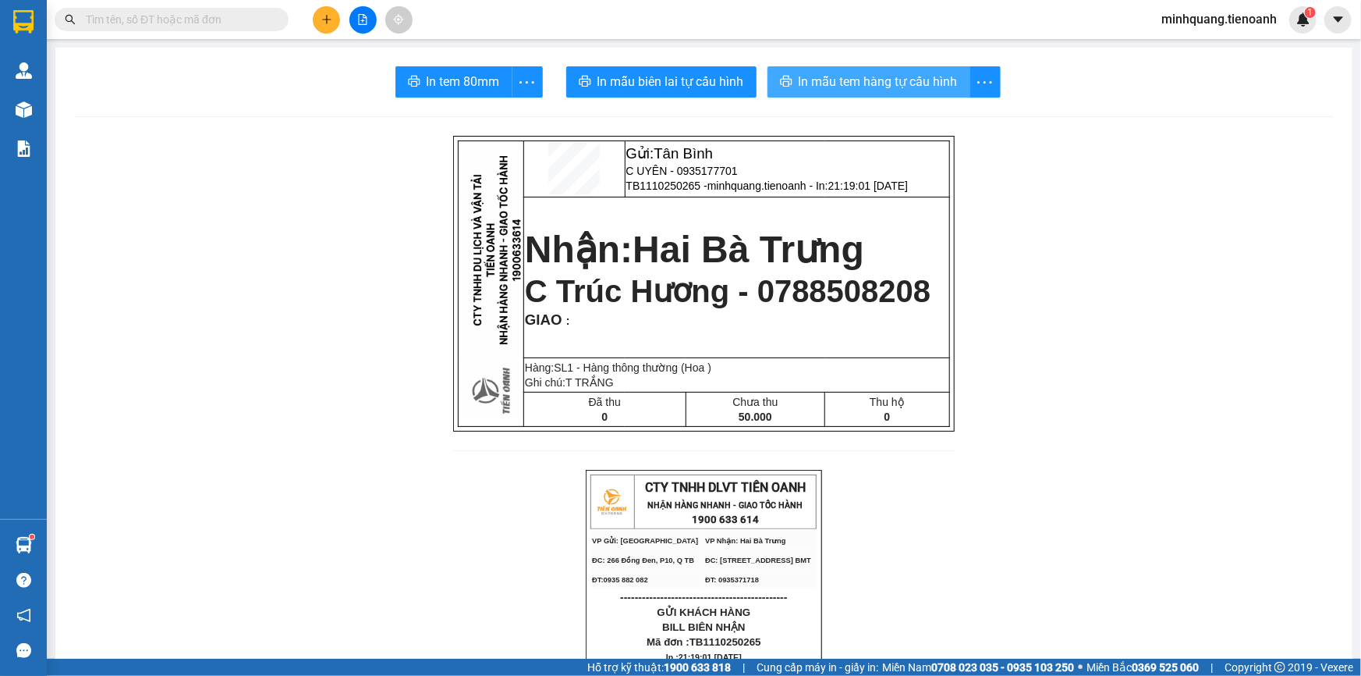
click at [849, 84] on span "In mẫu tem hàng tự cấu hình" at bounding box center [878, 82] width 159 height 20
click at [228, 30] on span at bounding box center [172, 19] width 234 height 23
click at [219, 21] on input "text" at bounding box center [178, 19] width 184 height 17
click at [325, 15] on icon "plus" at bounding box center [326, 19] width 11 height 11
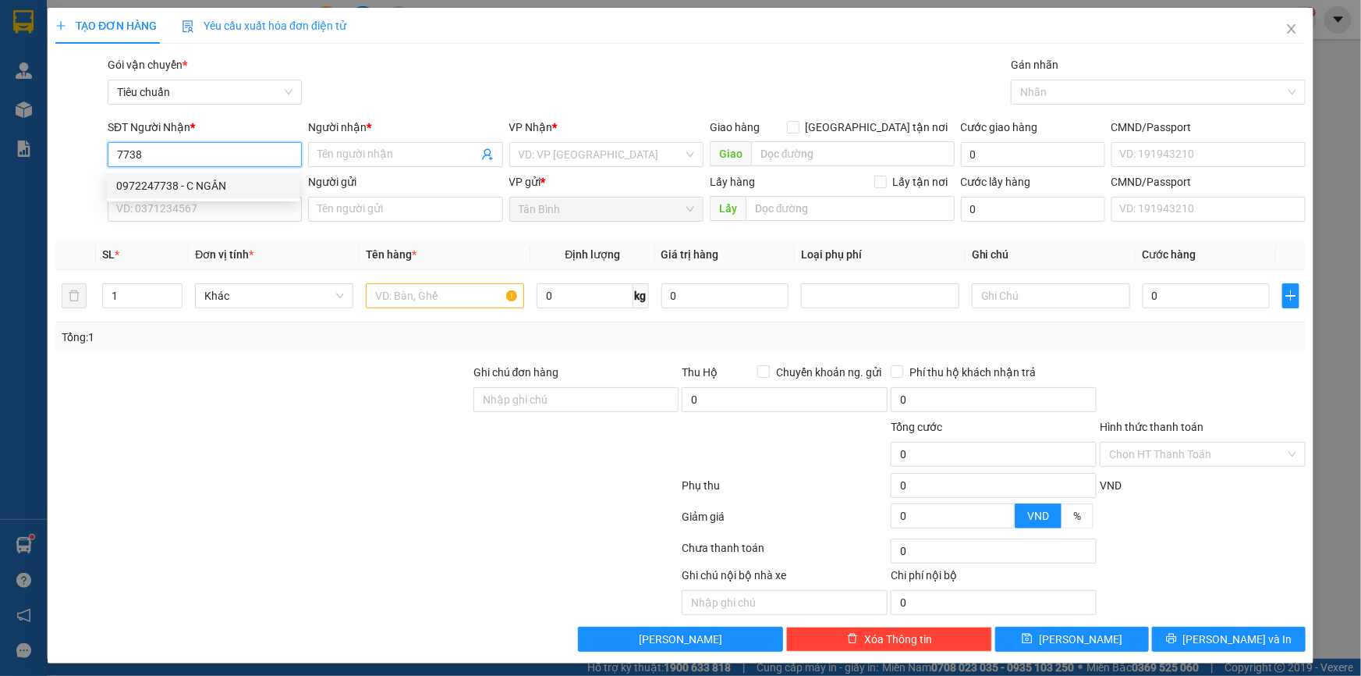
click at [223, 184] on div "0972247738 - C NGÂN" at bounding box center [203, 185] width 174 height 17
type input "0972247738"
type input "C NGÂN"
type input "0972247738"
type input "60.000"
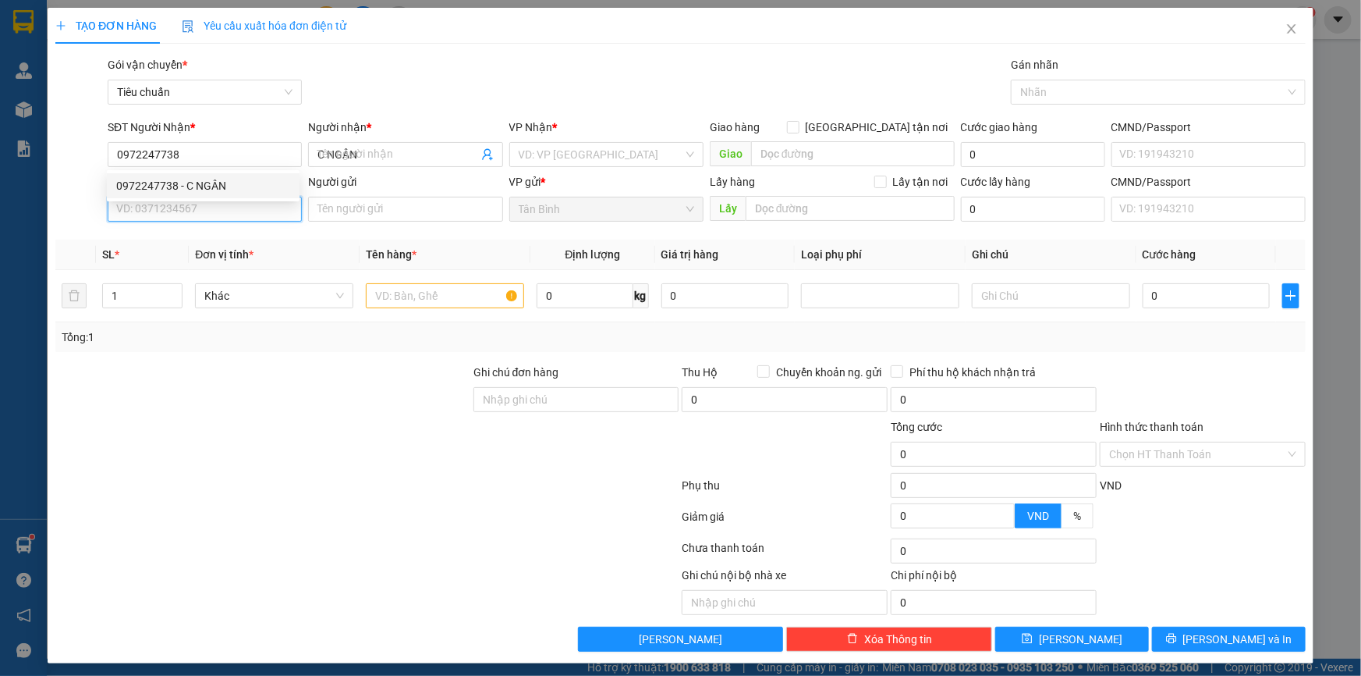
type input "60.000"
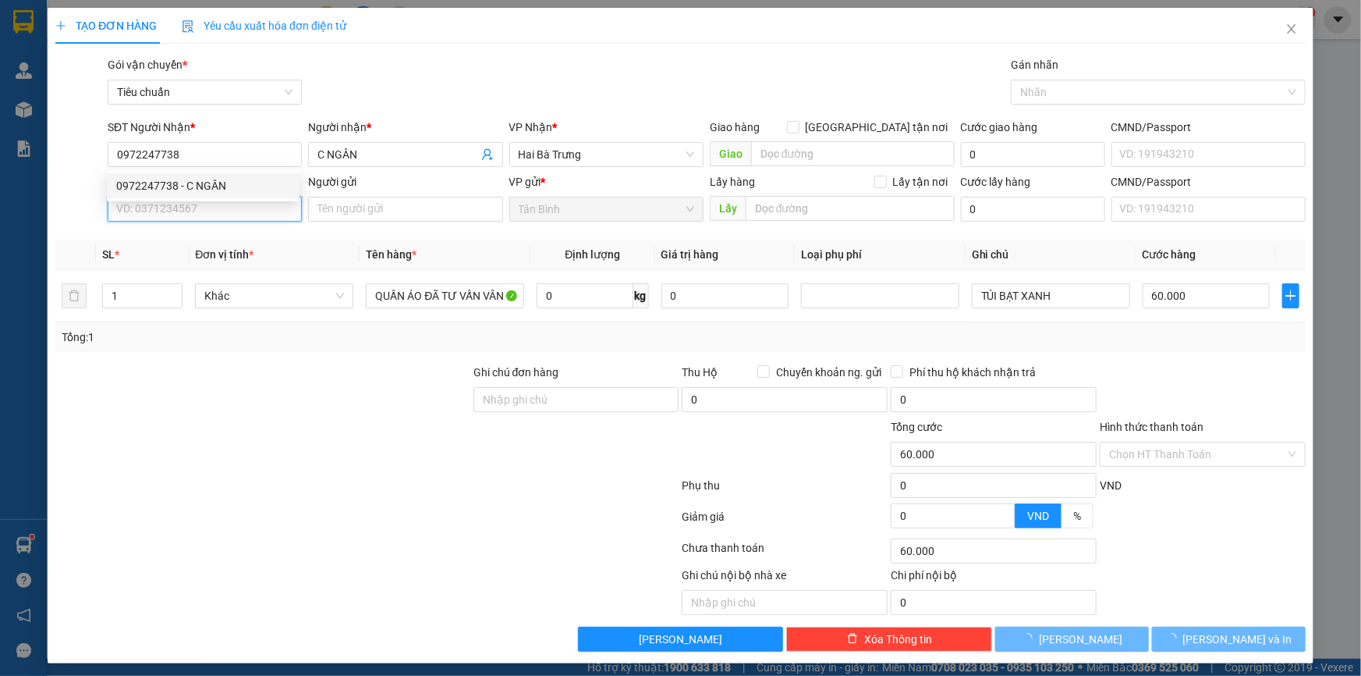
drag, startPoint x: 217, startPoint y: 212, endPoint x: 229, endPoint y: 208, distance: 13.3
click at [217, 213] on input "SĐT Người Gửi" at bounding box center [205, 209] width 194 height 25
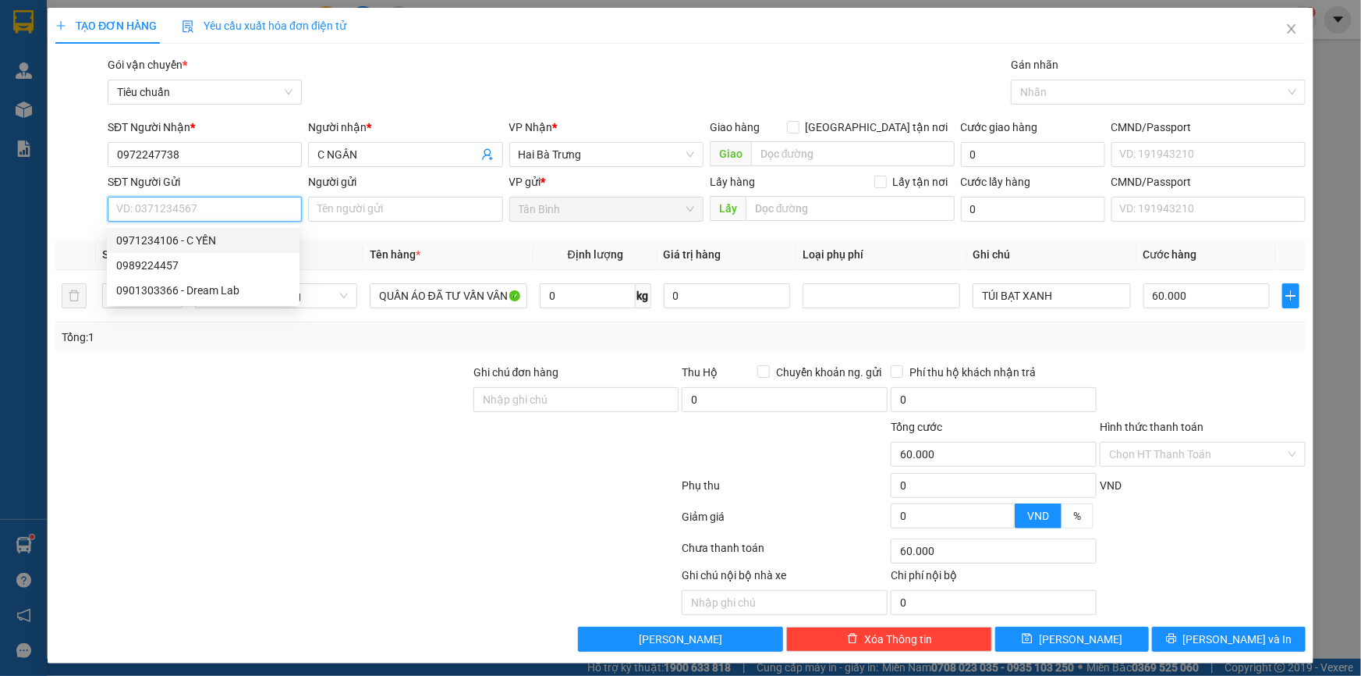
click at [225, 237] on div "0971234106 - C YẾN" at bounding box center [203, 240] width 174 height 17
type input "0971234106"
type input "C YẾN"
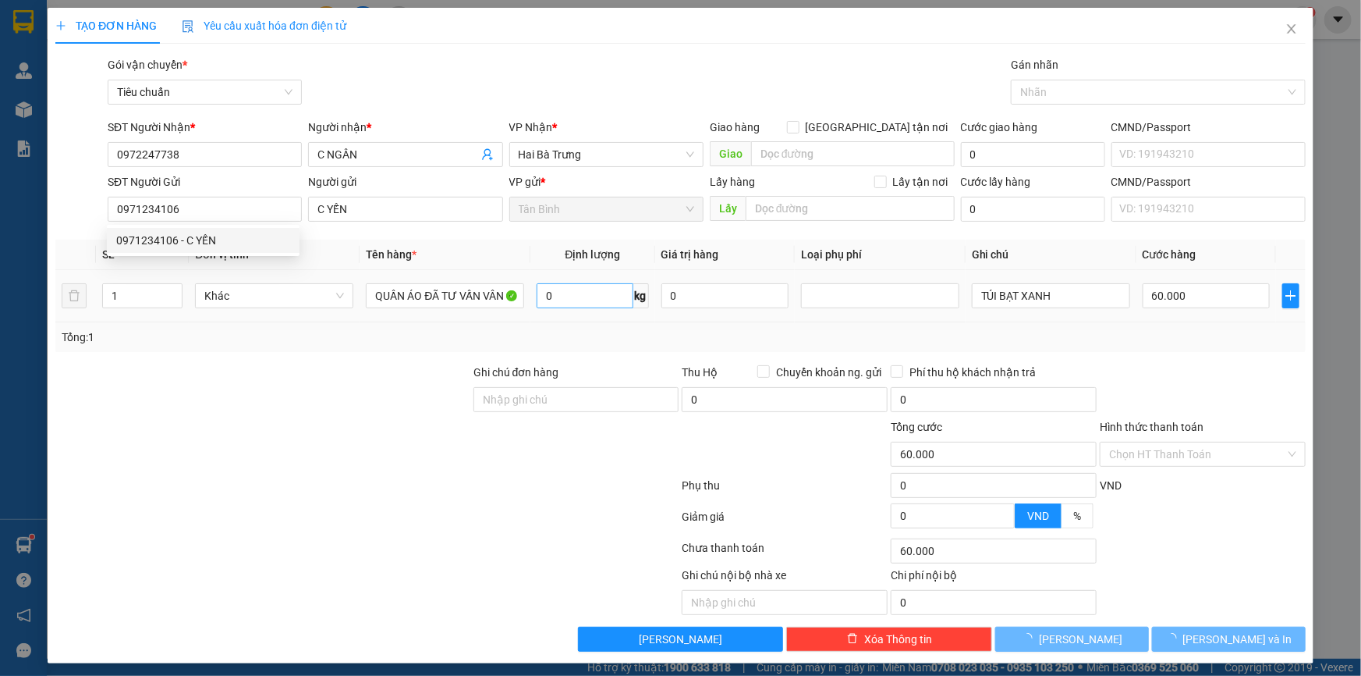
click at [385, 332] on div "Tổng: 1" at bounding box center [294, 336] width 464 height 17
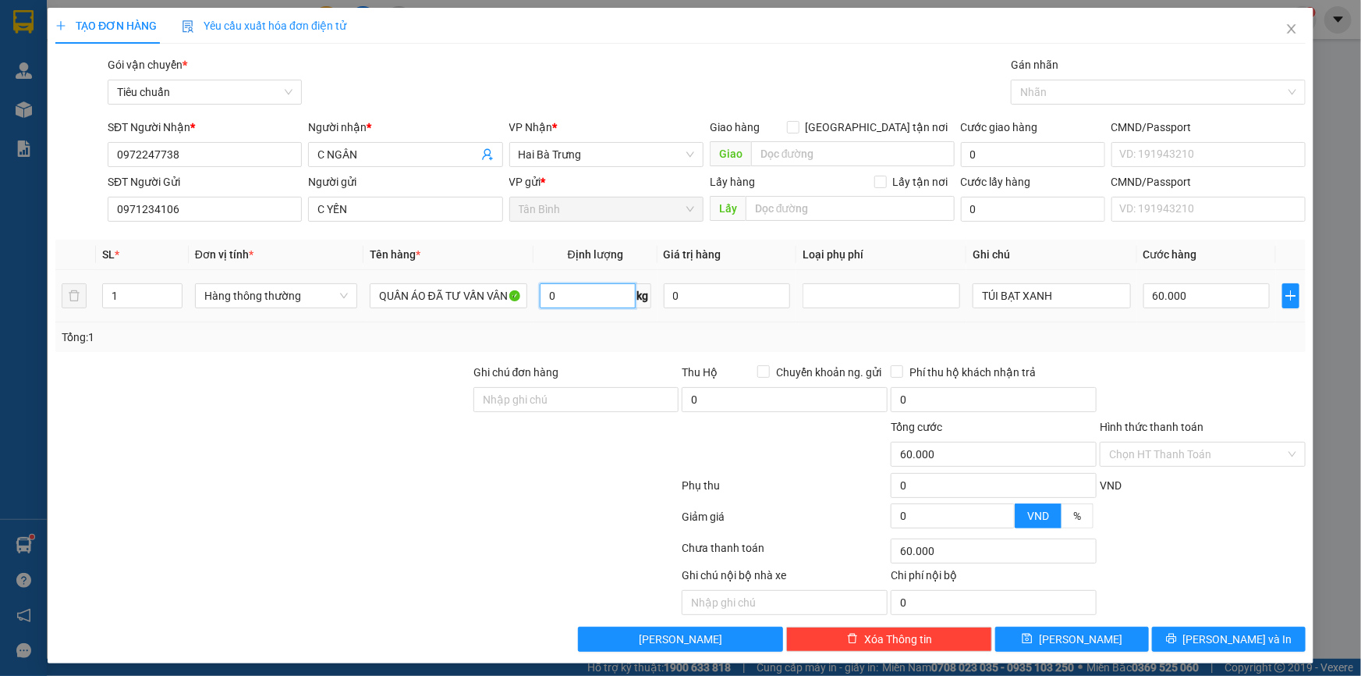
click at [577, 300] on input "0" at bounding box center [588, 295] width 96 height 25
type input "7"
click at [326, 389] on div at bounding box center [263, 391] width 418 height 55
type input "40.000"
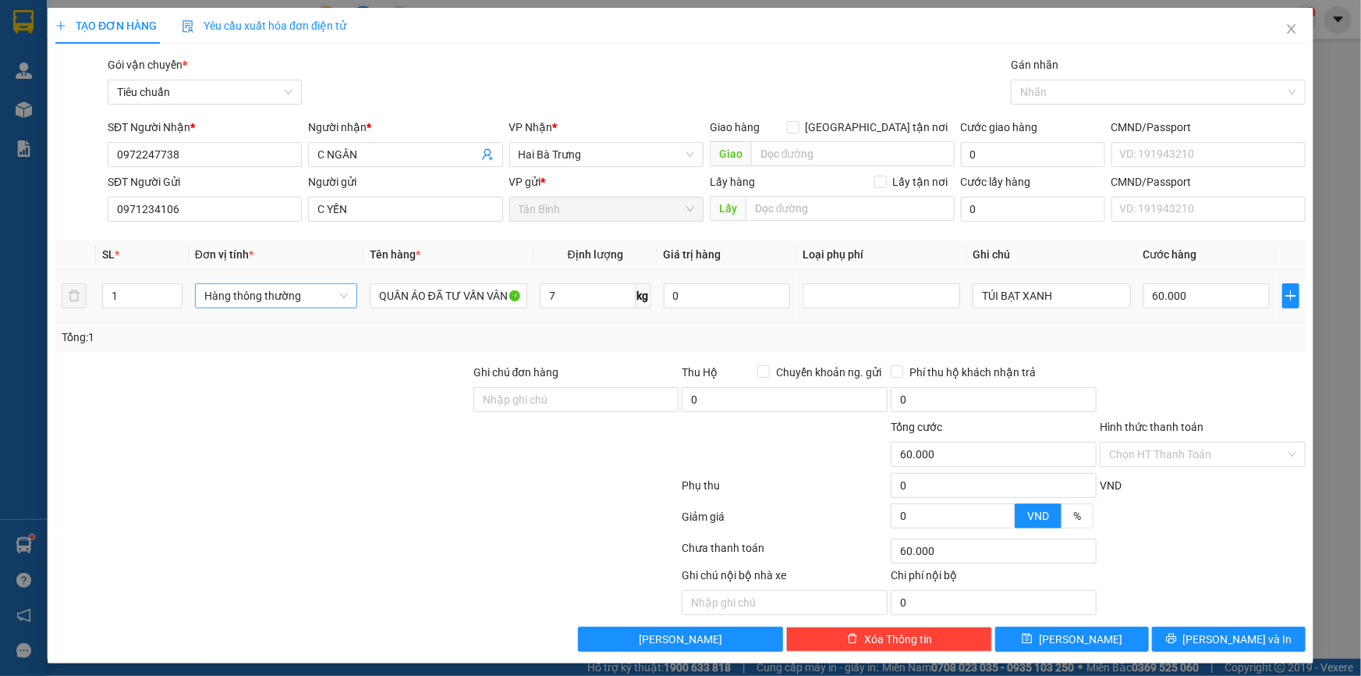
type input "40.000"
click at [275, 301] on span "Hàng thông thường" at bounding box center [276, 295] width 144 height 23
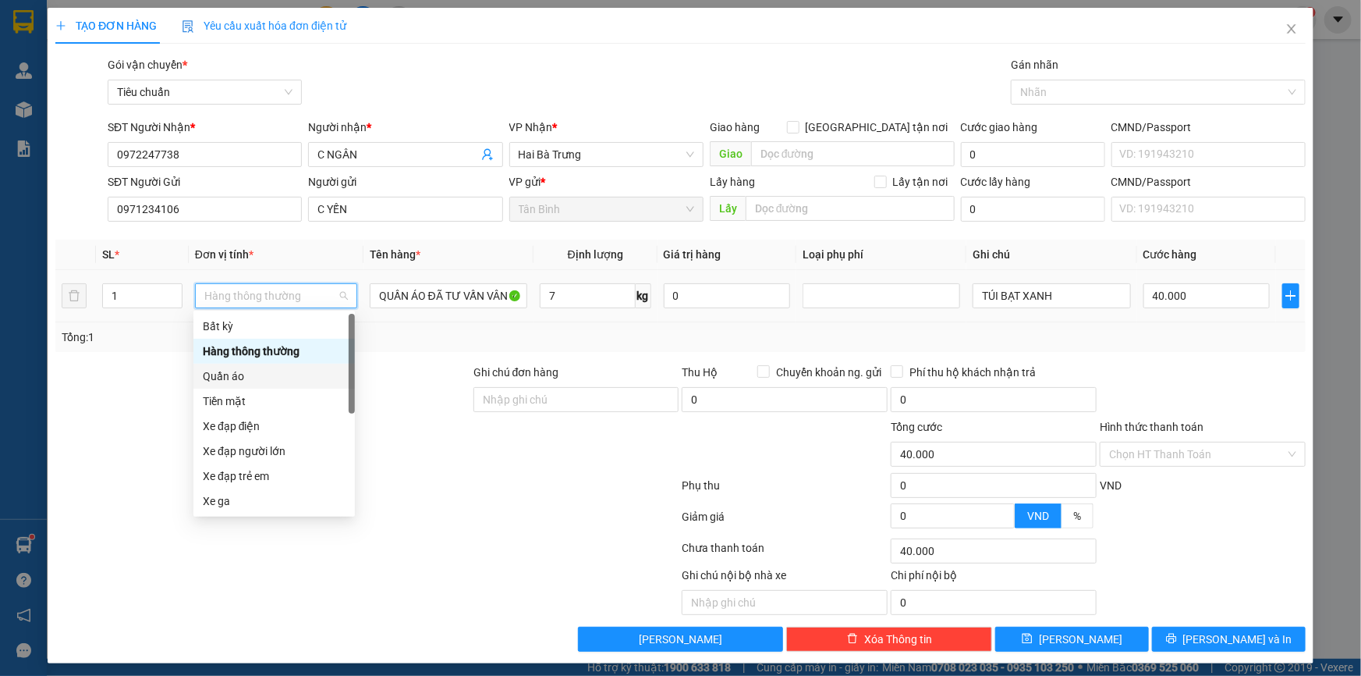
drag, startPoint x: 242, startPoint y: 367, endPoint x: 203, endPoint y: 382, distance: 41.7
click at [238, 373] on div "Quần áo" at bounding box center [274, 375] width 143 height 17
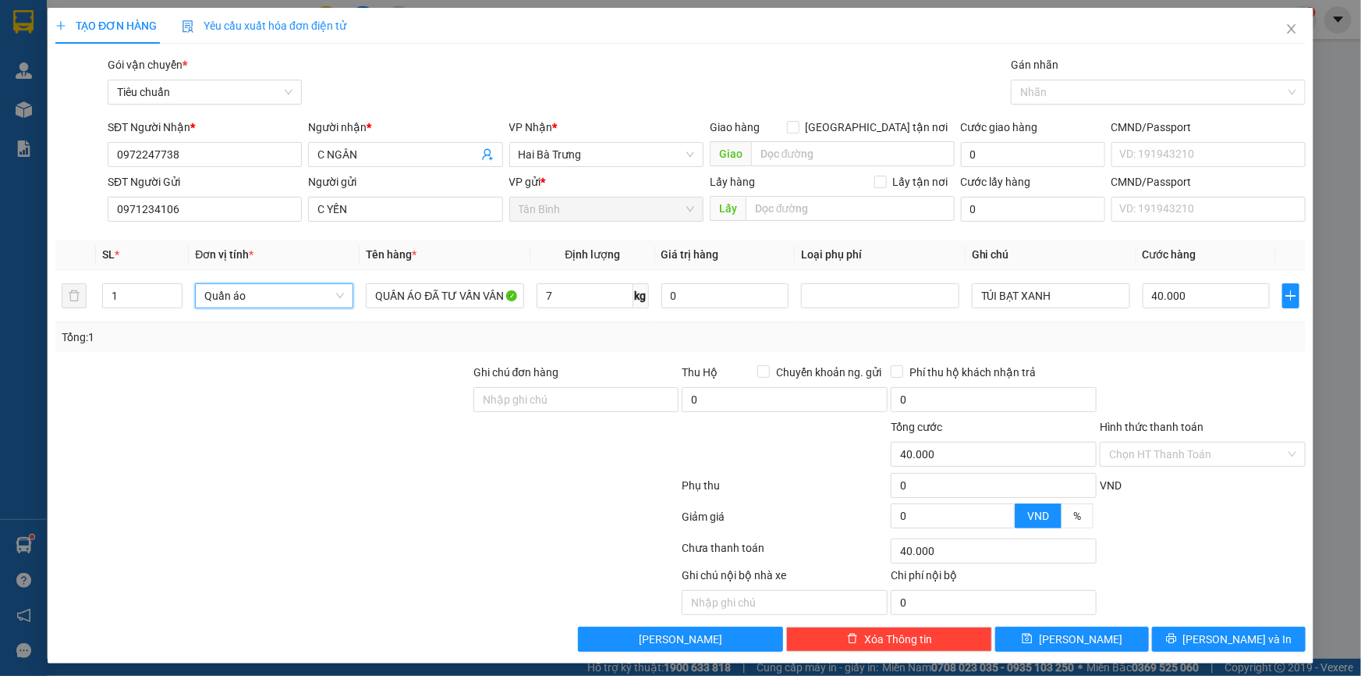
click at [147, 392] on div at bounding box center [263, 391] width 418 height 55
click at [1152, 296] on input "40.000" at bounding box center [1206, 295] width 127 height 25
click at [1136, 342] on div "Tổng: 1" at bounding box center [681, 336] width 1238 height 17
click at [1161, 297] on input "40.000" at bounding box center [1206, 295] width 127 height 25
type input "5"
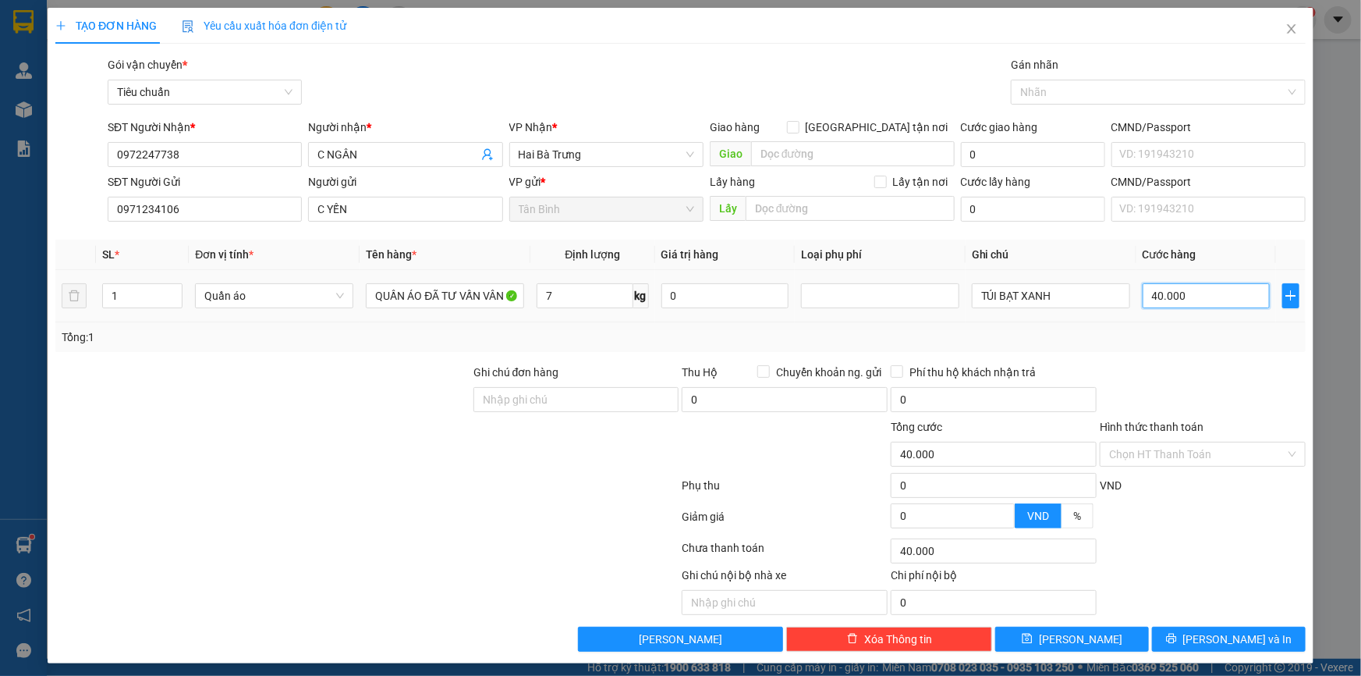
type input "5"
type input "50"
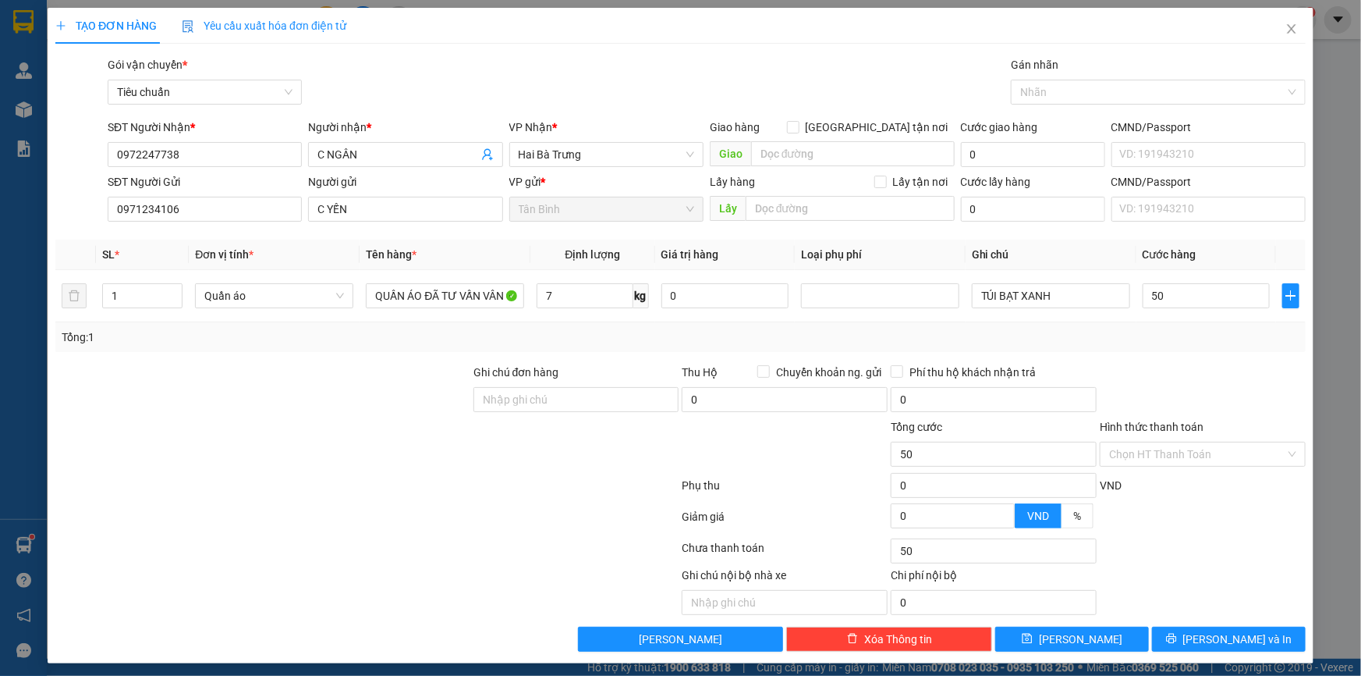
type input "50.000"
click at [1161, 355] on div "Transit Pickup Surcharge Ids Transit Deliver Surcharge Ids Transit Deliver Surc…" at bounding box center [680, 353] width 1251 height 595
click at [1177, 642] on icon "printer" at bounding box center [1171, 639] width 10 height 10
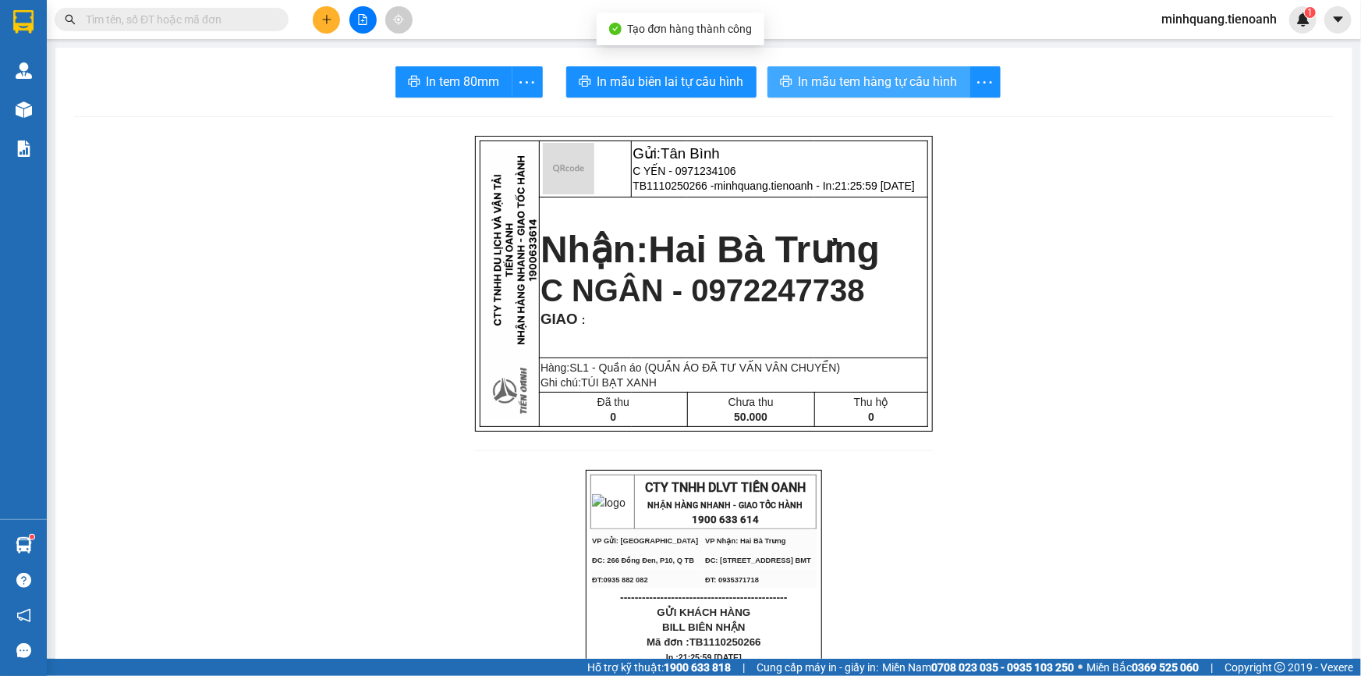
click at [868, 85] on span "In mẫu tem hàng tự cấu hình" at bounding box center [878, 82] width 159 height 20
